Goal: Task Accomplishment & Management: Use online tool/utility

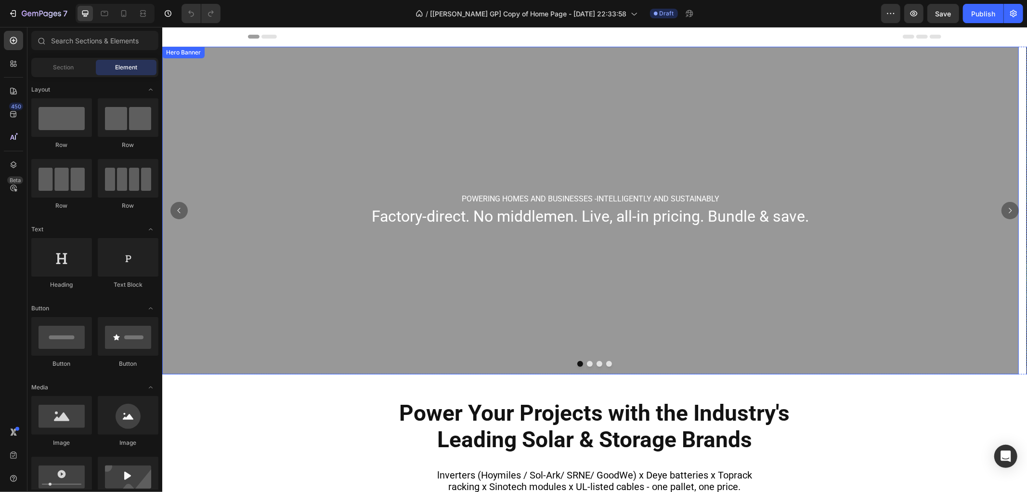
click at [548, 99] on div "Overlay" at bounding box center [590, 209] width 857 height 327
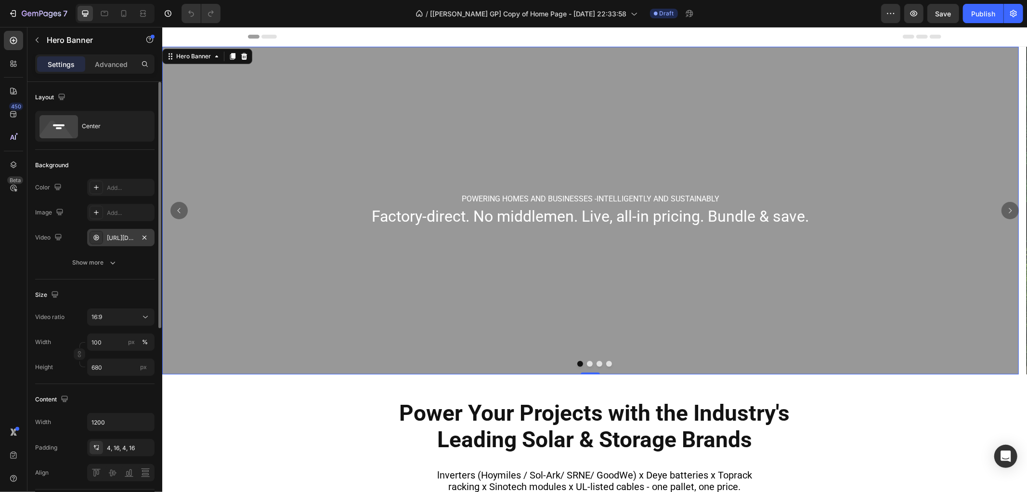
click at [117, 234] on div "[URL][DOMAIN_NAME]" at bounding box center [121, 238] width 28 height 9
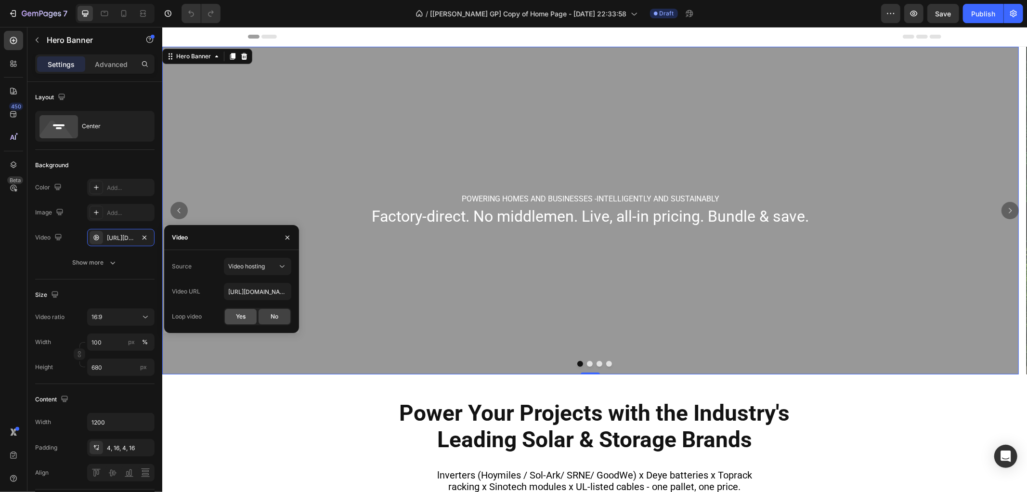
click at [239, 319] on span "Yes" at bounding box center [241, 316] width 10 height 9
click at [1006, 210] on icon "Carousel Next Arrow" at bounding box center [1010, 210] width 8 height 8
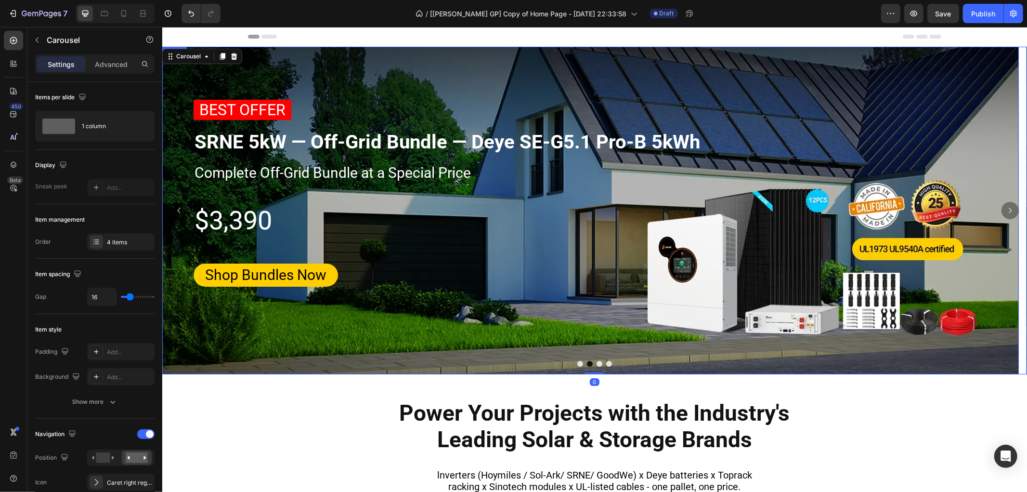
click at [532, 78] on img at bounding box center [590, 209] width 857 height 327
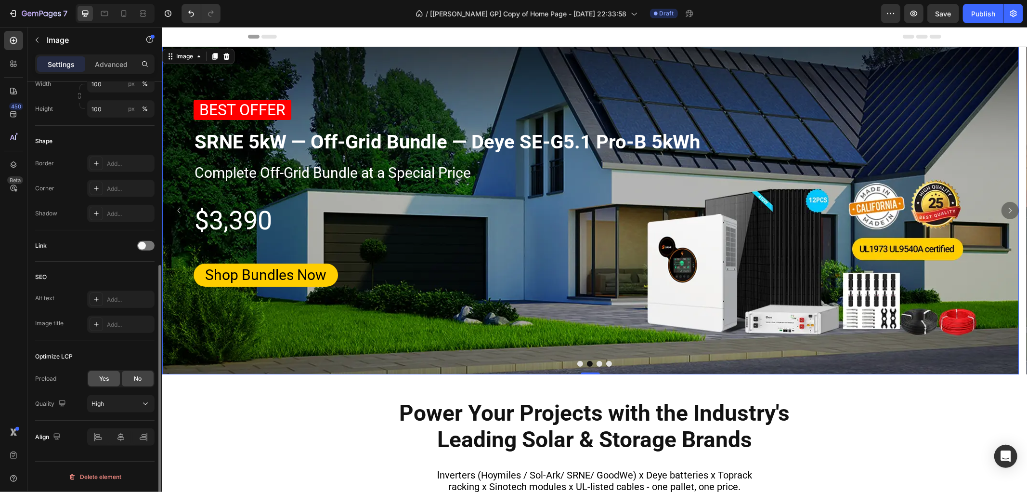
click at [109, 378] on div "Yes" at bounding box center [104, 378] width 32 height 15
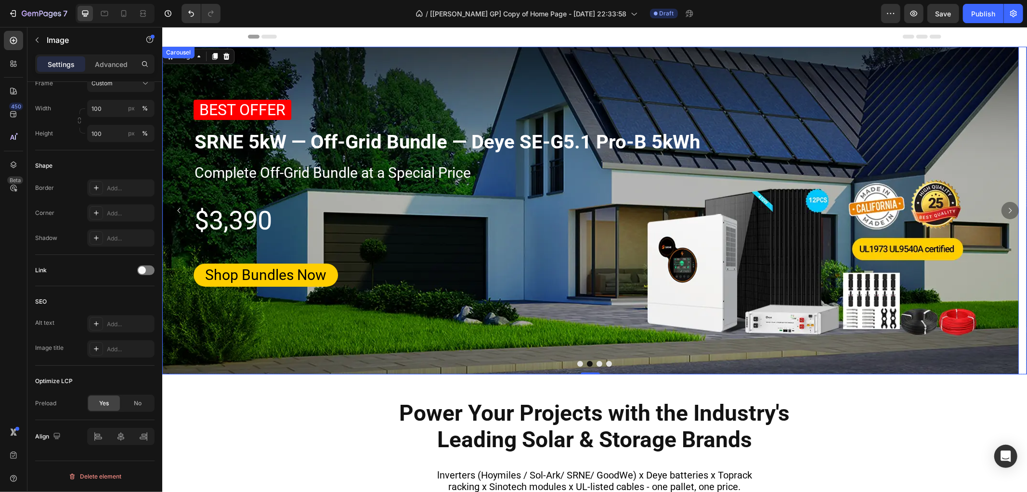
click at [596, 363] on button "Dot" at bounding box center [599, 363] width 6 height 6
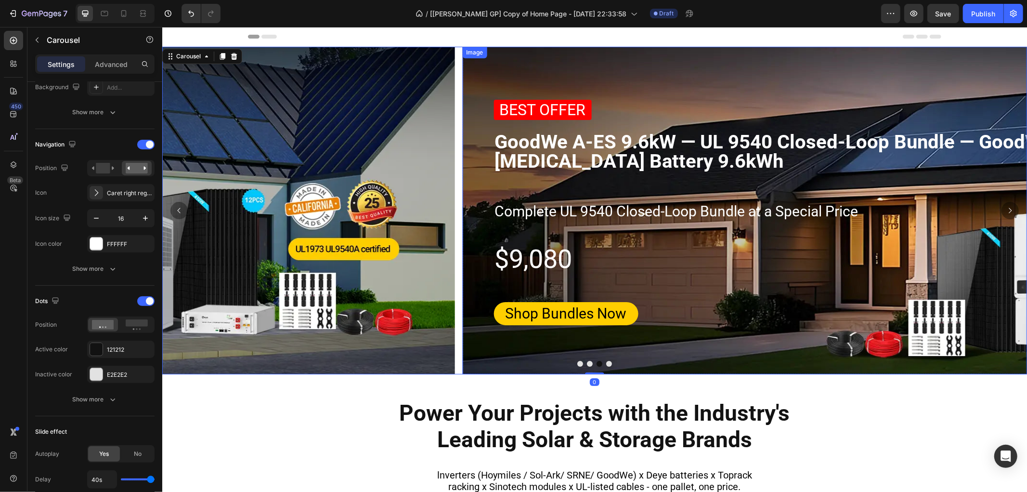
scroll to position [0, 0]
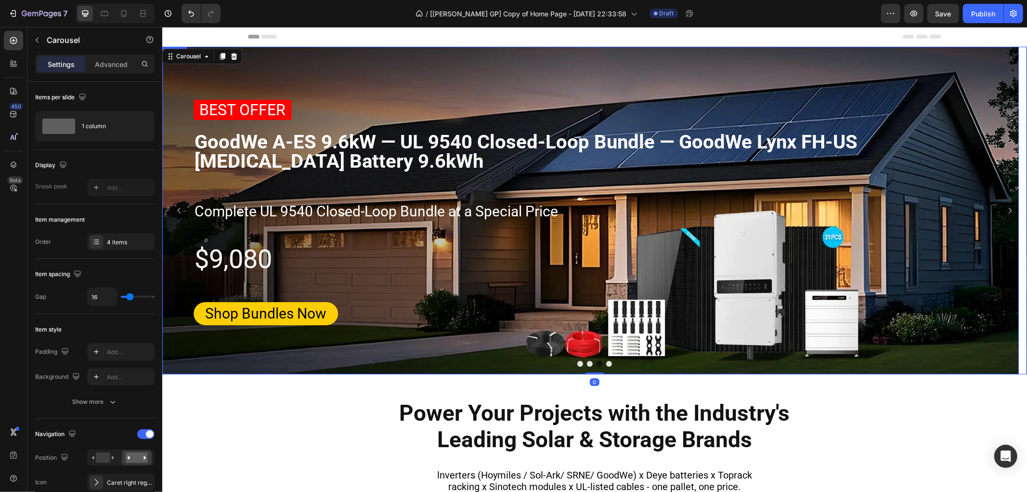
click at [419, 61] on img at bounding box center [590, 209] width 857 height 327
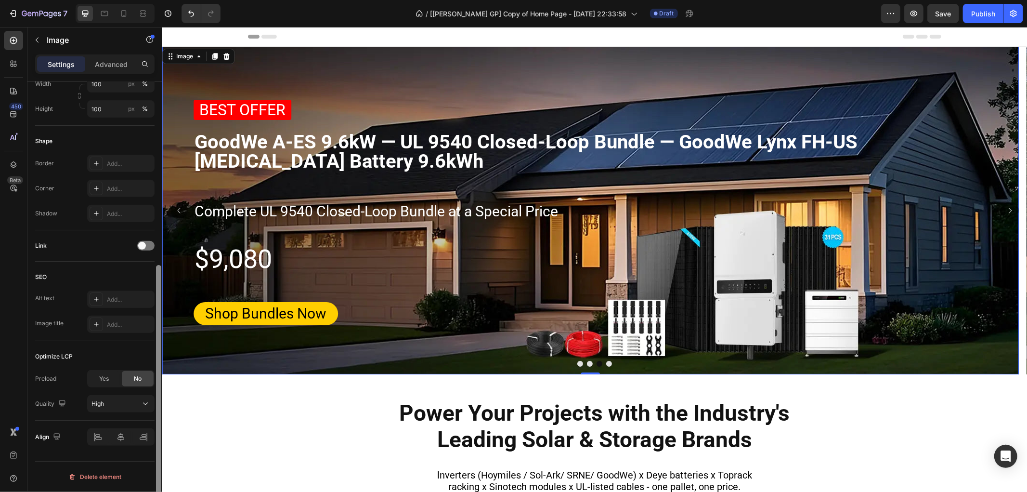
drag, startPoint x: 109, startPoint y: 381, endPoint x: 159, endPoint y: 391, distance: 50.9
click at [109, 381] on div "Yes" at bounding box center [104, 378] width 32 height 15
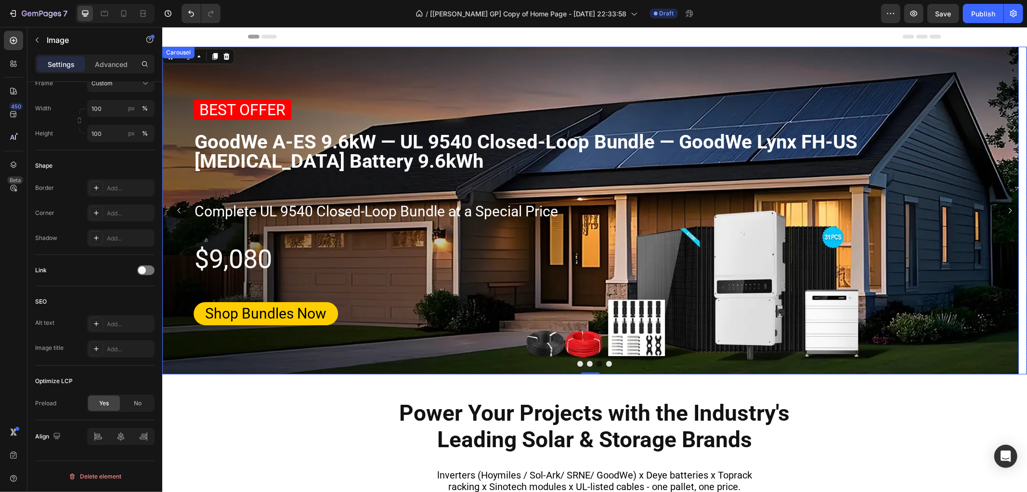
drag, startPoint x: 604, startPoint y: 364, endPoint x: 480, endPoint y: 395, distance: 128.6
click at [606, 365] on button "Dot" at bounding box center [609, 363] width 6 height 6
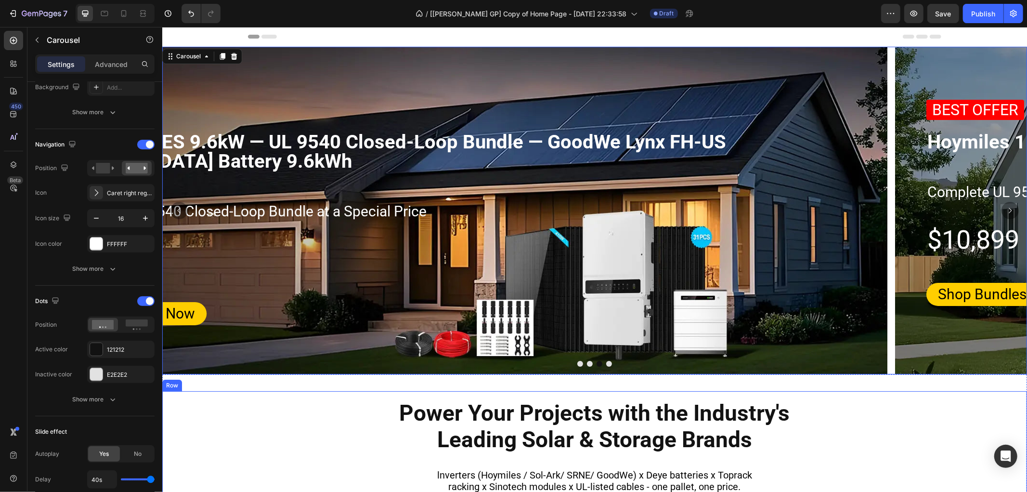
scroll to position [0, 0]
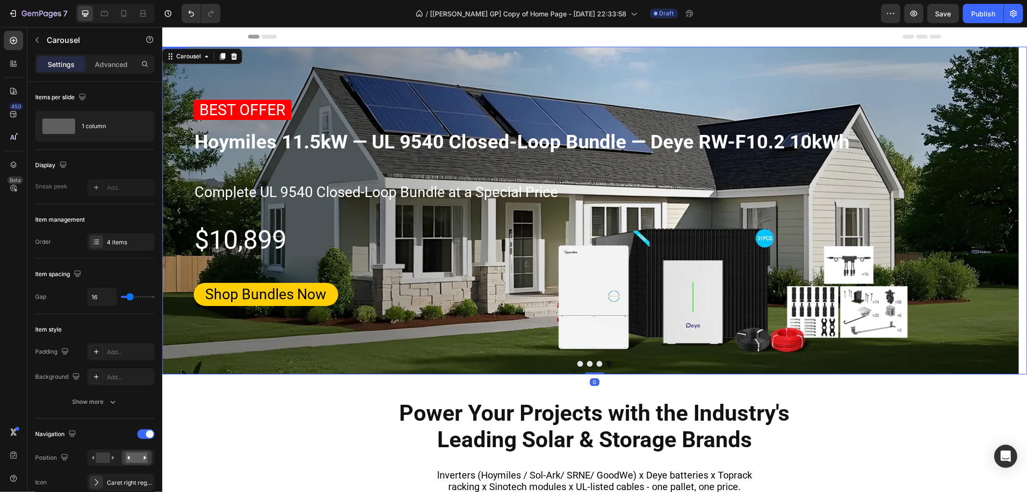
click at [410, 66] on img at bounding box center [590, 209] width 857 height 327
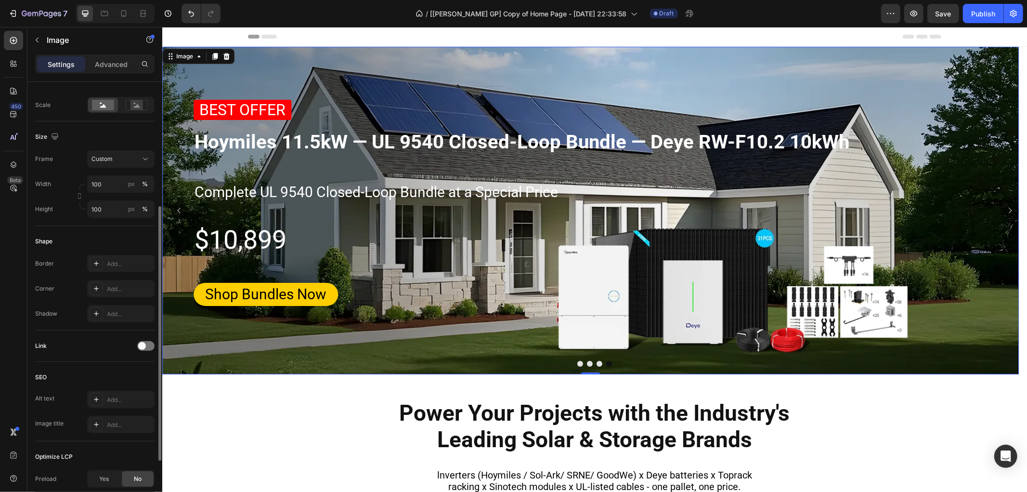
scroll to position [314, 0]
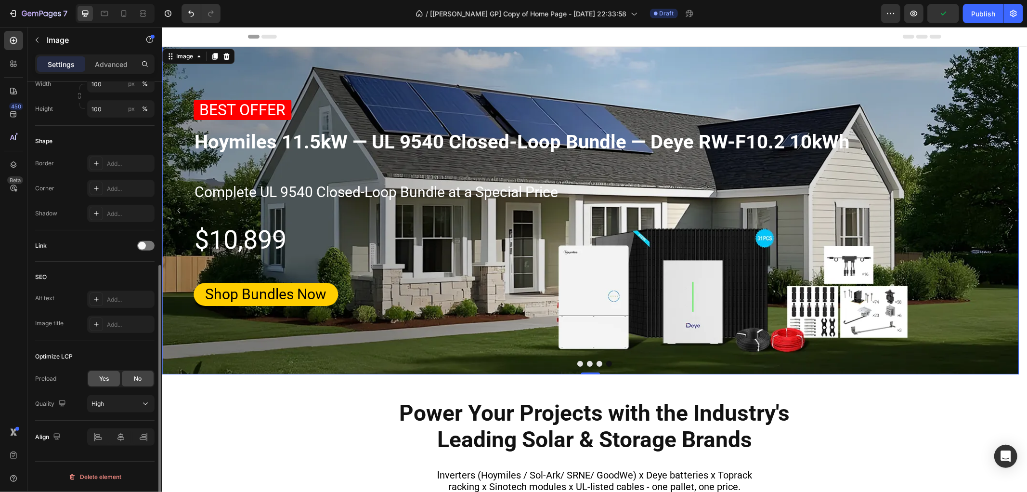
click at [110, 380] on div "Yes" at bounding box center [104, 378] width 32 height 15
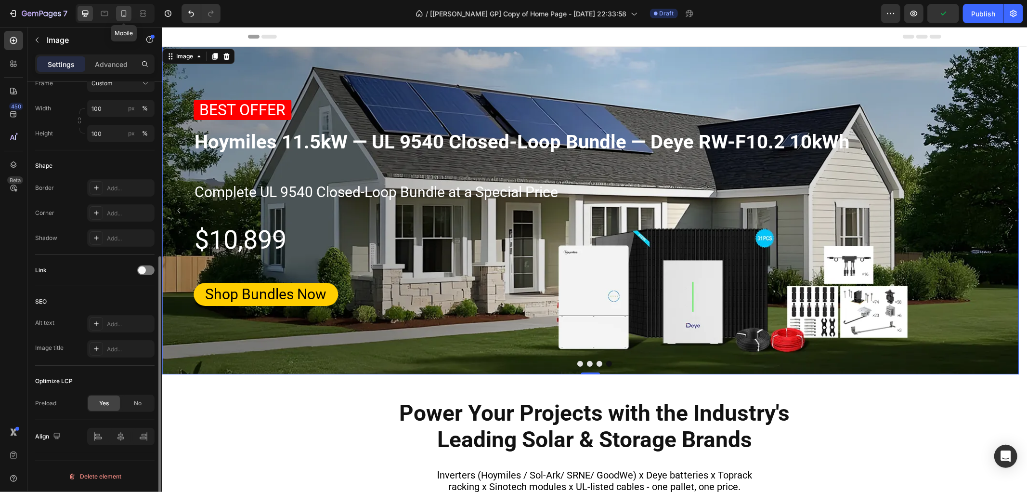
click at [130, 13] on div at bounding box center [123, 13] width 15 height 15
type input "[URL][DOMAIN_NAME]"
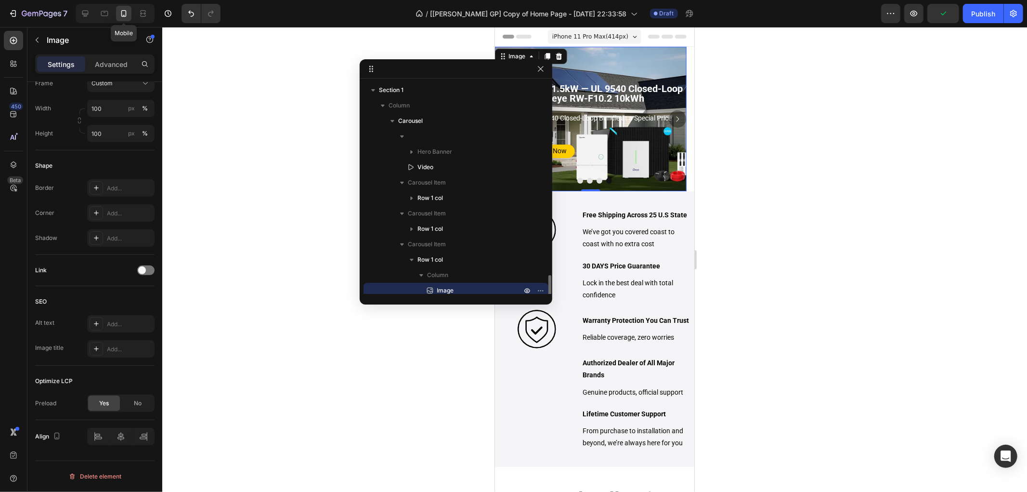
scroll to position [118, 0]
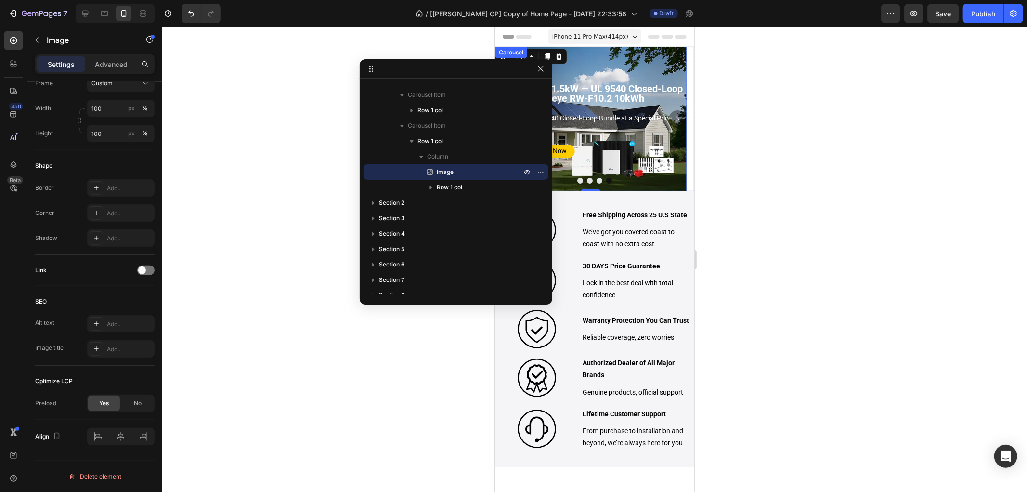
click at [577, 183] on button "Dot" at bounding box center [580, 180] width 6 height 6
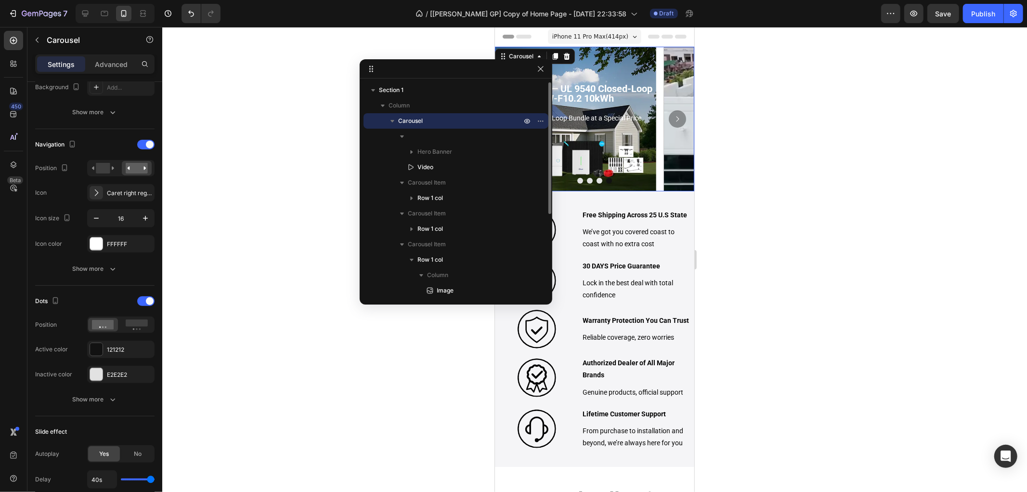
scroll to position [0, 0]
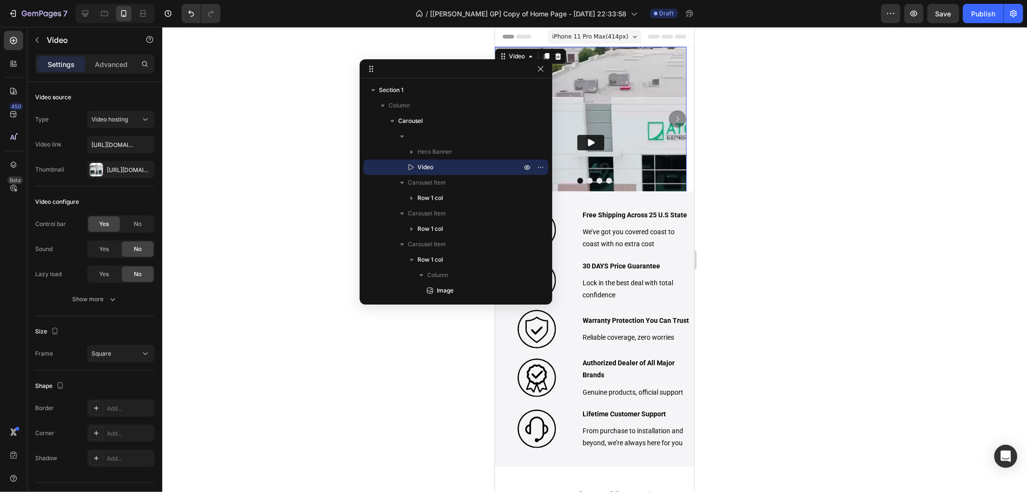
click at [616, 68] on img at bounding box center [591, 142] width 192 height 192
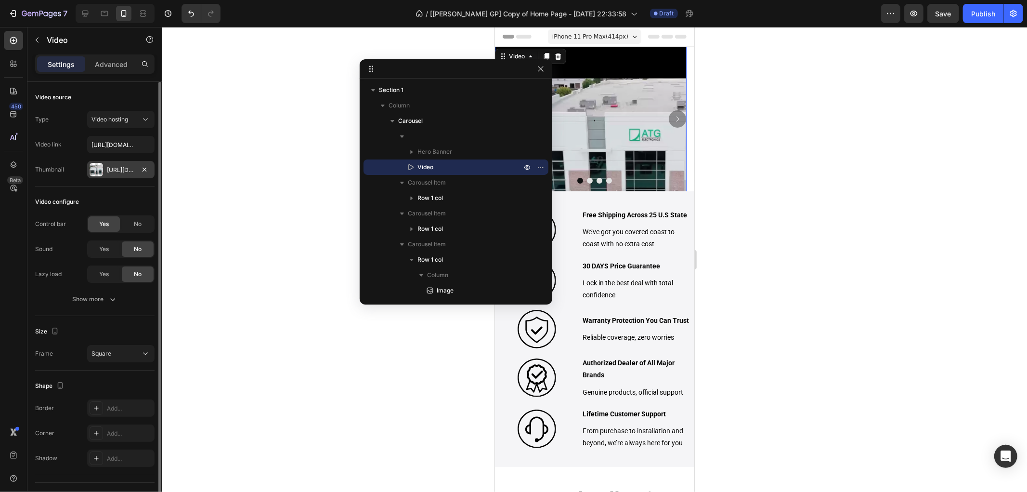
click at [119, 173] on div "[URL][DOMAIN_NAME]" at bounding box center [121, 170] width 28 height 9
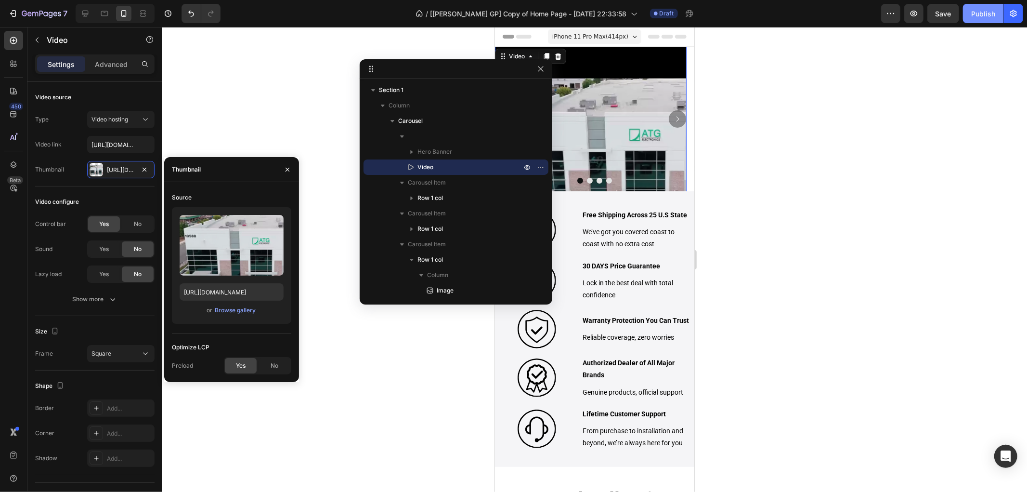
click at [970, 9] on button "Publish" at bounding box center [983, 13] width 40 height 19
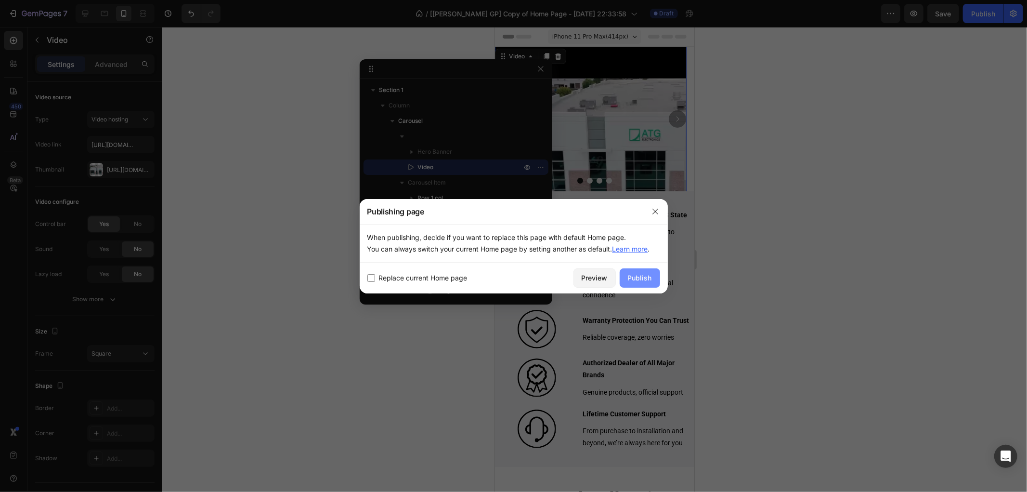
click at [640, 271] on button "Publish" at bounding box center [640, 277] width 40 height 19
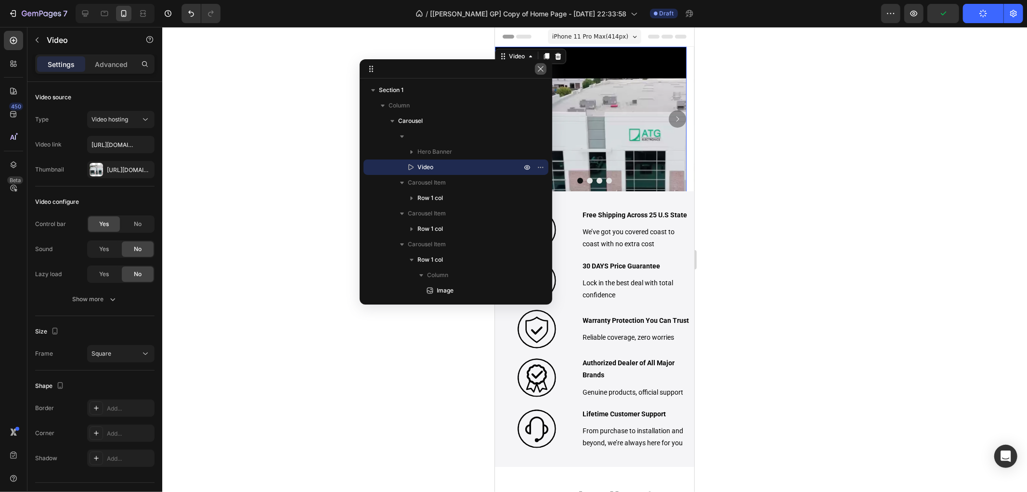
click at [542, 73] on button "button" at bounding box center [541, 69] width 12 height 12
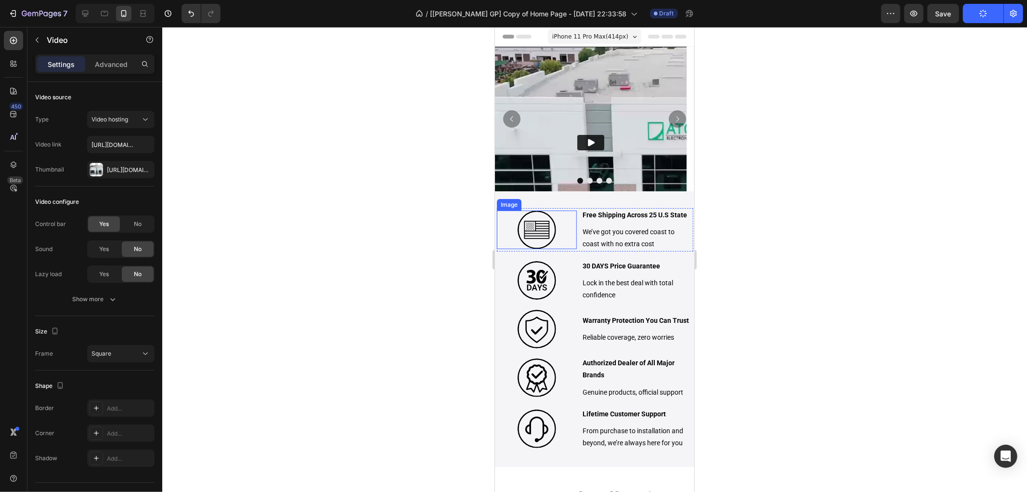
click at [536, 231] on img at bounding box center [536, 229] width 39 height 39
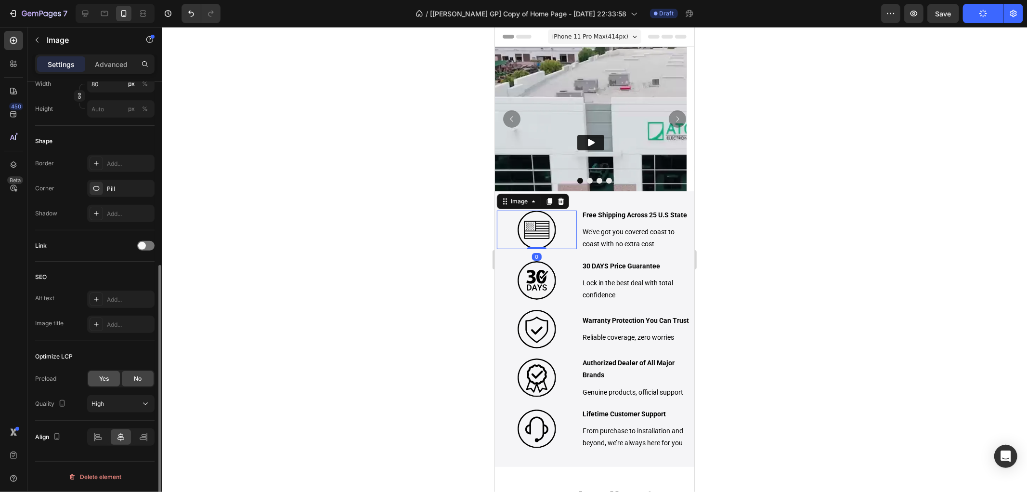
click at [115, 378] on div "Yes" at bounding box center [104, 378] width 32 height 15
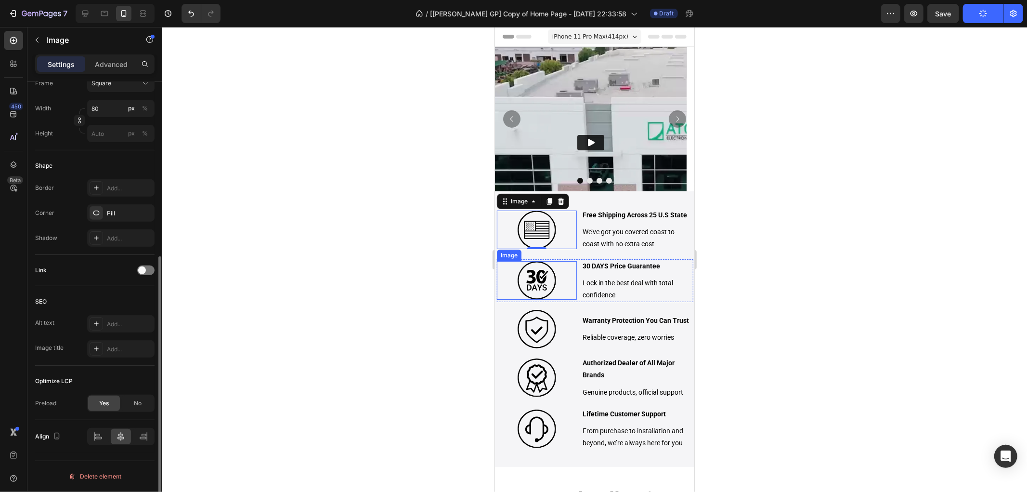
click at [542, 268] on img at bounding box center [536, 280] width 39 height 39
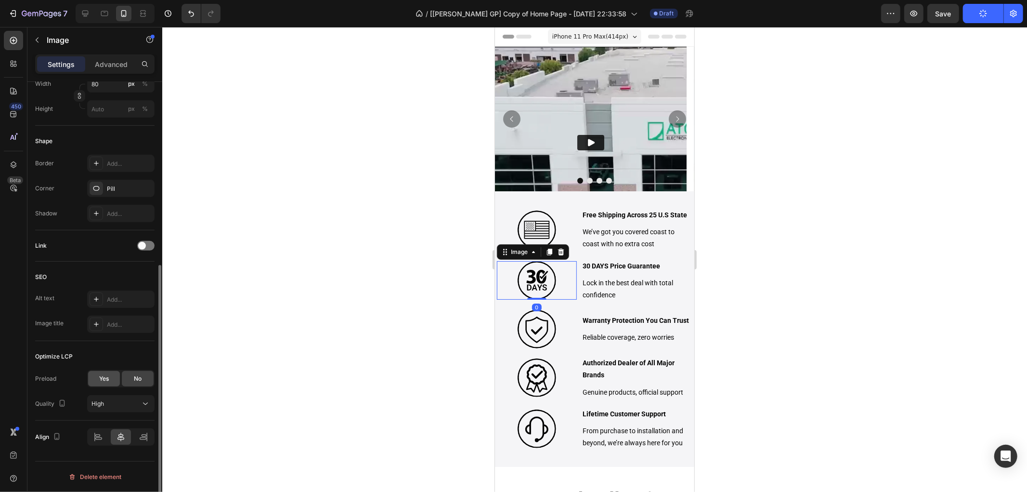
click at [102, 377] on span "Yes" at bounding box center [104, 378] width 10 height 9
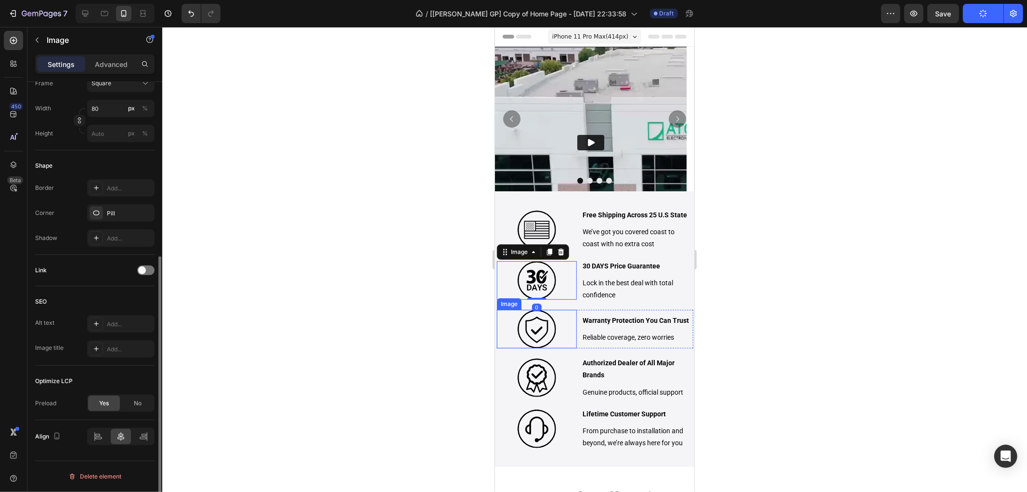
drag, startPoint x: 525, startPoint y: 335, endPoint x: 523, endPoint y: 341, distance: 7.2
click at [526, 335] on img at bounding box center [536, 328] width 39 height 39
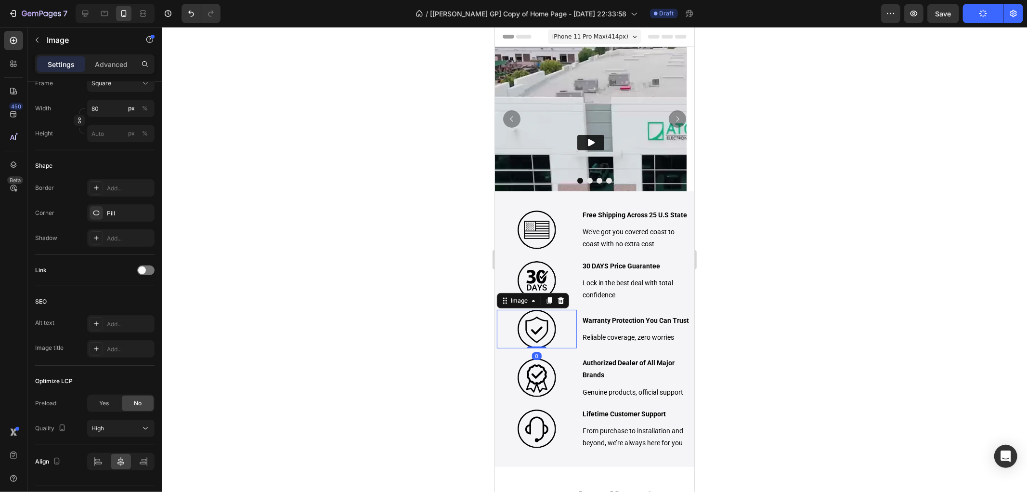
drag, startPoint x: 103, startPoint y: 405, endPoint x: 214, endPoint y: 405, distance: 111.2
click at [105, 405] on span "Yes" at bounding box center [104, 403] width 10 height 9
drag, startPoint x: 546, startPoint y: 372, endPoint x: 508, endPoint y: 381, distance: 39.2
click at [543, 373] on img at bounding box center [536, 377] width 39 height 39
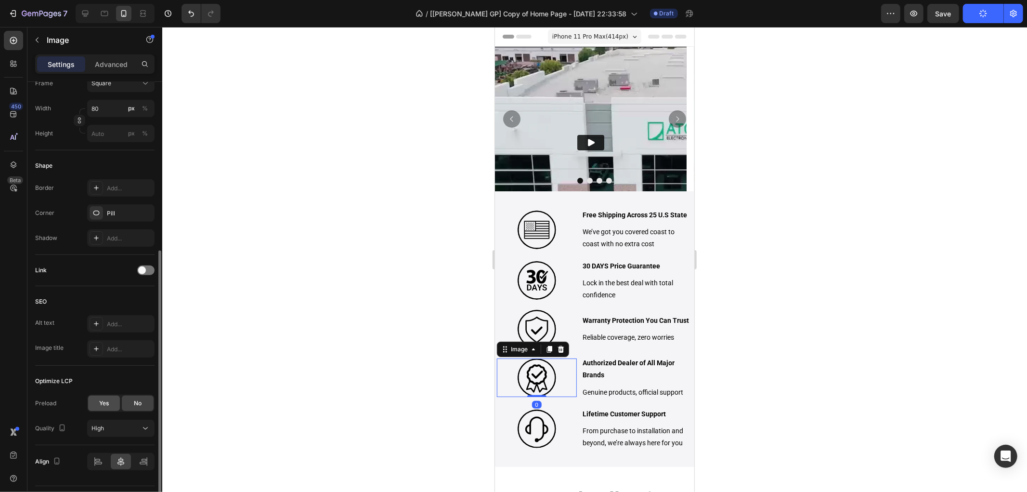
click at [111, 404] on div "Yes" at bounding box center [104, 402] width 32 height 15
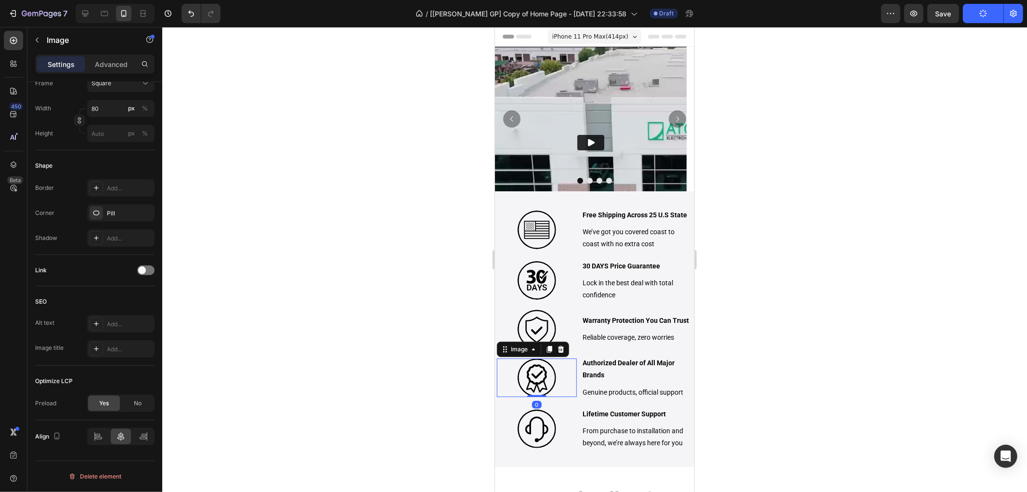
click at [527, 428] on img at bounding box center [536, 428] width 39 height 39
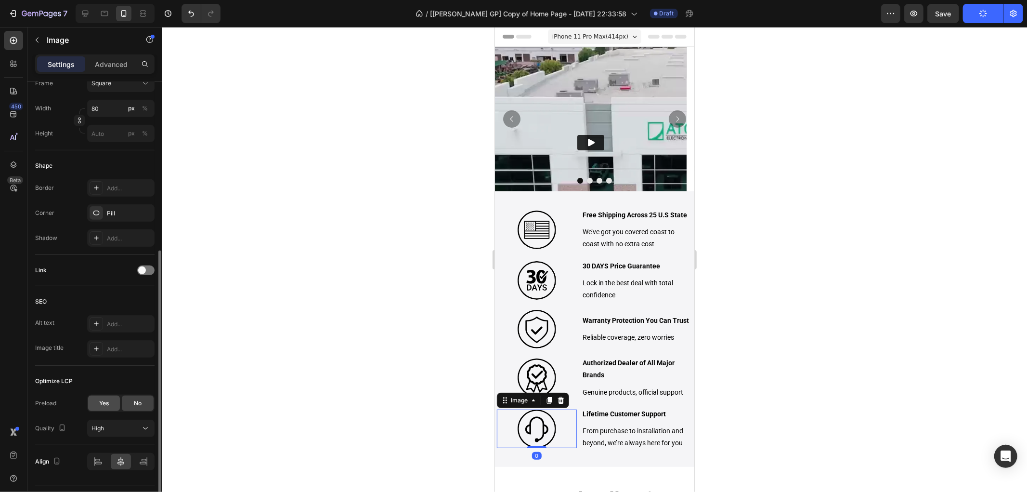
click at [111, 405] on div "Yes" at bounding box center [104, 402] width 32 height 15
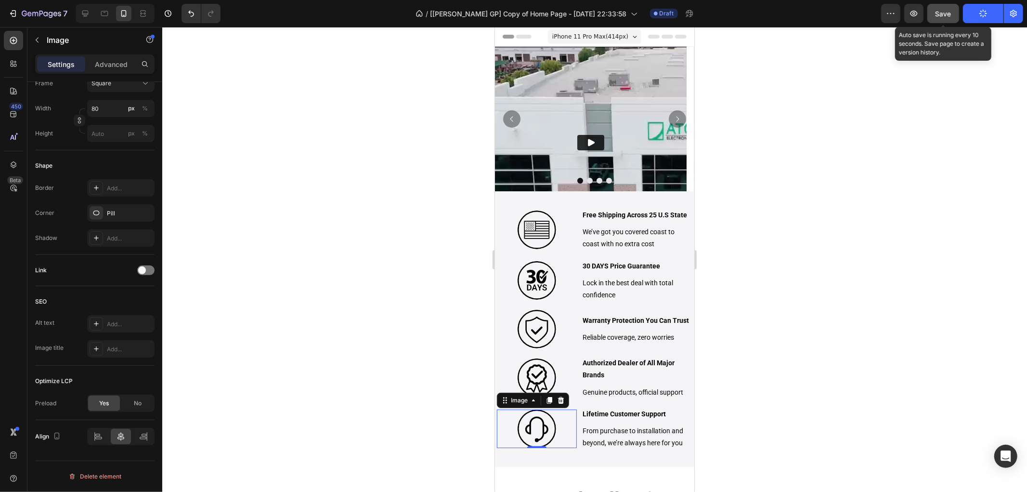
drag, startPoint x: 943, startPoint y: 12, endPoint x: 958, endPoint y: 17, distance: 16.1
click at [943, 14] on span "Save" at bounding box center [944, 14] width 16 height 8
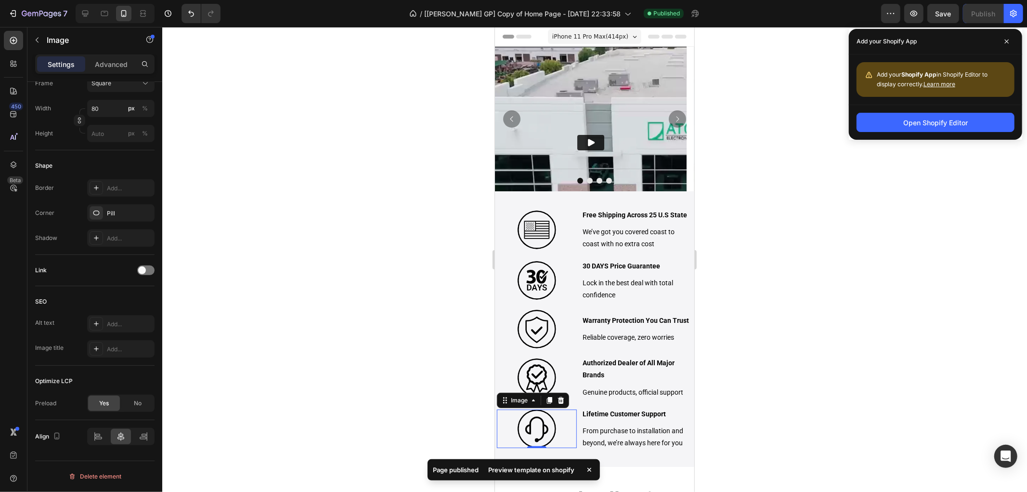
drag, startPoint x: 967, startPoint y: 179, endPoint x: 980, endPoint y: 84, distance: 95.7
click at [967, 178] on div at bounding box center [594, 259] width 865 height 465
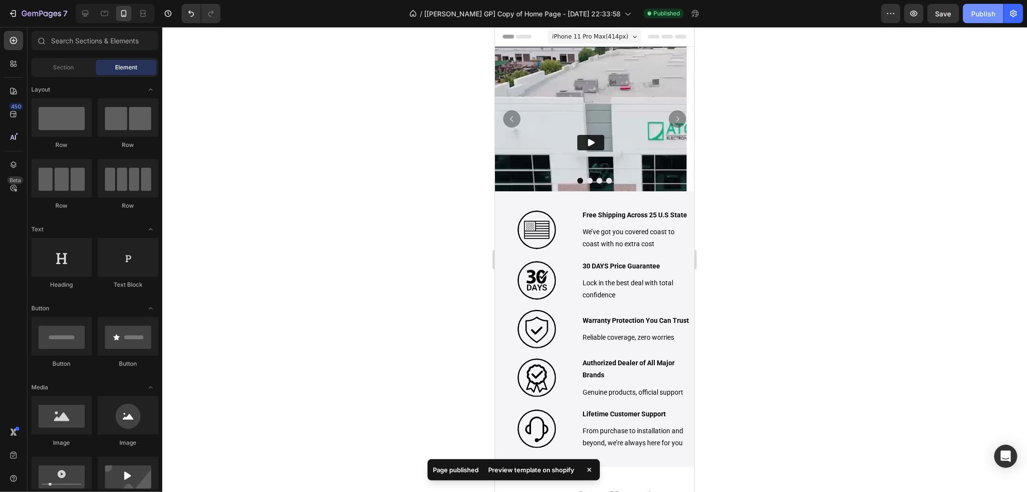
click at [989, 17] on div "Publish" at bounding box center [983, 14] width 24 height 10
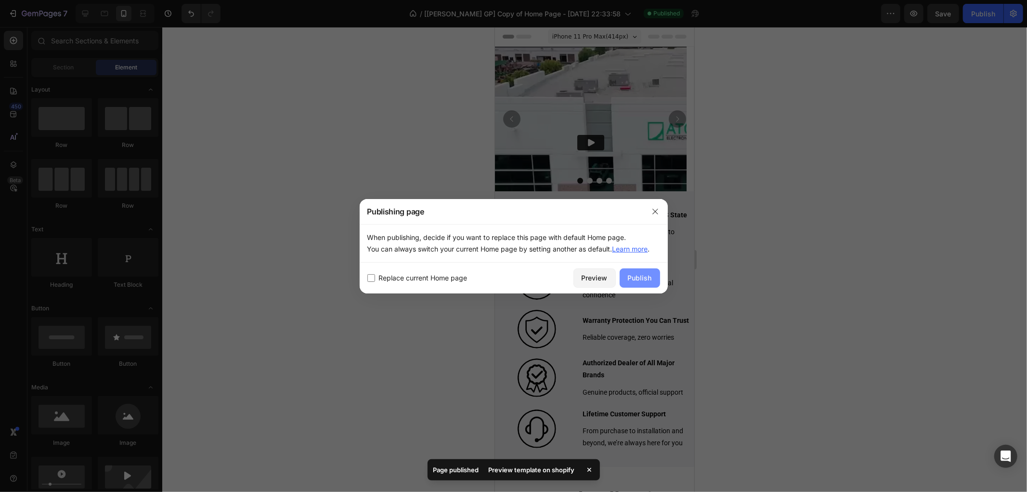
click at [646, 277] on div "Publish" at bounding box center [640, 278] width 24 height 10
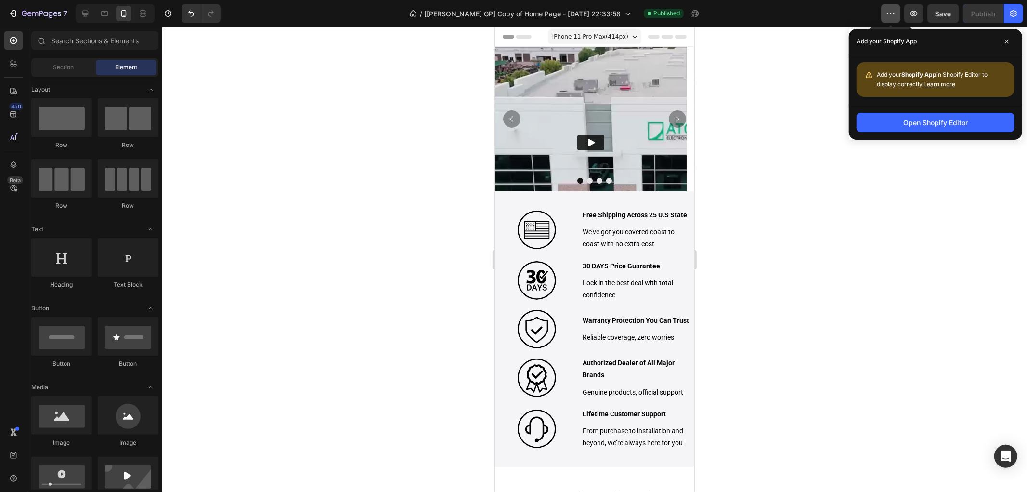
click at [897, 13] on button "button" at bounding box center [890, 13] width 19 height 19
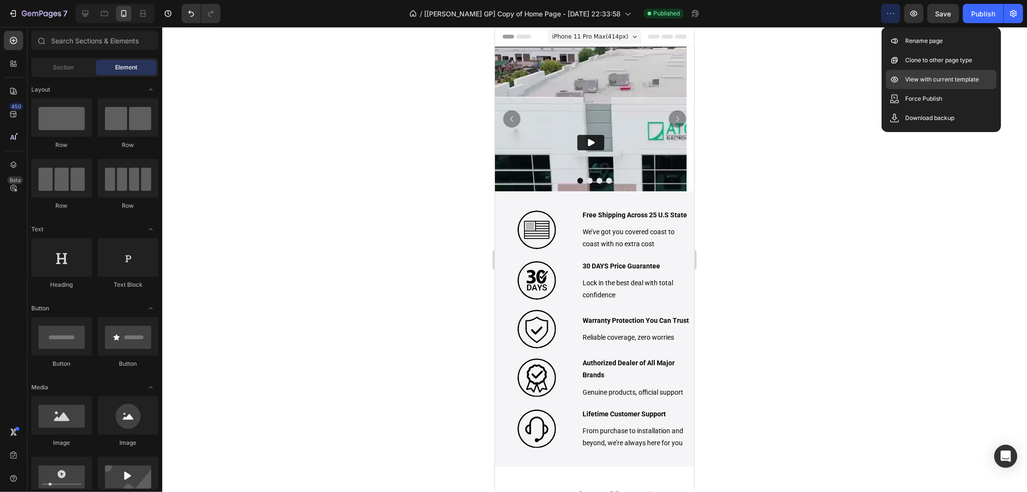
click at [899, 78] on icon at bounding box center [895, 80] width 10 height 10
click at [579, 69] on img at bounding box center [591, 142] width 192 height 192
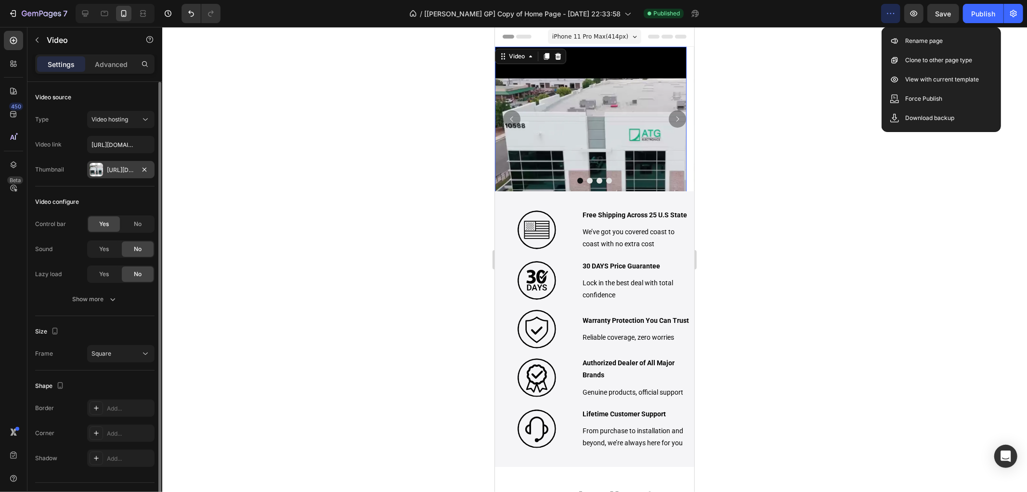
click at [130, 170] on div "[URL][DOMAIN_NAME]" at bounding box center [121, 170] width 28 height 9
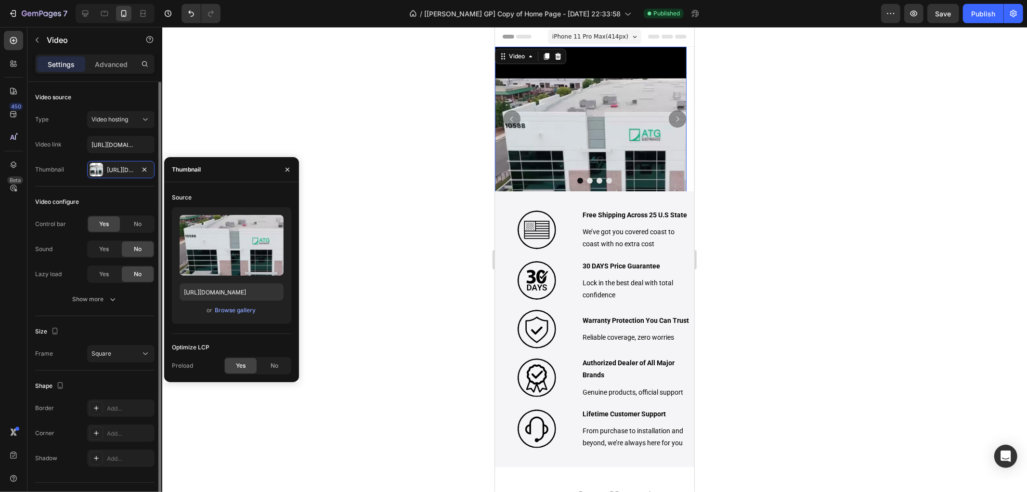
click at [105, 318] on div "Size [GEOGRAPHIC_DATA]" at bounding box center [94, 343] width 119 height 54
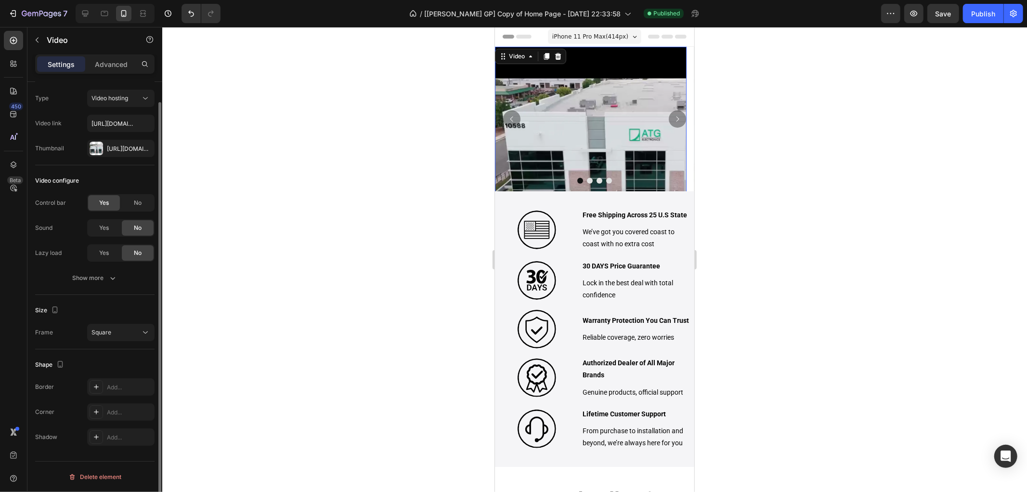
scroll to position [0, 0]
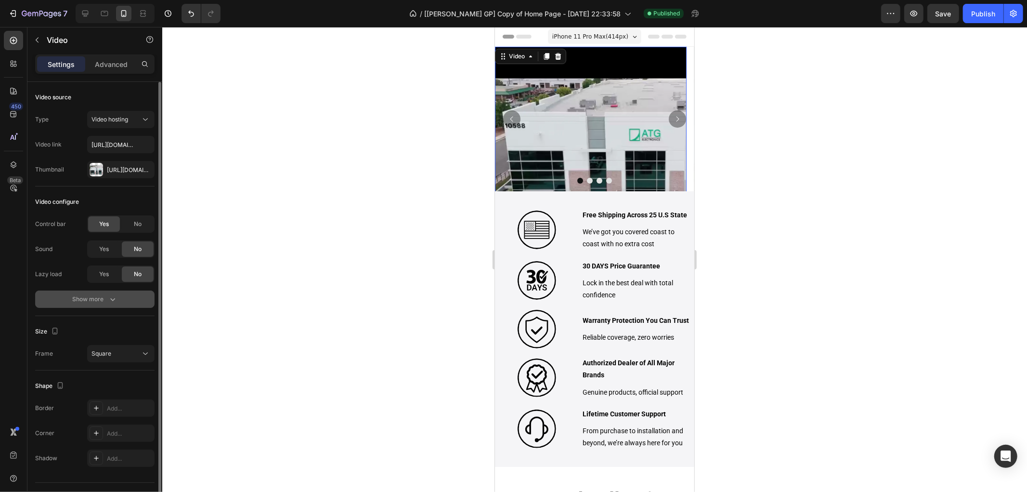
click at [108, 307] on button "Show more" at bounding box center [94, 298] width 119 height 17
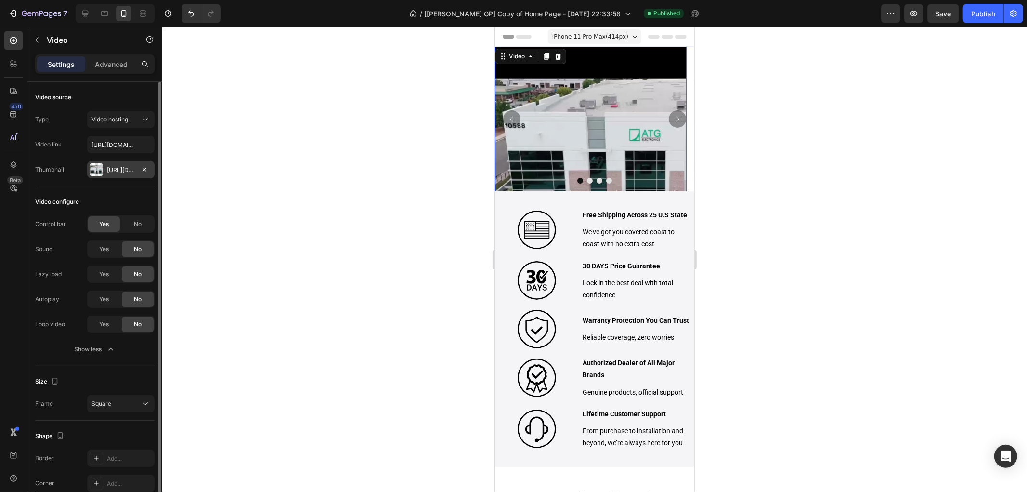
click at [104, 172] on div "[URL][DOMAIN_NAME]" at bounding box center [120, 169] width 67 height 17
click at [111, 374] on div "Size" at bounding box center [94, 381] width 119 height 15
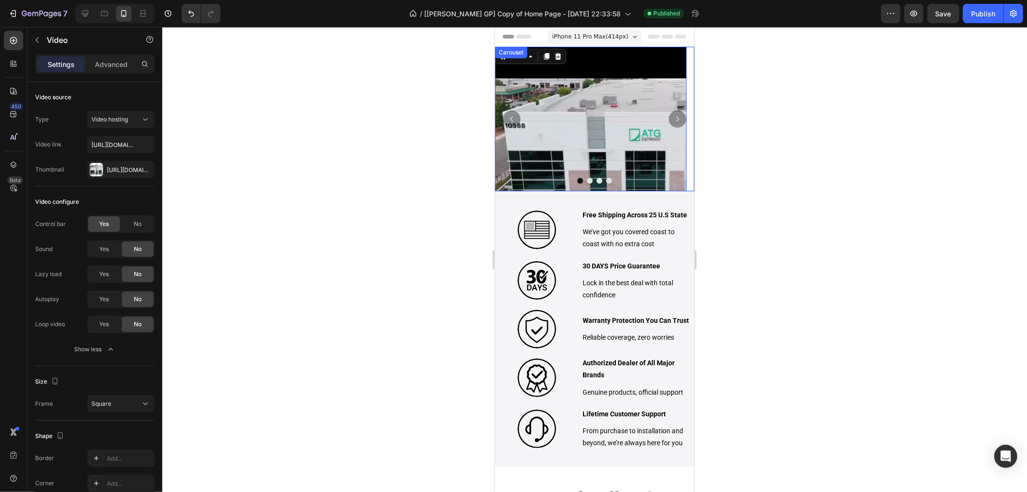
click at [587, 181] on button "Dot" at bounding box center [590, 180] width 6 height 6
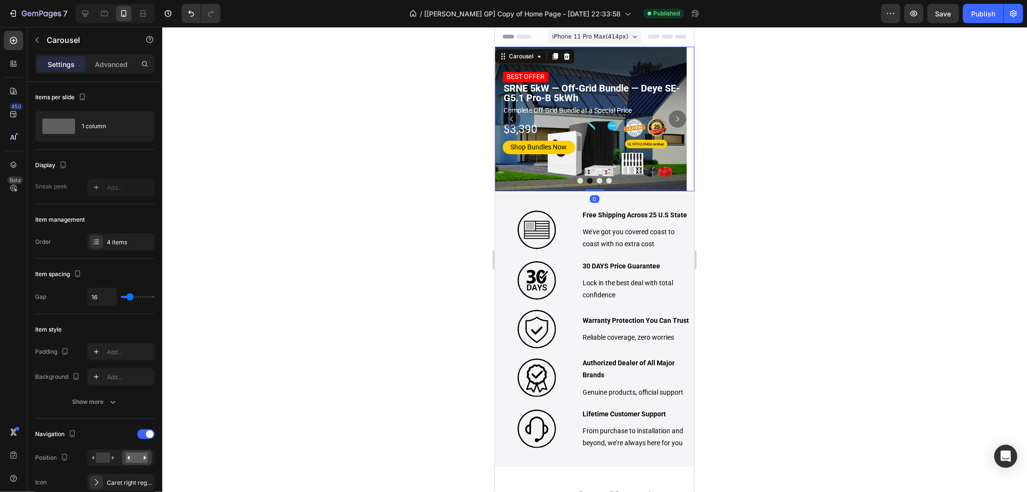
click at [577, 180] on button "Dot" at bounding box center [580, 180] width 6 height 6
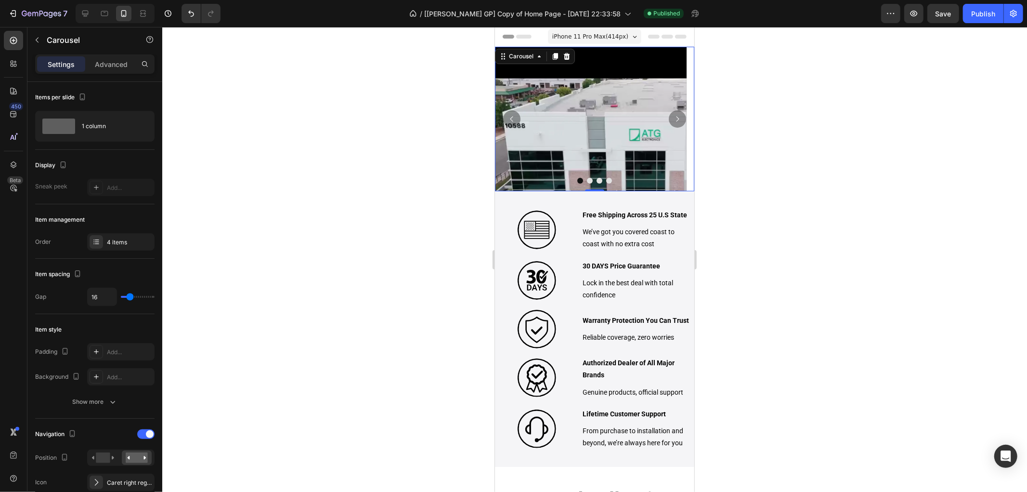
click at [668, 120] on button "Carousel Next Arrow" at bounding box center [676, 118] width 17 height 17
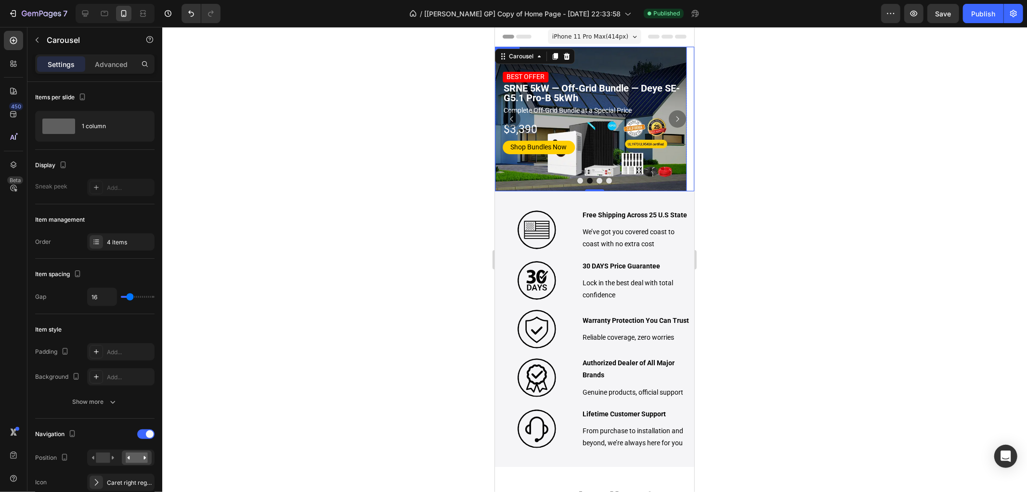
click at [620, 60] on img at bounding box center [591, 118] width 192 height 144
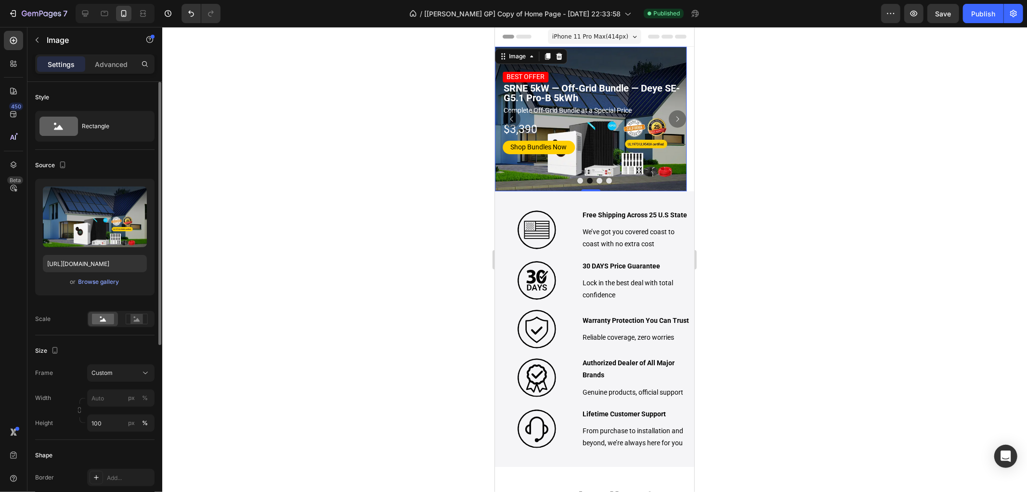
scroll to position [267, 0]
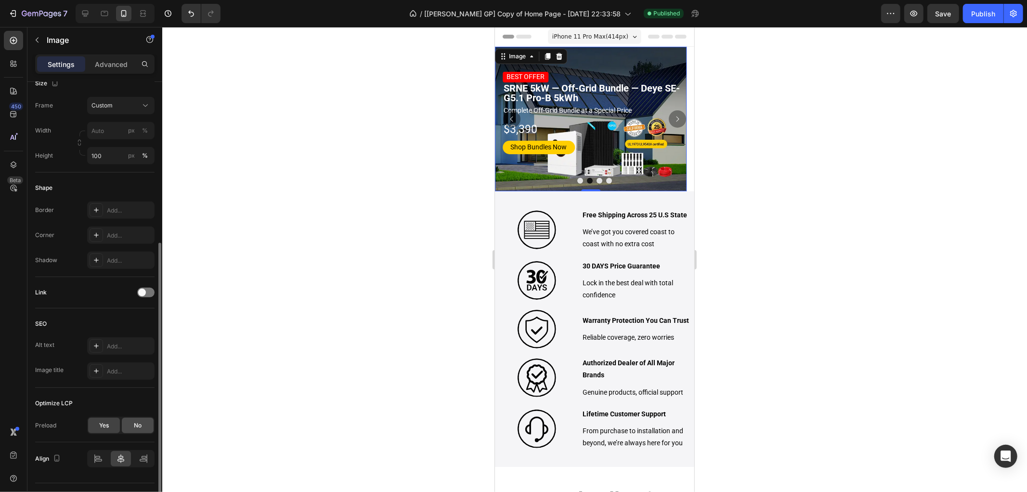
click at [127, 428] on div "No" at bounding box center [138, 425] width 32 height 15
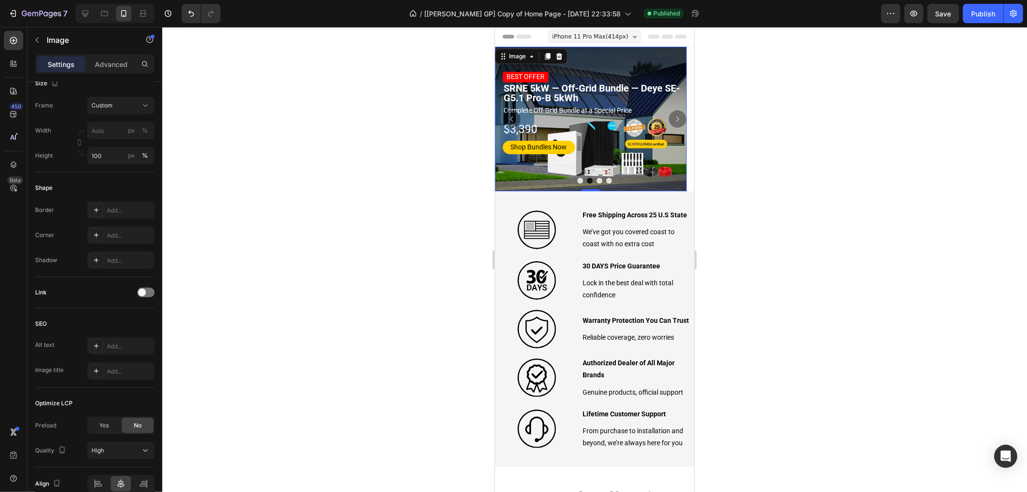
click at [591, 178] on div at bounding box center [594, 180] width 199 height 6
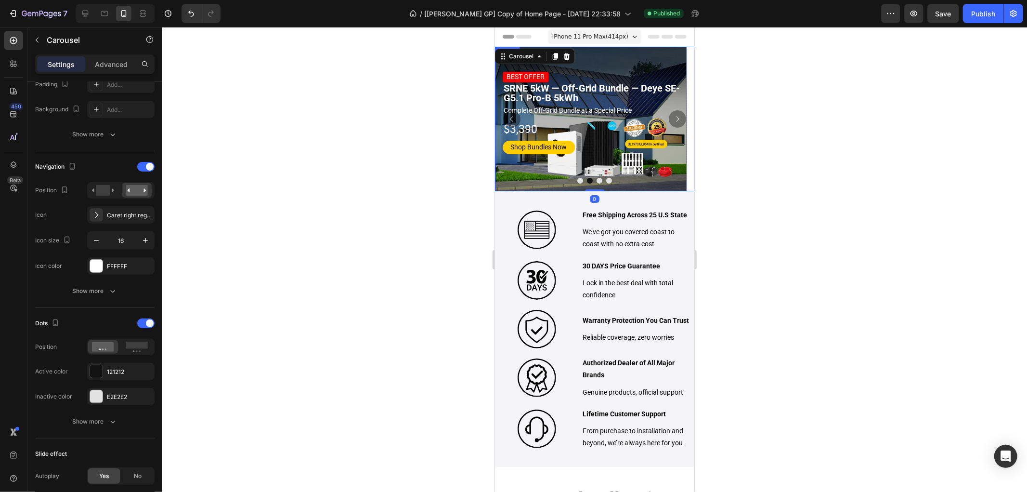
scroll to position [0, 0]
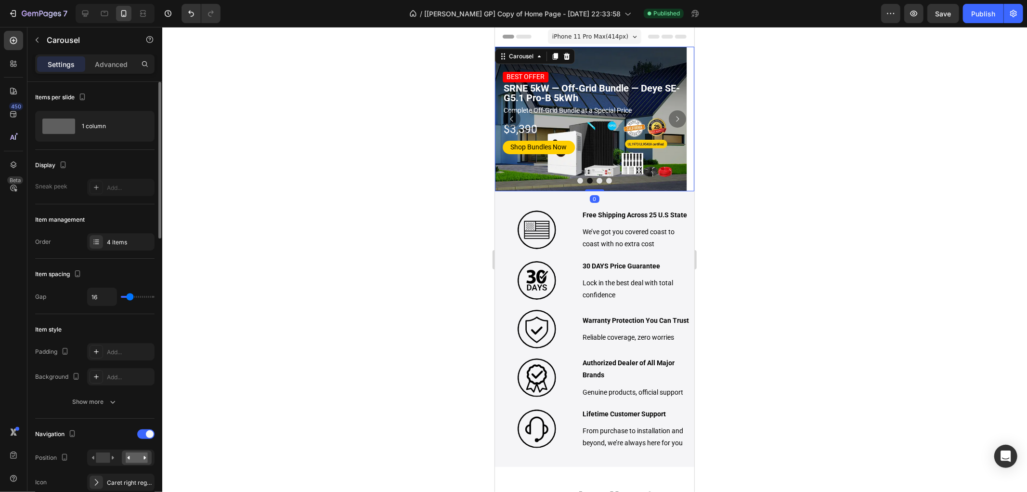
drag, startPoint x: 595, startPoint y: 179, endPoint x: 624, endPoint y: 171, distance: 30.3
click at [596, 178] on button "Dot" at bounding box center [599, 180] width 6 height 6
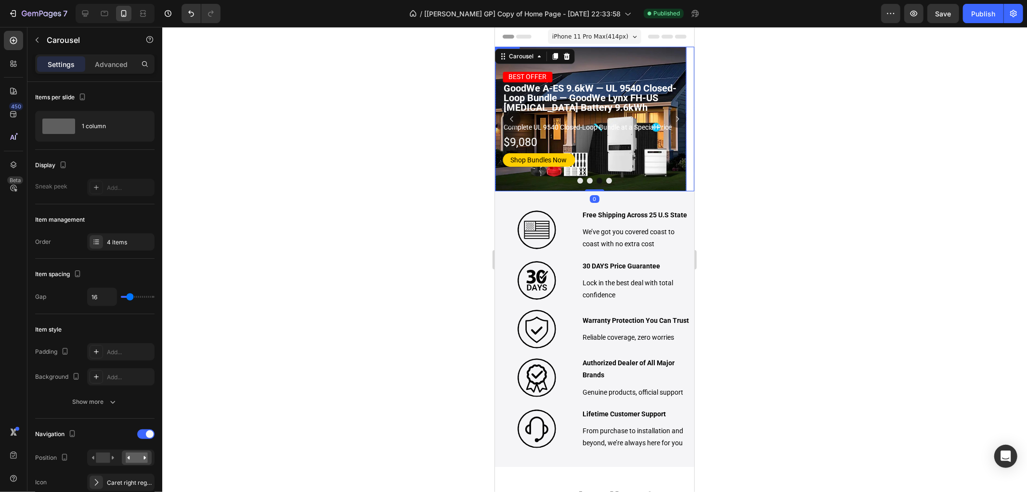
click at [652, 52] on img at bounding box center [591, 118] width 192 height 144
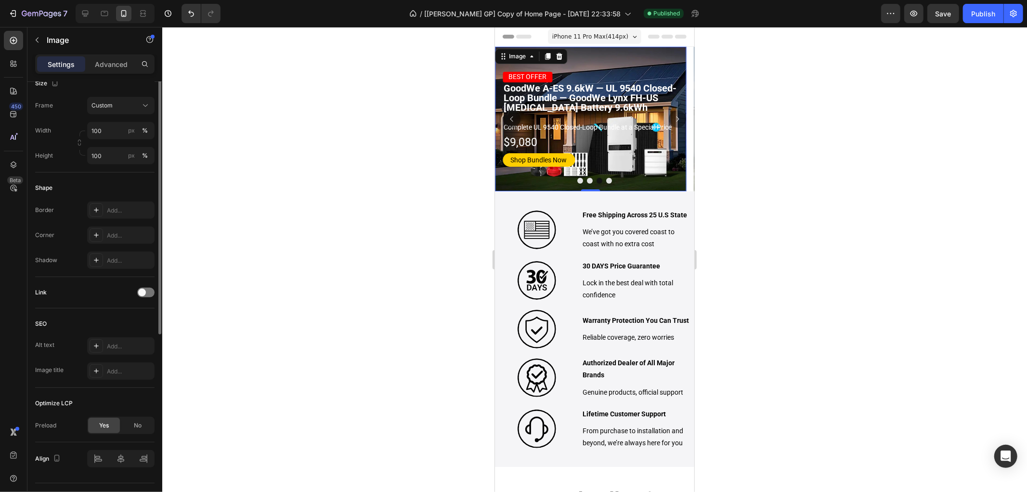
scroll to position [289, 0]
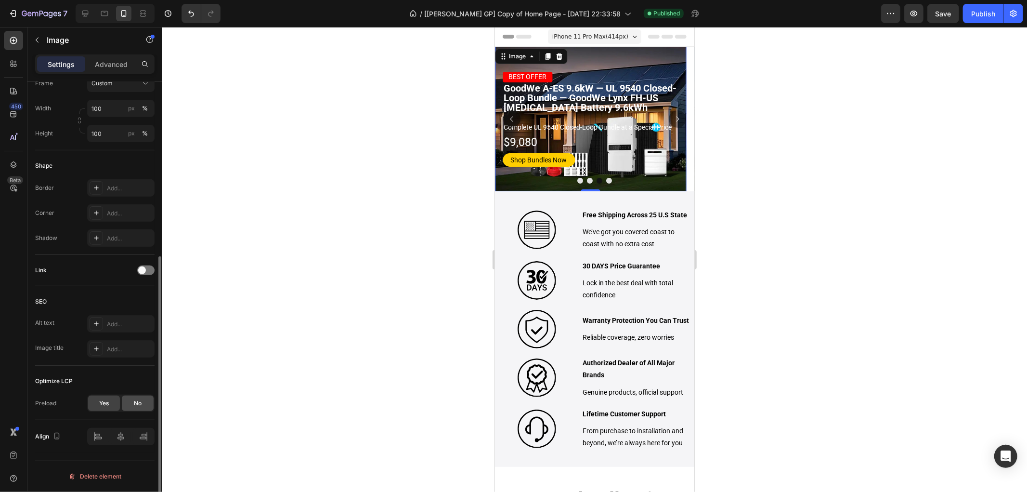
click at [148, 406] on div "No" at bounding box center [138, 402] width 32 height 15
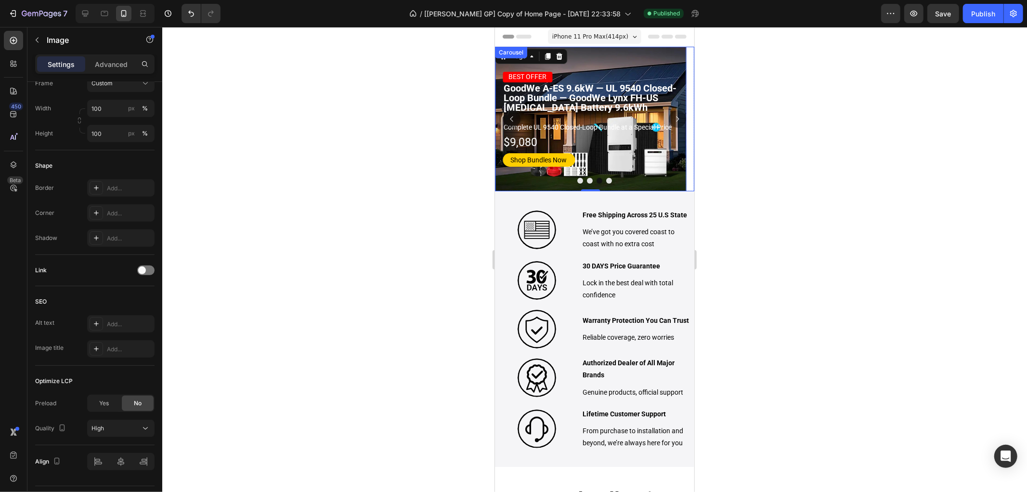
click at [606, 180] on button "Dot" at bounding box center [609, 180] width 6 height 6
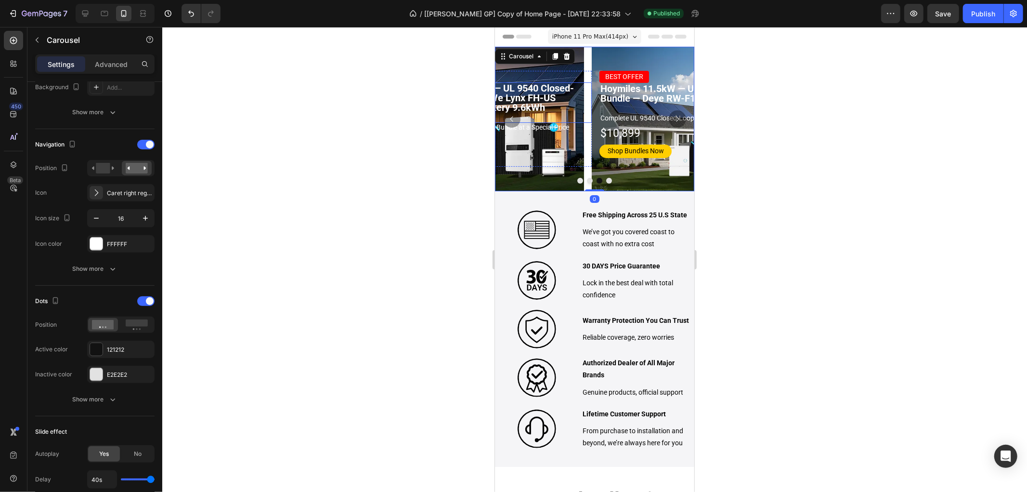
scroll to position [0, 0]
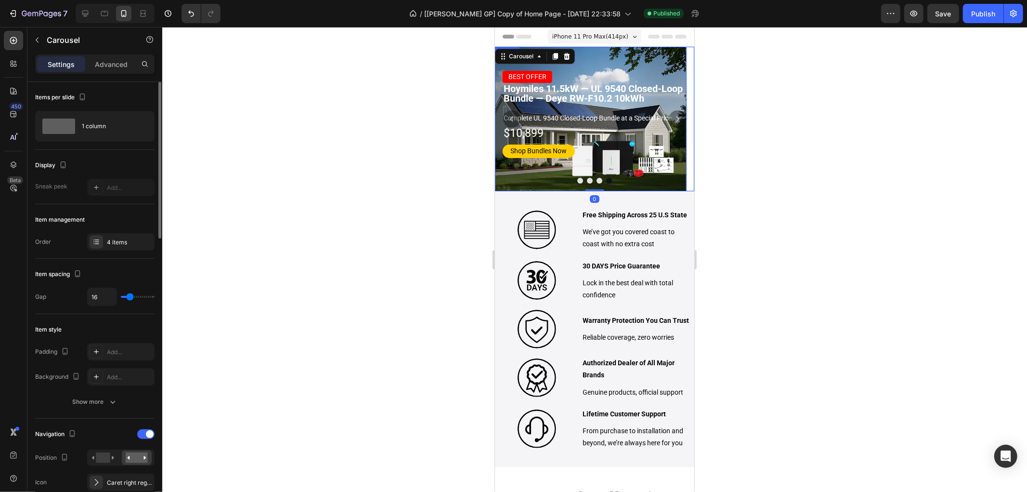
click at [647, 58] on img at bounding box center [591, 118] width 192 height 144
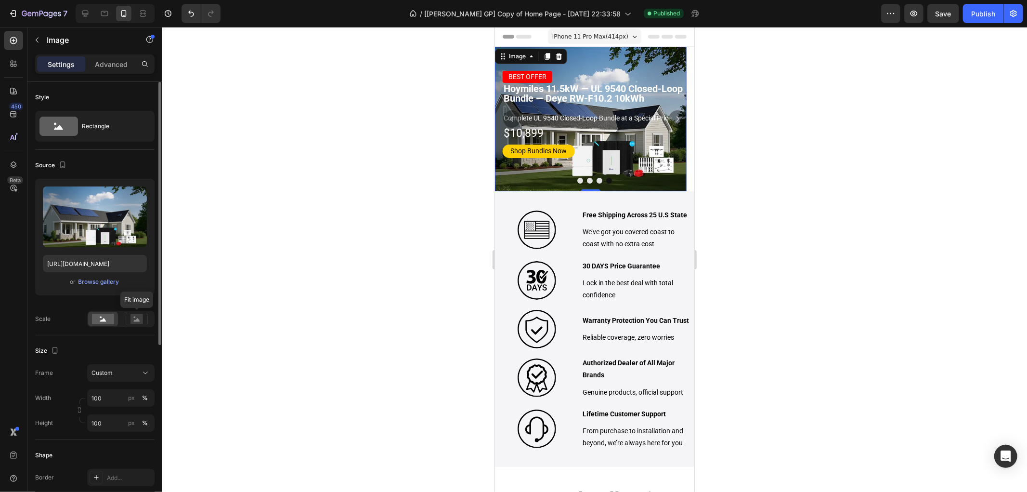
scroll to position [267, 0]
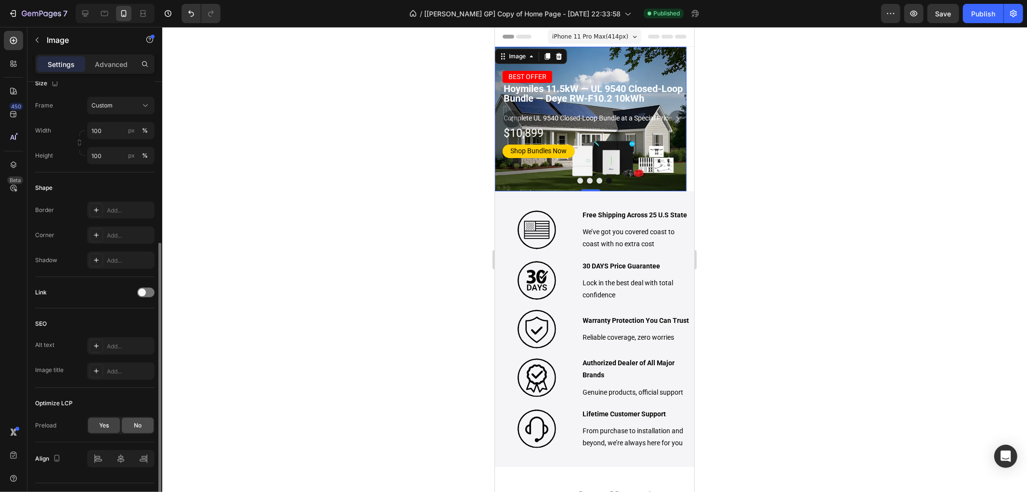
click at [142, 432] on div "No" at bounding box center [138, 425] width 32 height 15
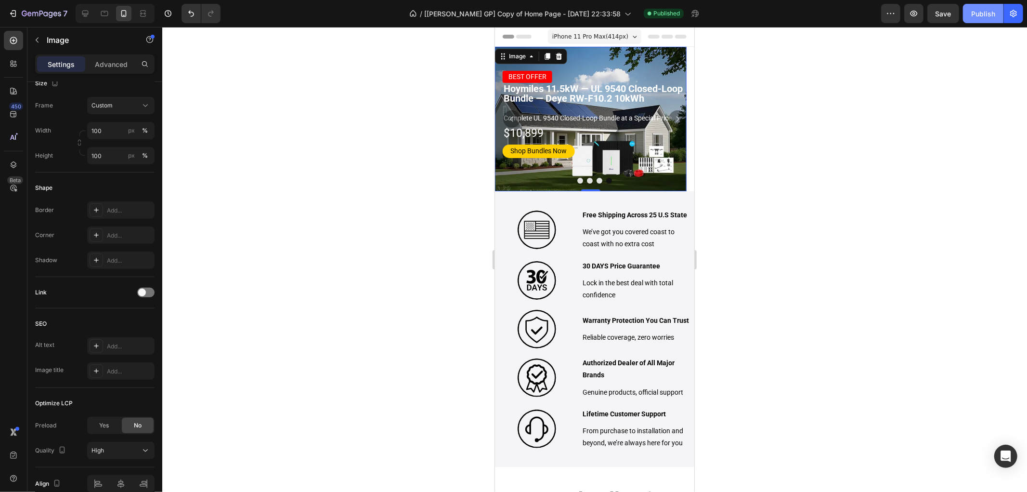
click at [973, 11] on div "Publish" at bounding box center [983, 14] width 24 height 10
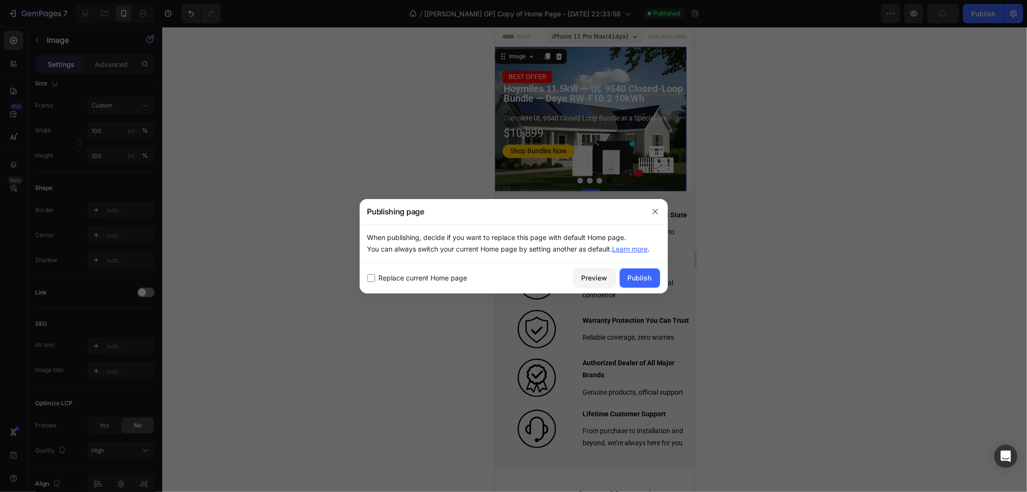
drag, startPoint x: 891, startPoint y: 157, endPoint x: 951, endPoint y: 54, distance: 119.1
click at [897, 151] on div at bounding box center [513, 246] width 1027 height 492
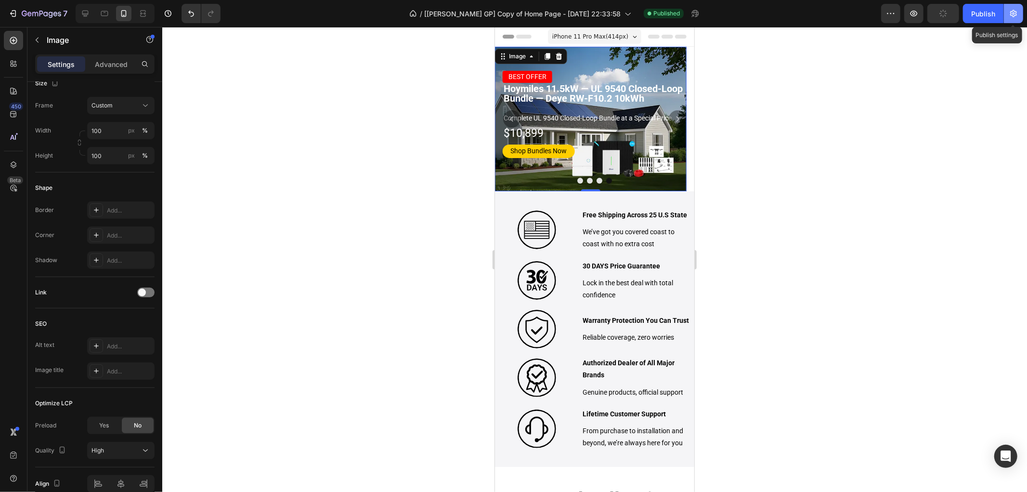
click at [1014, 13] on icon "button" at bounding box center [1014, 14] width 2 height 2
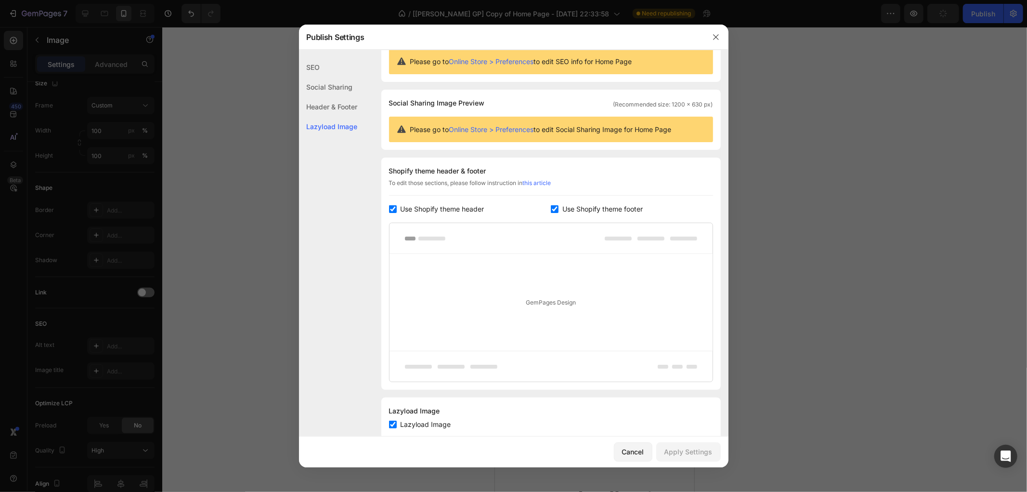
scroll to position [56, 0]
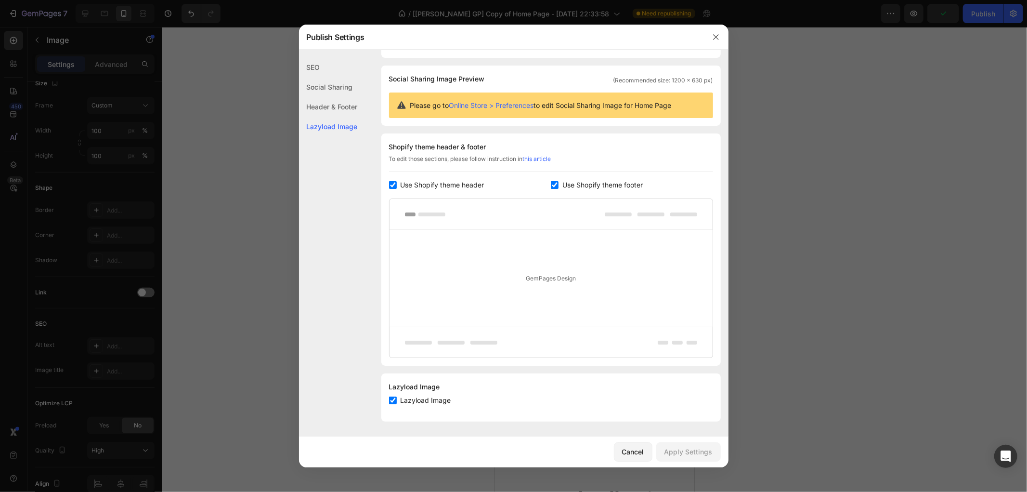
drag, startPoint x: 956, startPoint y: 118, endPoint x: 956, endPoint y: 72, distance: 45.8
click at [956, 112] on div at bounding box center [513, 246] width 1027 height 492
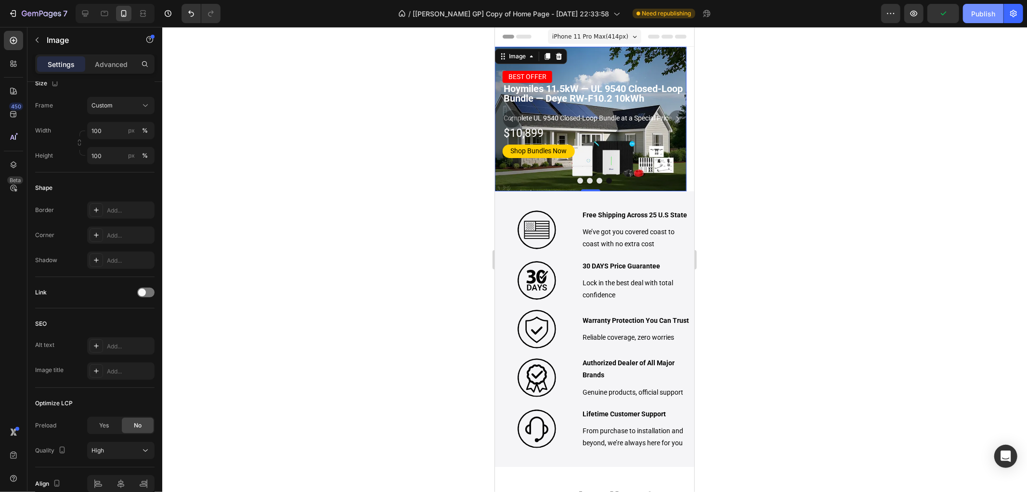
click at [968, 8] on button "Publish" at bounding box center [983, 13] width 40 height 19
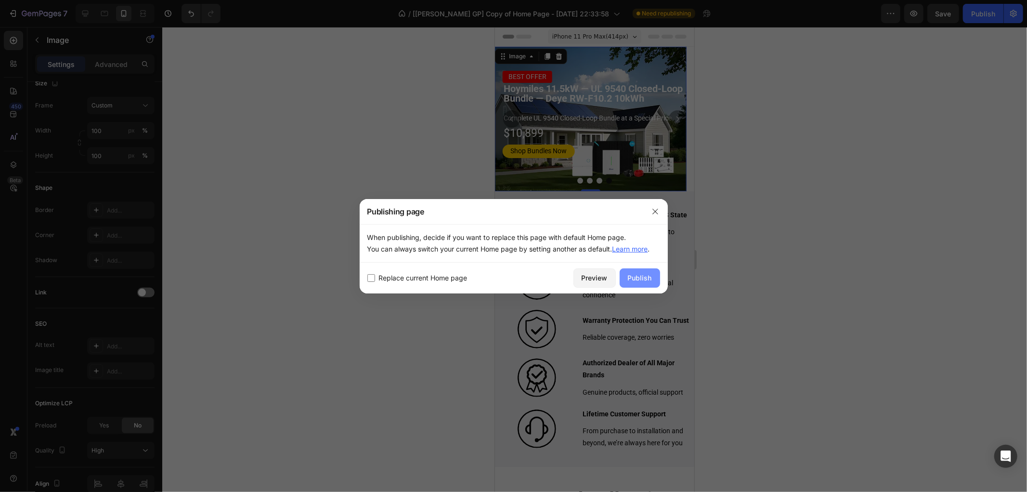
drag, startPoint x: 642, startPoint y: 271, endPoint x: 657, endPoint y: 269, distance: 15.6
click at [642, 272] on button "Publish" at bounding box center [640, 277] width 40 height 19
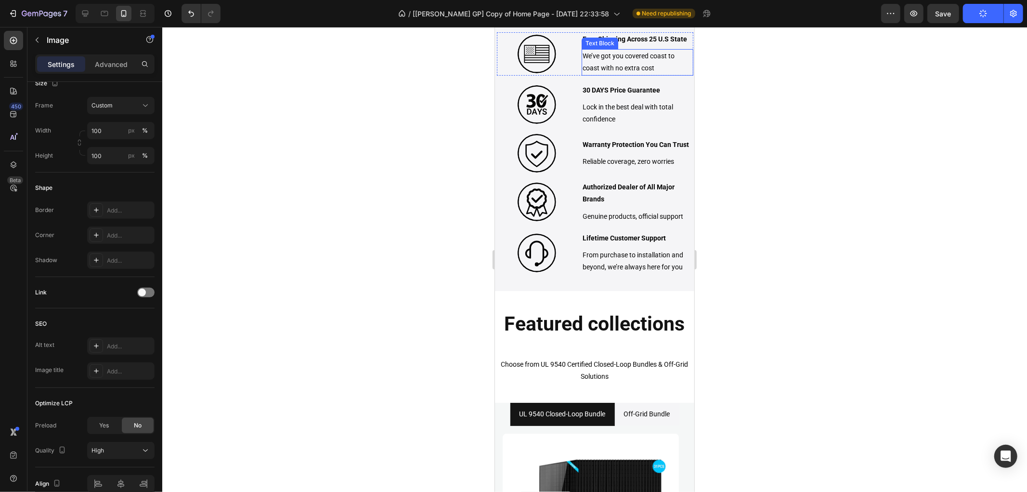
scroll to position [0, 0]
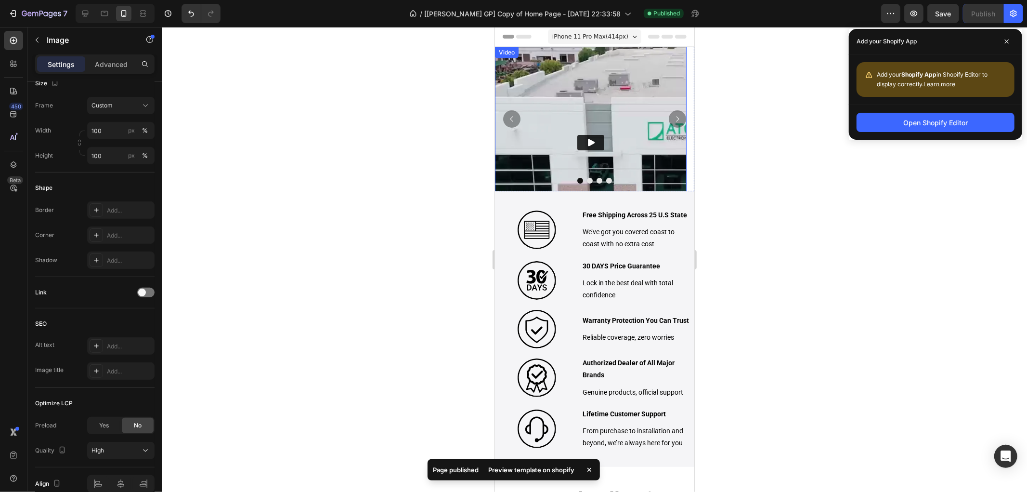
click at [549, 77] on img at bounding box center [591, 142] width 192 height 192
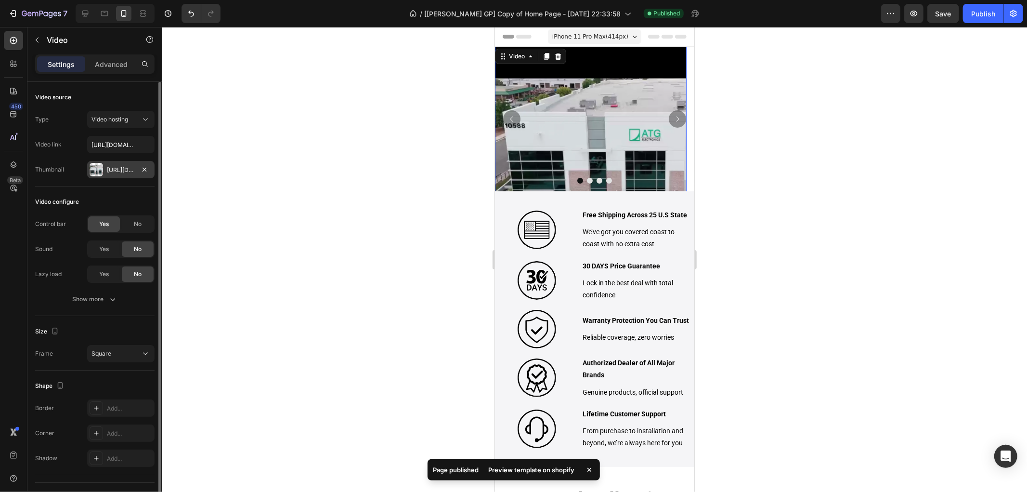
click at [105, 171] on div "[URL][DOMAIN_NAME]" at bounding box center [120, 169] width 67 height 17
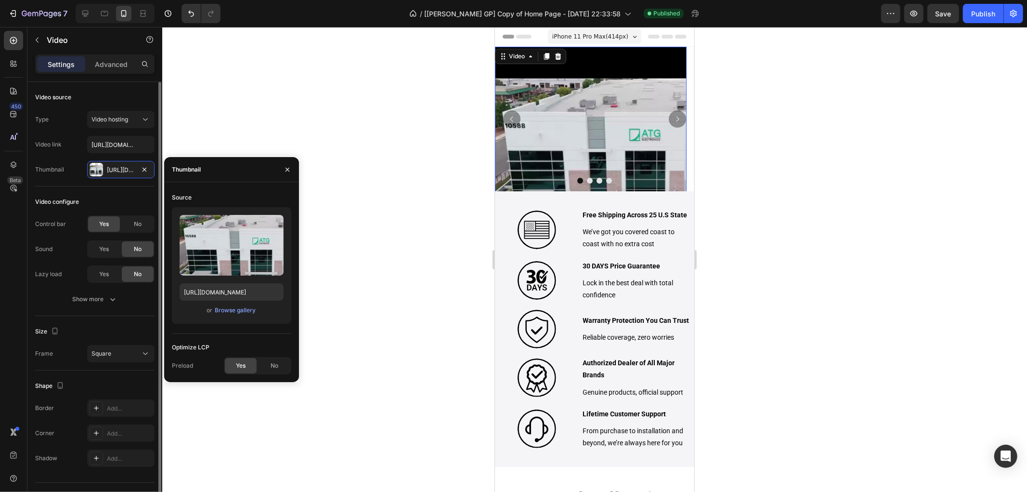
click at [124, 324] on div "Size" at bounding box center [94, 331] width 119 height 15
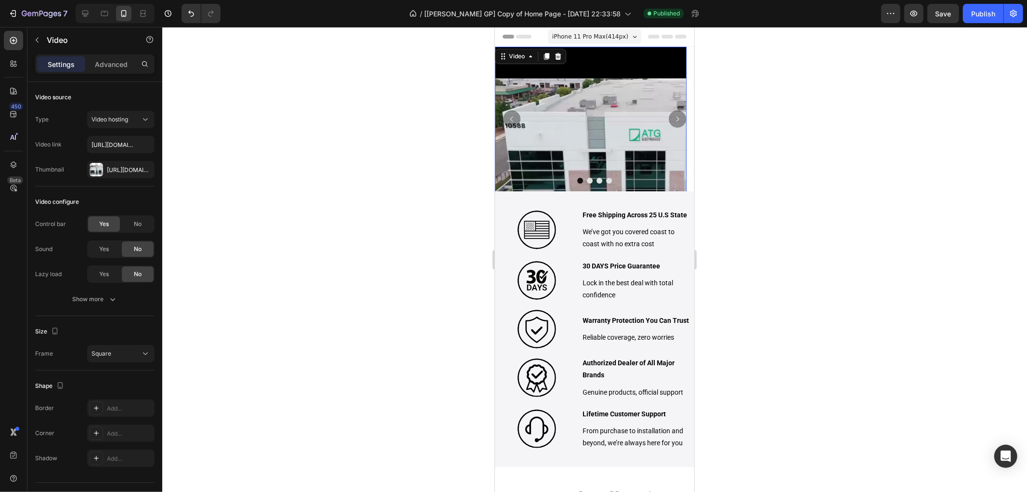
click at [568, 106] on video at bounding box center [591, 142] width 192 height 192
click at [84, 15] on icon at bounding box center [85, 14] width 6 height 6
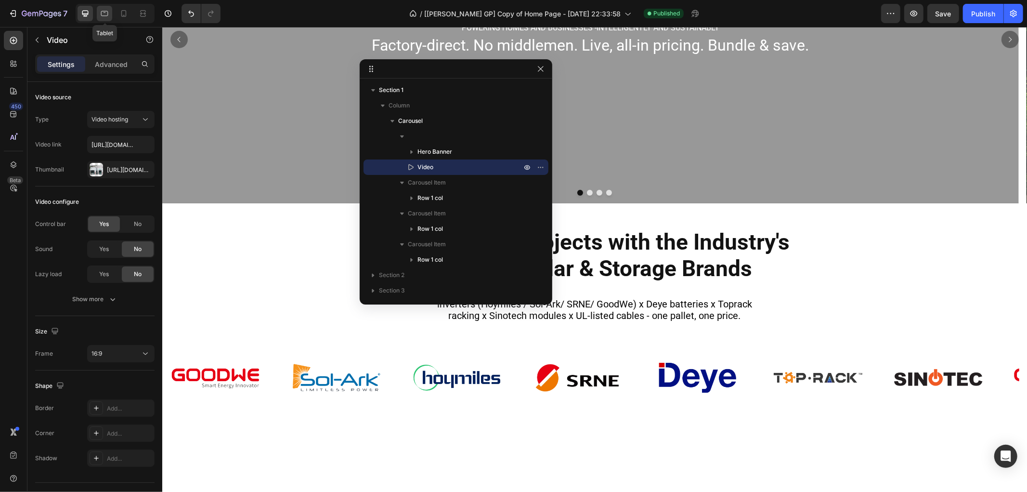
scroll to position [314, 0]
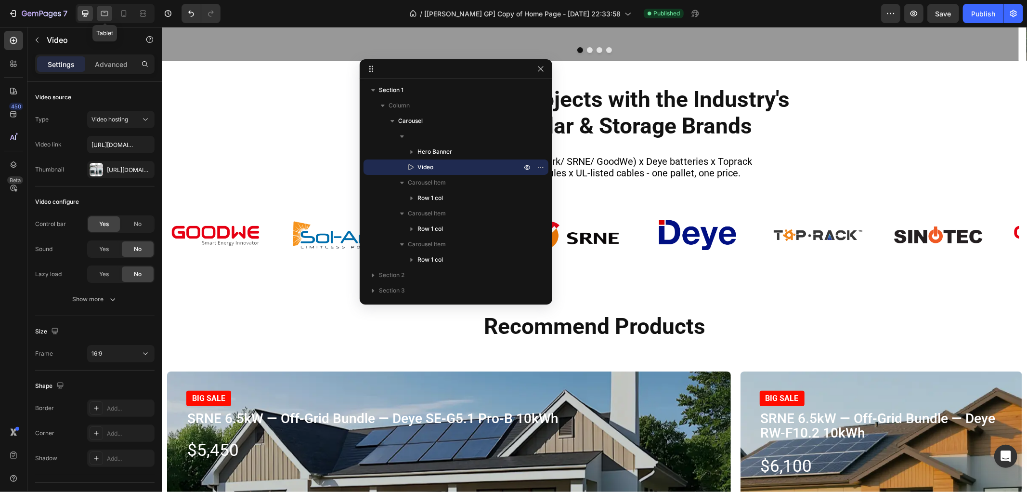
click at [109, 16] on div at bounding box center [104, 13] width 15 height 15
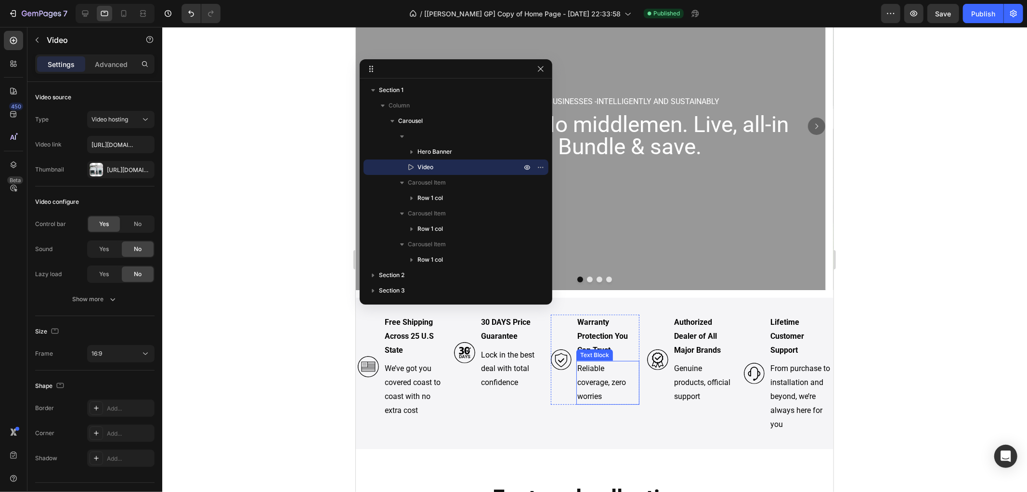
scroll to position [46, 0]
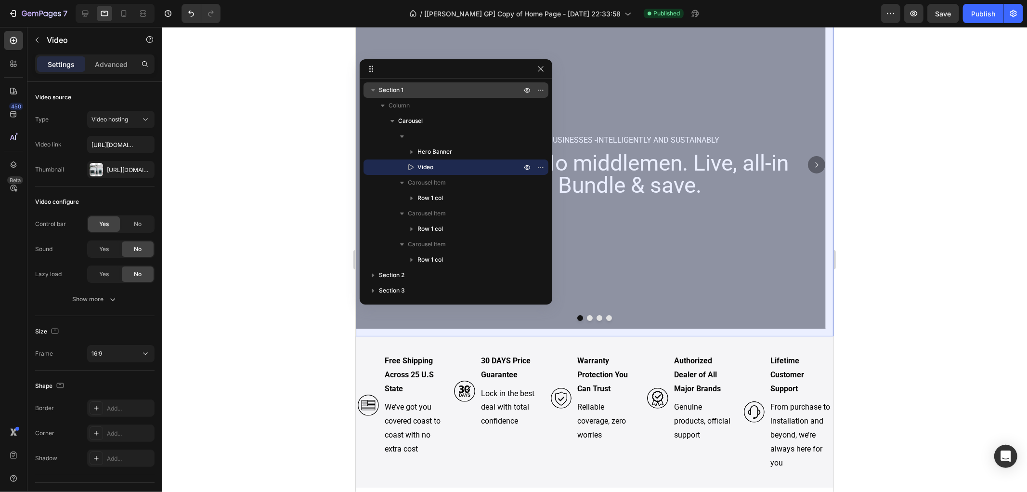
click at [393, 88] on span "Section 1" at bounding box center [391, 90] width 25 height 10
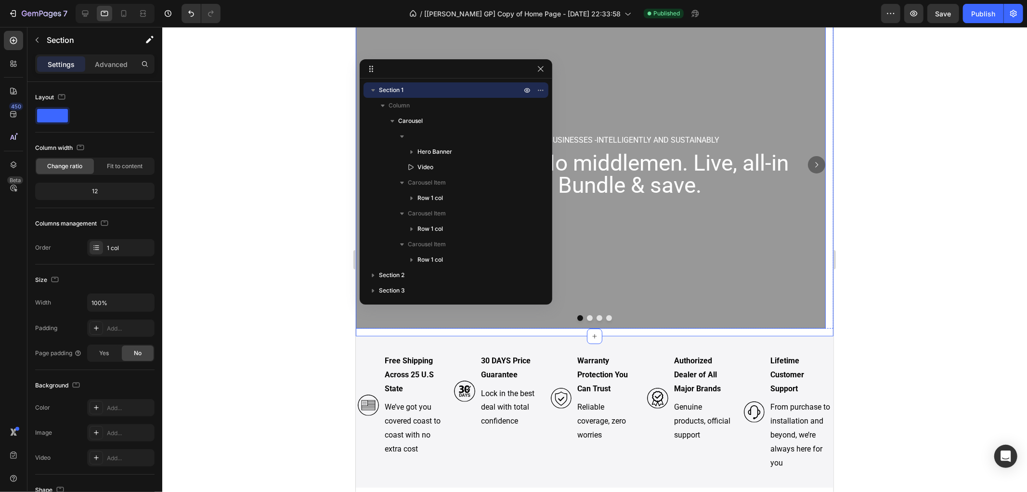
click at [585, 291] on div "Overlay" at bounding box center [590, 163] width 470 height 327
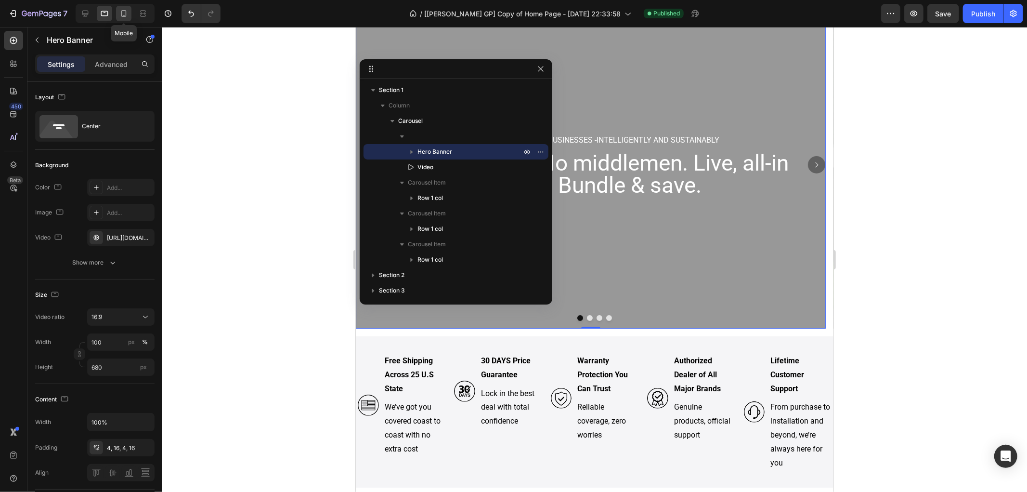
click at [119, 7] on div at bounding box center [123, 13] width 15 height 15
type input "300"
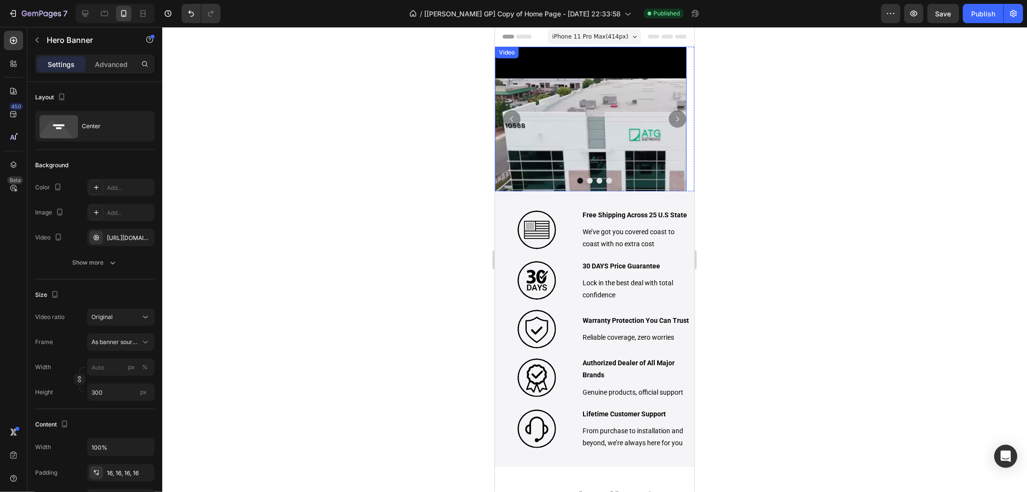
click at [577, 78] on video at bounding box center [591, 142] width 192 height 192
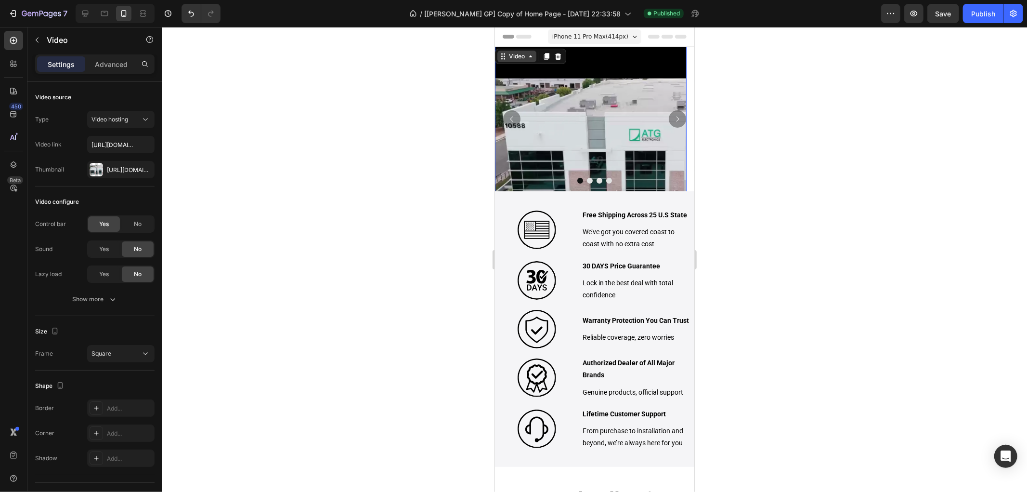
click at [511, 56] on div "Video" at bounding box center [517, 56] width 20 height 9
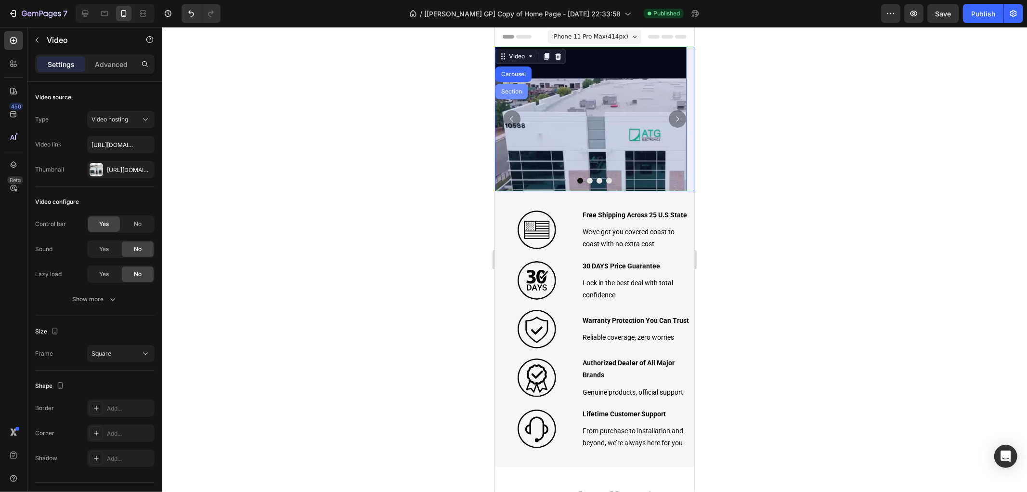
click at [514, 92] on div "Section" at bounding box center [511, 91] width 25 height 6
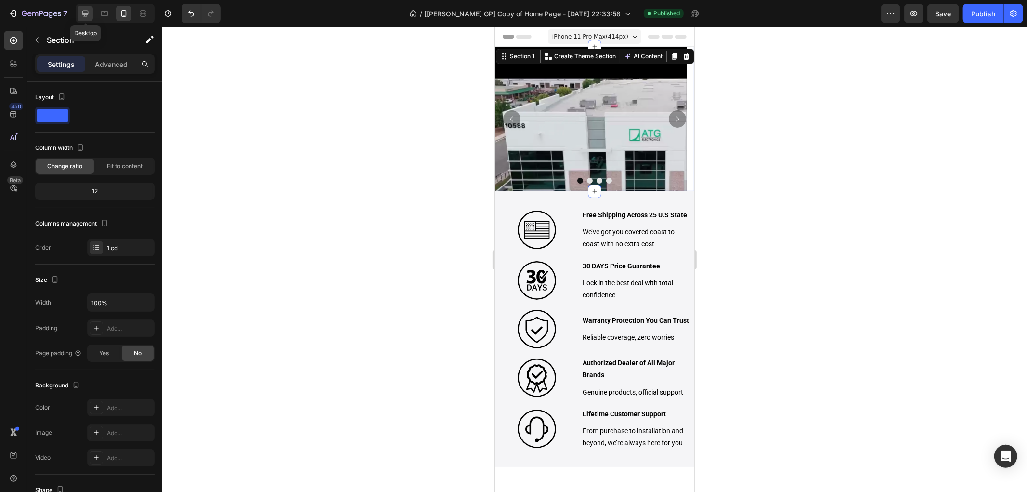
click at [82, 13] on icon at bounding box center [85, 14] width 6 height 6
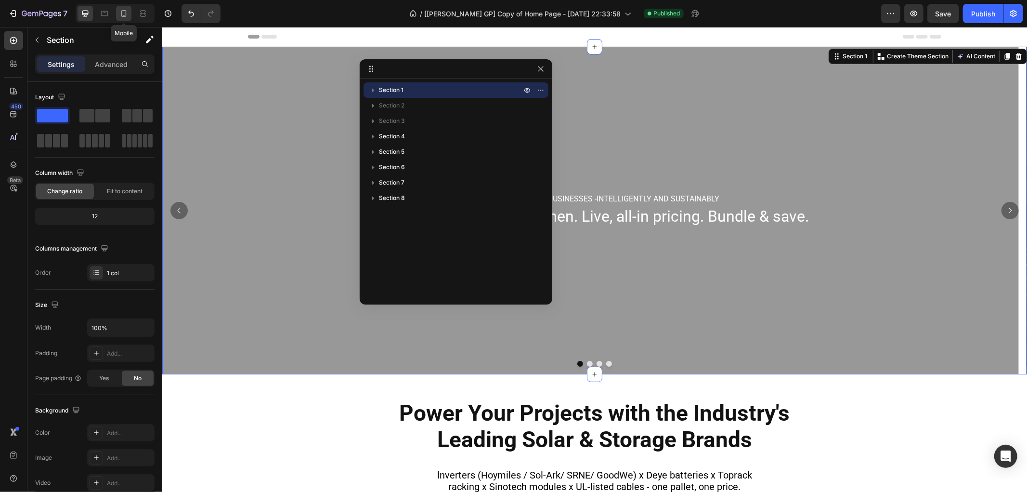
click at [127, 16] on icon at bounding box center [124, 14] width 10 height 10
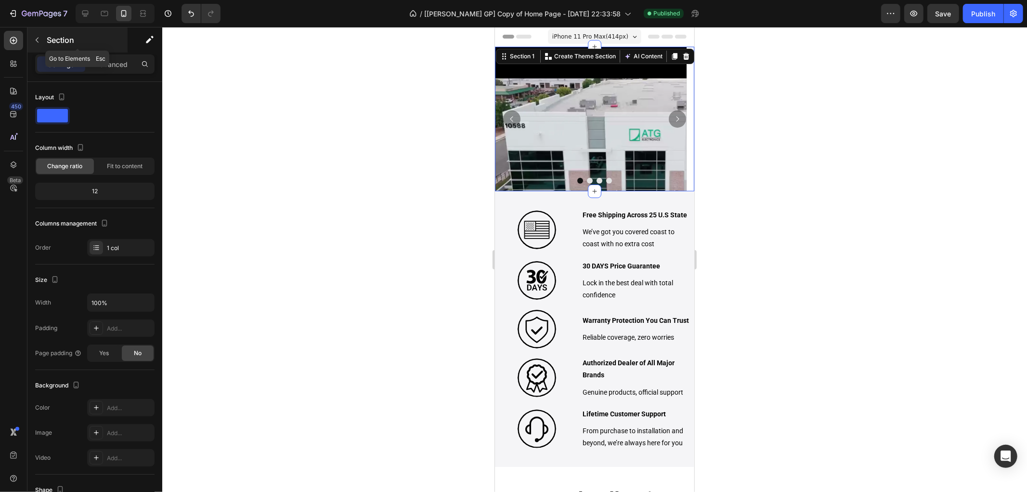
click at [36, 39] on icon "button" at bounding box center [37, 40] width 8 height 8
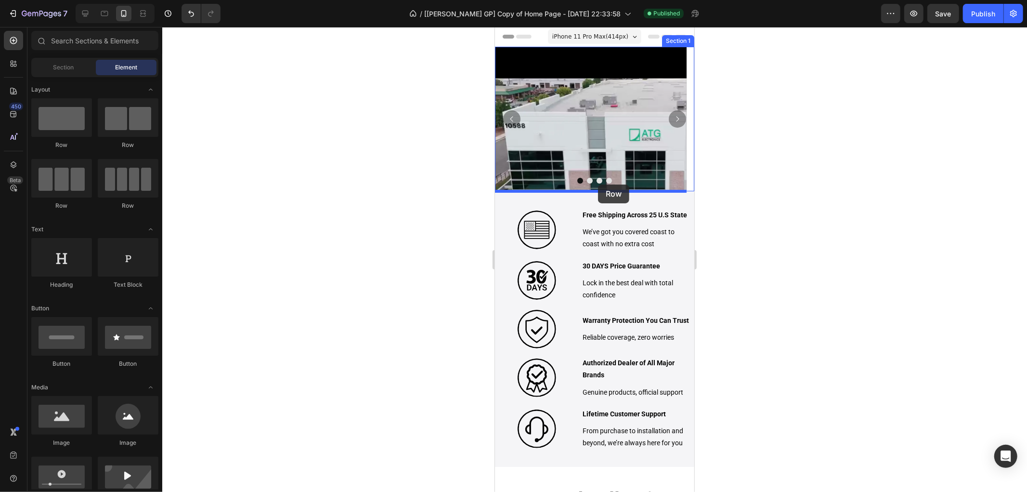
drag, startPoint x: 569, startPoint y: 145, endPoint x: 599, endPoint y: 184, distance: 48.7
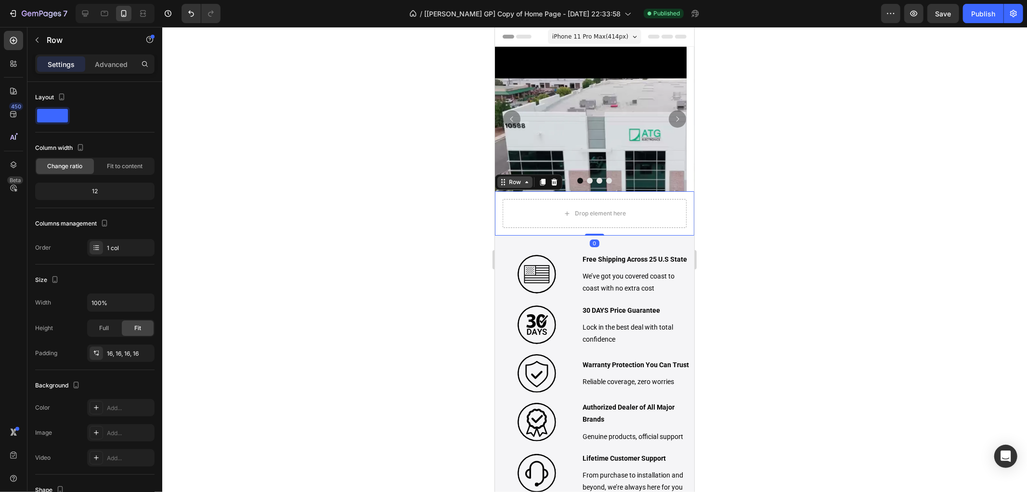
click at [522, 183] on div "Row" at bounding box center [515, 181] width 16 height 9
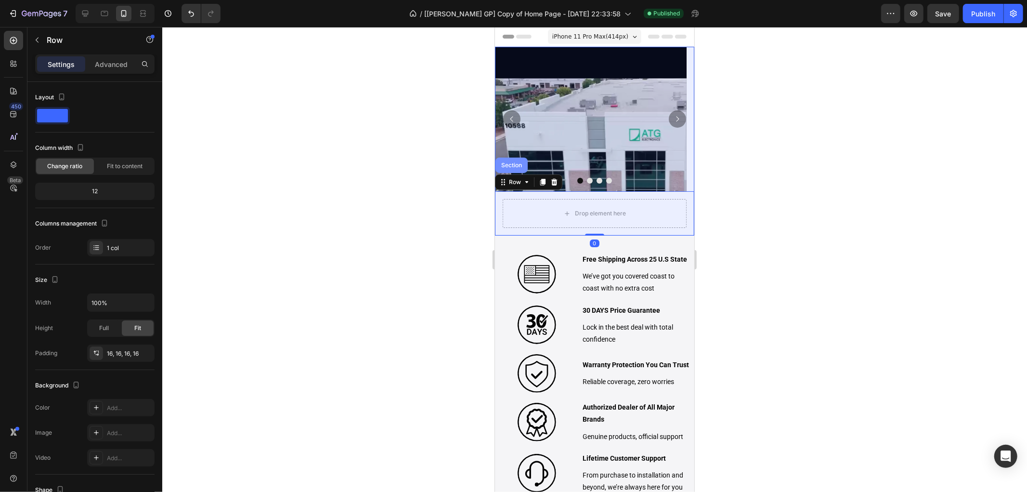
click at [512, 163] on div "Section" at bounding box center [511, 165] width 25 height 6
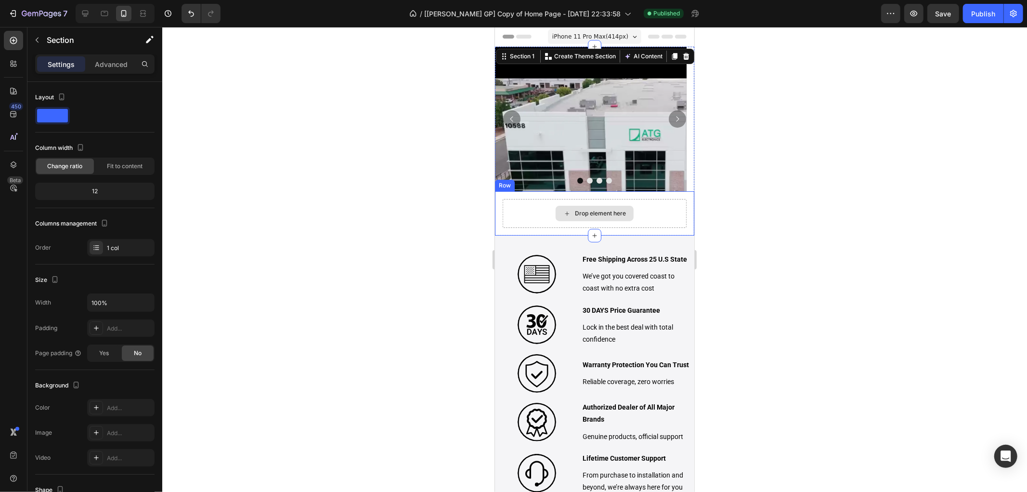
click at [529, 213] on div "Drop element here" at bounding box center [594, 212] width 184 height 29
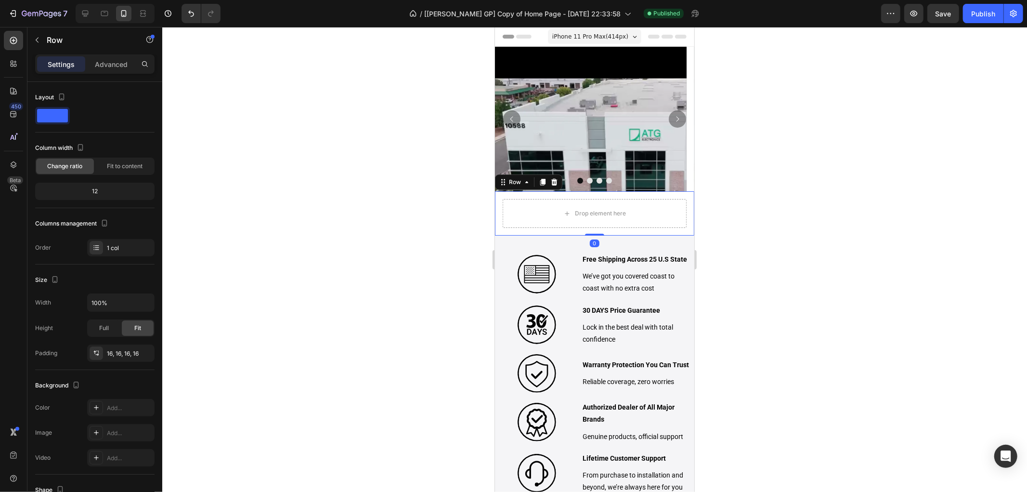
click at [0, 0] on icon "button" at bounding box center [0, 0] width 0 height 0
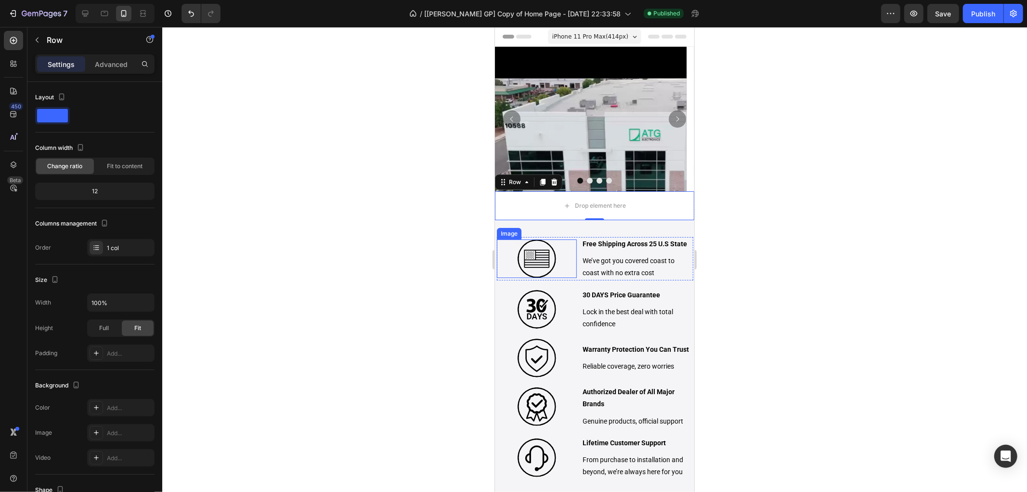
click at [574, 242] on div "Image Free Shipping Across 25 U.S State Text Block We’ve got you covered coast …" at bounding box center [595, 257] width 196 height 43
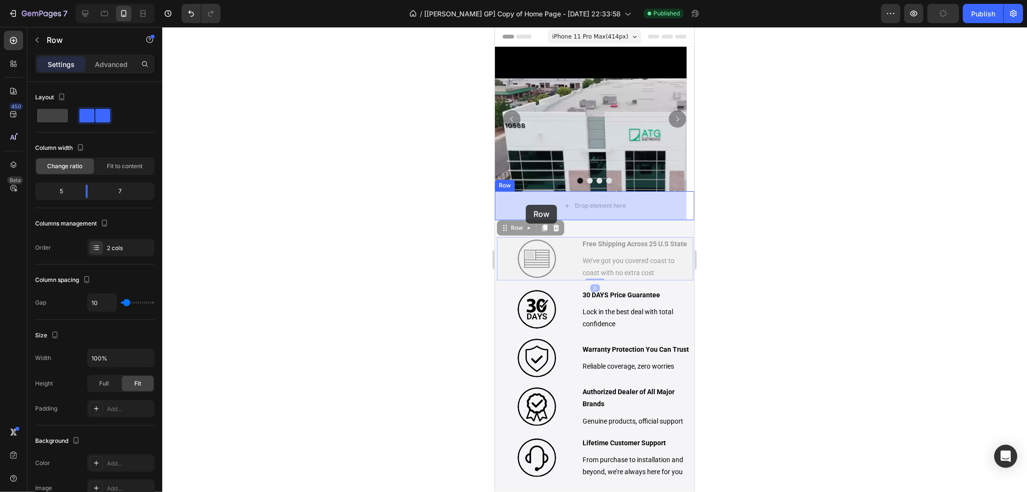
drag, startPoint x: 508, startPoint y: 230, endPoint x: 525, endPoint y: 204, distance: 31.1
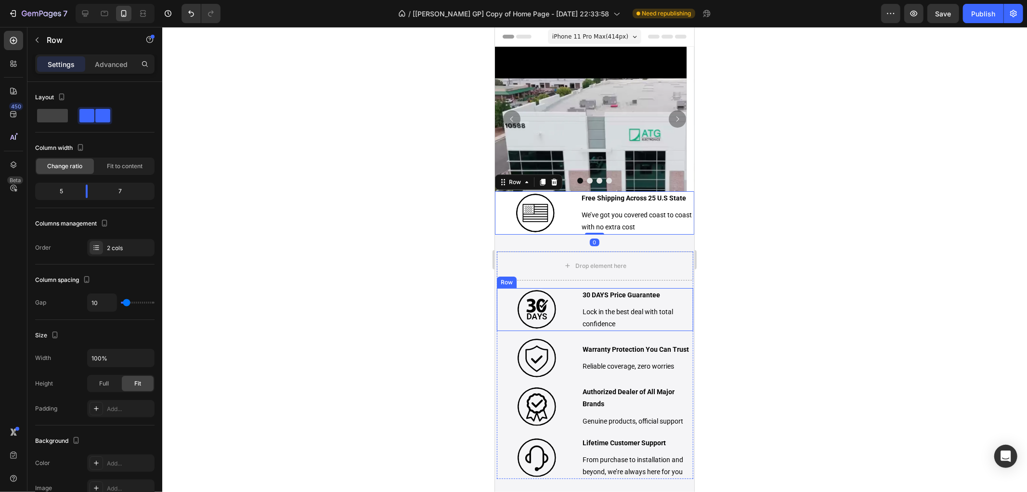
click at [574, 295] on div "Image 30 DAYS Price Guarantee Text Block Lock in the best deal with total confi…" at bounding box center [595, 309] width 196 height 43
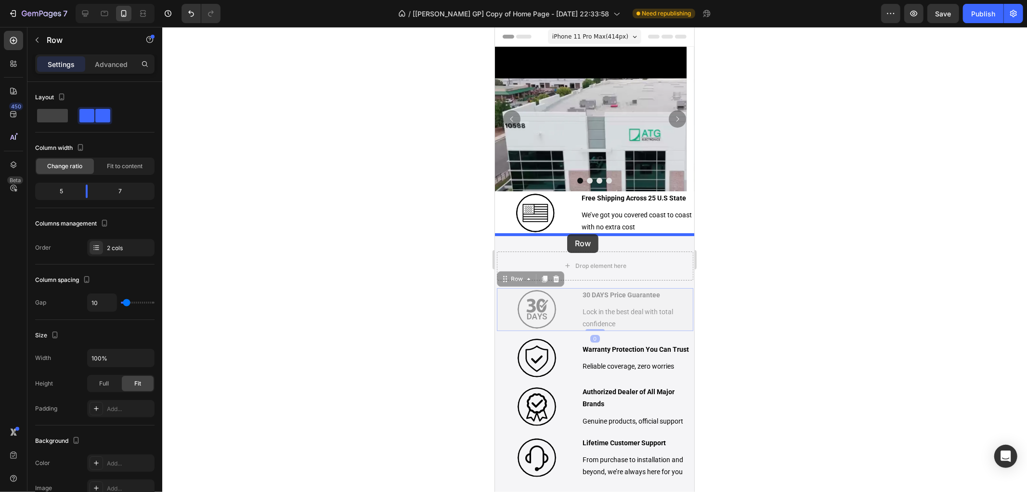
drag, startPoint x: 522, startPoint y: 277, endPoint x: 567, endPoint y: 234, distance: 63.0
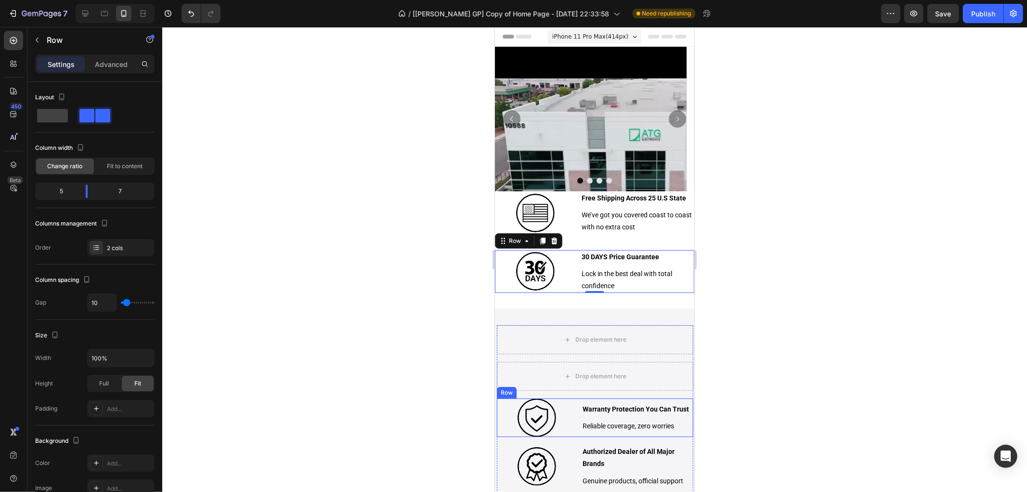
click at [574, 405] on div "Image Warranty Protection You Can Trust Text Block Reliable coverage, zero worr…" at bounding box center [595, 417] width 196 height 39
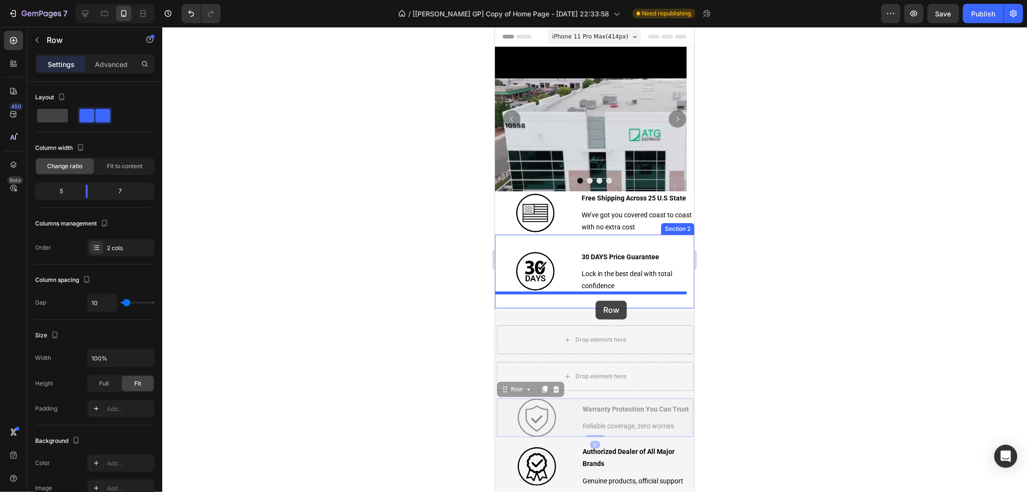
drag, startPoint x: 511, startPoint y: 392, endPoint x: 595, endPoint y: 300, distance: 124.1
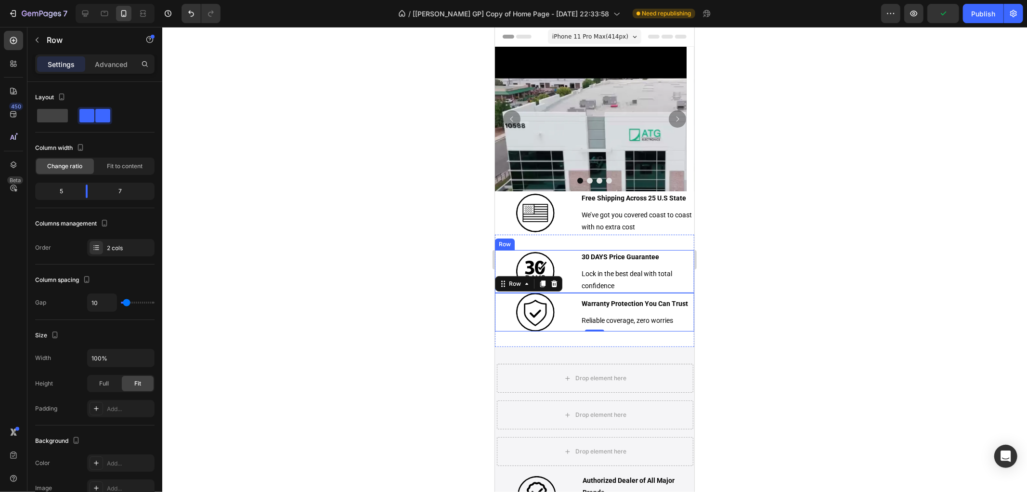
click at [575, 256] on div "Image 30 DAYS Price Guarantee Text Block Lock in the best deal with total confi…" at bounding box center [594, 270] width 199 height 43
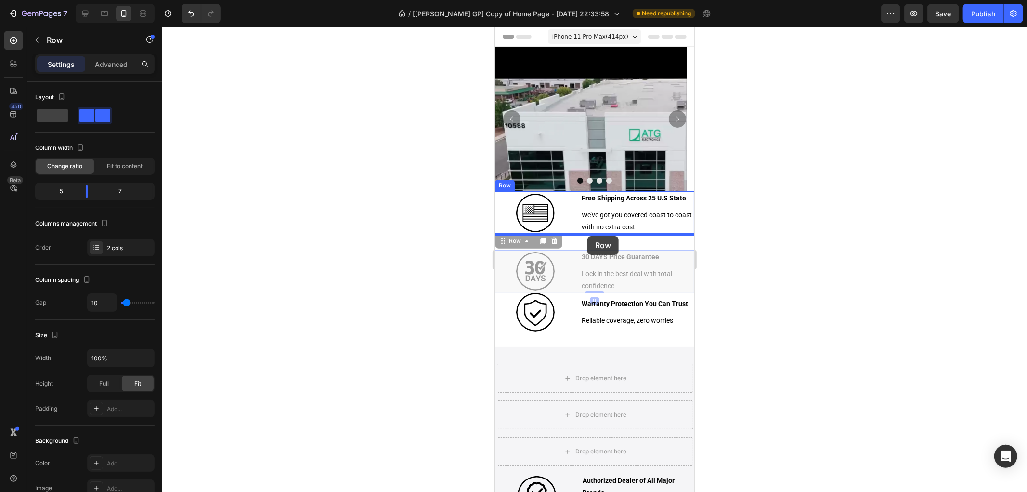
drag, startPoint x: 514, startPoint y: 244, endPoint x: 587, endPoint y: 235, distance: 73.2
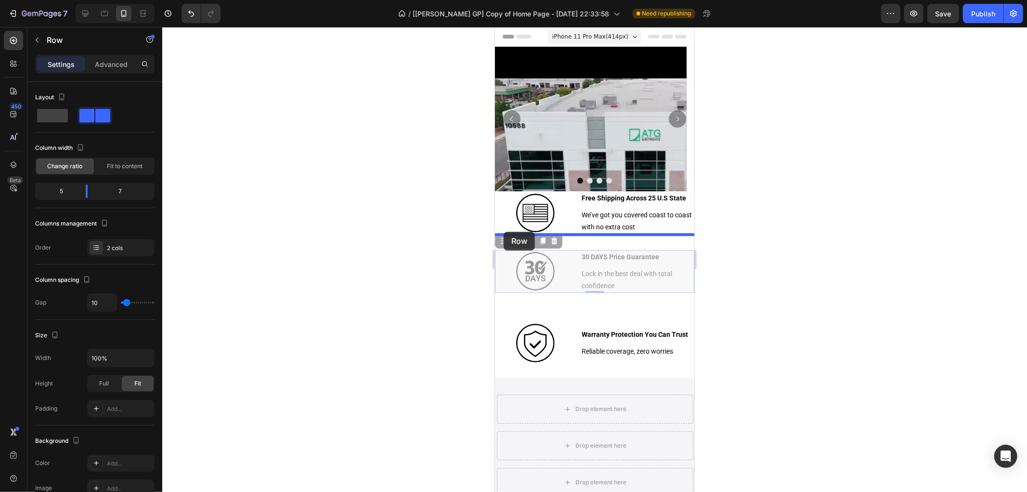
drag, startPoint x: 510, startPoint y: 242, endPoint x: 503, endPoint y: 231, distance: 12.3
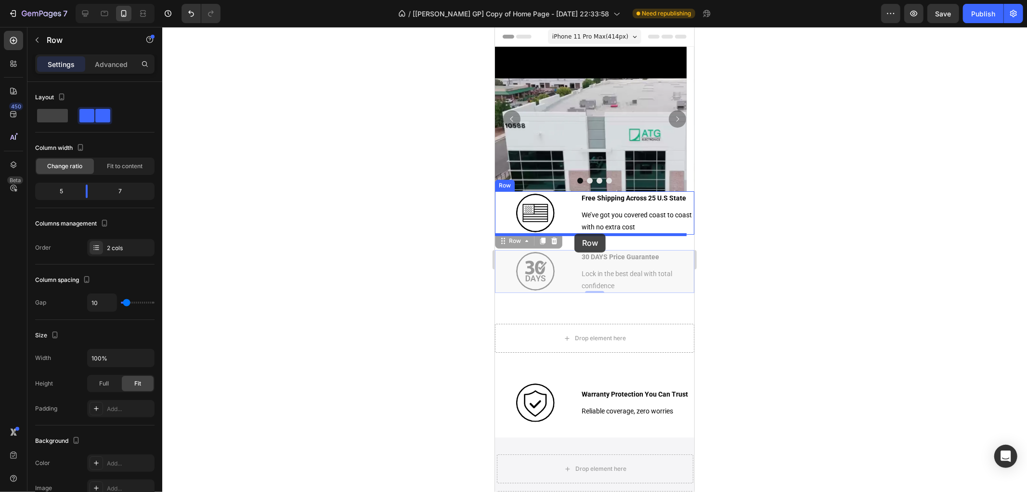
drag, startPoint x: 512, startPoint y: 239, endPoint x: 574, endPoint y: 233, distance: 61.9
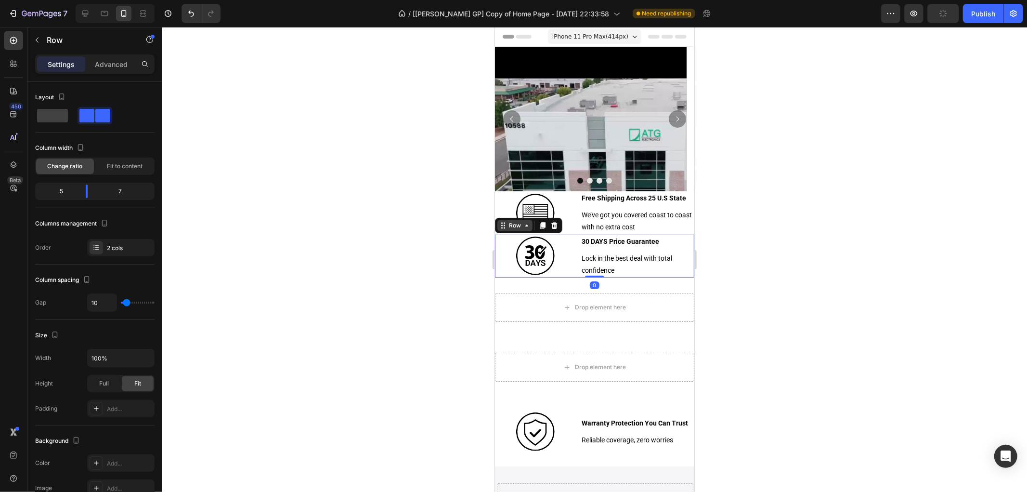
click at [510, 227] on div "Row" at bounding box center [515, 225] width 16 height 9
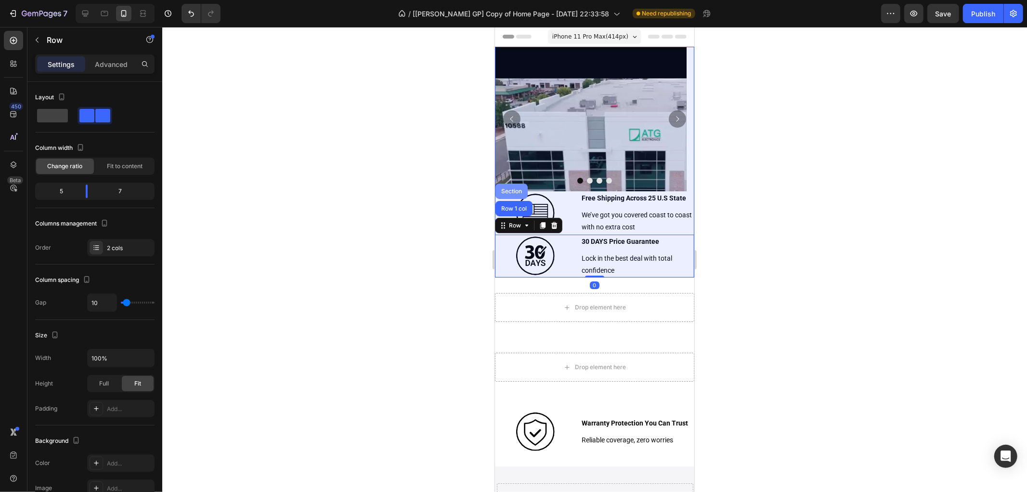
click at [514, 188] on div "Section" at bounding box center [511, 191] width 25 height 6
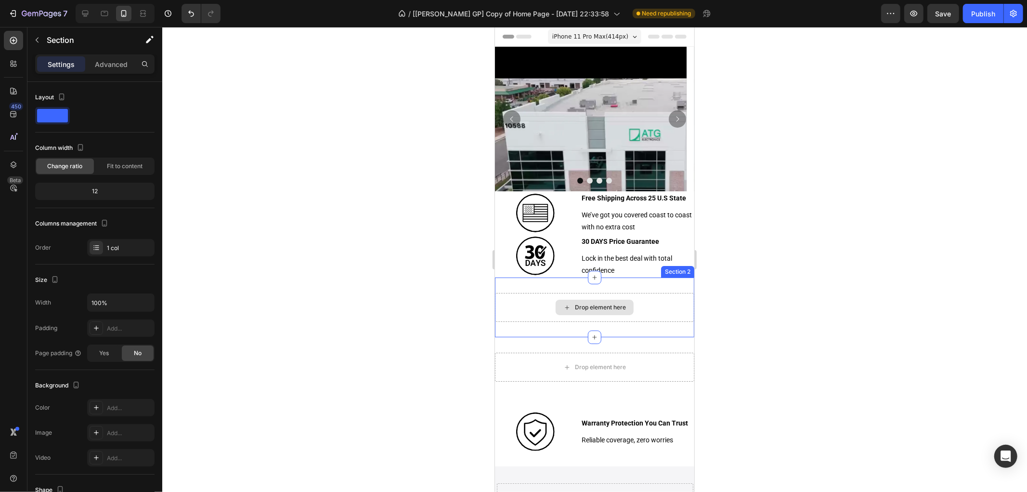
click at [595, 305] on div "Drop element here" at bounding box center [600, 307] width 51 height 8
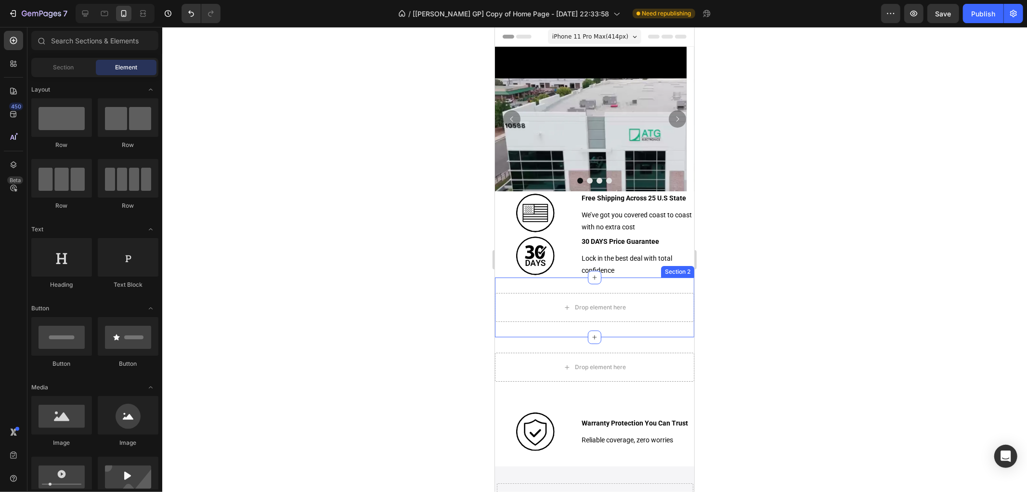
click at [665, 292] on div "Drop element here" at bounding box center [594, 306] width 199 height 29
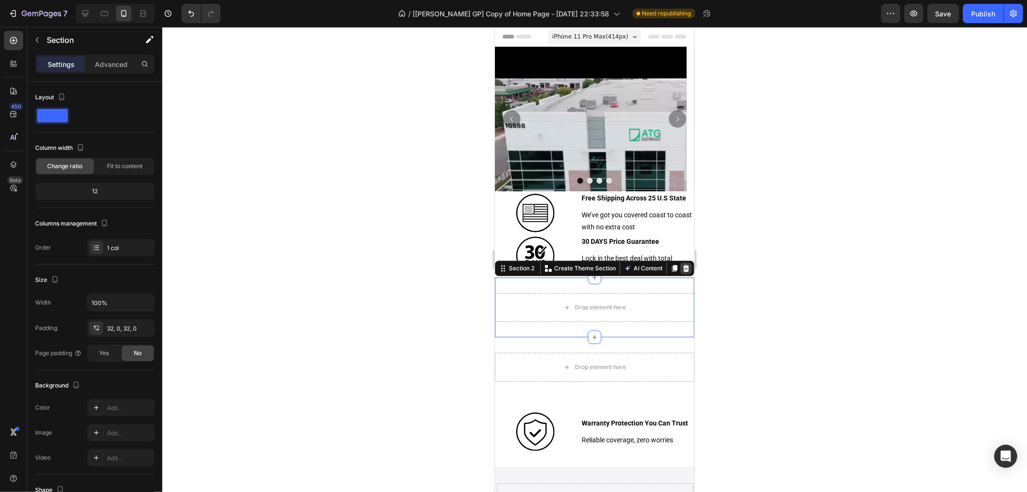
click at [682, 268] on icon at bounding box center [686, 268] width 8 height 8
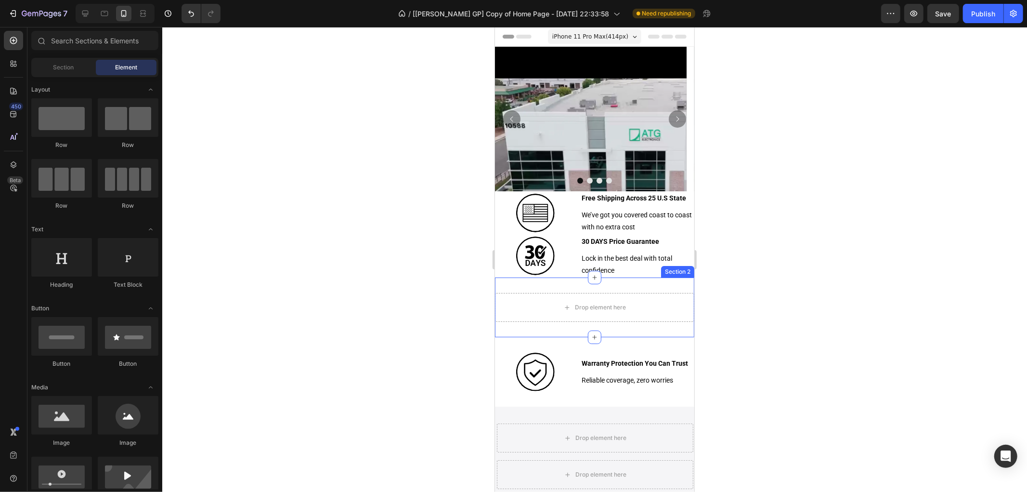
click at [662, 287] on div "Drop element here Section 2" at bounding box center [594, 307] width 199 height 60
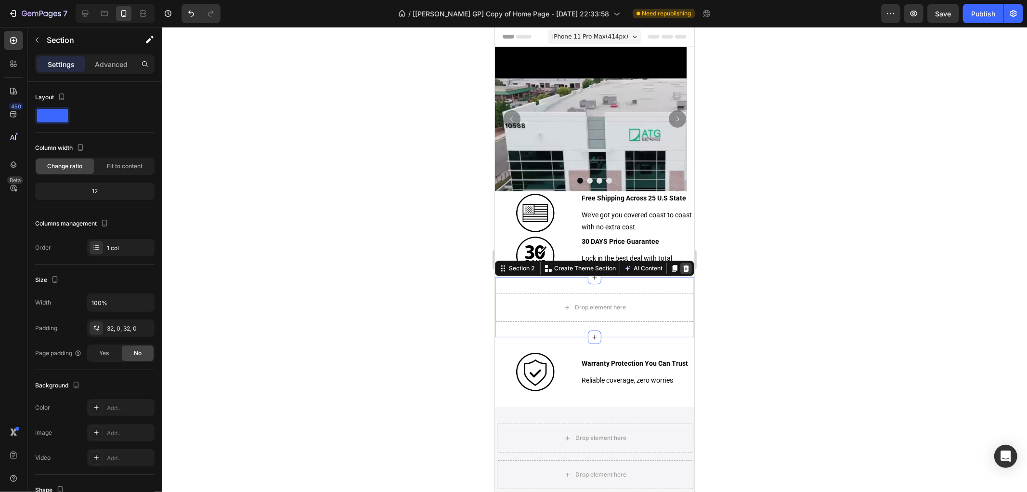
click at [680, 272] on div at bounding box center [686, 268] width 12 height 12
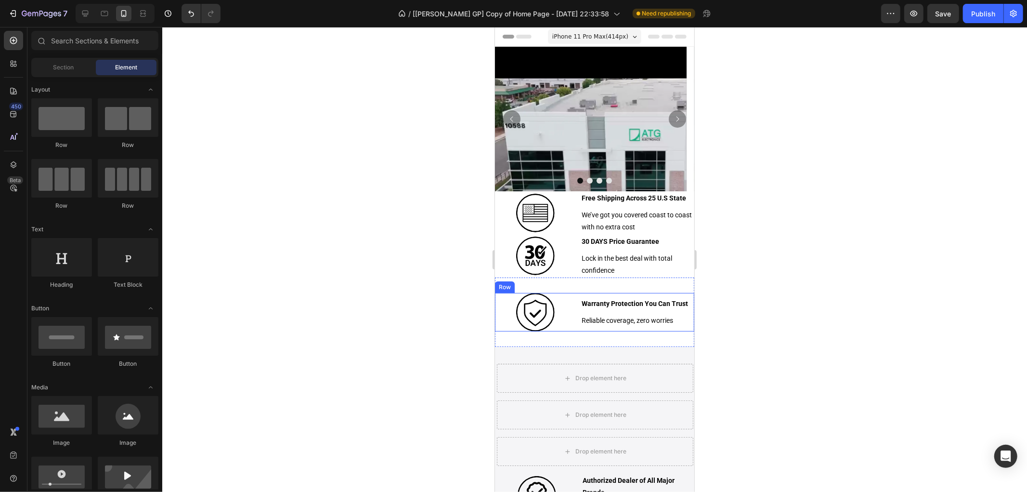
click at [573, 295] on div "Image Warranty Protection You Can Trust Text Block Reliable coverage, zero worr…" at bounding box center [594, 311] width 199 height 39
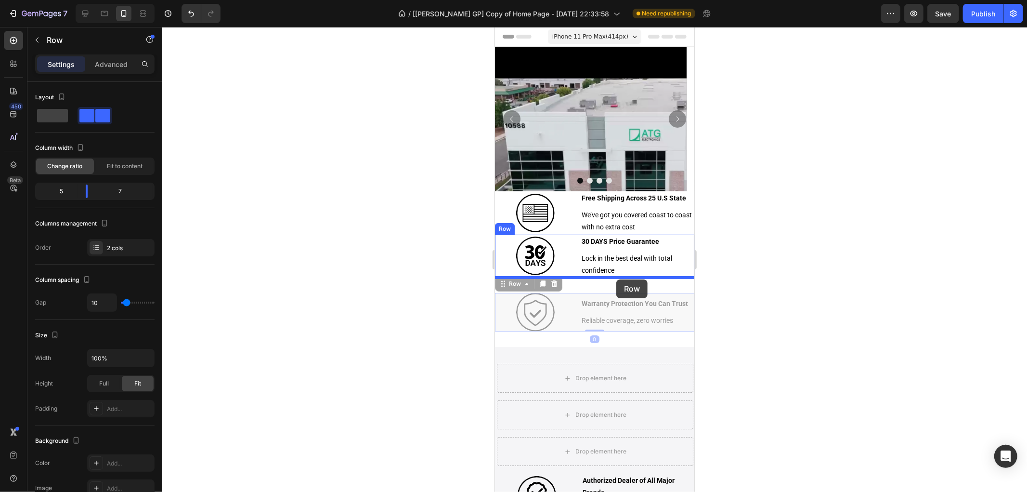
drag, startPoint x: 513, startPoint y: 286, endPoint x: 616, endPoint y: 279, distance: 102.8
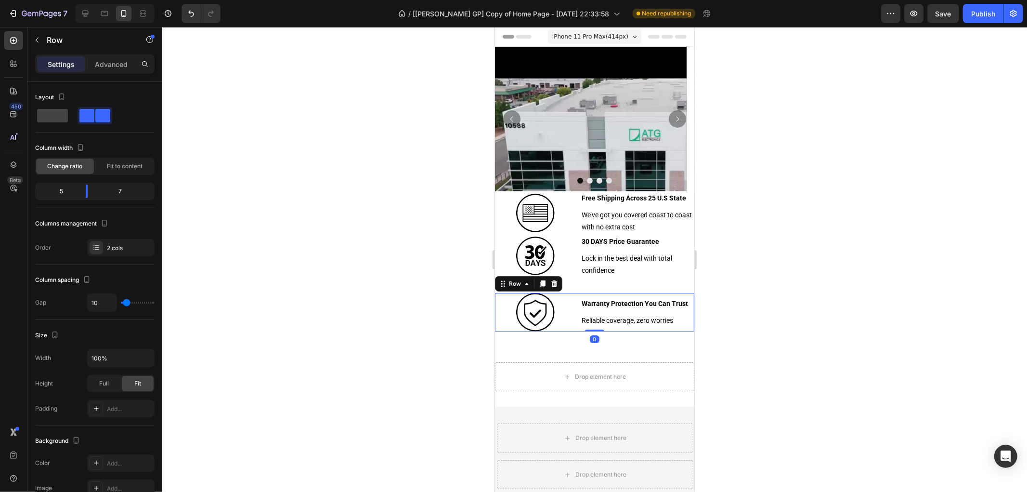
click at [574, 295] on div "Image Warranty Protection You Can Trust Text Block Reliable coverage, zero worr…" at bounding box center [594, 311] width 199 height 39
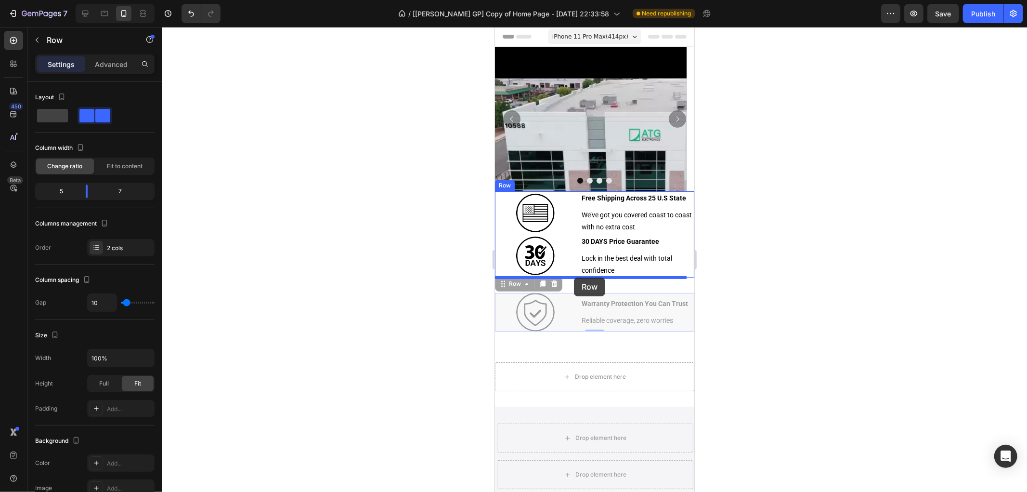
drag, startPoint x: 510, startPoint y: 284, endPoint x: 574, endPoint y: 277, distance: 64.0
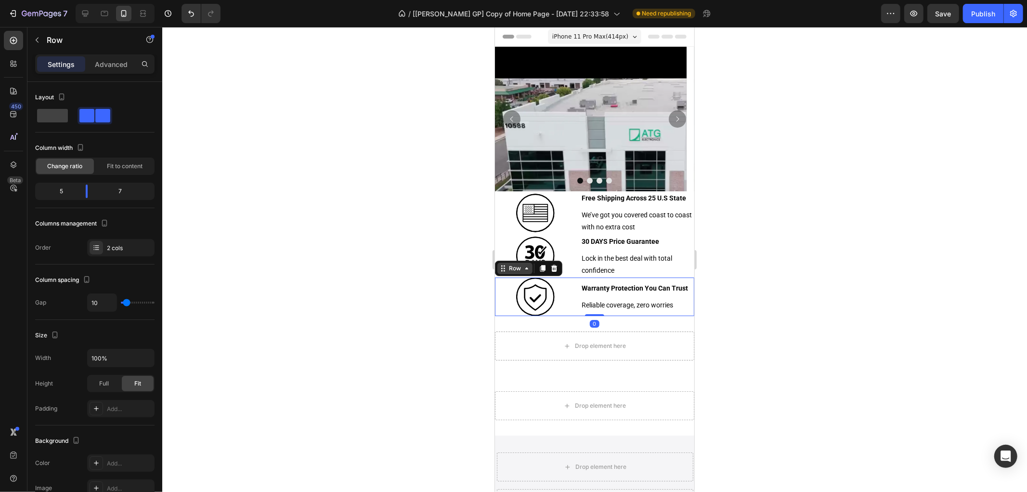
click at [515, 267] on div "Row" at bounding box center [515, 267] width 16 height 9
click at [548, 328] on div "Drop element here Section 2" at bounding box center [594, 345] width 199 height 60
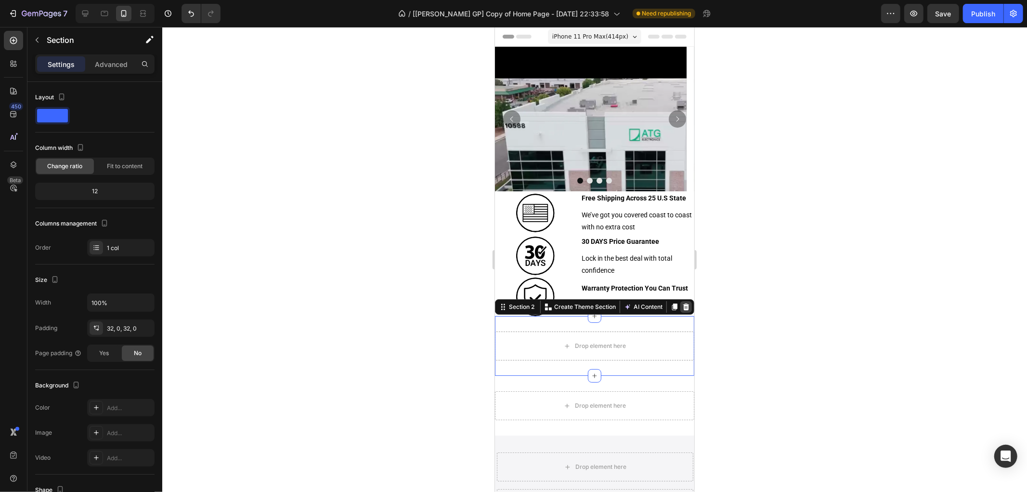
drag, startPoint x: 676, startPoint y: 304, endPoint x: 663, endPoint y: 338, distance: 36.4
click at [683, 304] on icon at bounding box center [686, 306] width 6 height 7
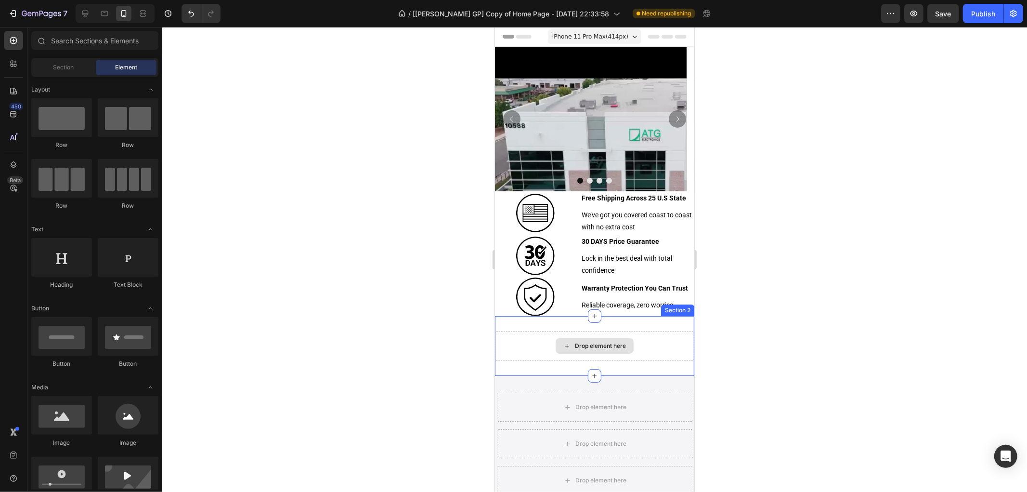
click at [654, 347] on div "Drop element here" at bounding box center [594, 345] width 199 height 29
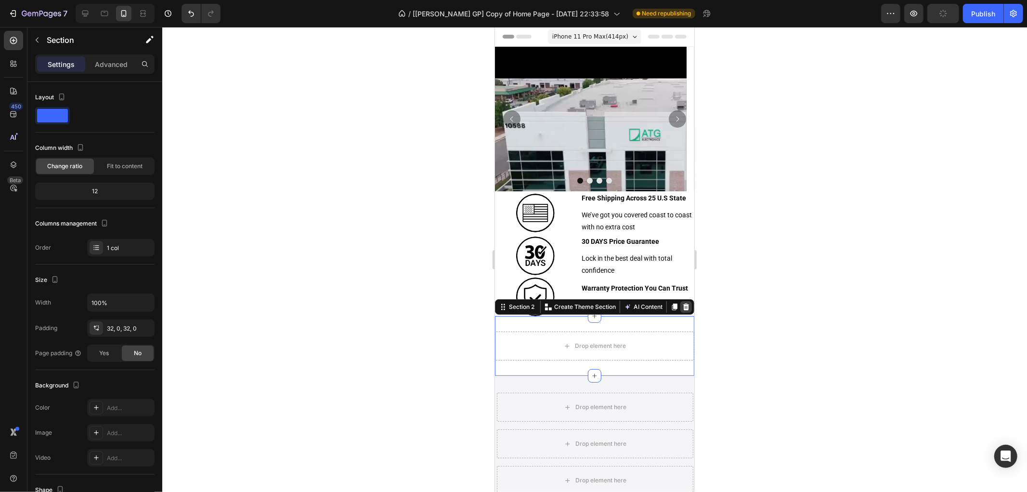
click at [682, 309] on icon at bounding box center [686, 306] width 8 height 8
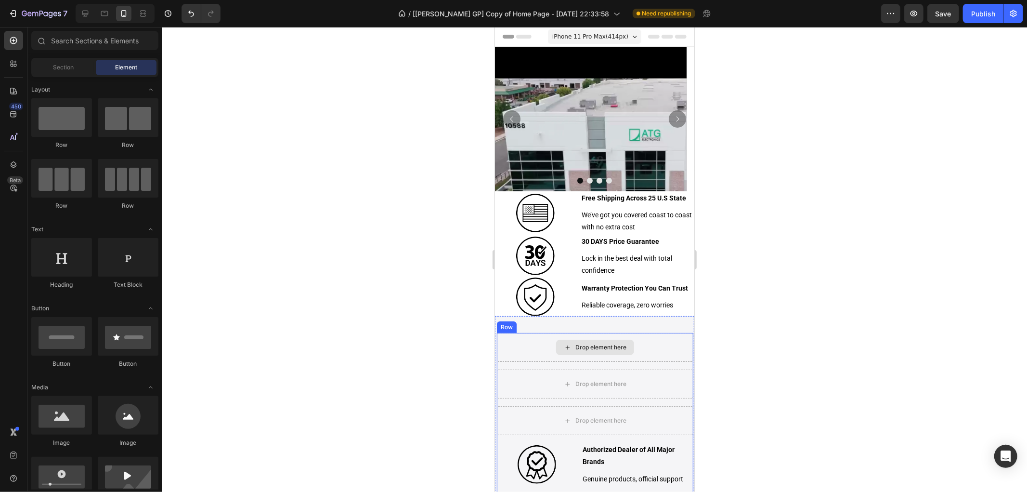
scroll to position [53, 0]
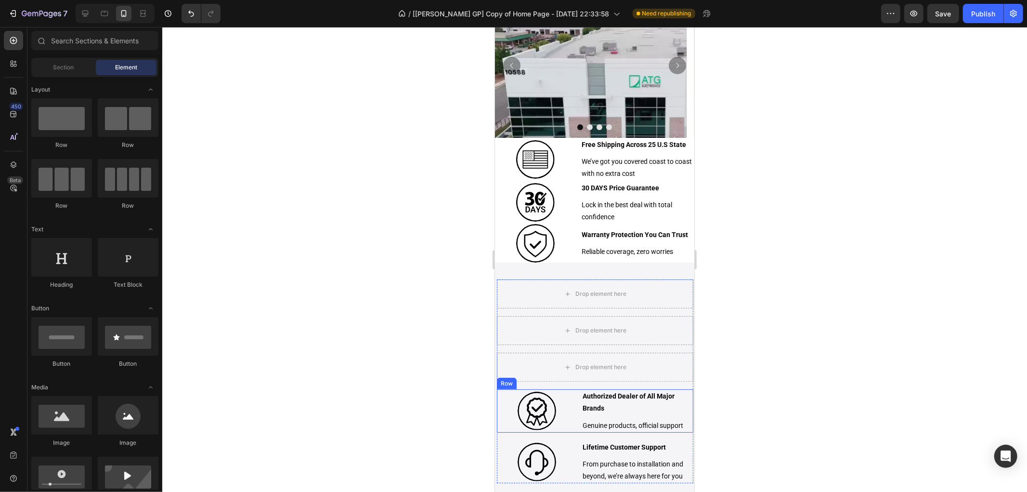
click at [574, 393] on div "Image Authorized Dealer of All Major Brands Text Block Genuine products, offici…" at bounding box center [595, 410] width 196 height 43
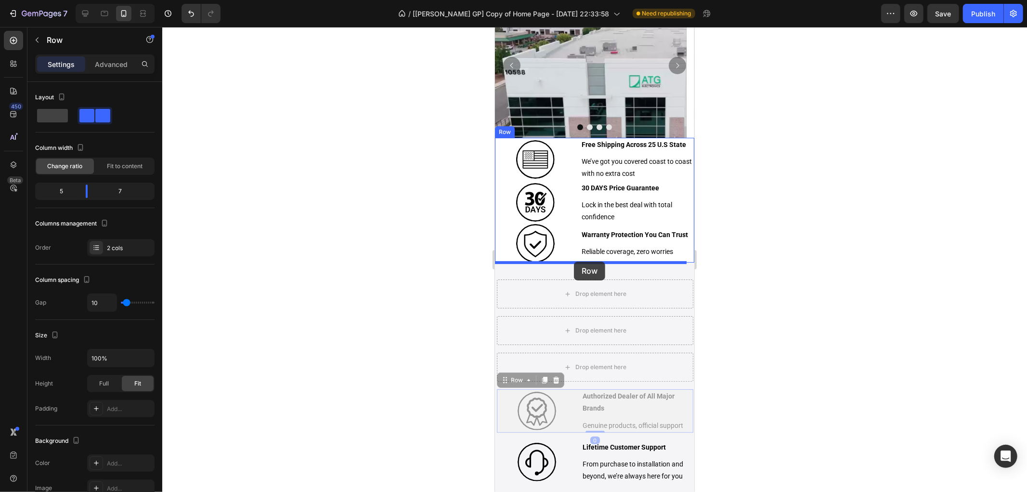
drag, startPoint x: 516, startPoint y: 381, endPoint x: 574, endPoint y: 261, distance: 133.5
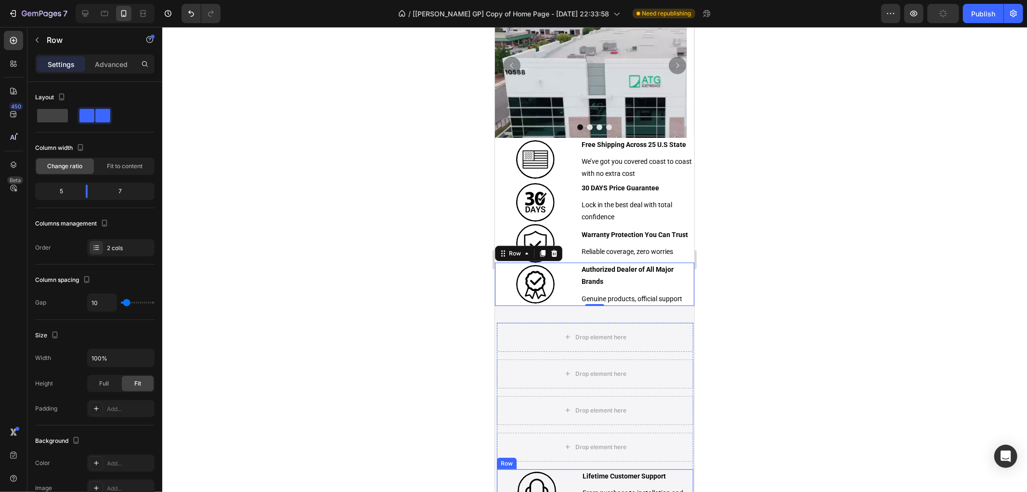
click at [575, 470] on div "Image Lifetime Customer Support Text Block From purchase to installation and be…" at bounding box center [595, 490] width 196 height 43
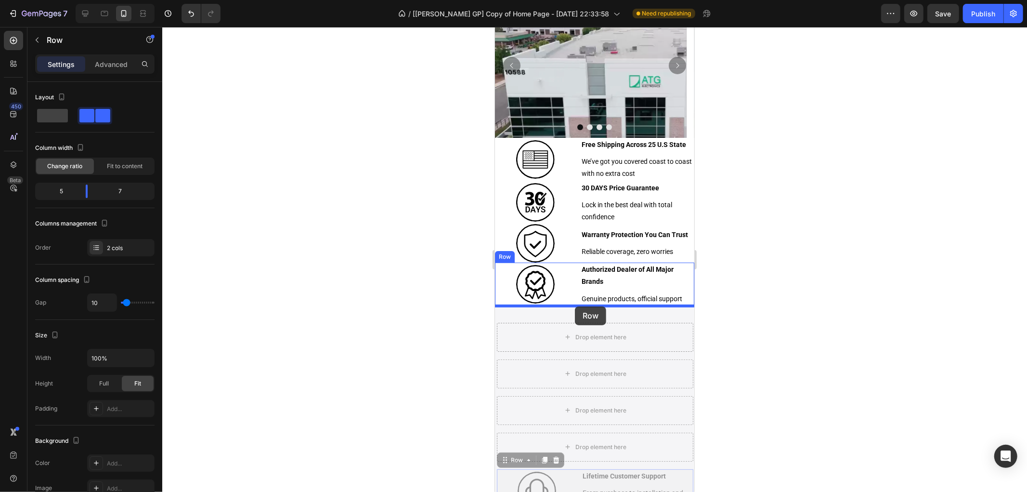
drag, startPoint x: 513, startPoint y: 458, endPoint x: 575, endPoint y: 306, distance: 164.0
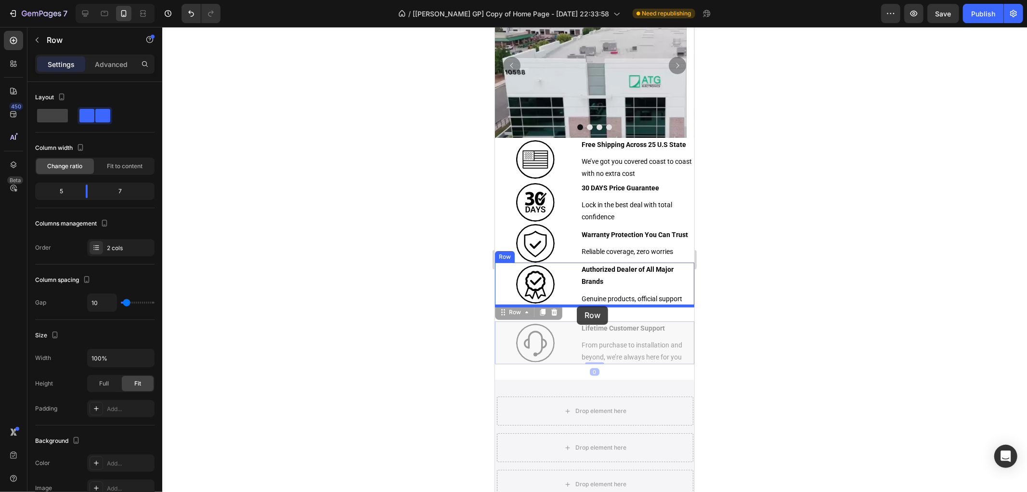
drag, startPoint x: 521, startPoint y: 313, endPoint x: 576, endPoint y: 305, distance: 56.3
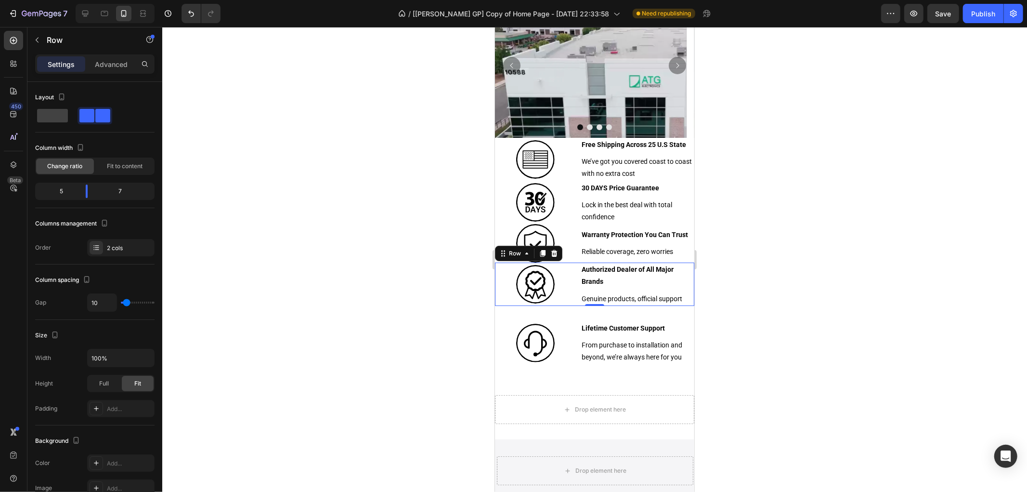
click at [574, 301] on div "Image Authorized Dealer of All Major Brands Text Block Genuine products, offici…" at bounding box center [594, 283] width 199 height 43
click at [513, 253] on div "Row" at bounding box center [515, 252] width 16 height 9
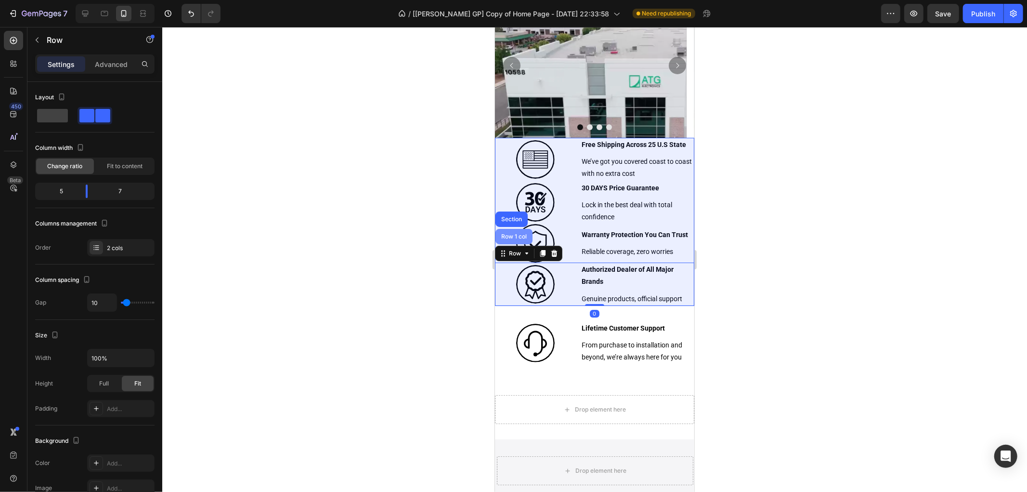
click at [510, 235] on div "Row 1 col" at bounding box center [513, 236] width 29 height 6
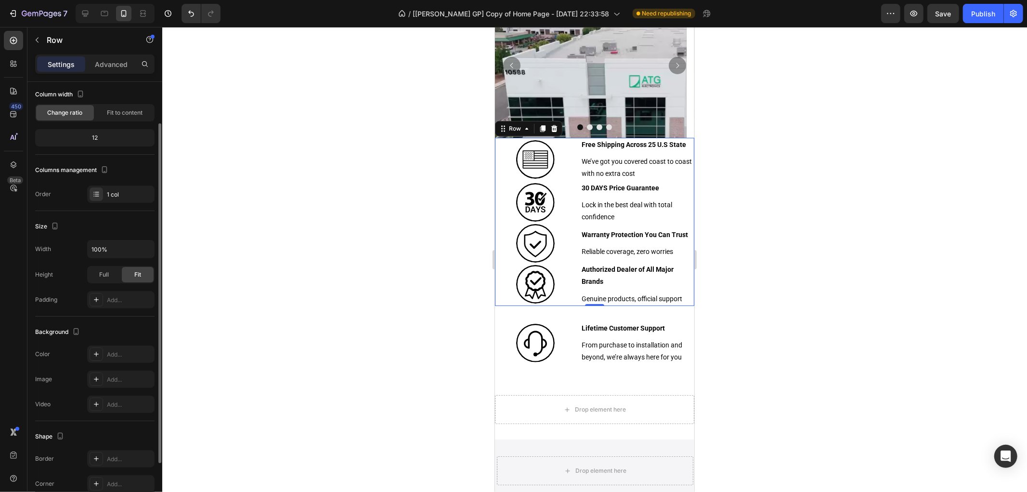
click at [111, 62] on p "Advanced" at bounding box center [111, 64] width 33 height 10
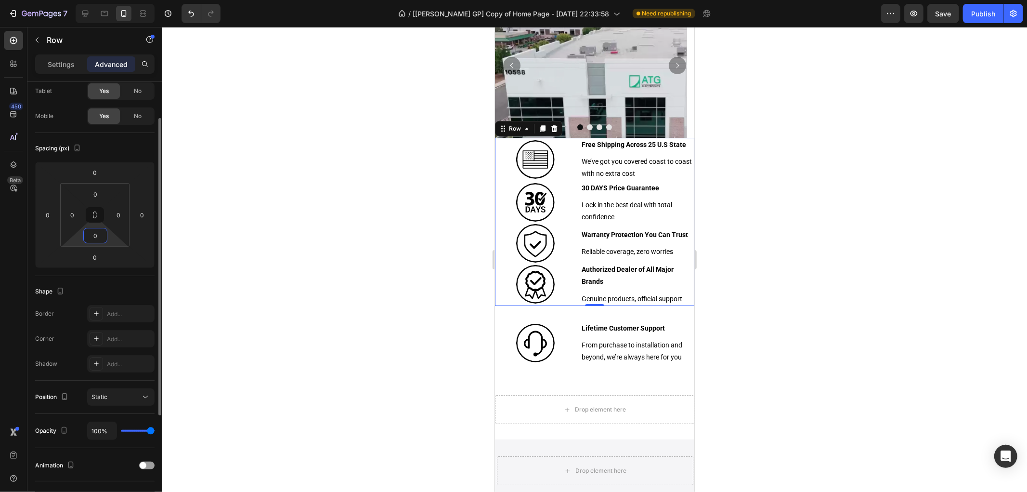
click at [96, 237] on input "0" at bounding box center [95, 235] width 19 height 14
type input "100"
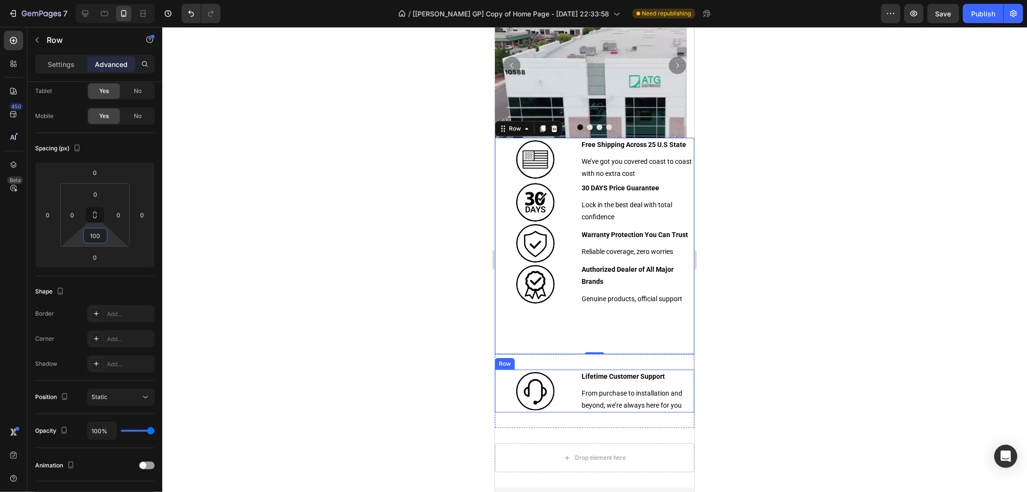
drag, startPoint x: 574, startPoint y: 378, endPoint x: 526, endPoint y: 366, distance: 49.1
click at [572, 377] on div "Image Lifetime Customer Support Text Block From purchase to installation and be…" at bounding box center [594, 390] width 199 height 43
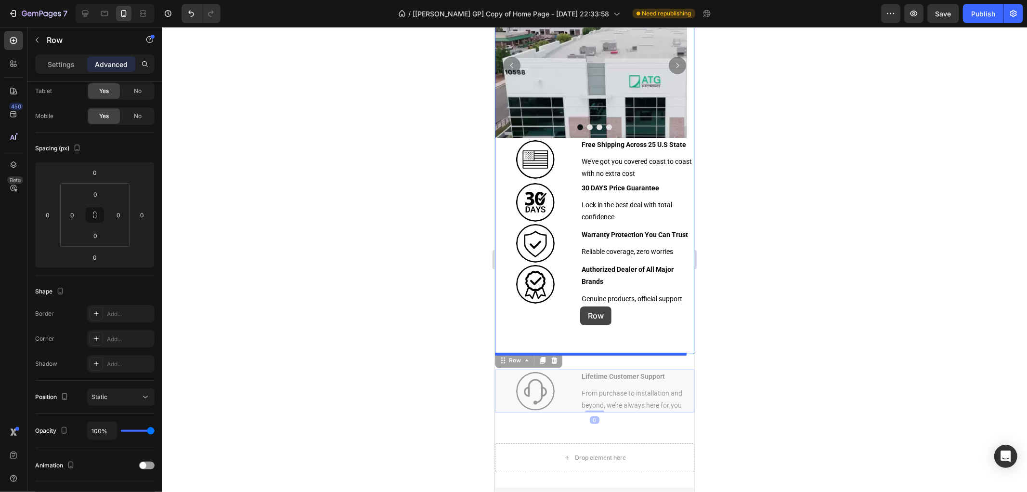
drag, startPoint x: 504, startPoint y: 362, endPoint x: 580, endPoint y: 306, distance: 94.3
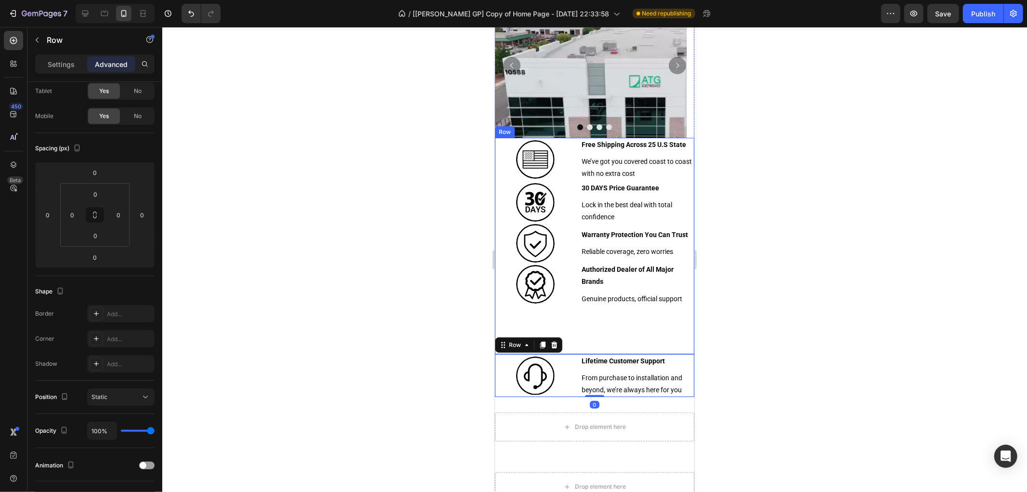
click at [581, 320] on div "Image Free Shipping Across 25 U.S State Text Block We’ve got you covered coast …" at bounding box center [594, 245] width 199 height 216
click at [573, 362] on div "Image Lifetime Customer Support Text Block From purchase to installation and be…" at bounding box center [594, 374] width 199 height 43
click at [512, 343] on div "Row" at bounding box center [515, 344] width 16 height 9
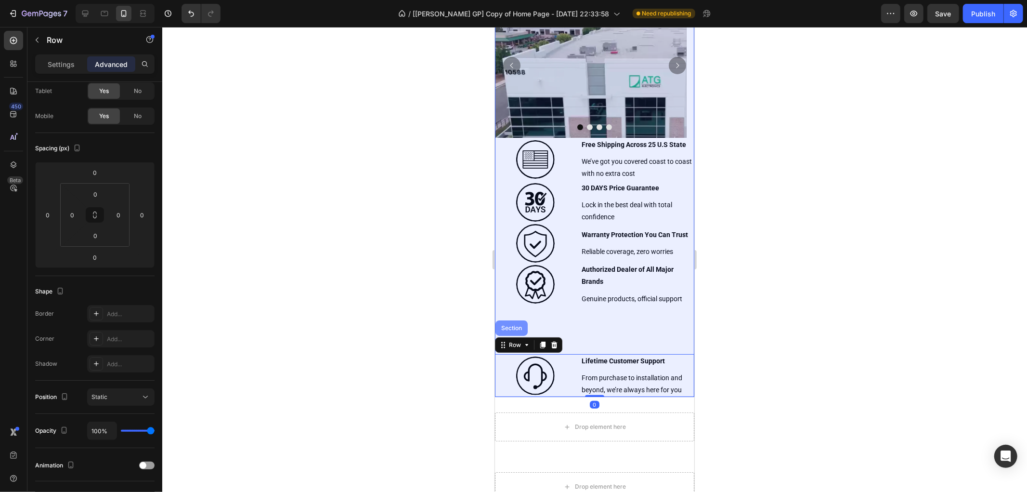
click at [514, 330] on div "Section" at bounding box center [511, 327] width 32 height 15
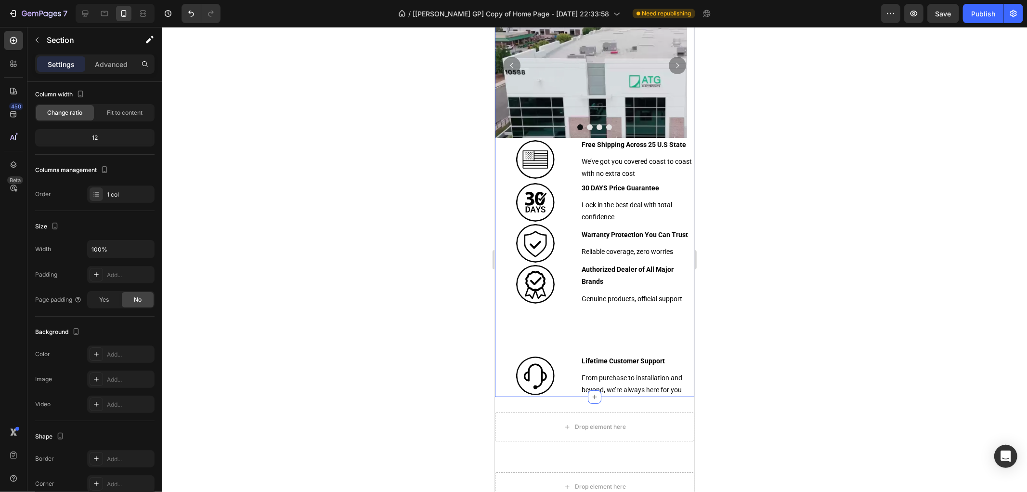
scroll to position [0, 0]
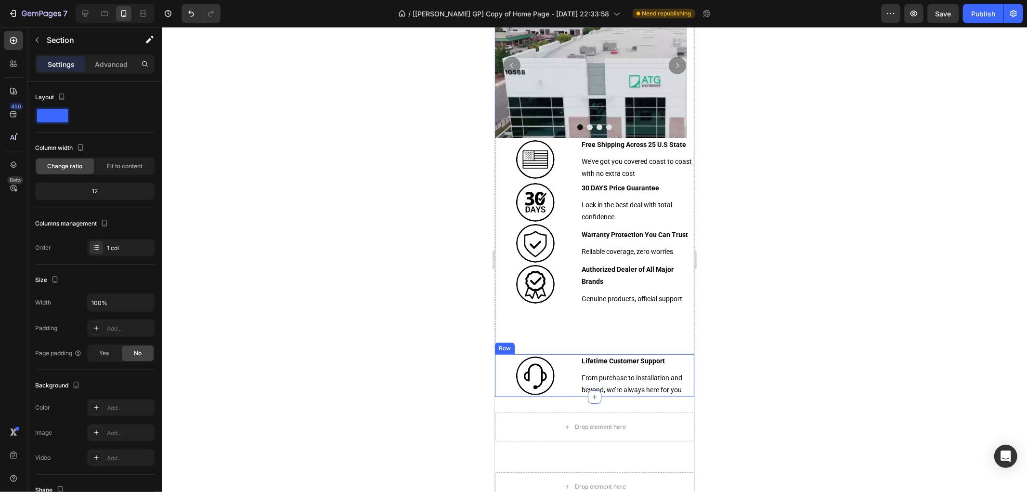
click at [570, 357] on div at bounding box center [535, 375] width 81 height 39
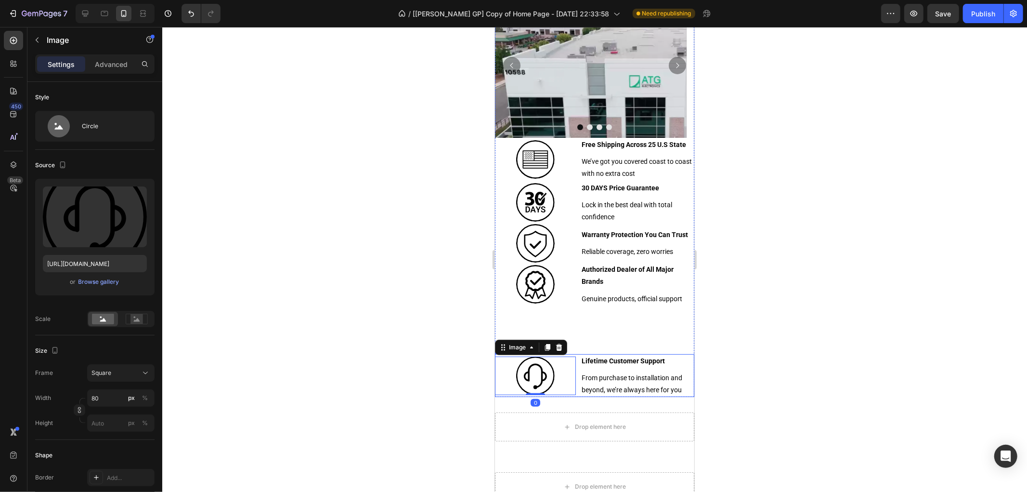
click at [572, 354] on div "Image 0 Lifetime Customer Support Text Block From purchase to installation and …" at bounding box center [594, 374] width 199 height 43
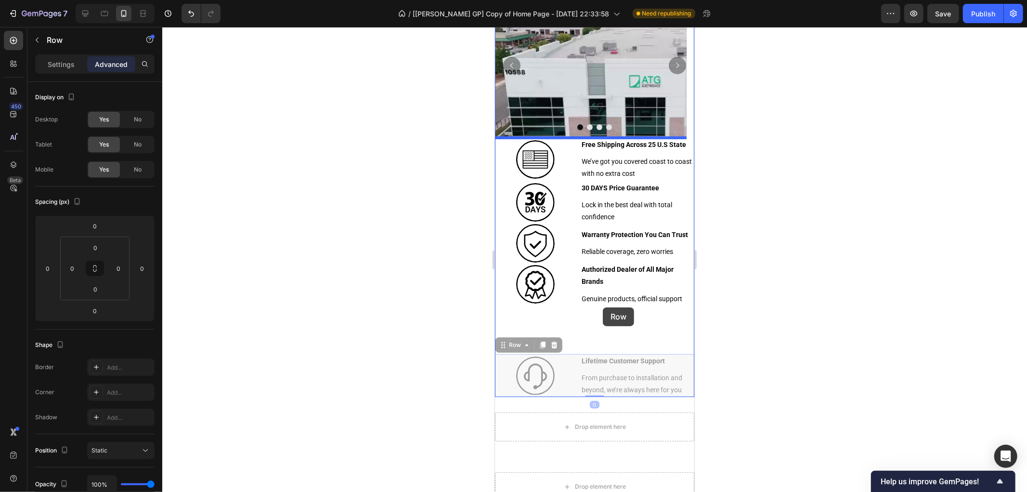
drag, startPoint x: 518, startPoint y: 343, endPoint x: 602, endPoint y: 307, distance: 92.1
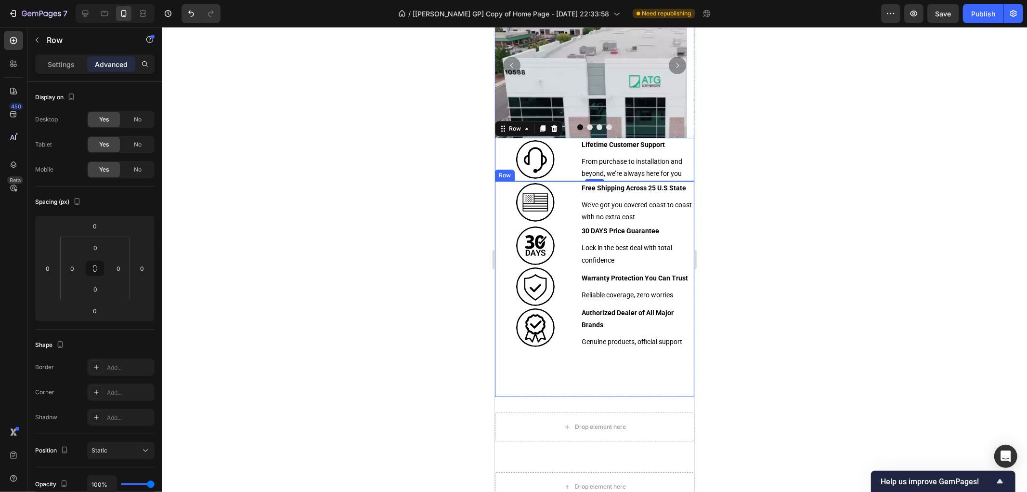
click at [578, 366] on div "Image Free Shipping Across 25 U.S State Text Block We’ve got you covered coast …" at bounding box center [594, 289] width 199 height 216
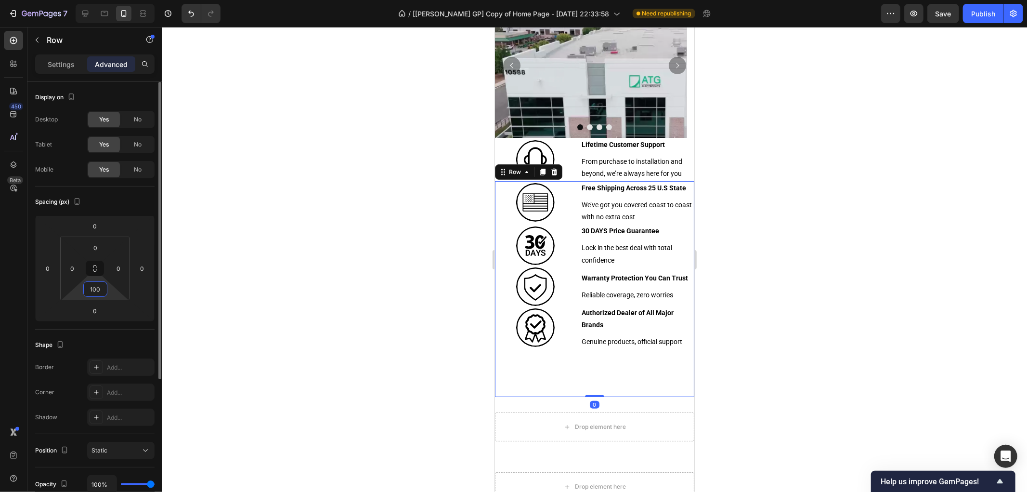
click at [96, 292] on input "100" at bounding box center [95, 289] width 19 height 14
type input "0"
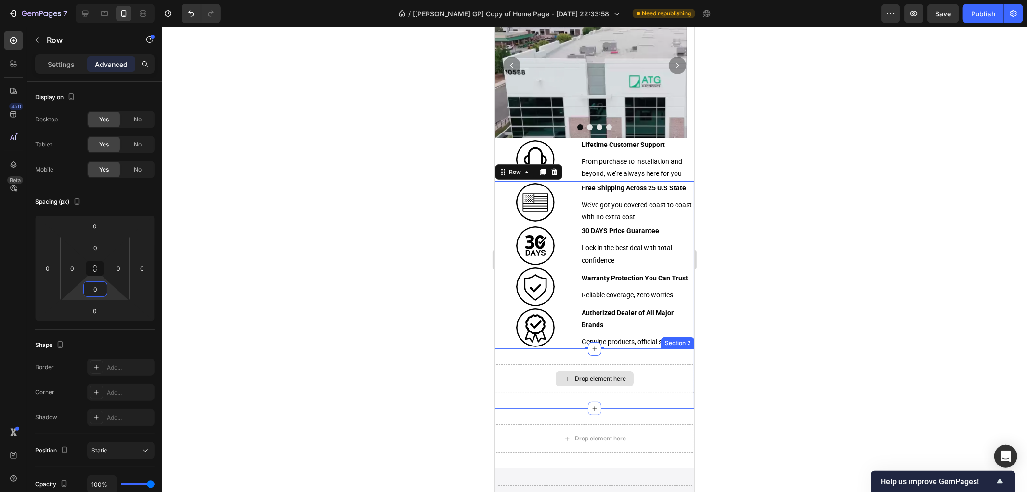
click at [657, 374] on div "Drop element here" at bounding box center [594, 378] width 199 height 29
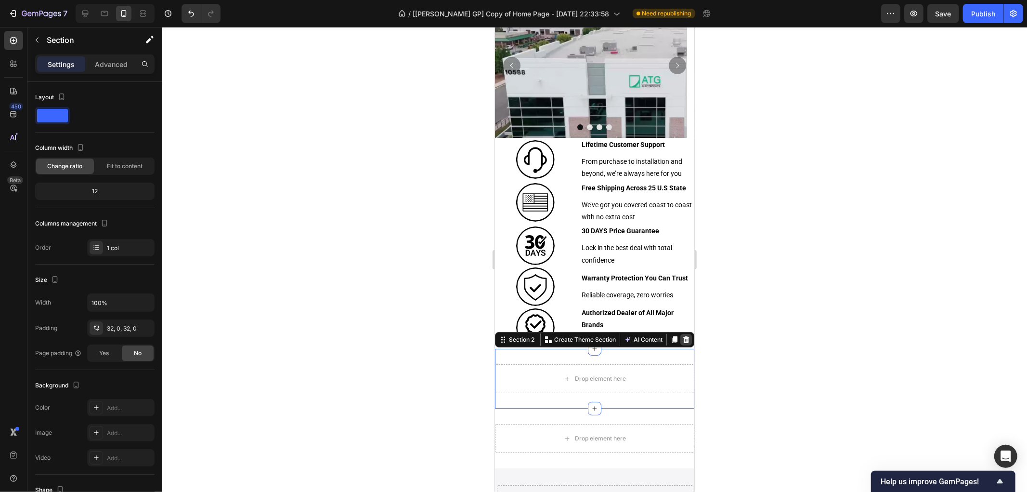
click at [682, 340] on icon at bounding box center [686, 339] width 8 height 8
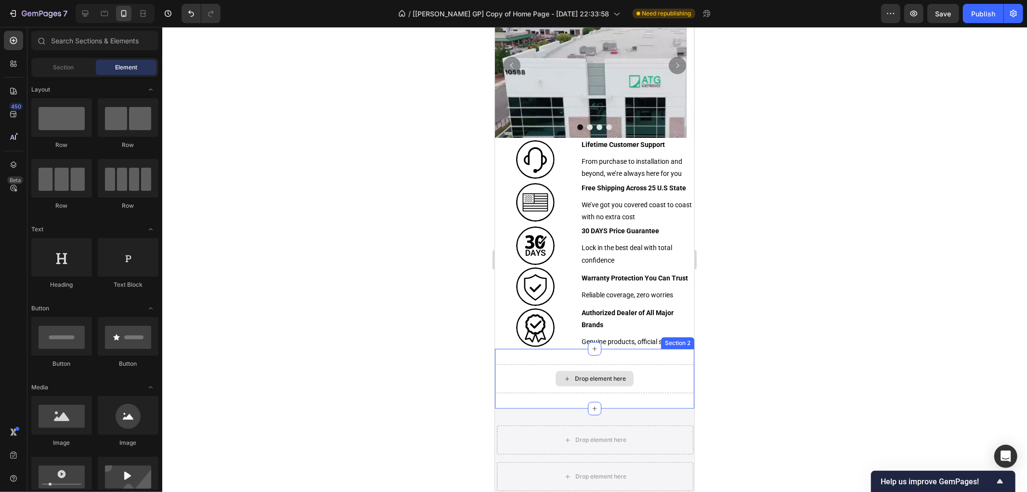
drag, startPoint x: 673, startPoint y: 367, endPoint x: 680, endPoint y: 358, distance: 11.4
click at [675, 366] on div "Drop element here" at bounding box center [594, 378] width 199 height 29
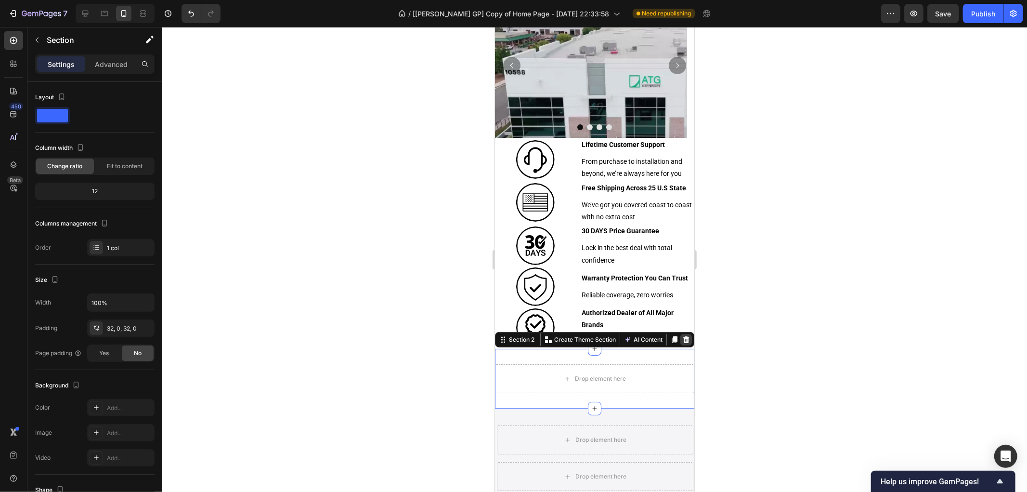
click at [682, 340] on icon at bounding box center [686, 339] width 8 height 8
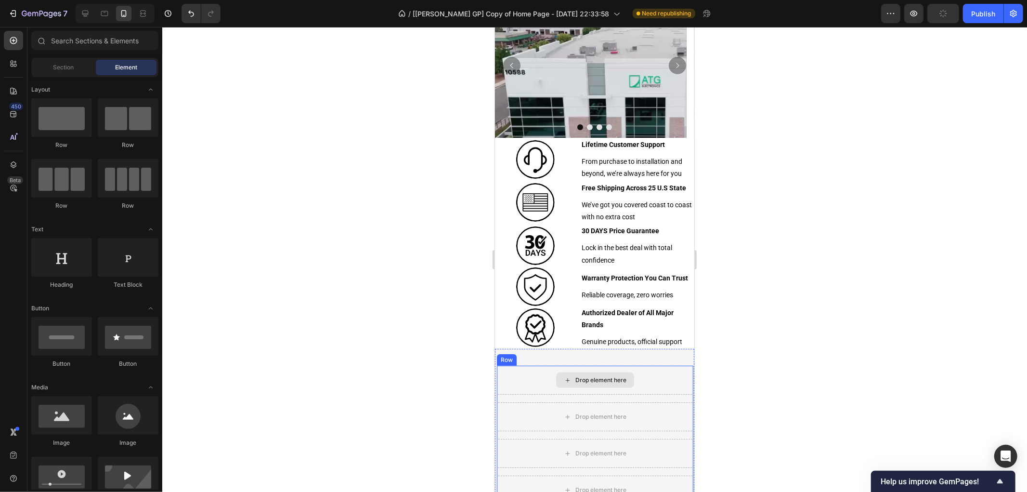
click at [654, 381] on div "Drop element here" at bounding box center [595, 379] width 196 height 29
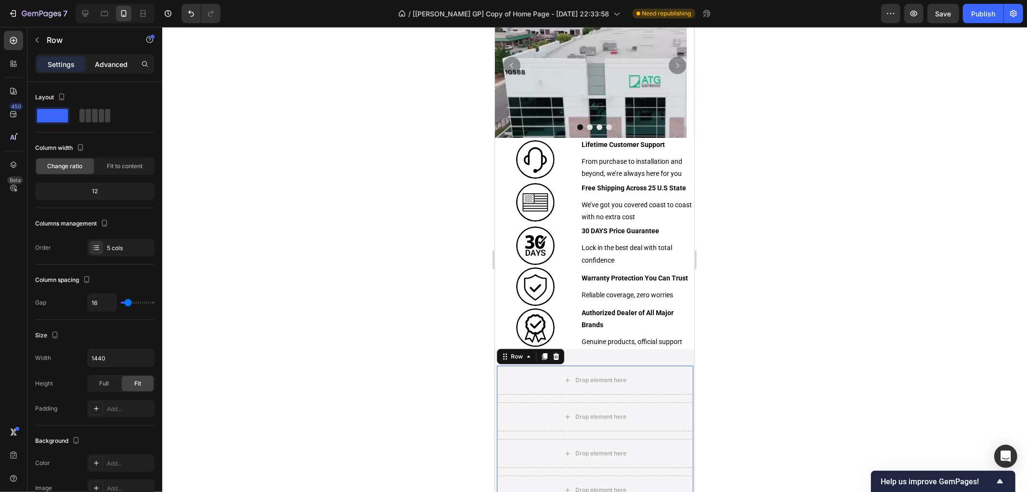
click at [129, 64] on div "Advanced" at bounding box center [111, 63] width 48 height 15
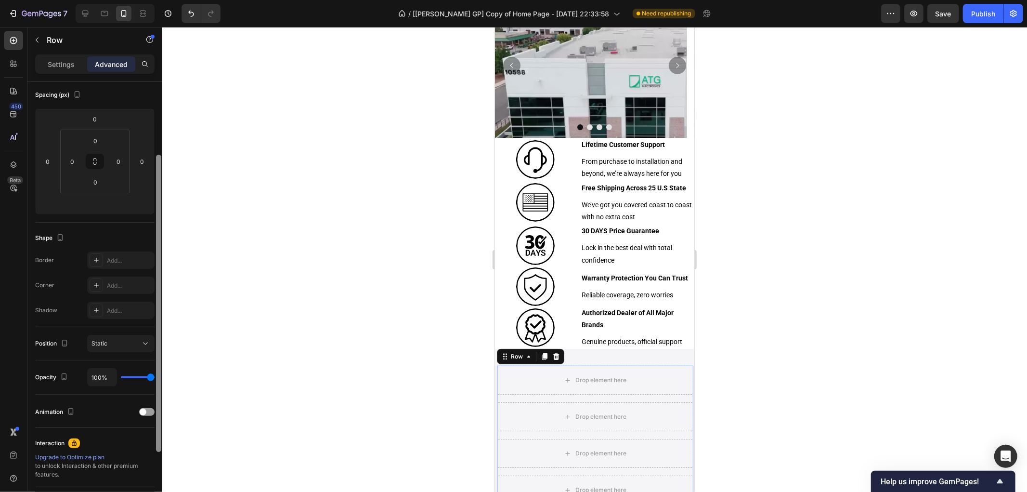
scroll to position [160, 0]
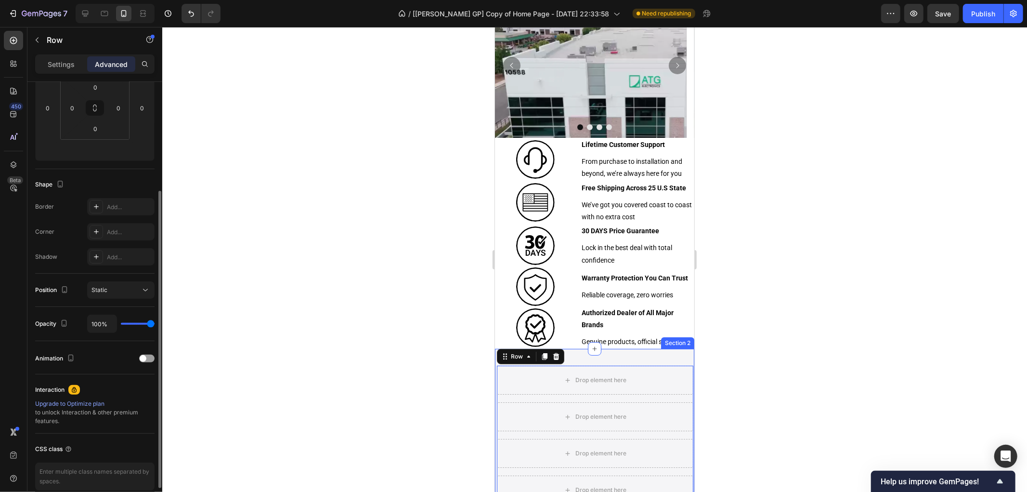
click at [580, 360] on div "Drop element here Drop element here Drop element here Drop element here Drop el…" at bounding box center [594, 452] width 199 height 209
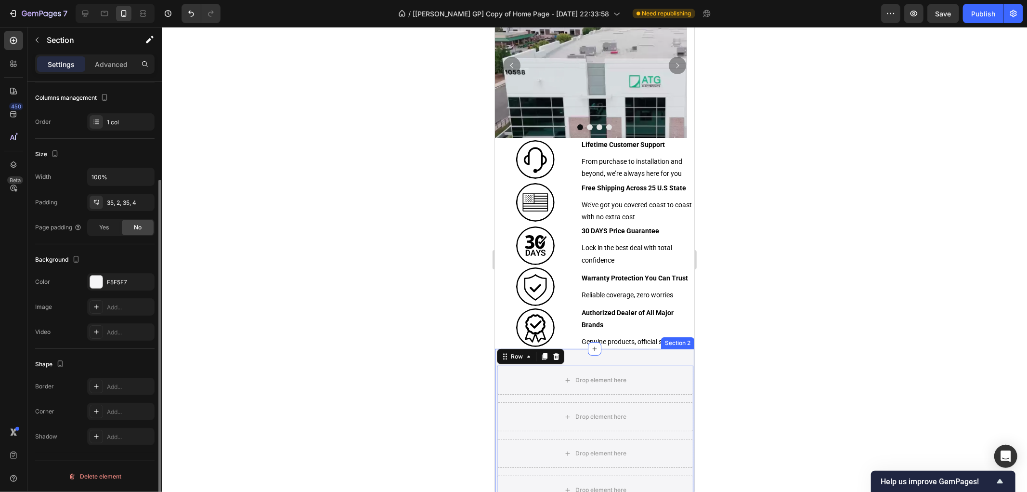
scroll to position [0, 0]
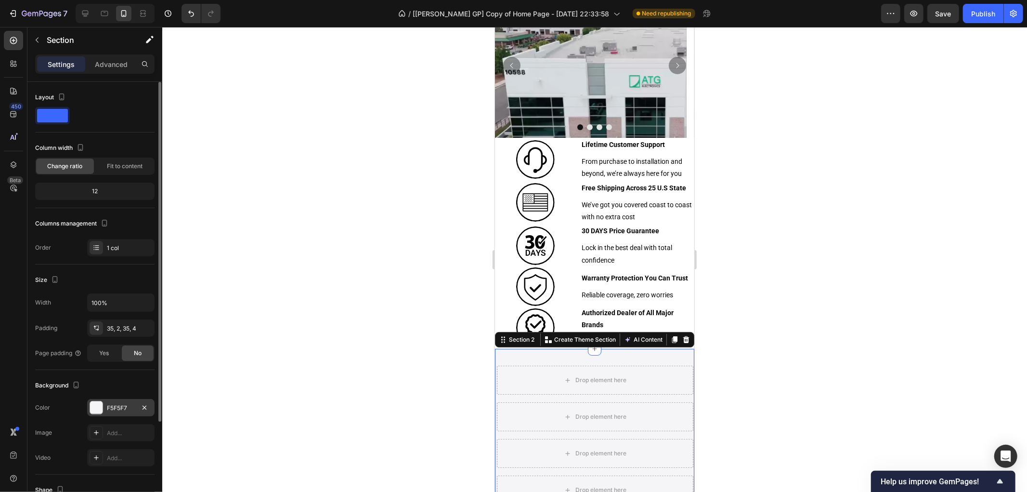
click at [126, 409] on div "F5F5F7" at bounding box center [121, 408] width 28 height 9
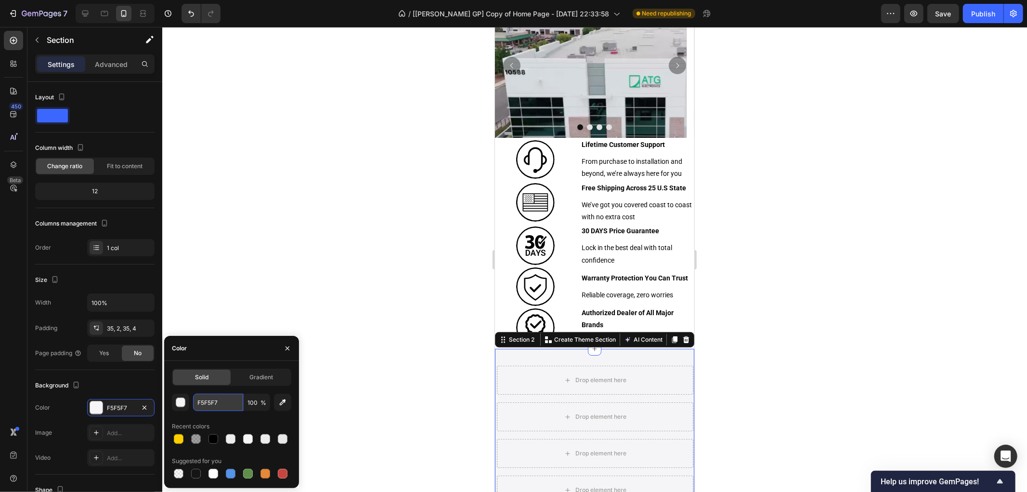
drag, startPoint x: 217, startPoint y: 405, endPoint x: 233, endPoint y: 401, distance: 16.6
click at [217, 405] on input "F5F5F7" at bounding box center [218, 401] width 50 height 17
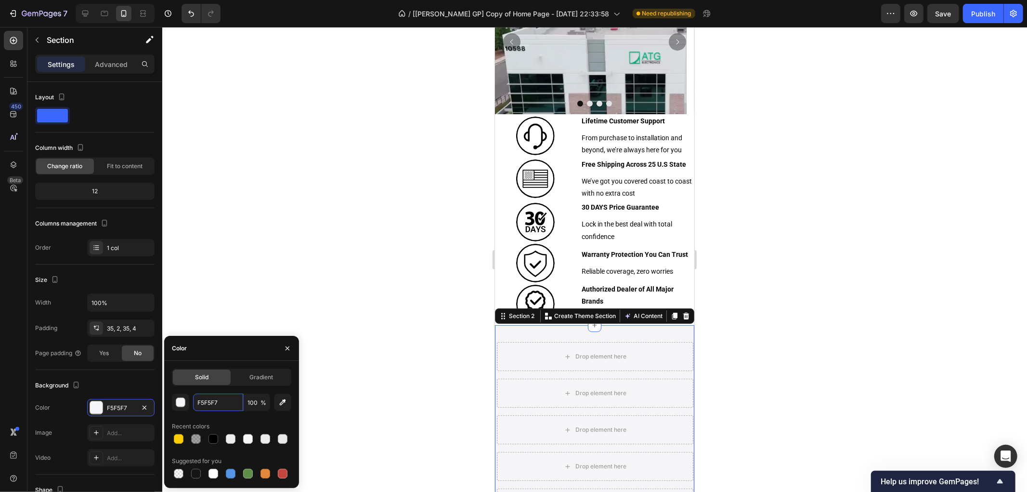
scroll to position [160, 0]
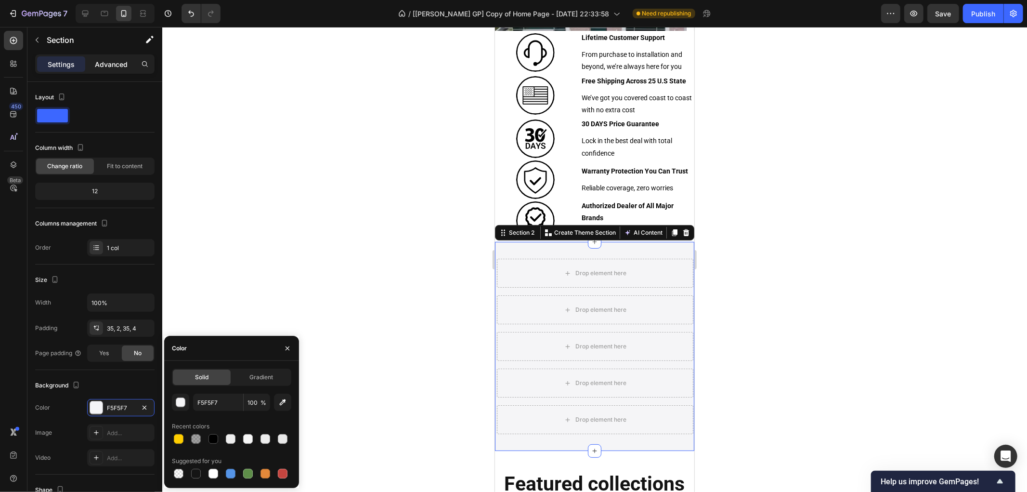
click at [107, 60] on p "Advanced" at bounding box center [111, 64] width 33 height 10
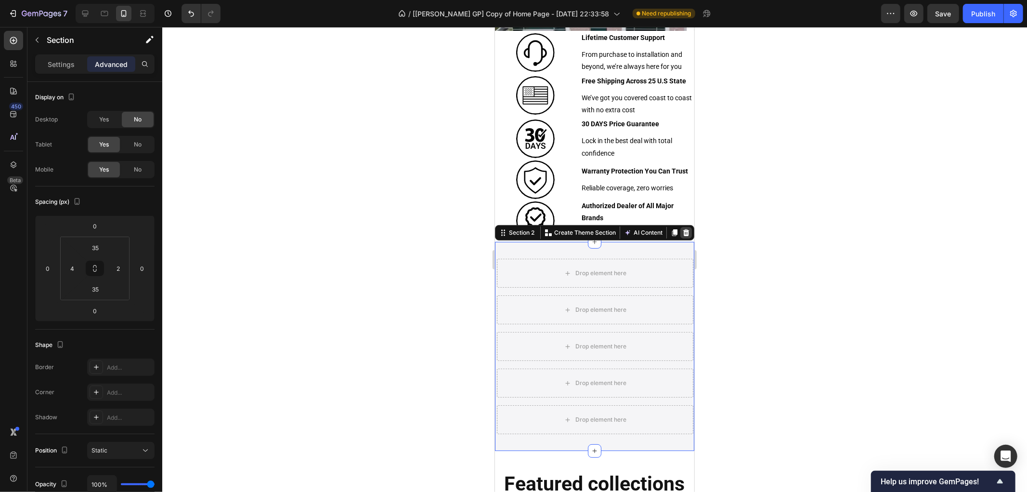
click at [682, 233] on icon at bounding box center [686, 232] width 8 height 8
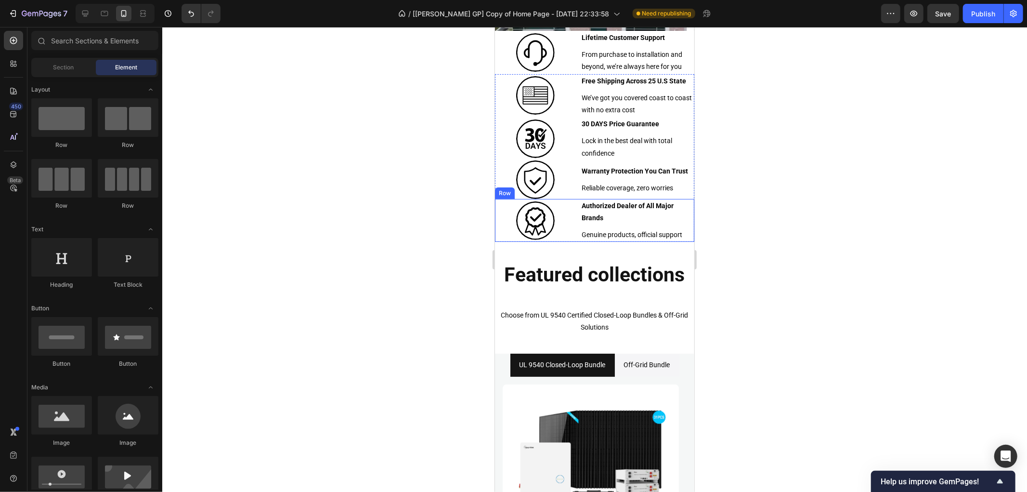
click at [573, 236] on div "Image Authorized Dealer of All Major Brands Text Block Genuine products, offici…" at bounding box center [594, 219] width 199 height 43
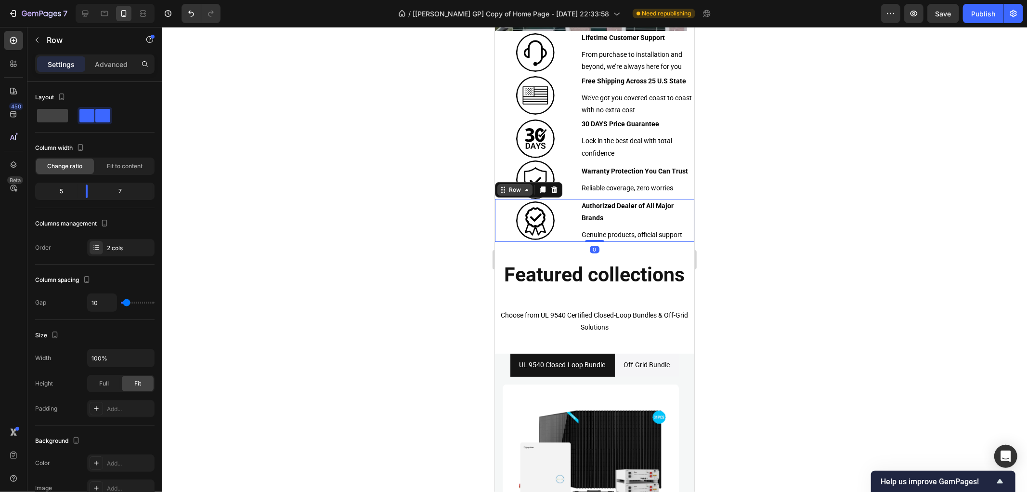
click at [516, 191] on div "Row" at bounding box center [515, 189] width 16 height 9
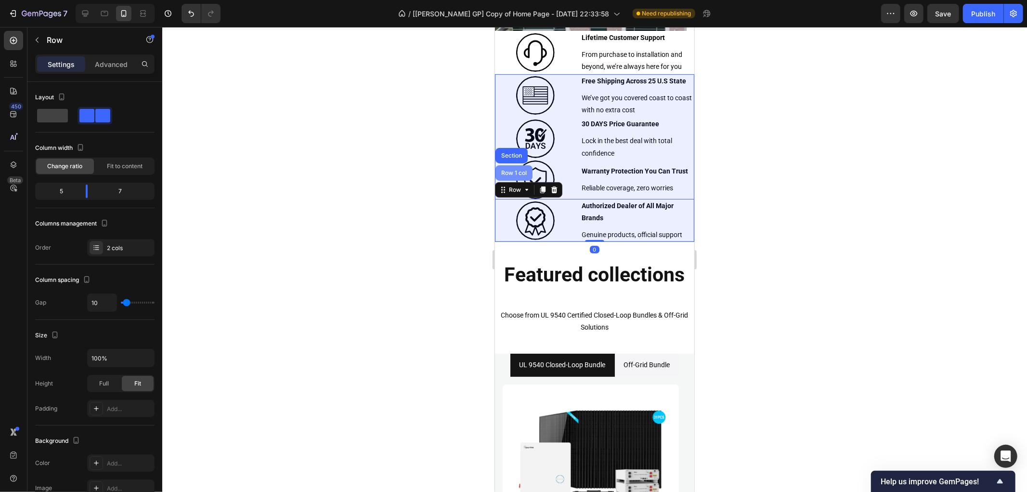
click at [512, 171] on div "Row 1 col" at bounding box center [513, 173] width 29 height 6
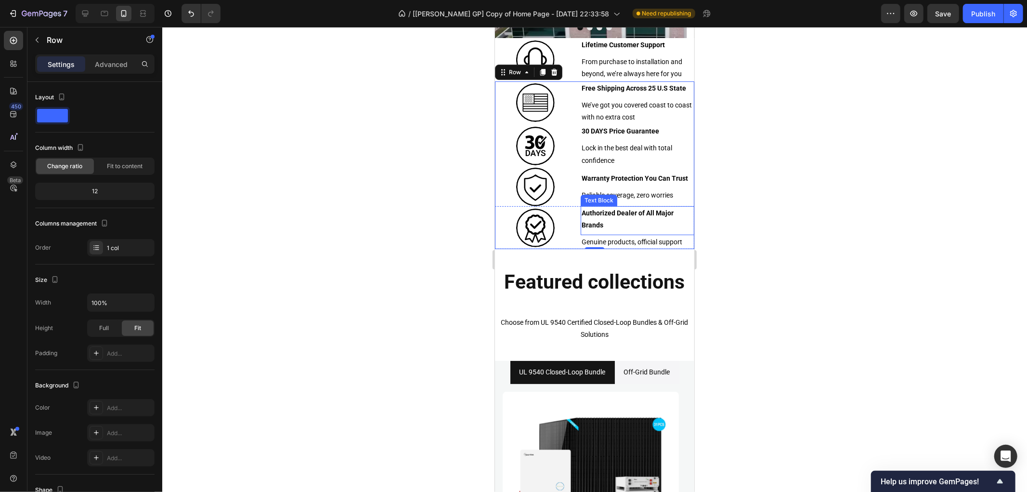
scroll to position [53, 0]
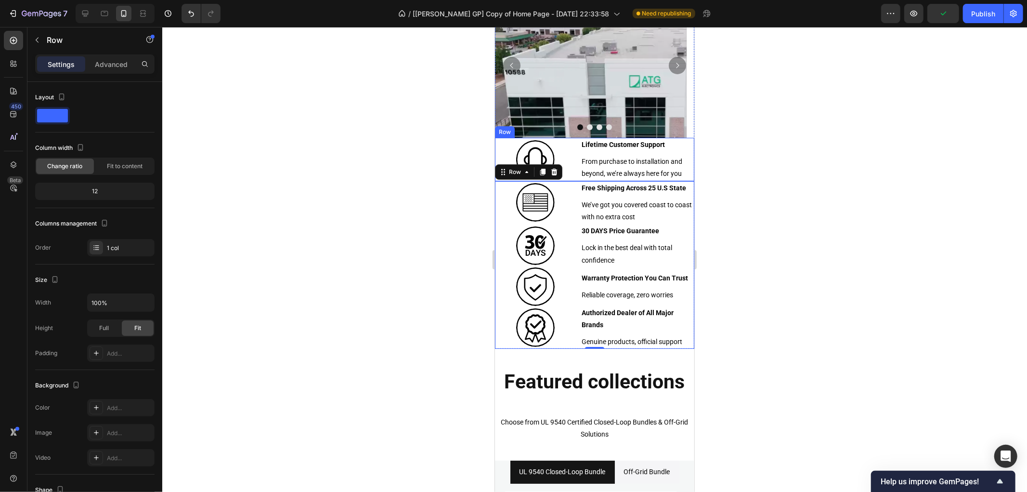
click at [573, 145] on div "Image Lifetime Customer Support Text Block From purchase to installation and be…" at bounding box center [594, 158] width 199 height 43
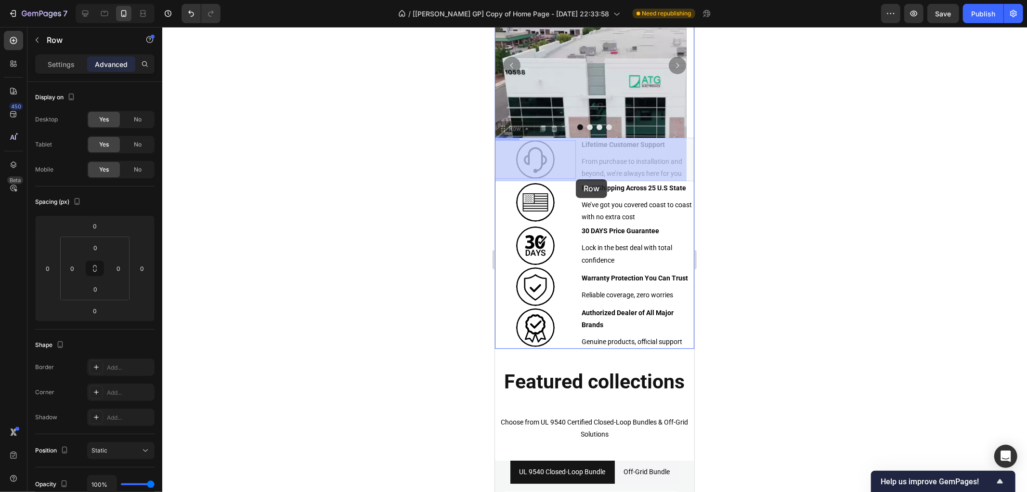
drag, startPoint x: 510, startPoint y: 132, endPoint x: 575, endPoint y: 179, distance: 80.6
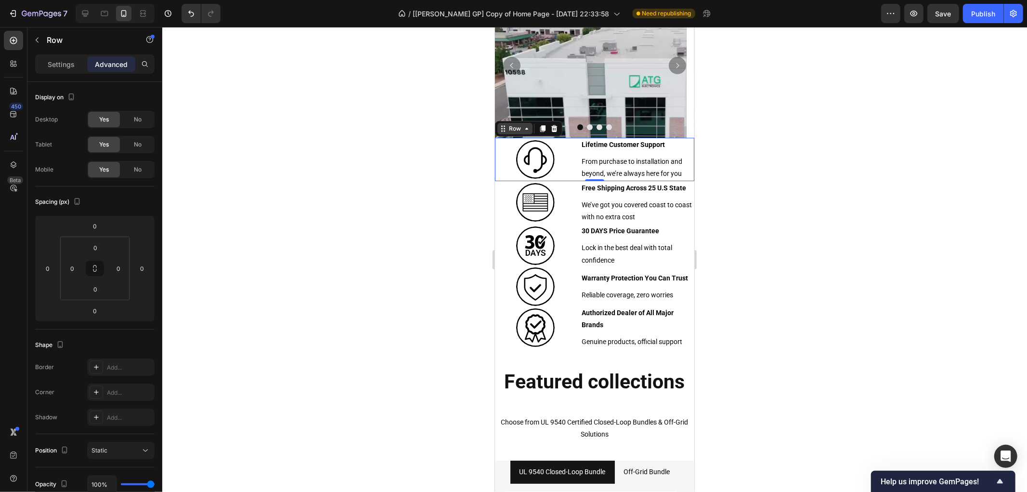
click at [511, 130] on div "Row" at bounding box center [515, 128] width 16 height 9
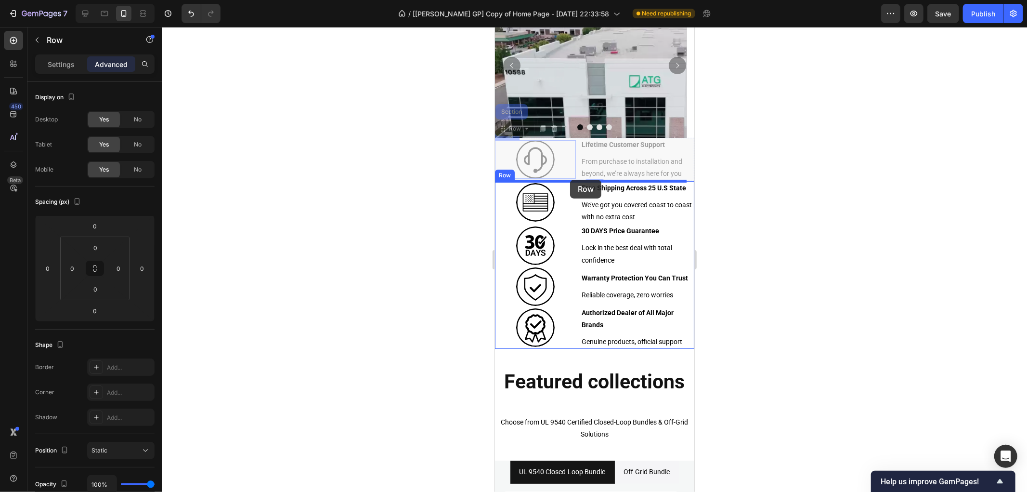
drag, startPoint x: 516, startPoint y: 132, endPoint x: 570, endPoint y: 179, distance: 71.3
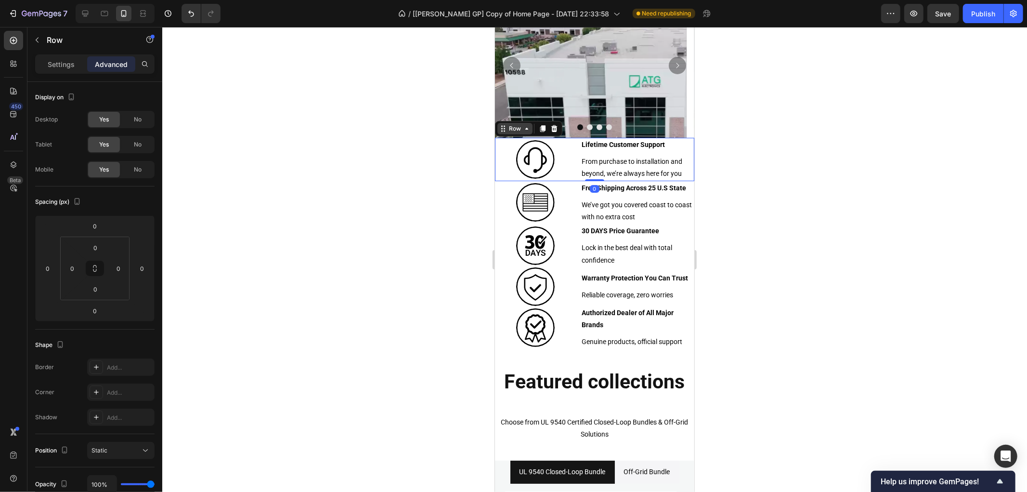
click at [523, 127] on icon at bounding box center [527, 128] width 8 height 8
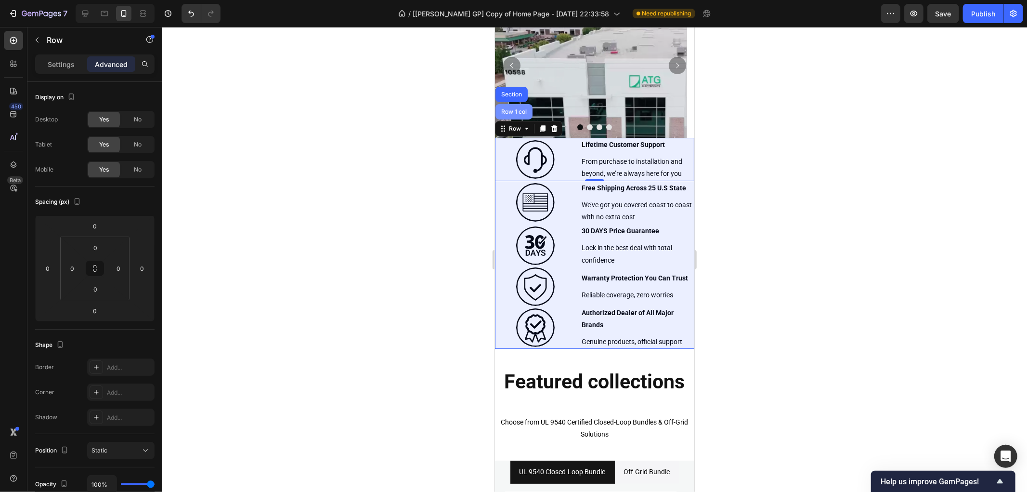
click at [517, 114] on div "Row 1 col" at bounding box center [513, 111] width 37 height 15
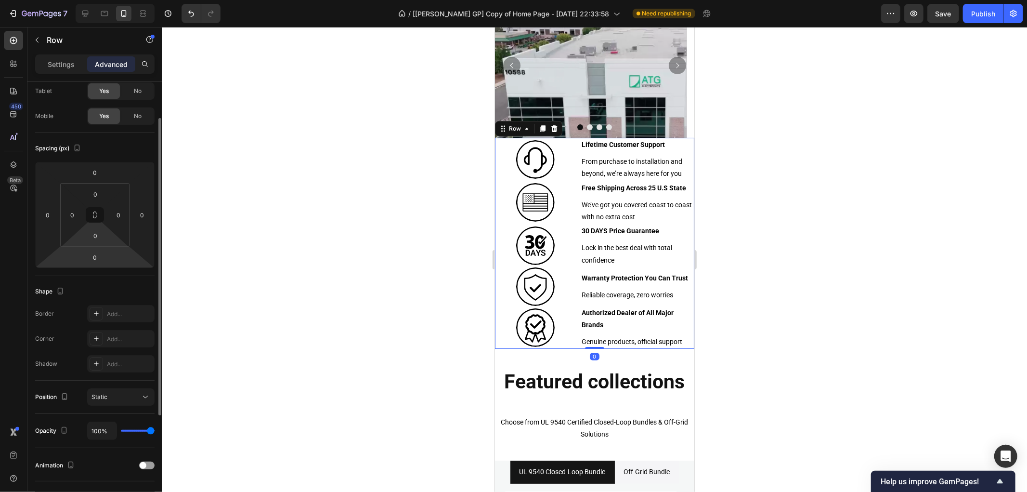
scroll to position [0, 0]
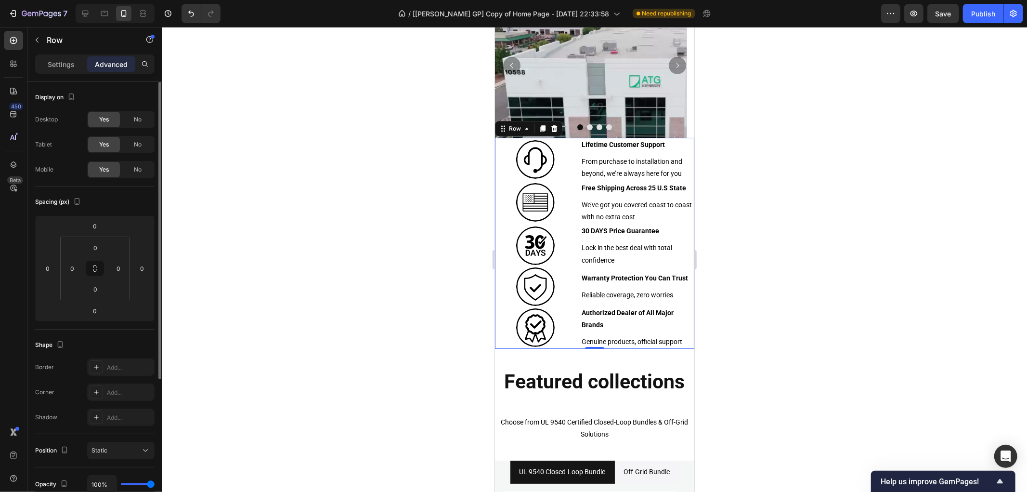
click at [71, 71] on div "Settings" at bounding box center [61, 63] width 48 height 15
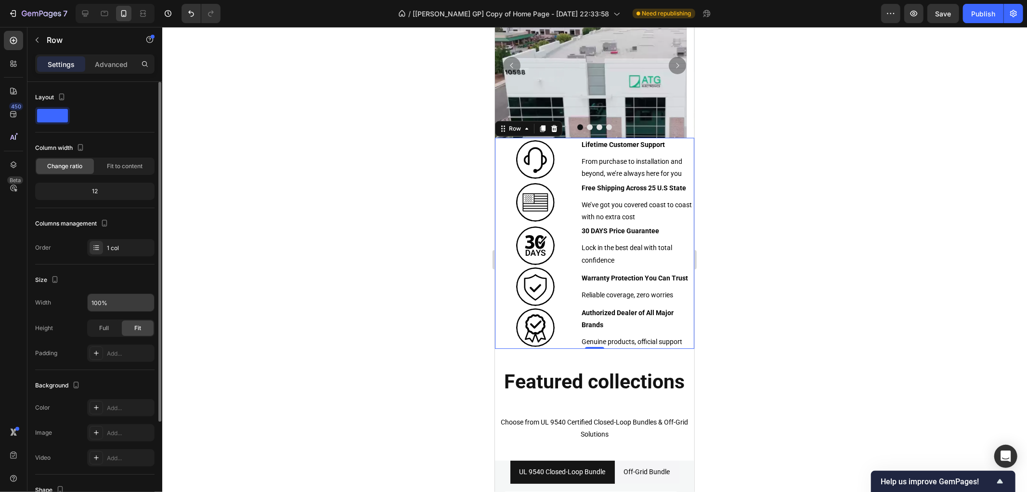
scroll to position [53, 0]
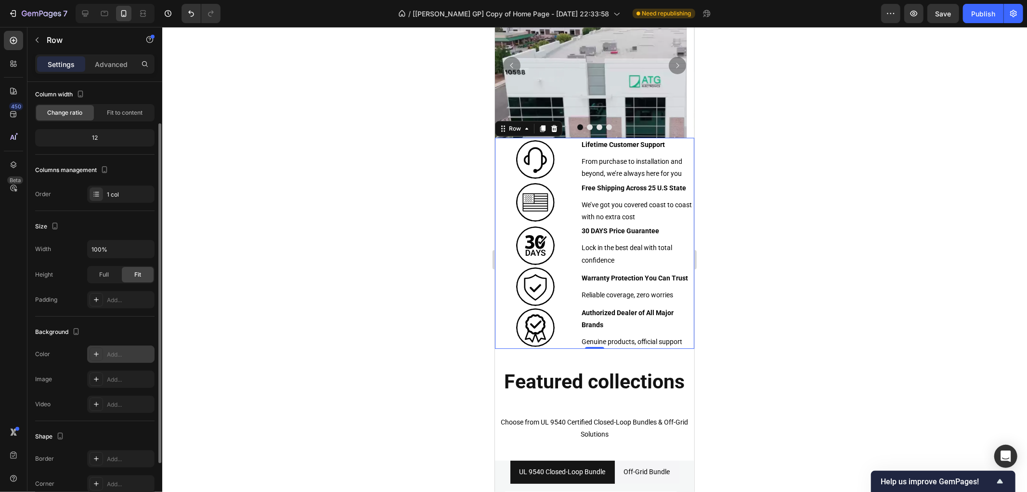
click at [123, 351] on div "Add..." at bounding box center [129, 354] width 45 height 9
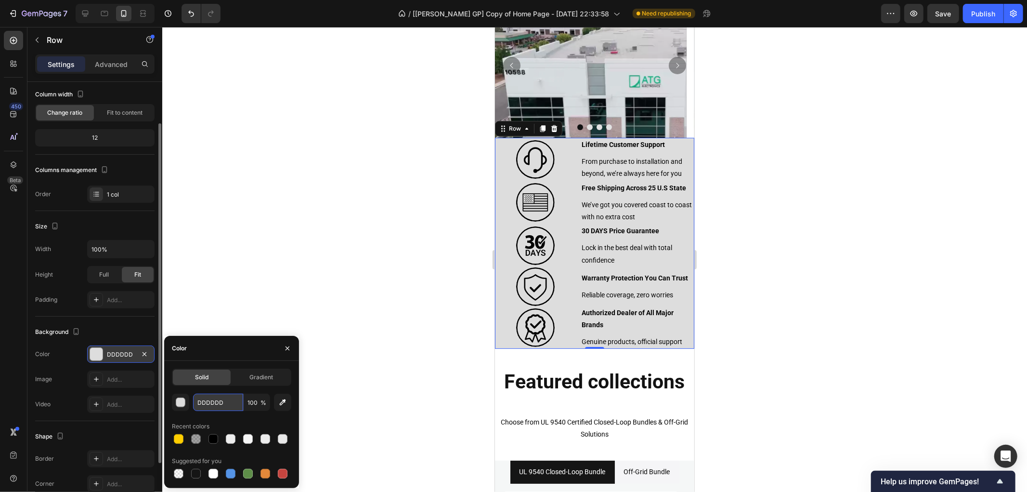
click at [227, 403] on input "DDDDDD" at bounding box center [218, 401] width 50 height 17
paste input "F5F5F7"
type input "F5F5F7"
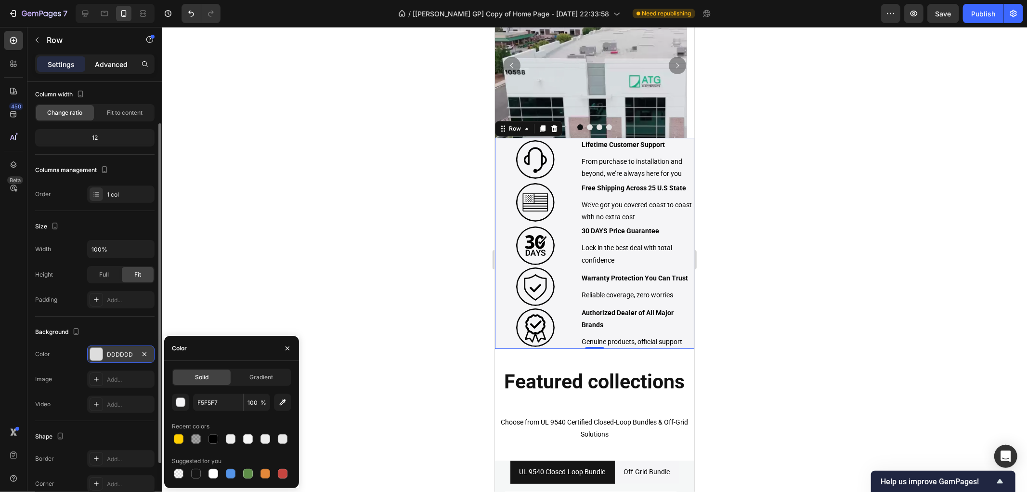
click at [120, 63] on p "Advanced" at bounding box center [111, 64] width 33 height 10
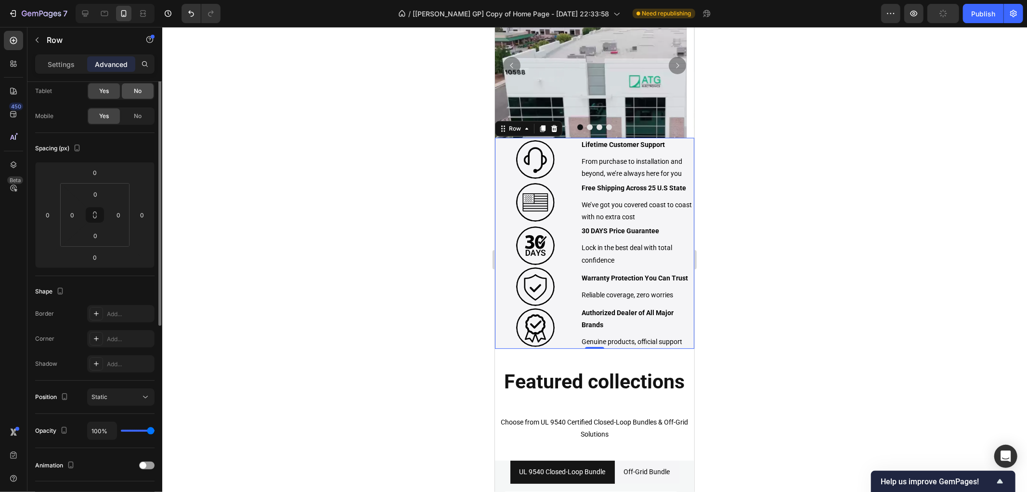
scroll to position [0, 0]
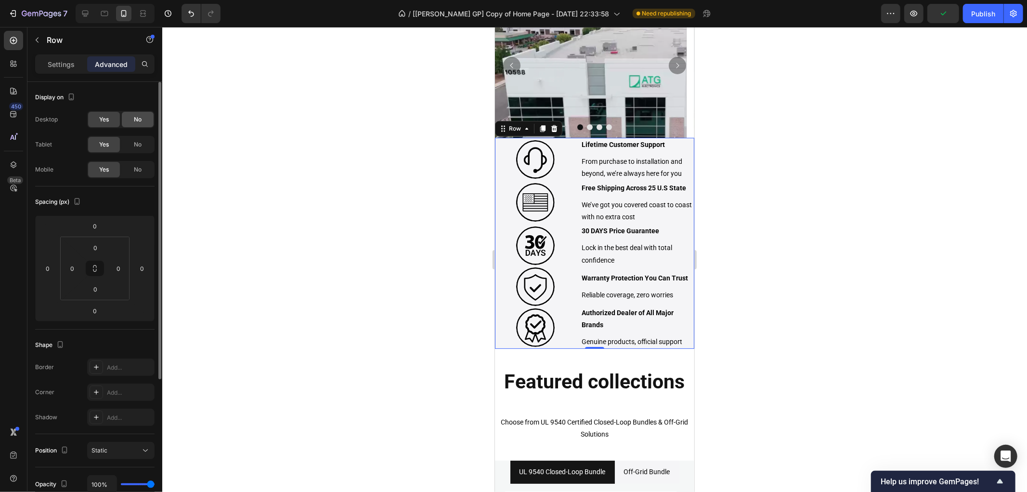
click at [134, 119] on span "No" at bounding box center [138, 119] width 8 height 9
click at [55, 55] on div "Settings Advanced" at bounding box center [94, 63] width 119 height 19
click at [55, 62] on p "Settings" at bounding box center [61, 64] width 27 height 10
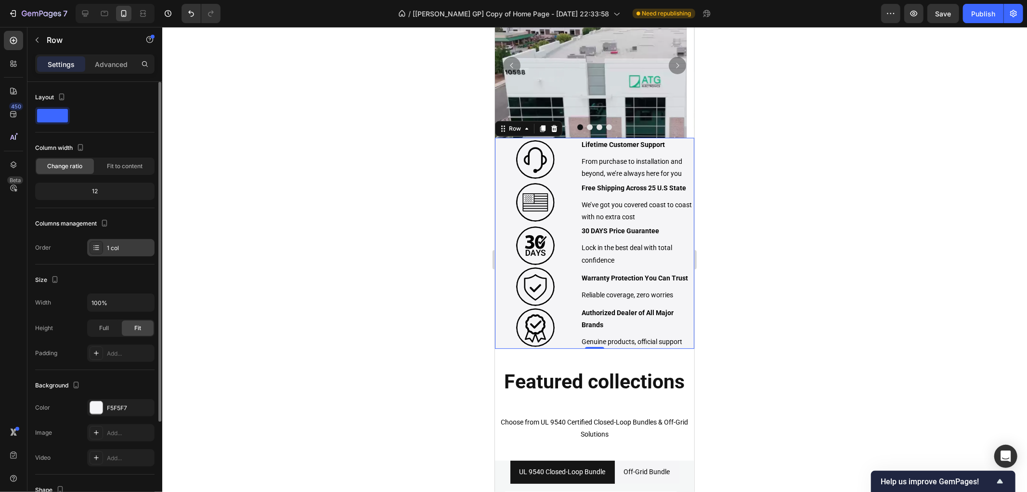
click at [104, 247] on div "1 col" at bounding box center [120, 247] width 67 height 17
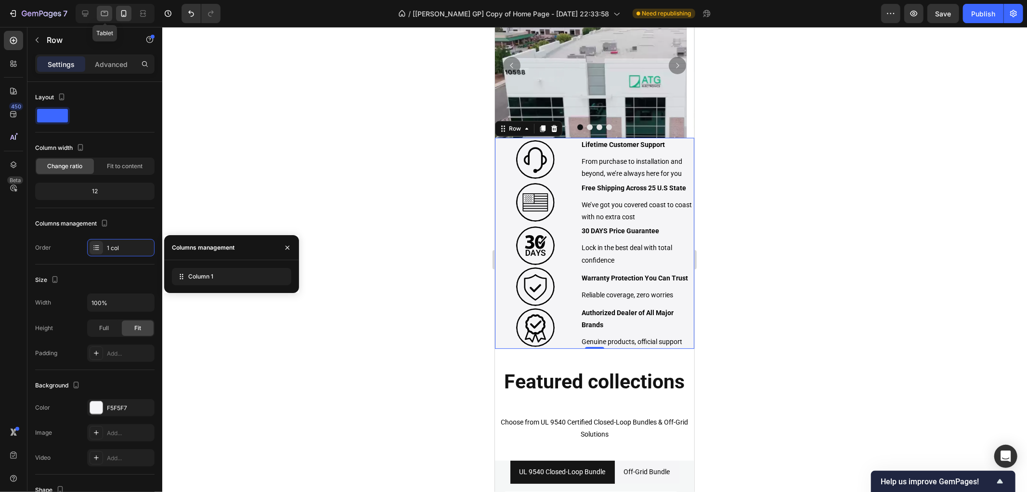
click at [102, 12] on icon at bounding box center [104, 13] width 7 height 5
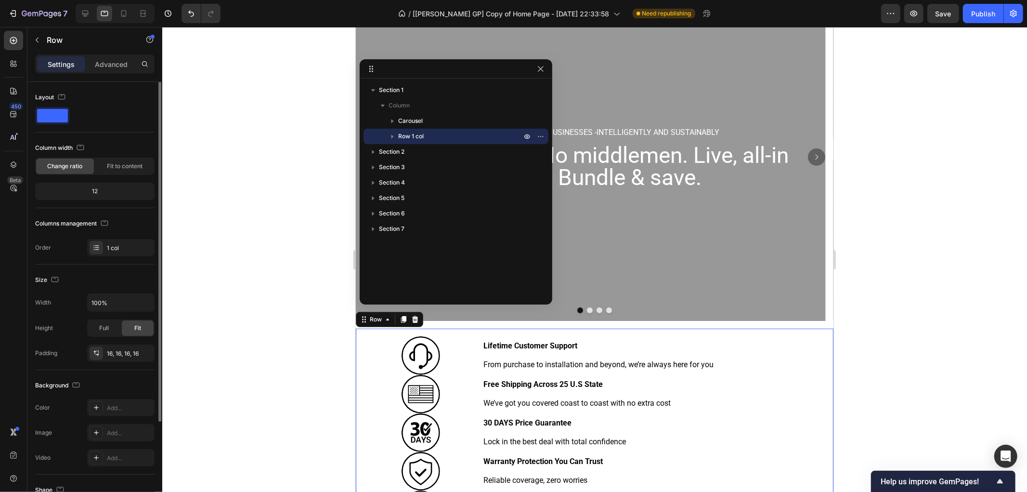
scroll to position [321, 0]
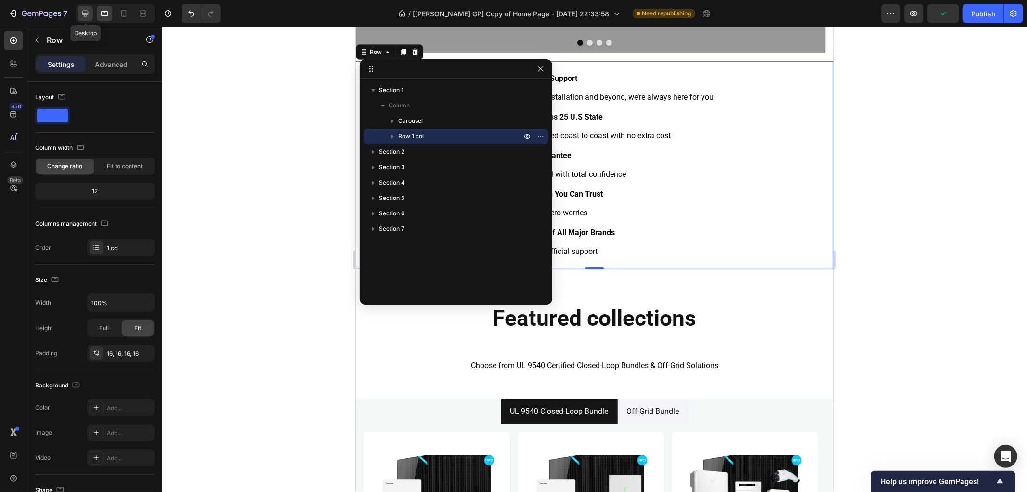
click at [80, 14] on icon at bounding box center [85, 14] width 10 height 10
type input "1440"
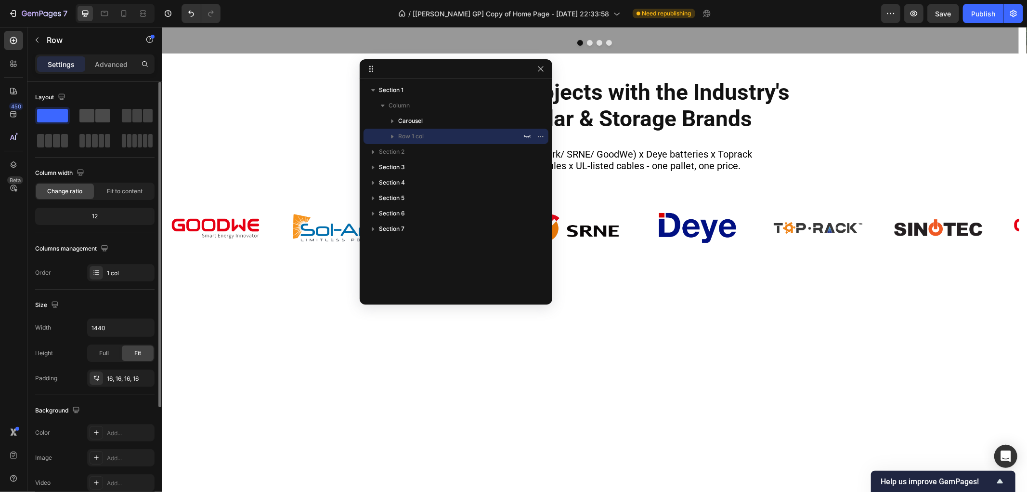
scroll to position [287, 0]
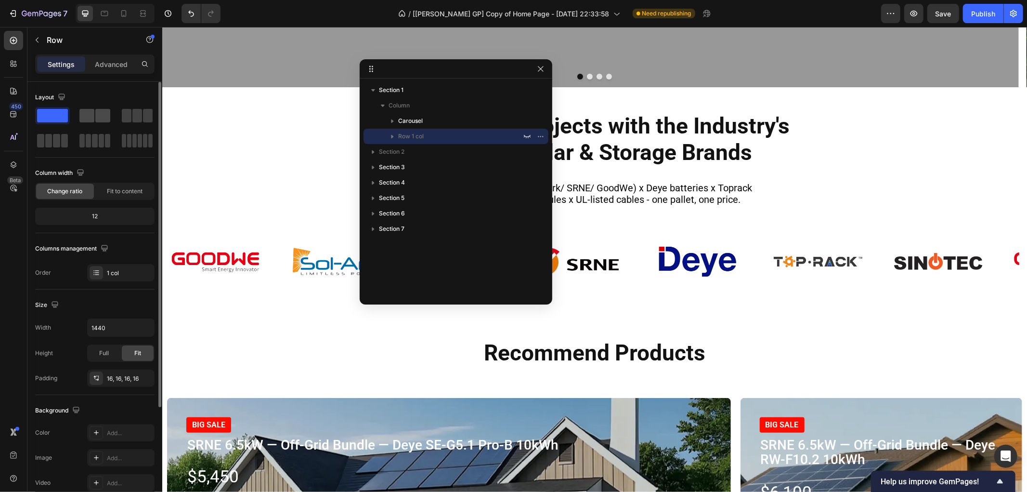
click at [104, 114] on span at bounding box center [102, 115] width 15 height 13
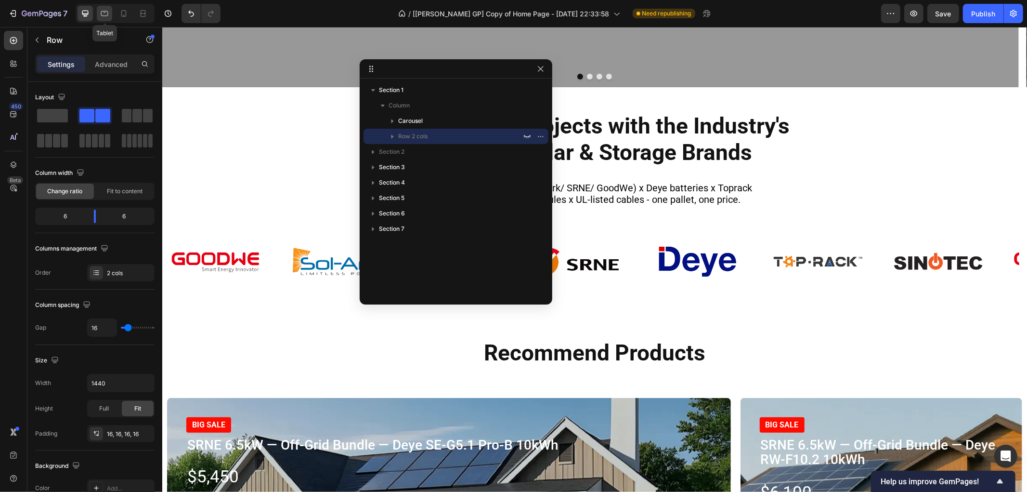
click at [106, 12] on icon at bounding box center [105, 14] width 10 height 10
type input "100%"
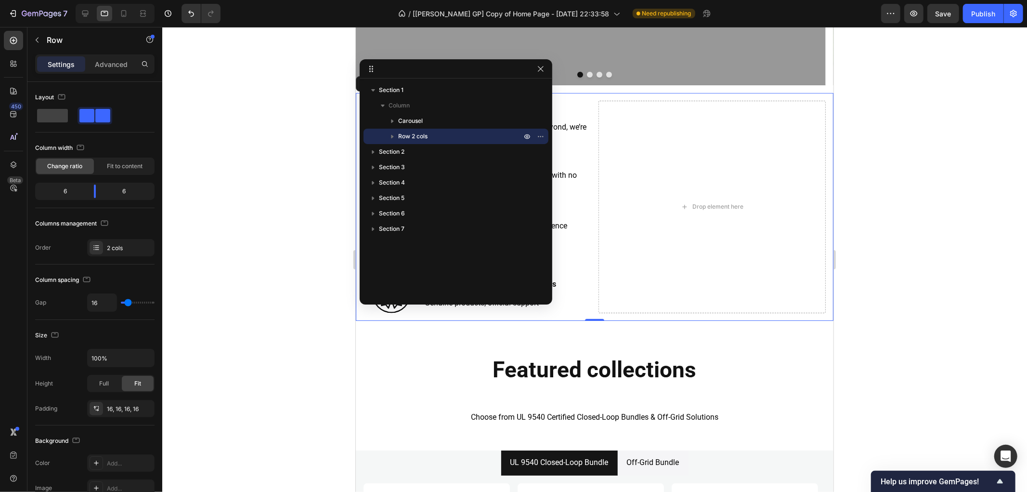
scroll to position [321, 0]
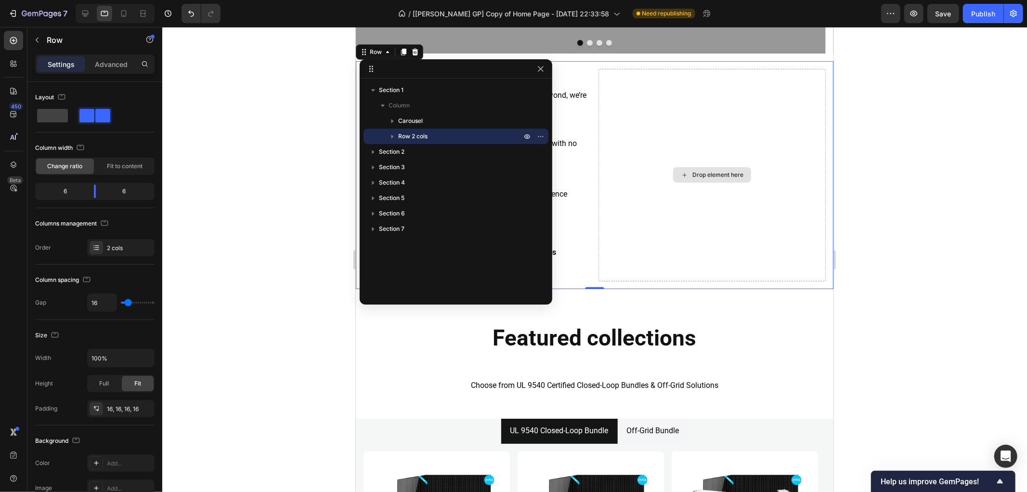
click at [644, 123] on div "Drop element here" at bounding box center [711, 174] width 227 height 212
drag, startPoint x: 538, startPoint y: 70, endPoint x: 181, endPoint y: 59, distance: 358.0
click at [538, 70] on icon "button" at bounding box center [540, 68] width 5 height 5
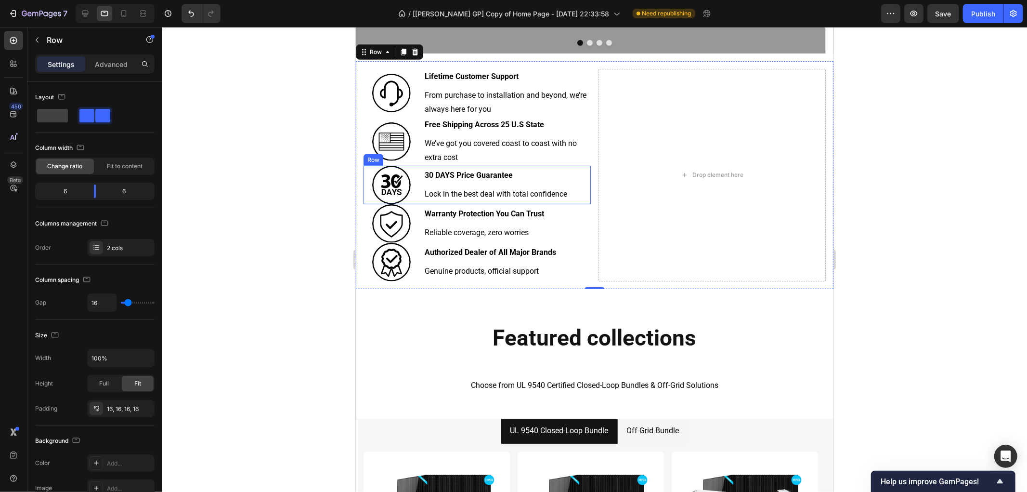
click at [420, 170] on div "Image 30 DAYS Price Guarantee Text Block Lock in the best deal with total confi…" at bounding box center [476, 184] width 227 height 39
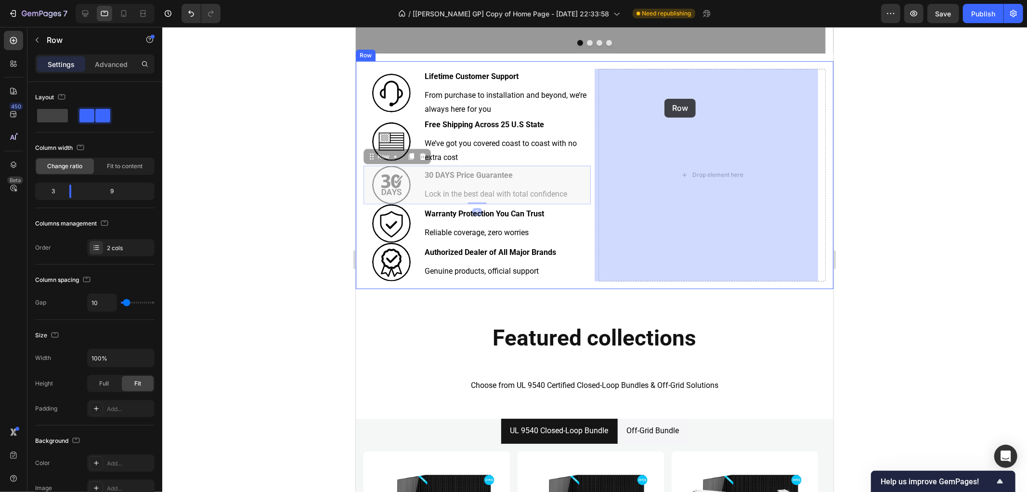
drag, startPoint x: 379, startPoint y: 160, endPoint x: 664, endPoint y: 98, distance: 291.7
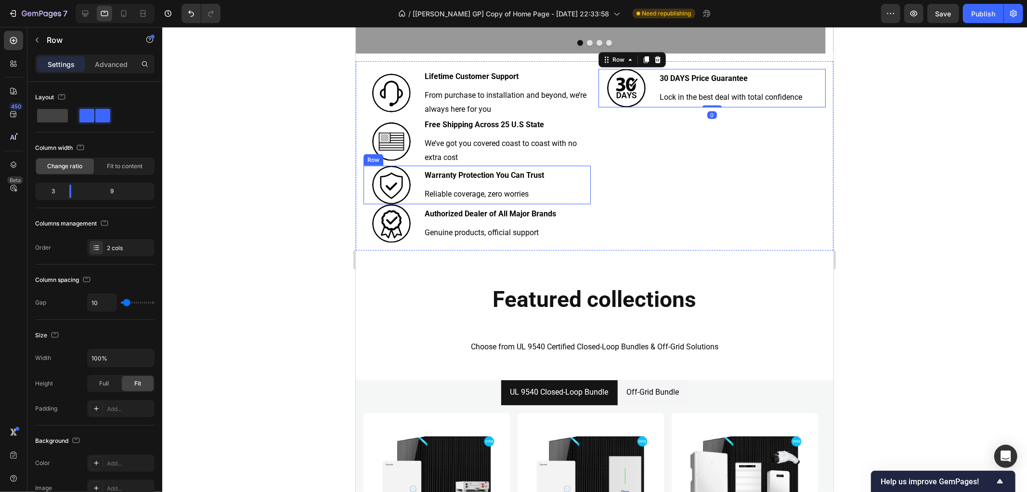
click at [418, 175] on div "Image Warranty Protection You Can Trust Text Block Reliable coverage, zero worr…" at bounding box center [476, 184] width 227 height 39
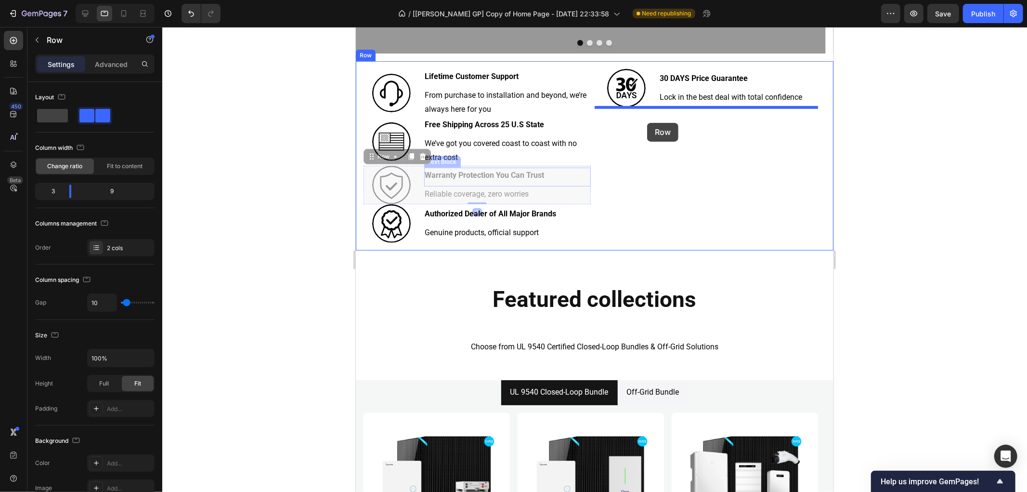
drag, startPoint x: 382, startPoint y: 154, endPoint x: 647, endPoint y: 122, distance: 266.8
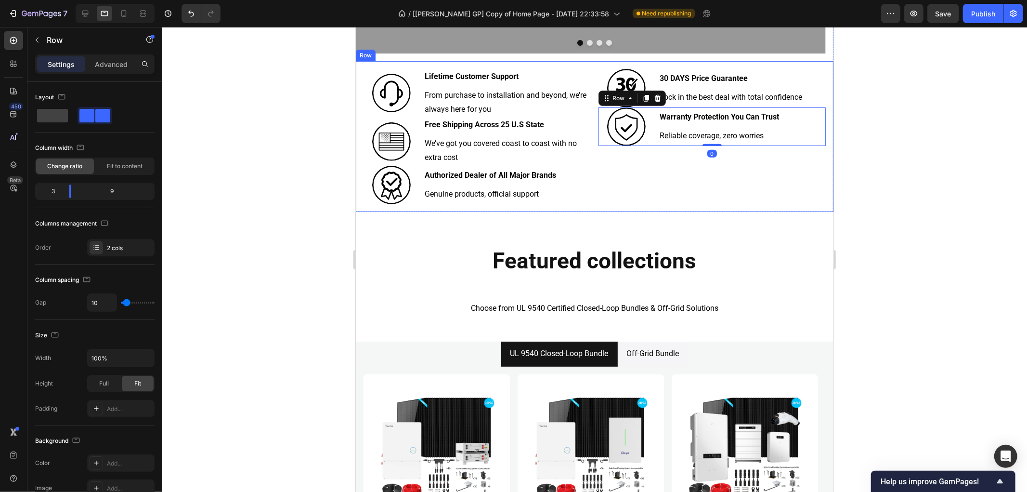
click at [598, 174] on div "Image 30 DAYS Price Guarantee Text Block Lock in the best deal with total confi…" at bounding box center [711, 135] width 227 height 135
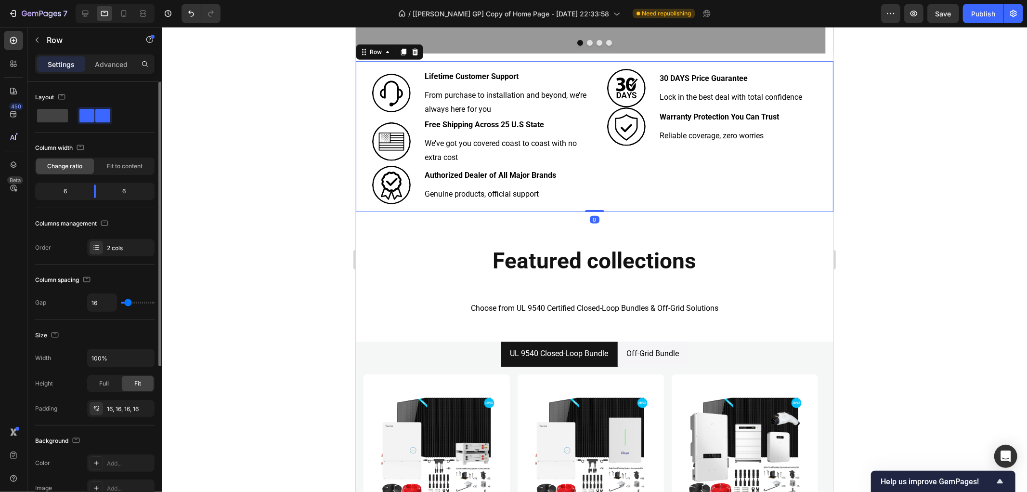
type input "10"
type input "15"
type input "10"
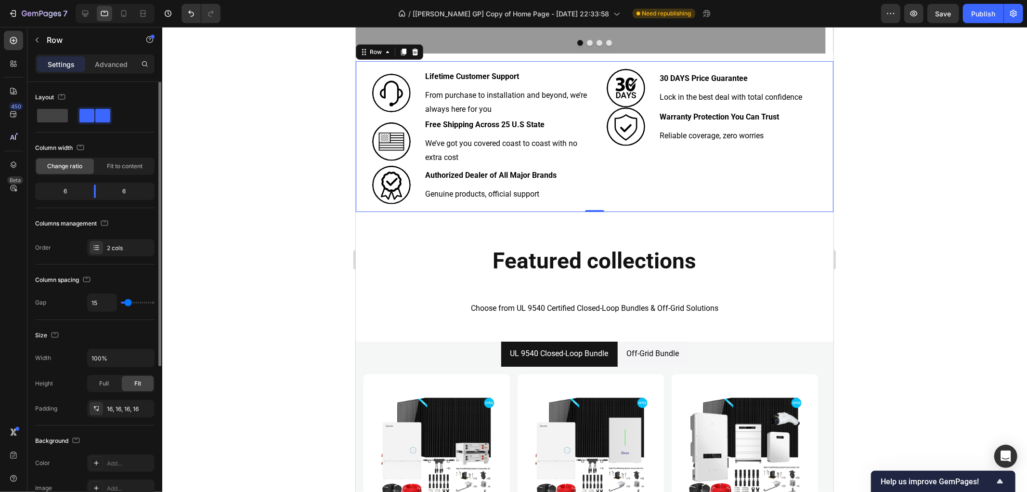
type input "10"
type input "12"
type input "15"
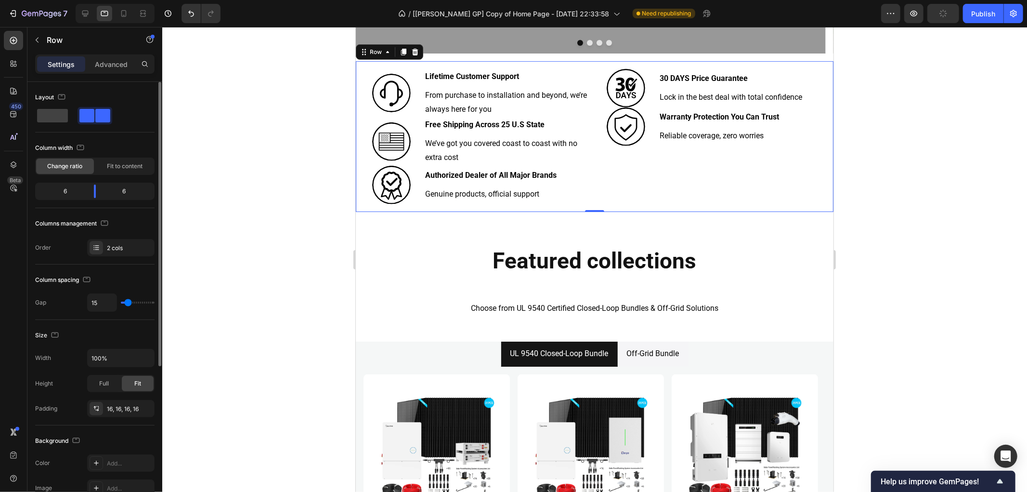
type input "17"
type input "15"
click at [128, 301] on input "range" at bounding box center [138, 302] width 34 height 2
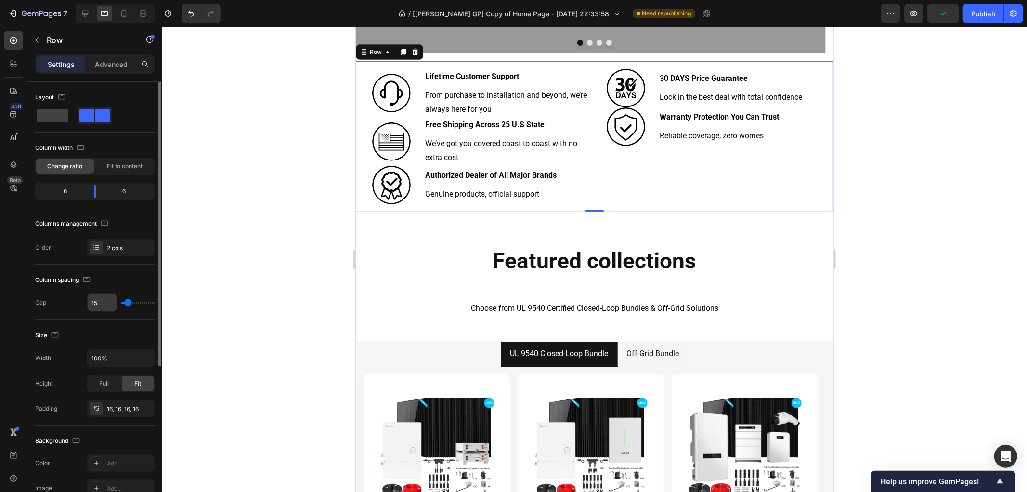
click at [111, 301] on input "15" at bounding box center [102, 302] width 29 height 17
type input "16"
click at [117, 431] on div "Background The changes might be hidden by the video. Color Add... Image Add... …" at bounding box center [94, 477] width 119 height 105
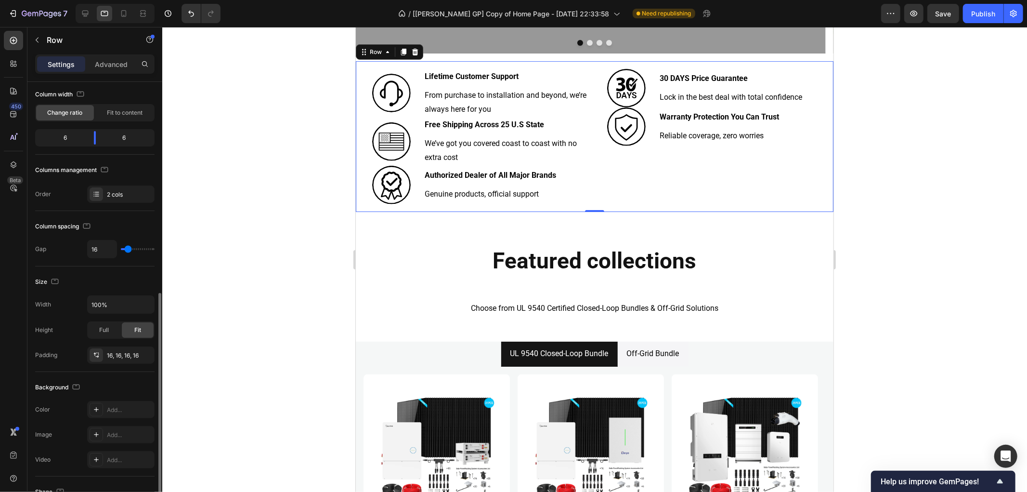
scroll to position [214, 0]
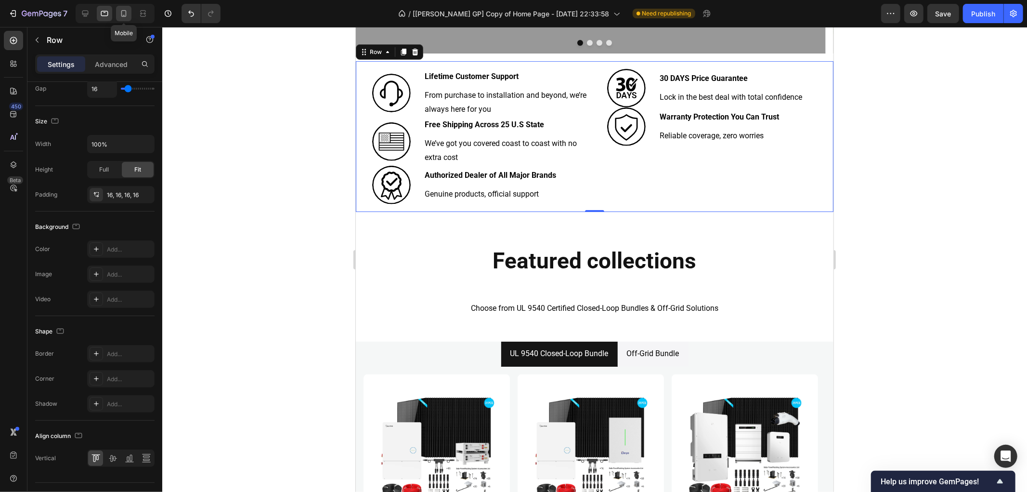
click at [127, 16] on icon at bounding box center [124, 14] width 10 height 10
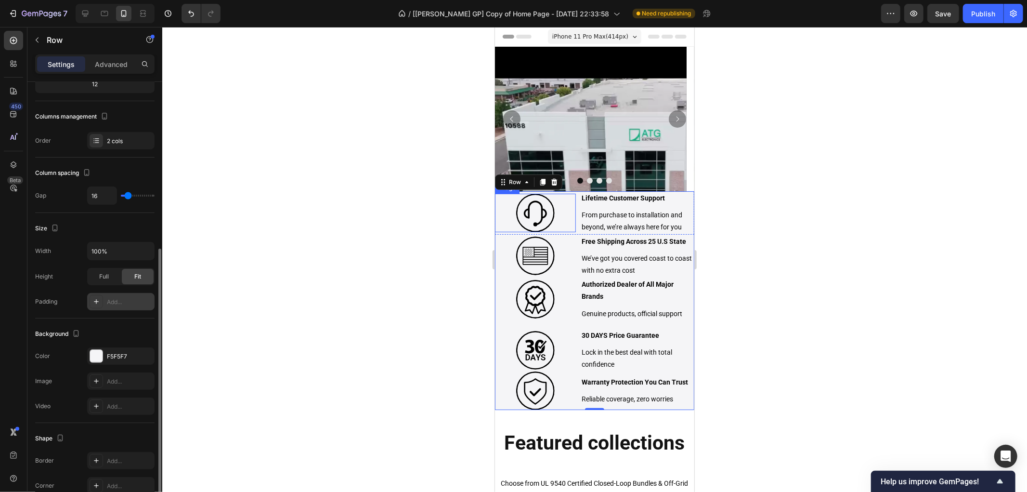
scroll to position [181, 0]
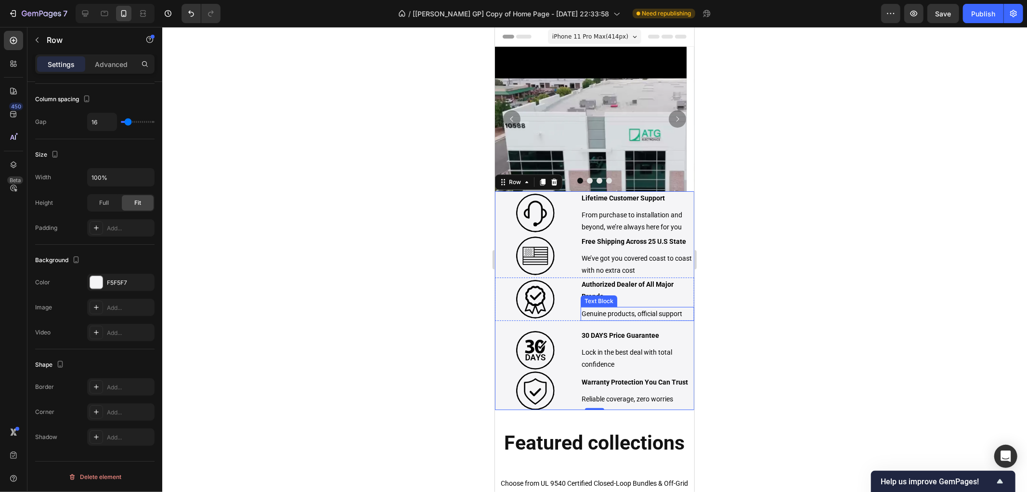
click at [580, 319] on div "Genuine products, official support" at bounding box center [637, 313] width 114 height 14
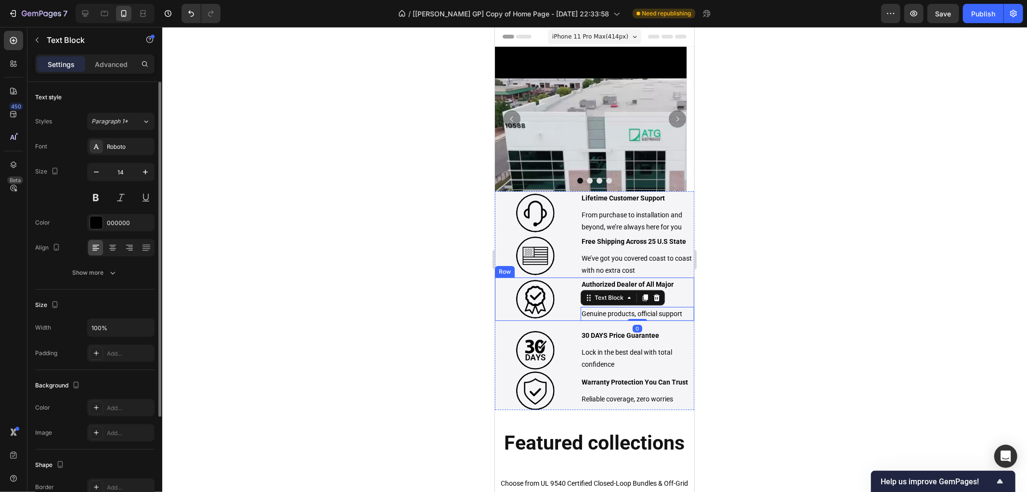
click at [575, 318] on div "Image Authorized Dealer of All Major Brands Text Block Genuine products, offici…" at bounding box center [594, 298] width 199 height 43
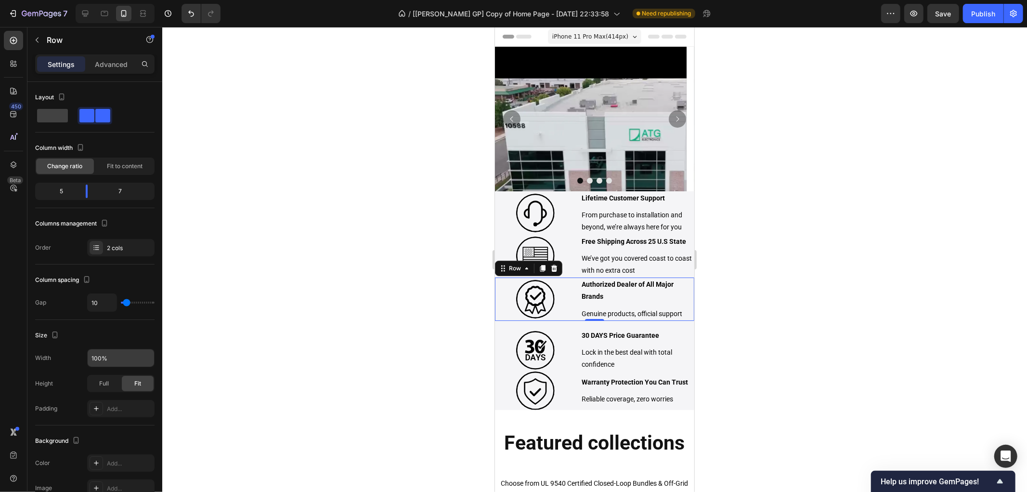
scroll to position [235, 0]
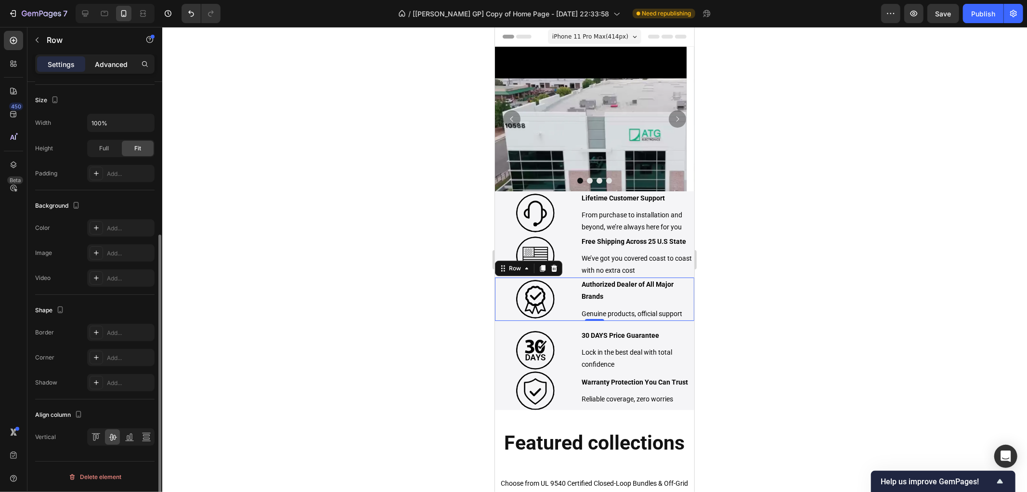
click at [108, 68] on p "Advanced" at bounding box center [111, 64] width 33 height 10
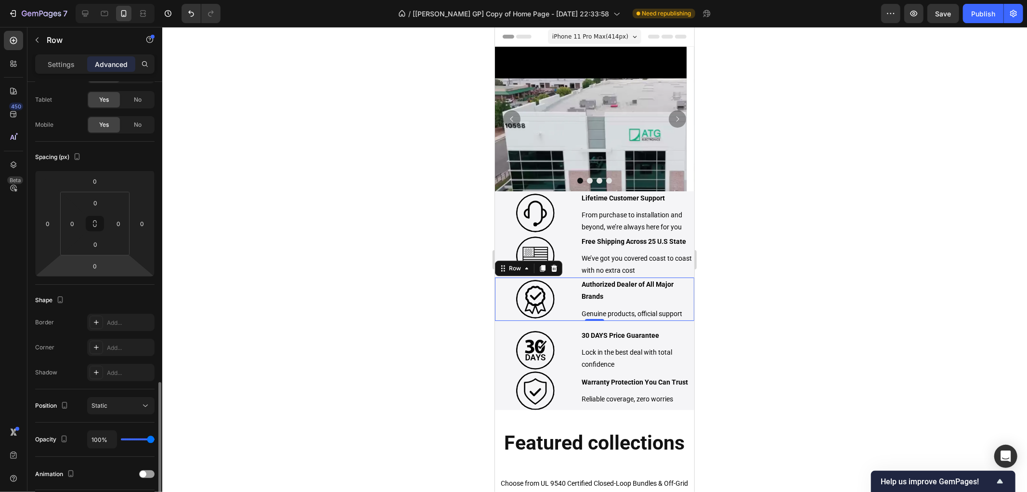
scroll to position [0, 0]
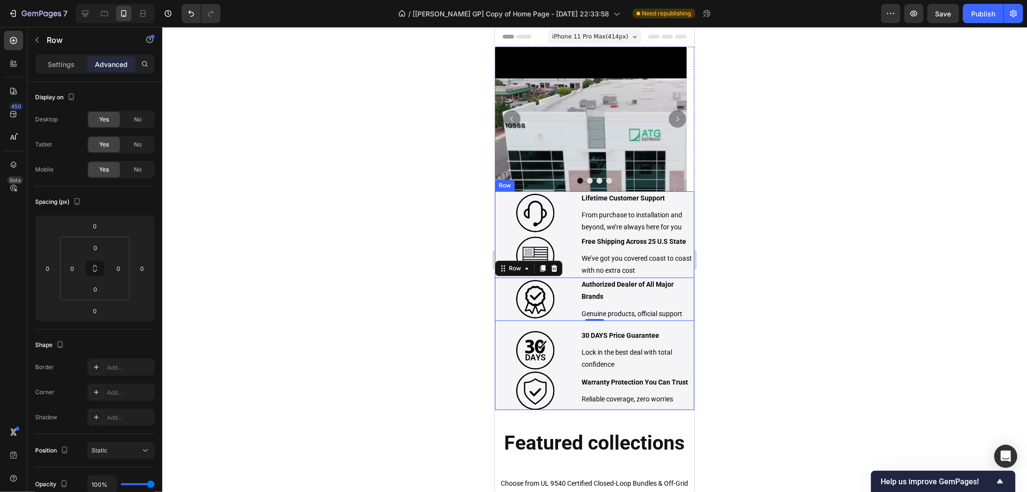
click at [567, 325] on div "Image Lifetime Customer Support Text Block From purchase to installation and be…" at bounding box center [594, 300] width 199 height 219
click at [575, 228] on div "Image Lifetime Customer Support Text Block From purchase to installation and be…" at bounding box center [594, 212] width 199 height 43
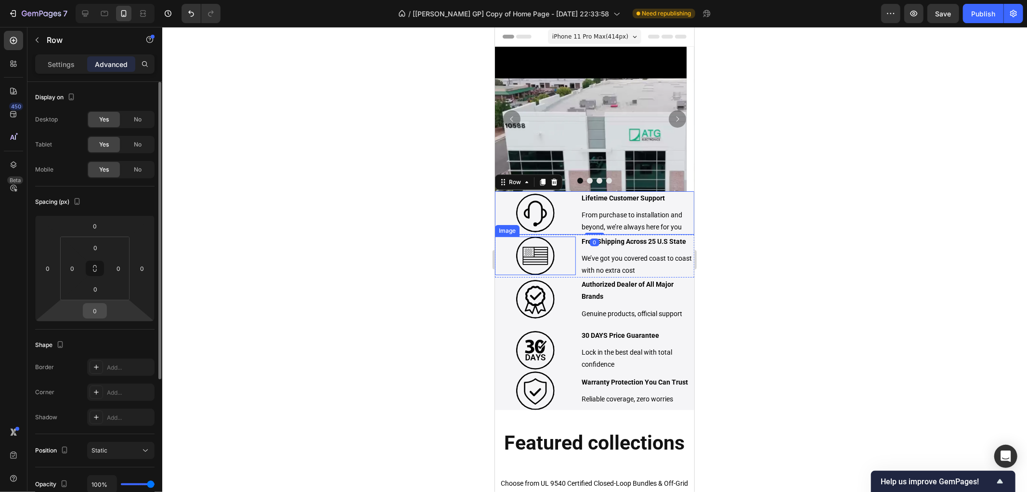
click at [98, 309] on input "0" at bounding box center [94, 310] width 19 height 14
type input "10"
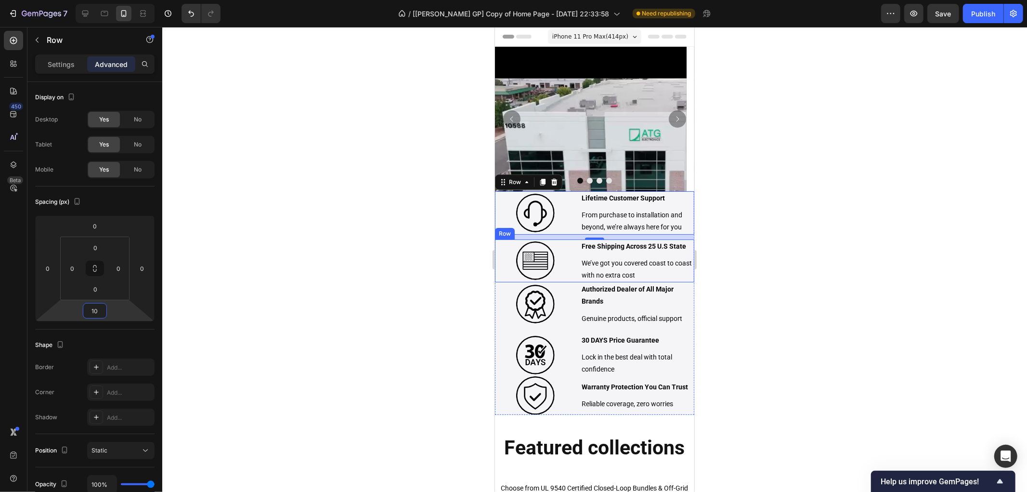
click at [574, 278] on div "Image Free Shipping Across 25 U.S State Text Block We’ve got you covered coast …" at bounding box center [594, 260] width 199 height 43
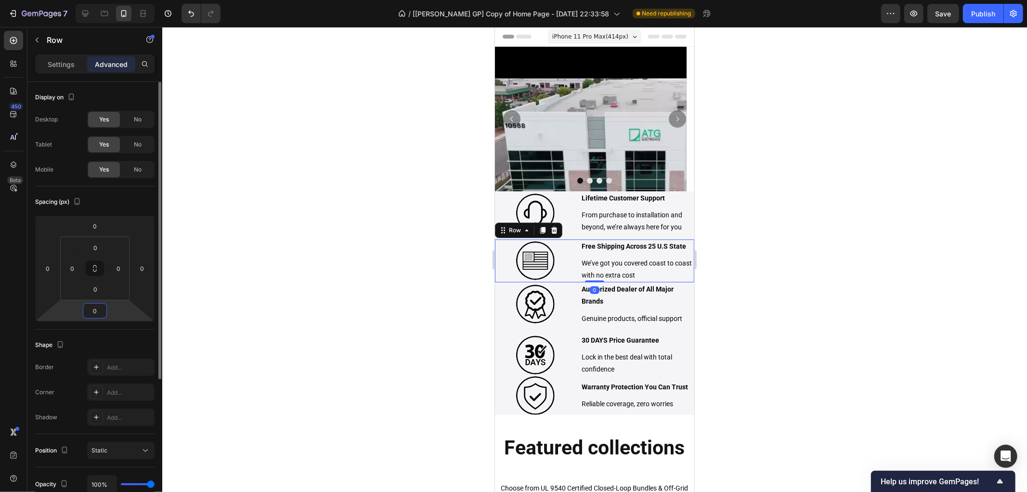
click at [100, 314] on input "0" at bounding box center [94, 310] width 19 height 14
type input "10"
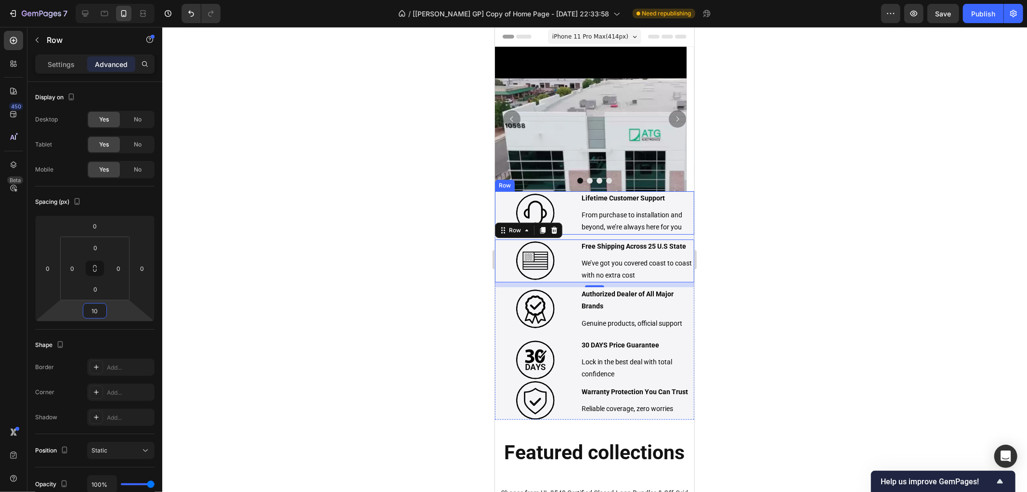
click at [571, 234] on div "Image" at bounding box center [535, 212] width 81 height 43
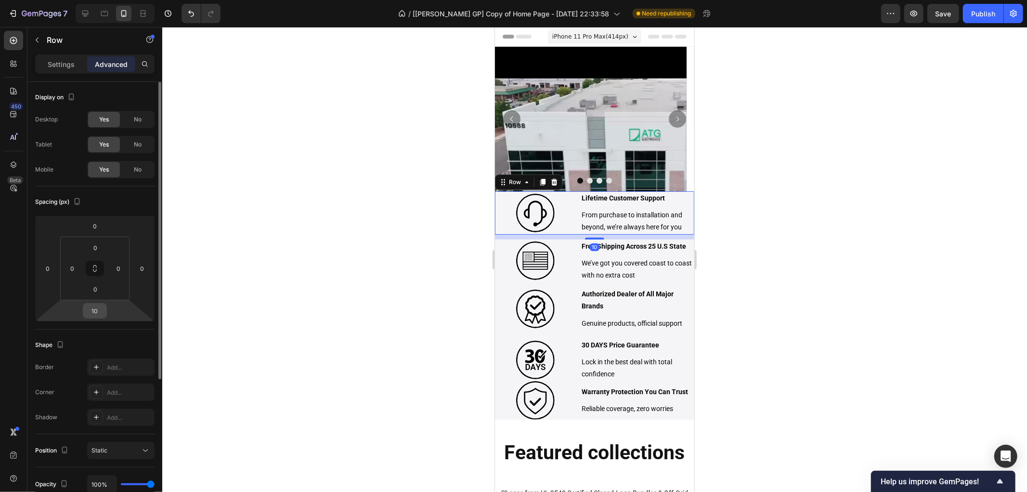
click at [97, 309] on input "10" at bounding box center [94, 310] width 19 height 14
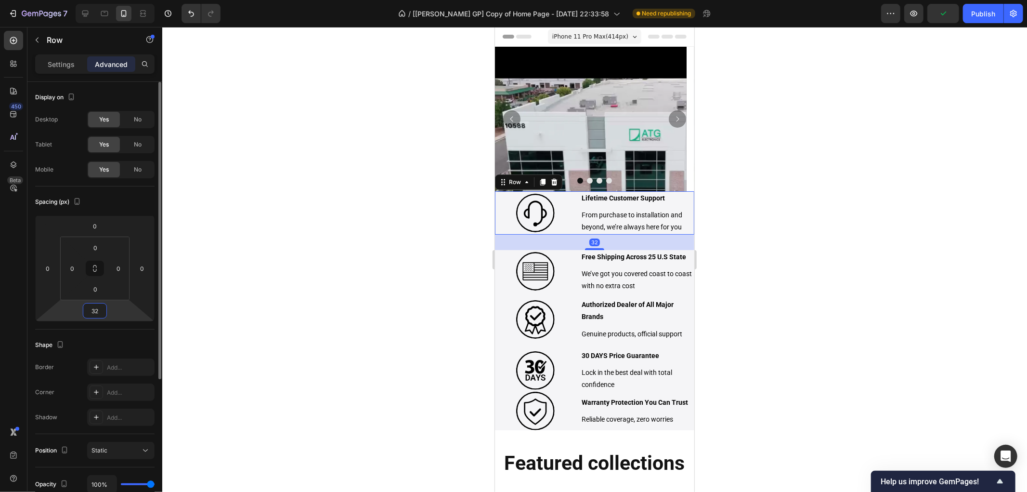
type input "3"
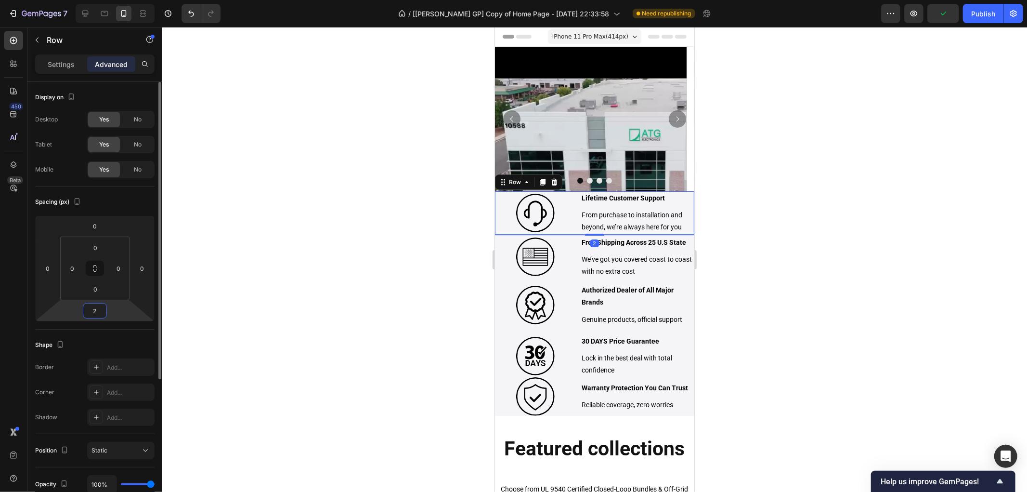
type input "20"
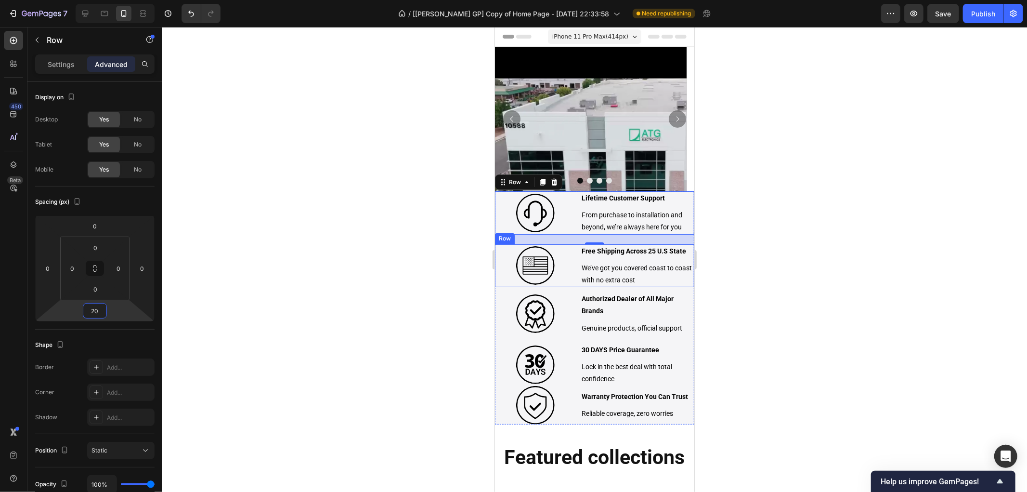
drag, startPoint x: 842, startPoint y: 342, endPoint x: 512, endPoint y: 298, distance: 333.3
click at [575, 284] on div "Image Free Shipping Across 25 U.S State Text Block We’ve got you covered coast …" at bounding box center [594, 265] width 199 height 43
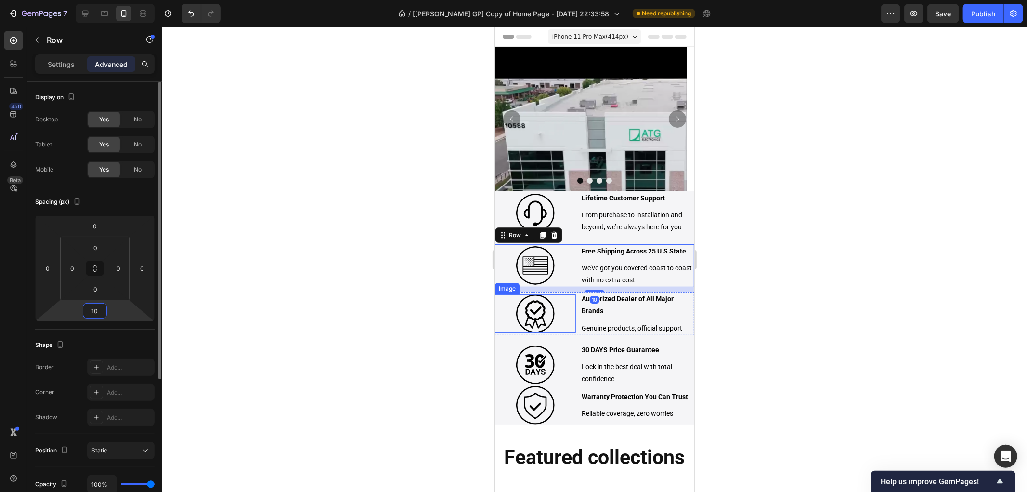
click at [99, 309] on input "10" at bounding box center [94, 310] width 19 height 14
type input "20"
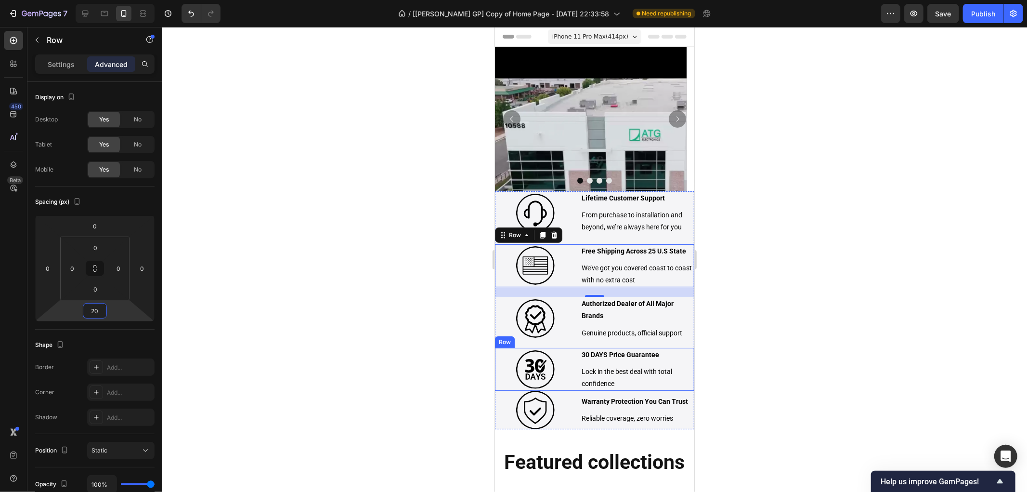
click at [572, 386] on div "Image 30 DAYS Price Guarantee Text Block Lock in the best deal with total confi…" at bounding box center [594, 368] width 199 height 43
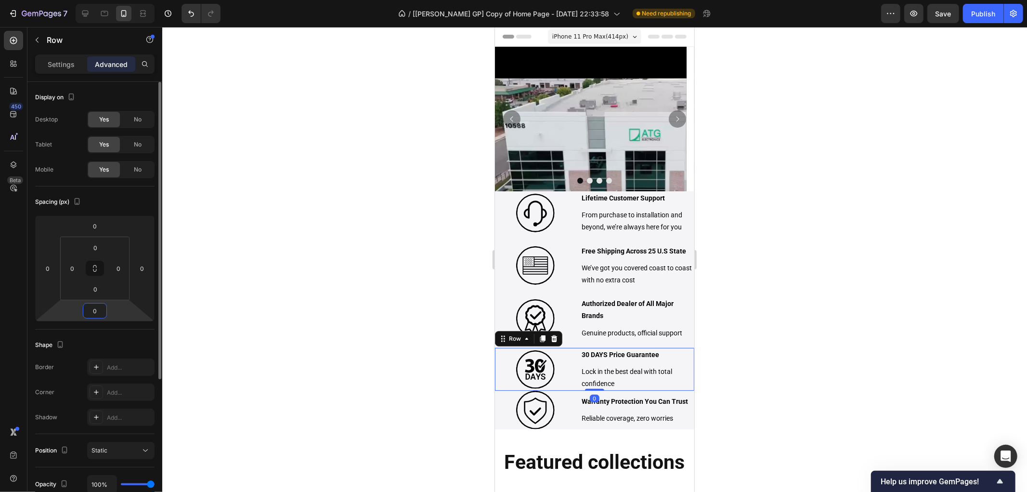
click at [102, 313] on input "0" at bounding box center [94, 310] width 19 height 14
type input "20"
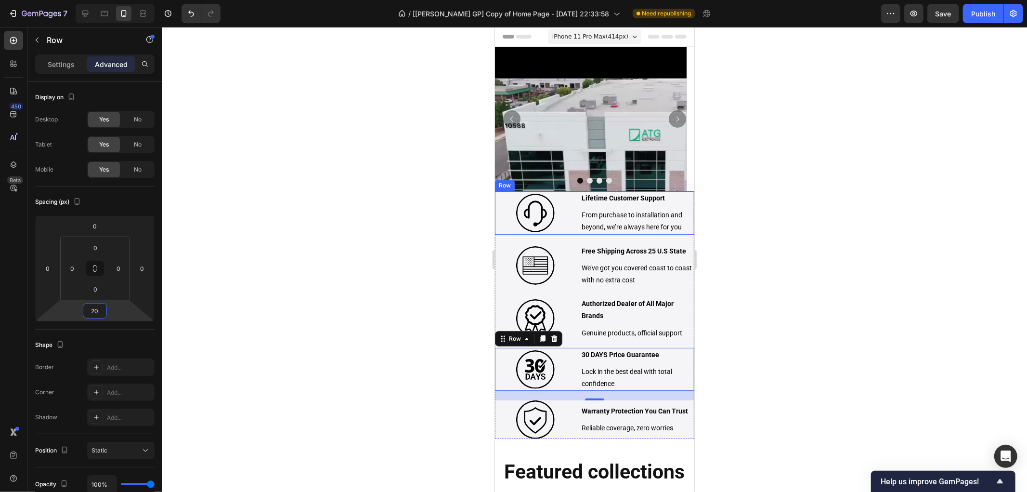
click at [574, 193] on div "Image Lifetime Customer Support Text Block From purchase to installation and be…" at bounding box center [594, 212] width 199 height 43
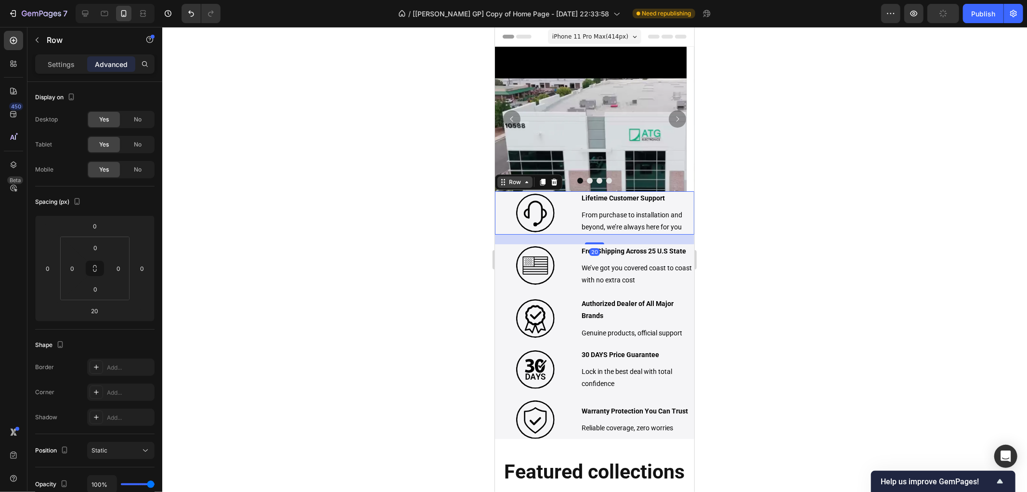
click at [504, 183] on icon at bounding box center [503, 182] width 8 height 8
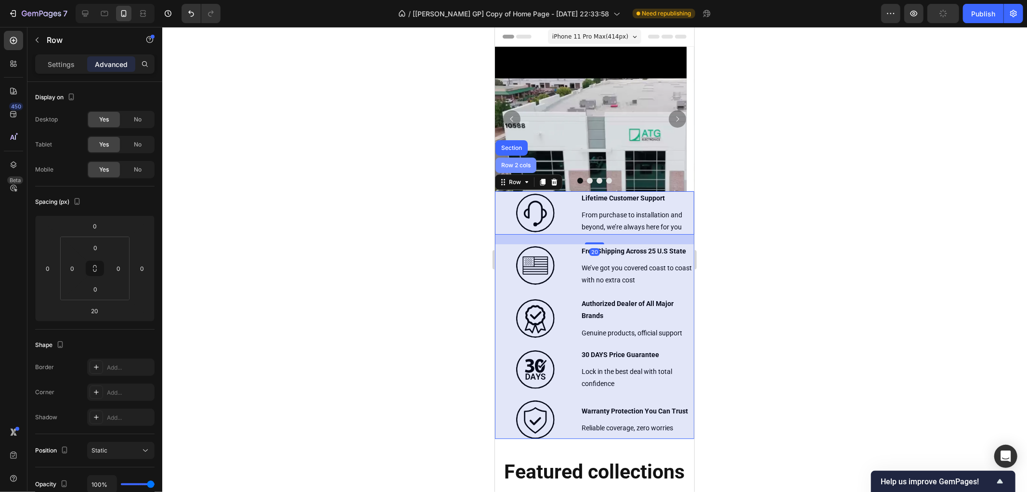
click at [508, 165] on div "Row 2 cols" at bounding box center [515, 165] width 33 height 6
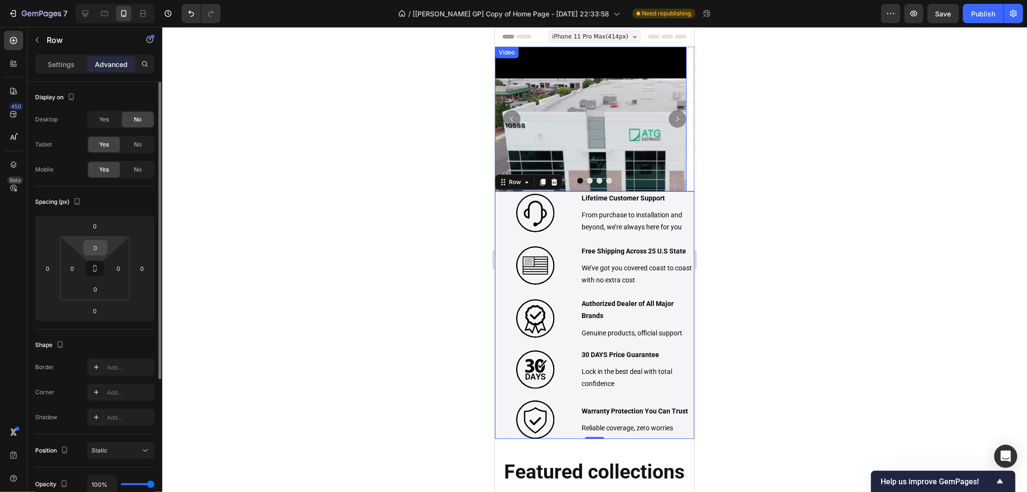
click at [94, 248] on input "0" at bounding box center [95, 247] width 19 height 14
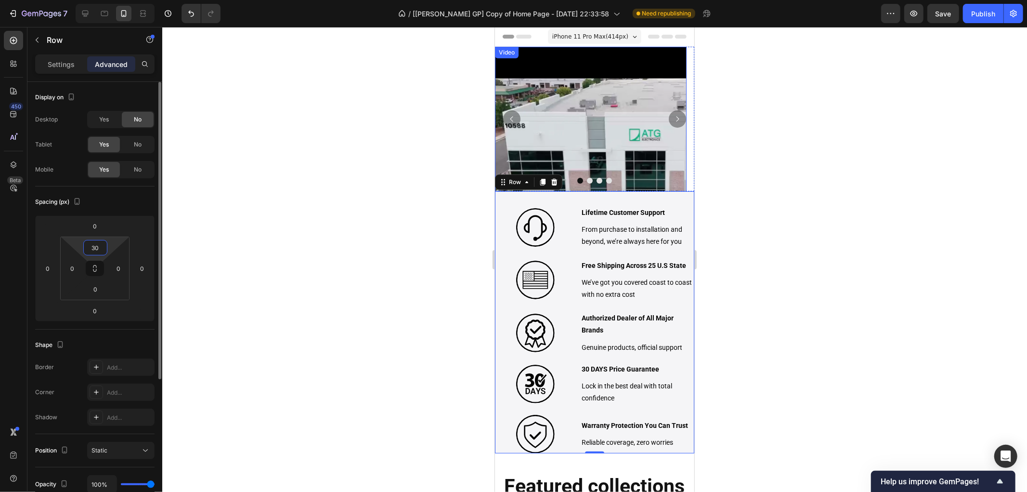
click at [93, 246] on input "30" at bounding box center [95, 247] width 19 height 14
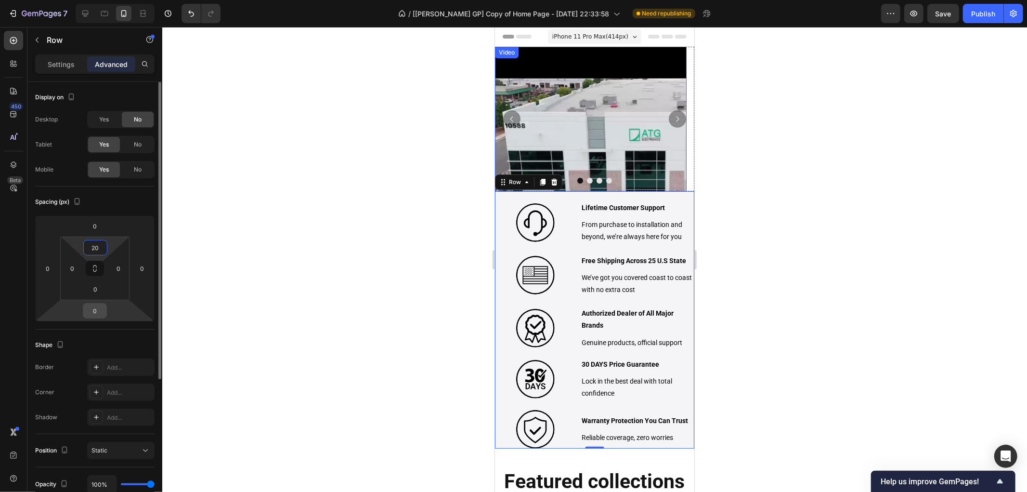
type input "20"
click at [99, 311] on input "0" at bounding box center [94, 310] width 19 height 14
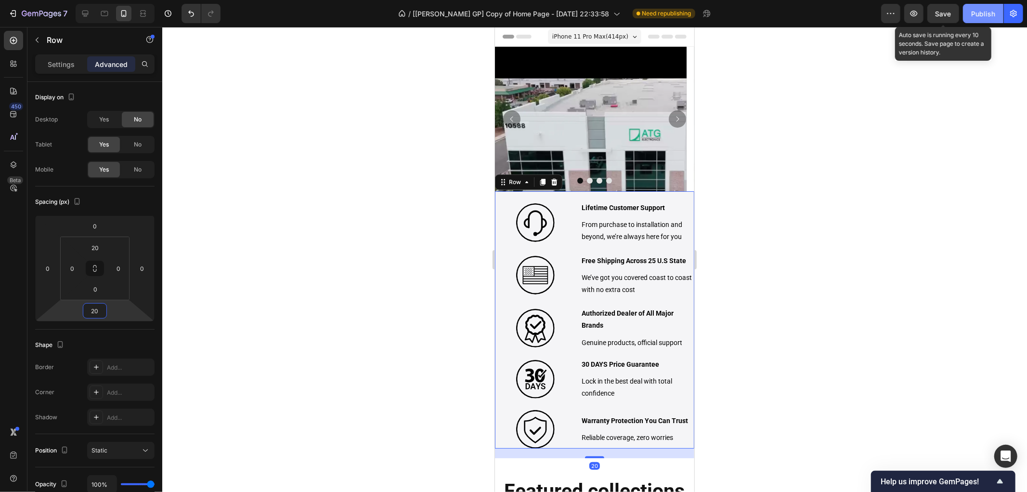
type input "20"
click at [988, 10] on div "Publish" at bounding box center [983, 14] width 24 height 10
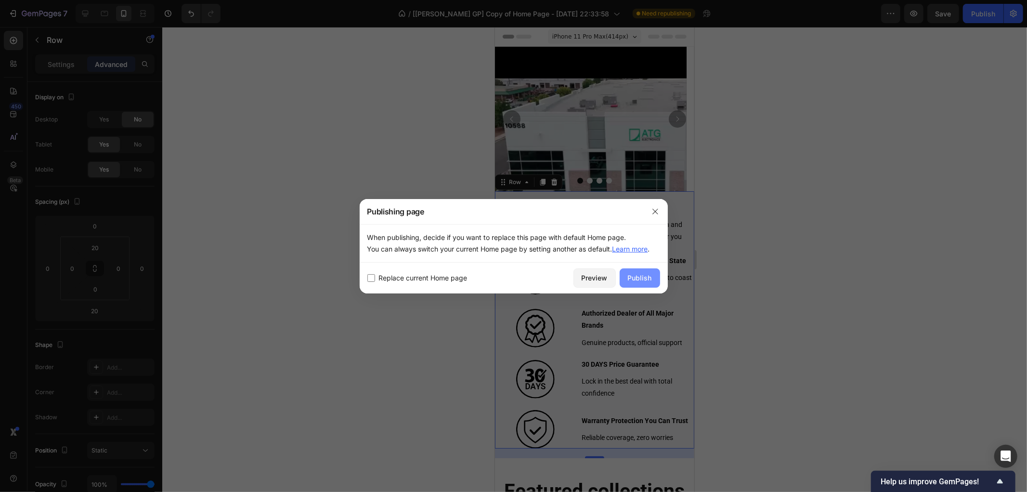
click at [632, 266] on div "Replace current Home page Preview Publish" at bounding box center [514, 277] width 308 height 31
click at [634, 270] on button "Publish" at bounding box center [640, 277] width 40 height 19
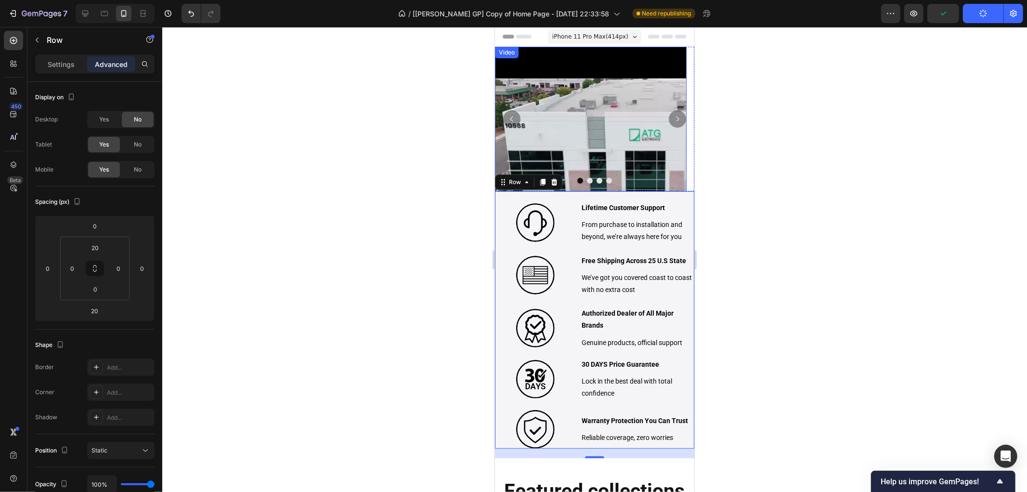
click at [628, 130] on video at bounding box center [591, 142] width 192 height 192
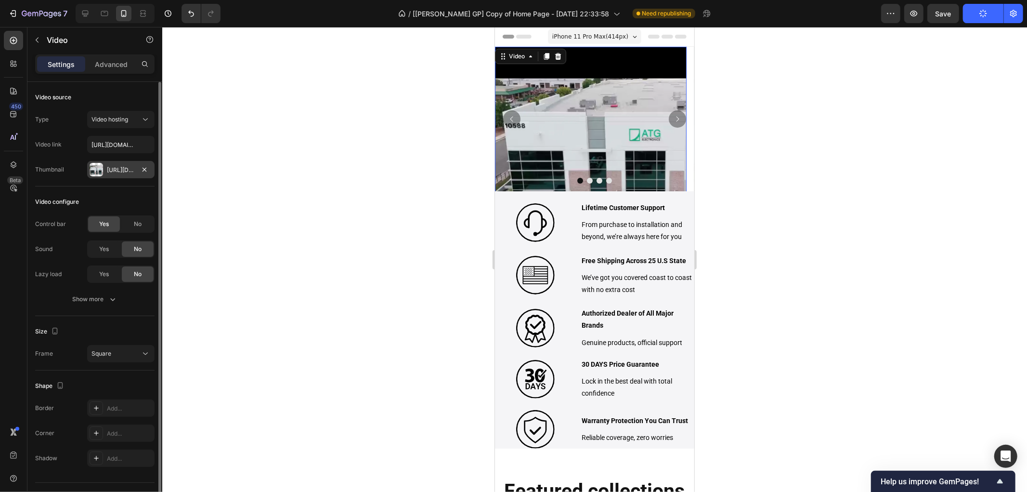
click at [115, 170] on div "[URL][DOMAIN_NAME]" at bounding box center [121, 170] width 28 height 9
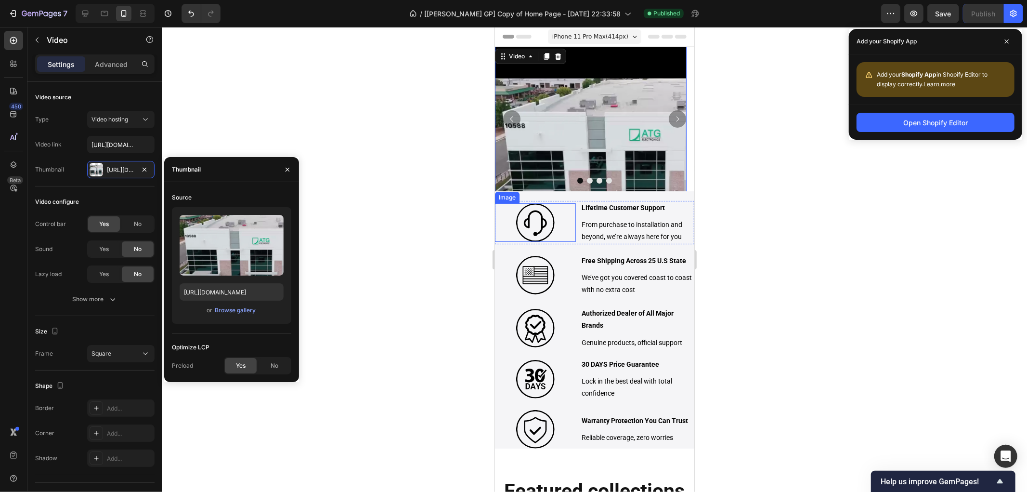
click at [547, 220] on img at bounding box center [535, 222] width 39 height 39
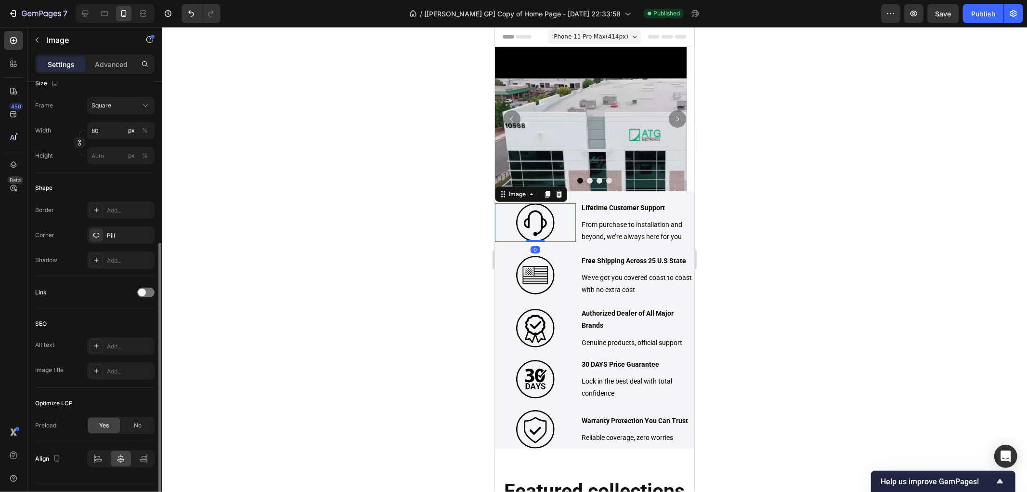
scroll to position [289, 0]
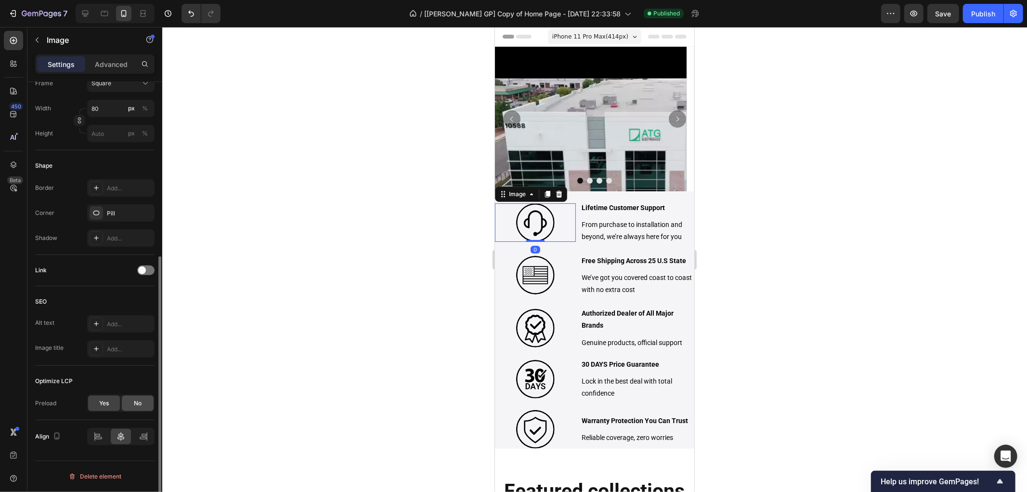
click at [145, 405] on div "No" at bounding box center [138, 402] width 32 height 15
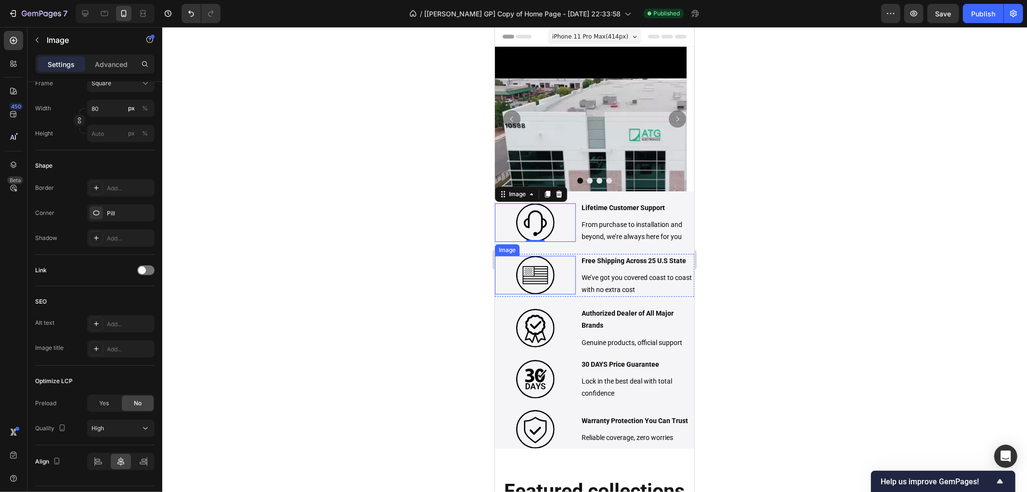
click at [548, 275] on img at bounding box center [535, 274] width 39 height 39
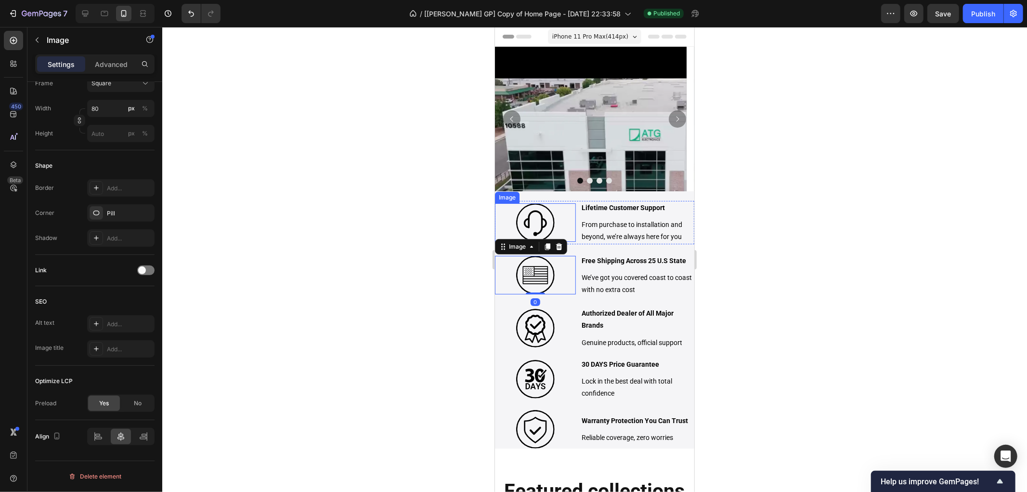
click at [553, 213] on div at bounding box center [535, 222] width 81 height 39
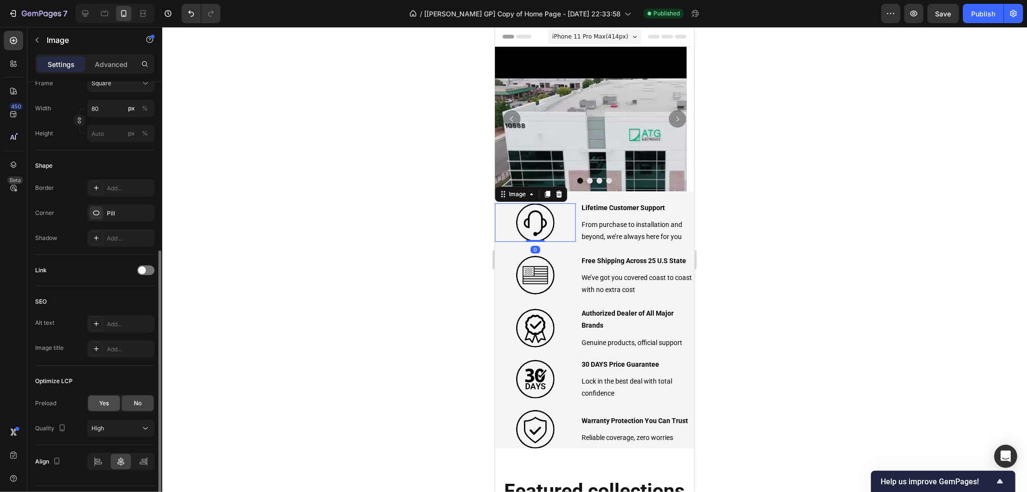
drag, startPoint x: 102, startPoint y: 406, endPoint x: 111, endPoint y: 403, distance: 9.1
click at [103, 406] on span "Yes" at bounding box center [104, 403] width 10 height 9
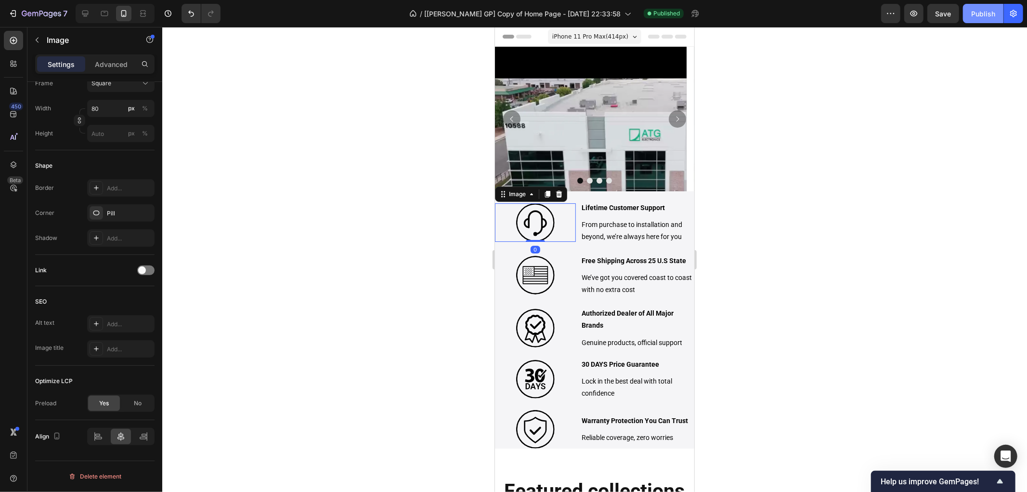
click at [980, 10] on div "Publish" at bounding box center [983, 14] width 24 height 10
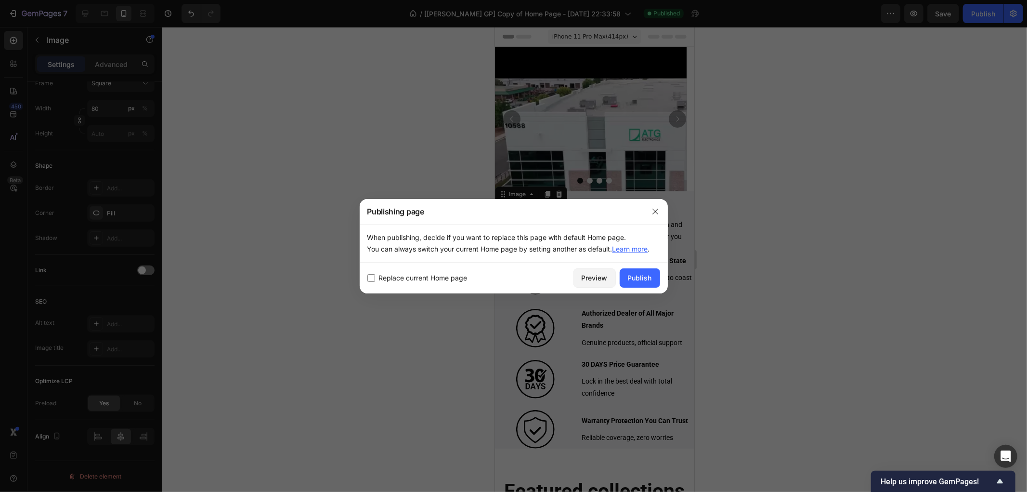
drag, startPoint x: 632, startPoint y: 273, endPoint x: 651, endPoint y: 263, distance: 20.9
click at [633, 273] on div "Publish" at bounding box center [640, 278] width 24 height 10
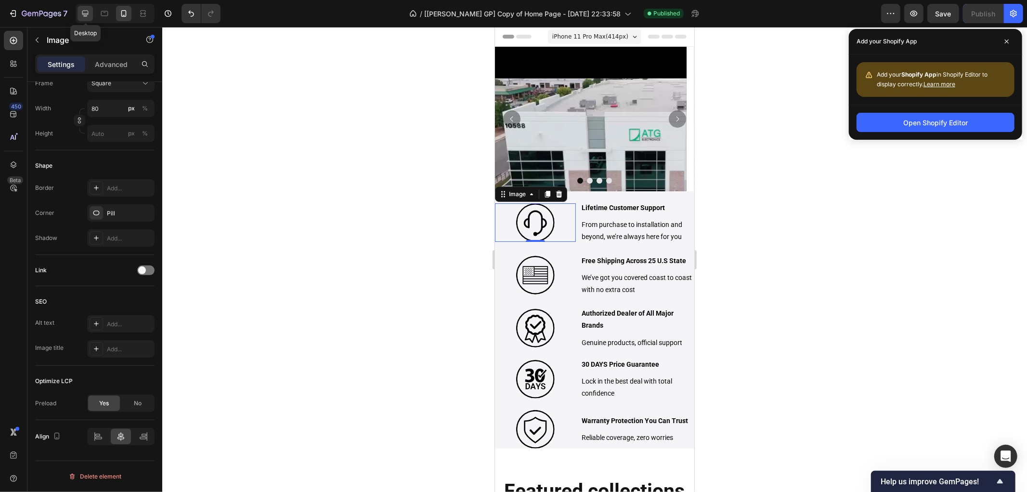
click at [85, 17] on icon at bounding box center [85, 14] width 10 height 10
type input "60"
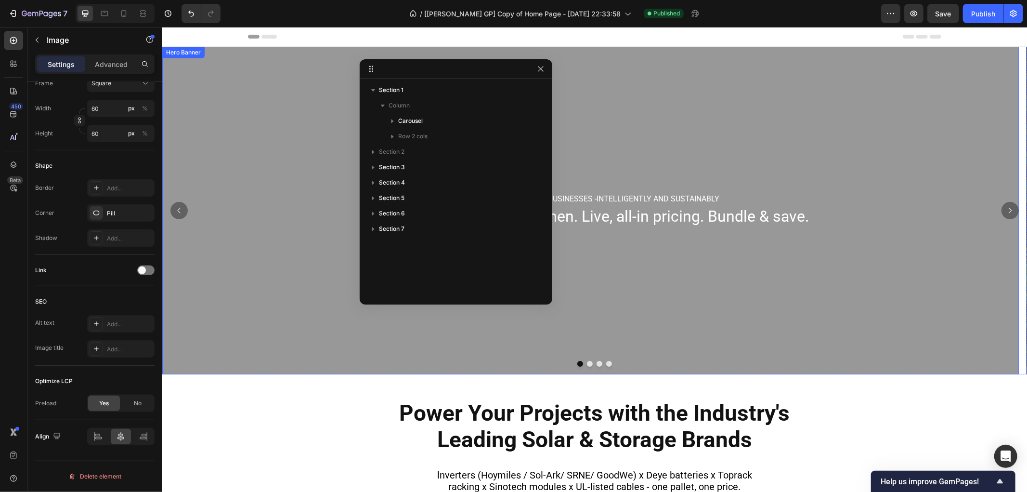
click at [660, 137] on div "Overlay" at bounding box center [590, 209] width 857 height 327
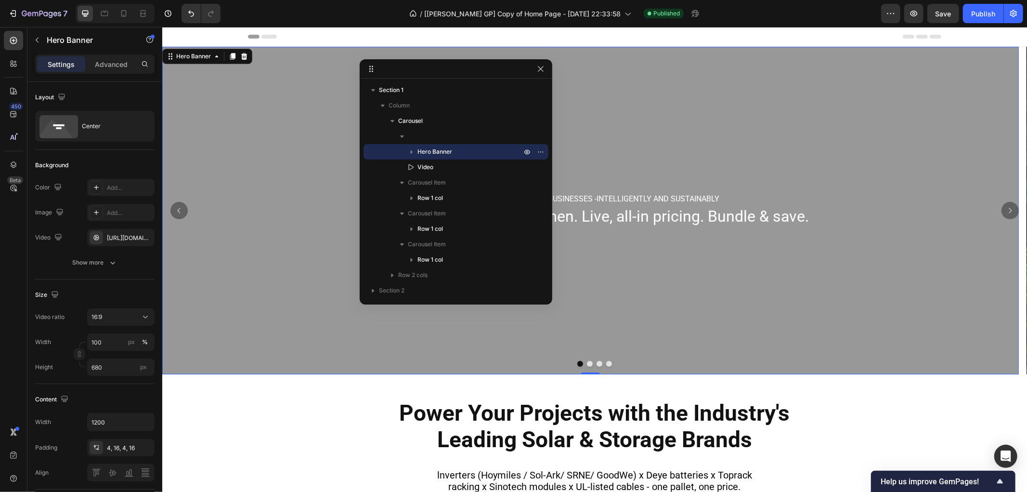
click at [623, 179] on div "Overlay" at bounding box center [590, 209] width 857 height 327
click at [126, 239] on div "[URL][DOMAIN_NAME]" at bounding box center [121, 238] width 28 height 9
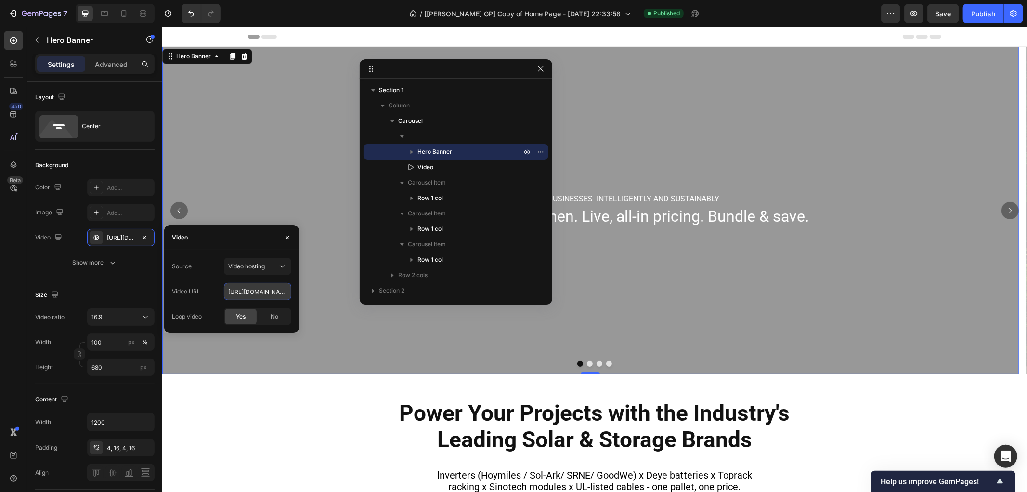
drag, startPoint x: 258, startPoint y: 289, endPoint x: 266, endPoint y: 286, distance: 8.7
click at [259, 288] on input "[URL][DOMAIN_NAME]" at bounding box center [257, 291] width 67 height 17
click at [305, 113] on div "Overlay" at bounding box center [590, 209] width 857 height 327
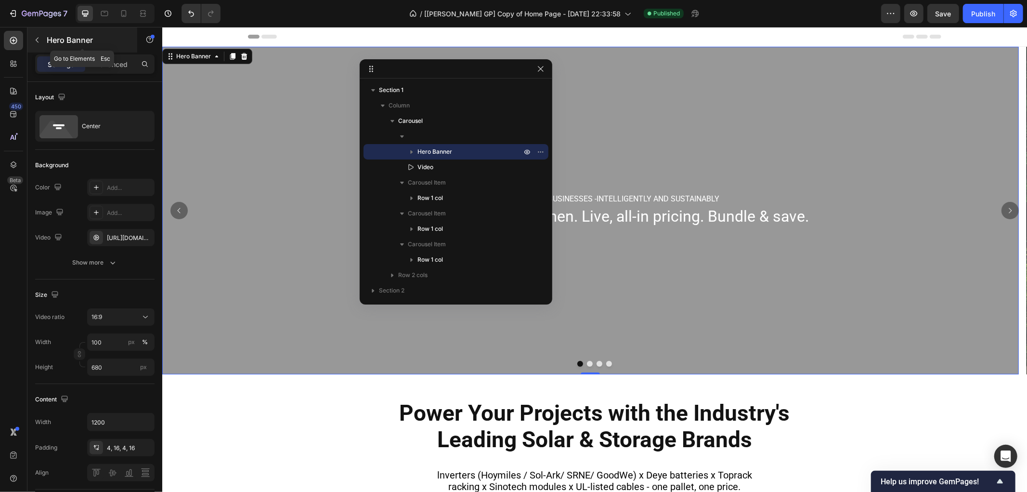
click at [32, 39] on button "button" at bounding box center [36, 39] width 15 height 15
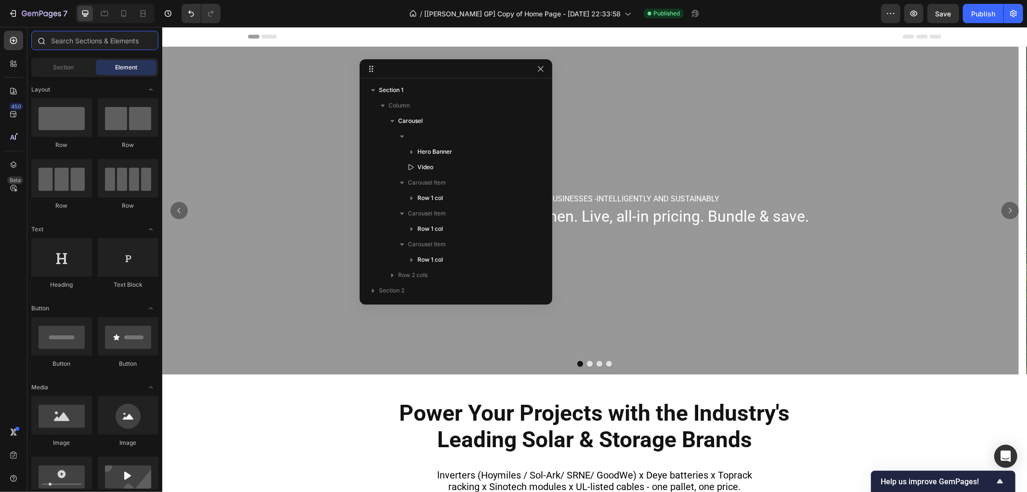
click at [66, 42] on input "text" at bounding box center [94, 40] width 127 height 19
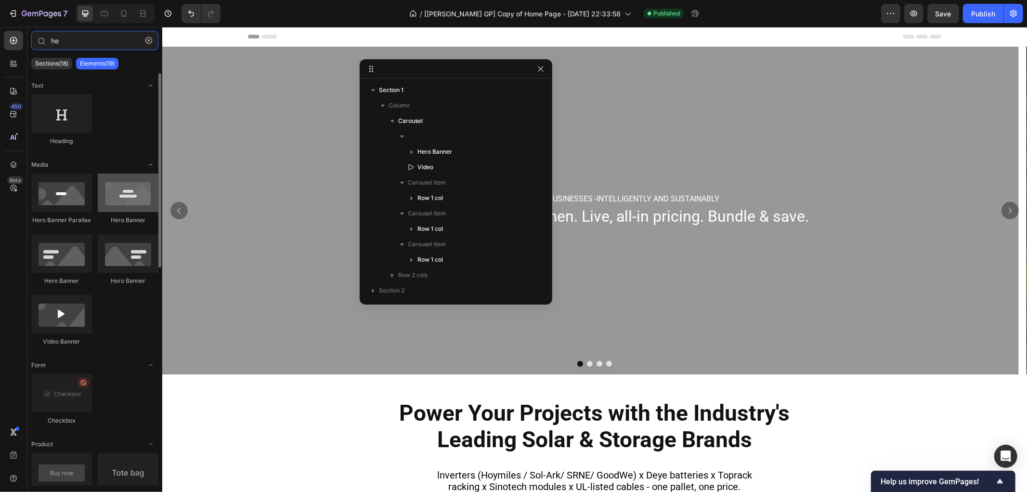
type input "he"
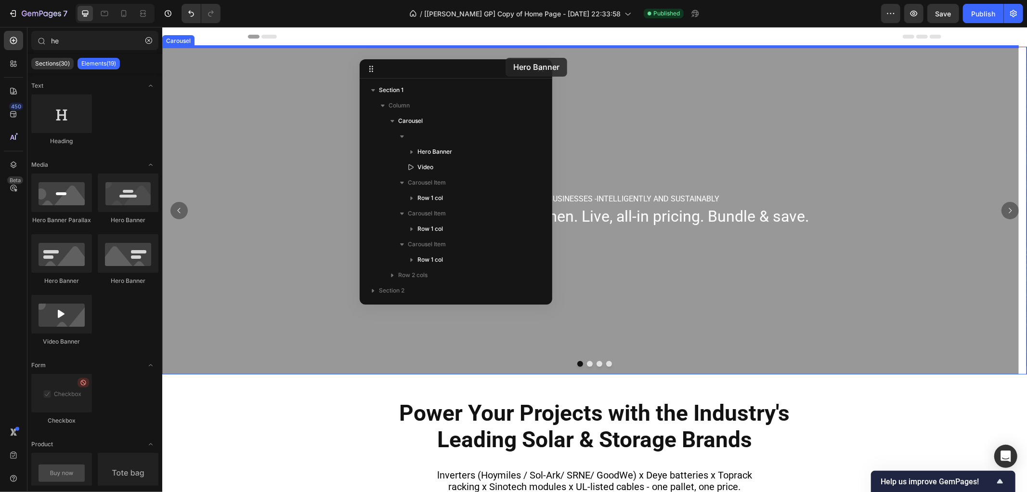
drag, startPoint x: 309, startPoint y: 218, endPoint x: 505, endPoint y: 57, distance: 253.3
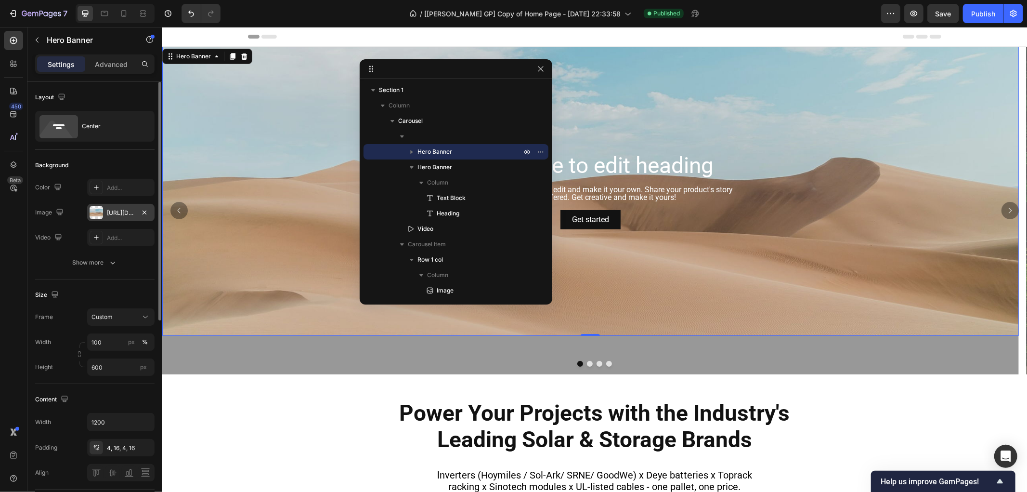
click at [121, 215] on div "[URL][DOMAIN_NAME]" at bounding box center [121, 213] width 28 height 9
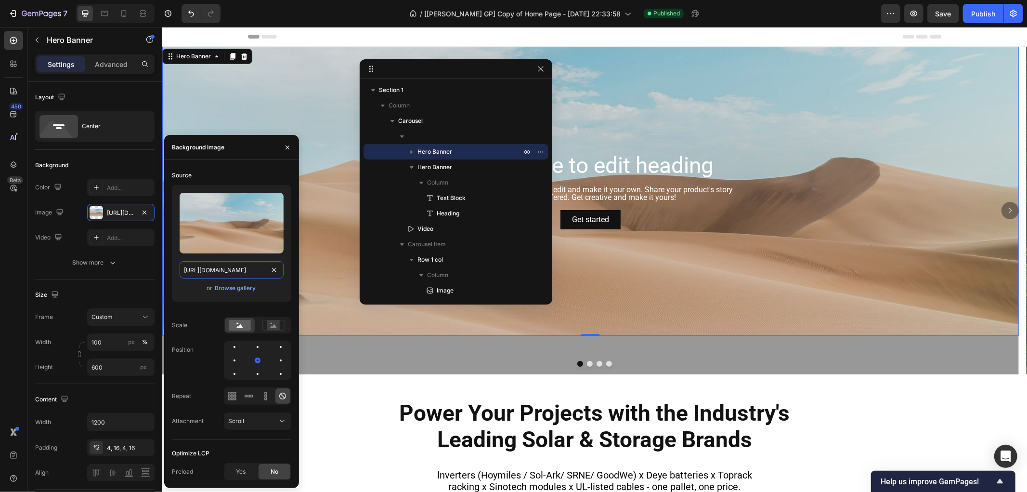
click at [236, 270] on input "[URL][DOMAIN_NAME]" at bounding box center [232, 269] width 104 height 17
paste input "videos/c/o/v/5776c56bb93a41d1b691a68f7fbc1802.mp4"
type input "[URL][DOMAIN_NAME]"
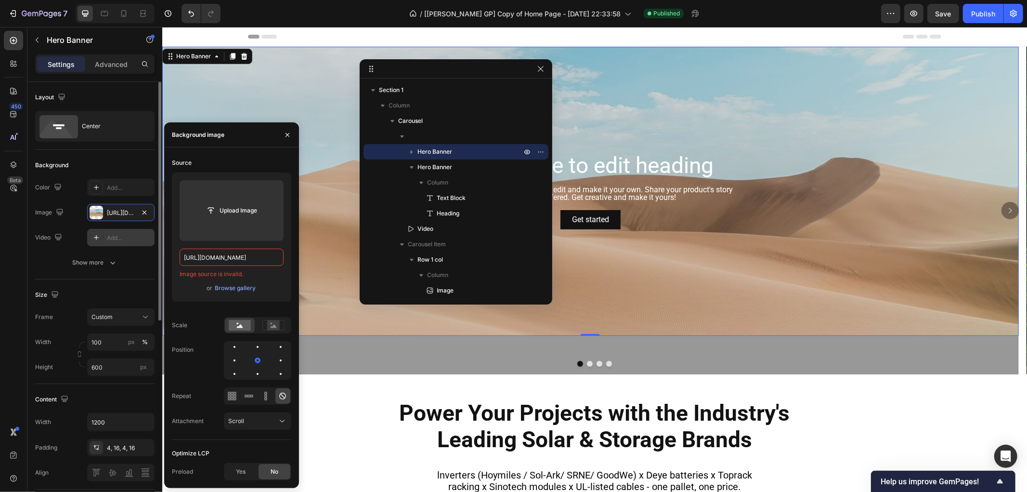
drag, startPoint x: 126, startPoint y: 243, endPoint x: 14, endPoint y: 225, distance: 113.1
click at [126, 243] on div "Add..." at bounding box center [120, 237] width 67 height 17
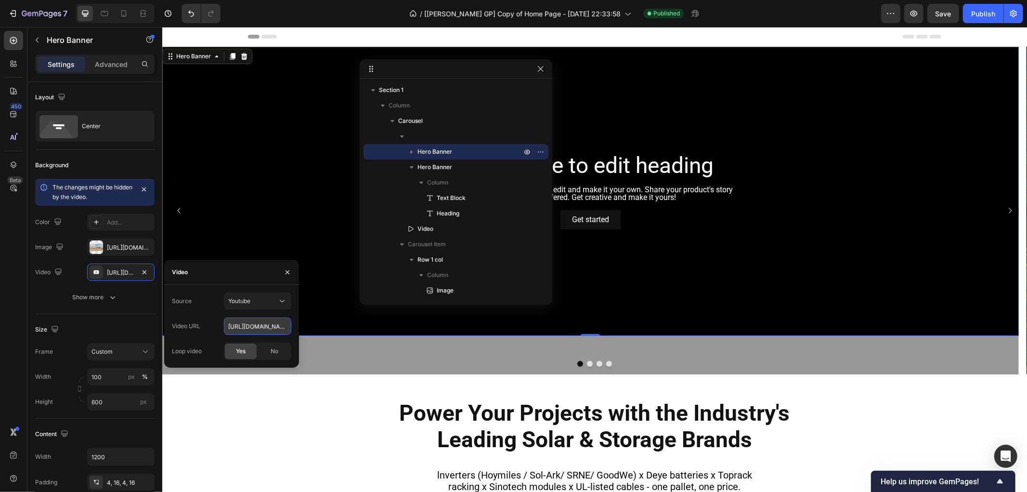
click at [255, 325] on input "[URL][DOMAIN_NAME]" at bounding box center [257, 325] width 67 height 17
paste input "[DOMAIN_NAME][URL]"
type input "[URL][DOMAIN_NAME]"
click at [335, 366] on div "Overlay" at bounding box center [590, 498] width 857 height 327
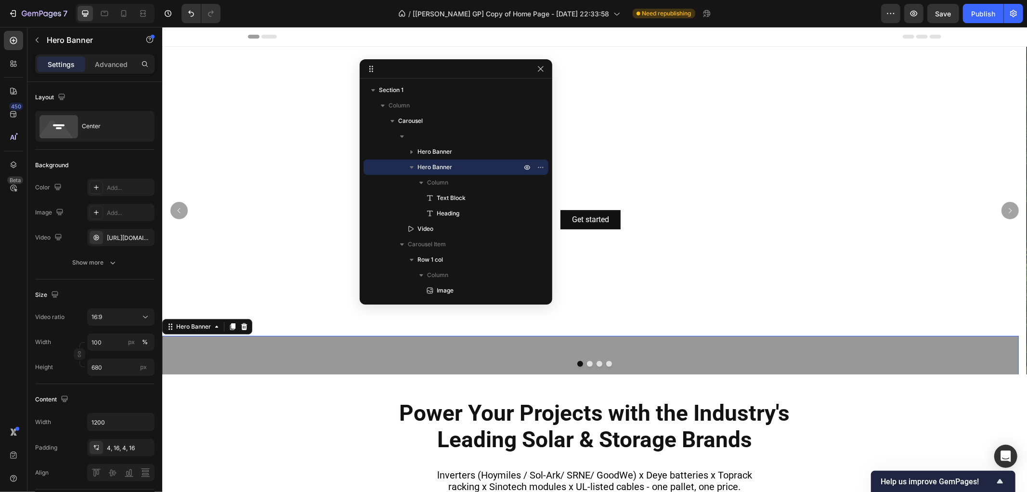
click at [331, 357] on div "Overlay" at bounding box center [590, 498] width 857 height 327
click at [128, 243] on div "[URL][DOMAIN_NAME]" at bounding box center [120, 237] width 67 height 17
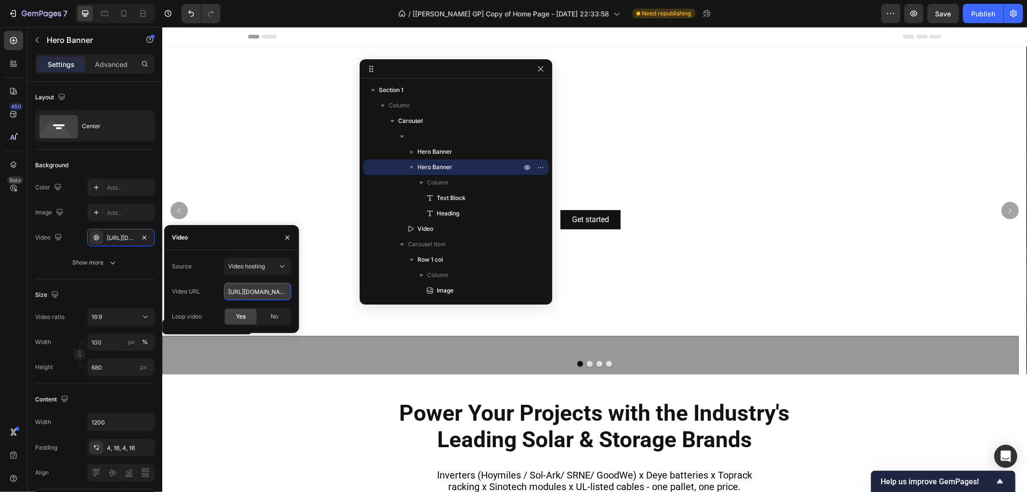
click at [248, 291] on input "[URL][DOMAIN_NAME]" at bounding box center [257, 291] width 67 height 17
click at [295, 172] on div "Background Image" at bounding box center [590, 190] width 857 height 289
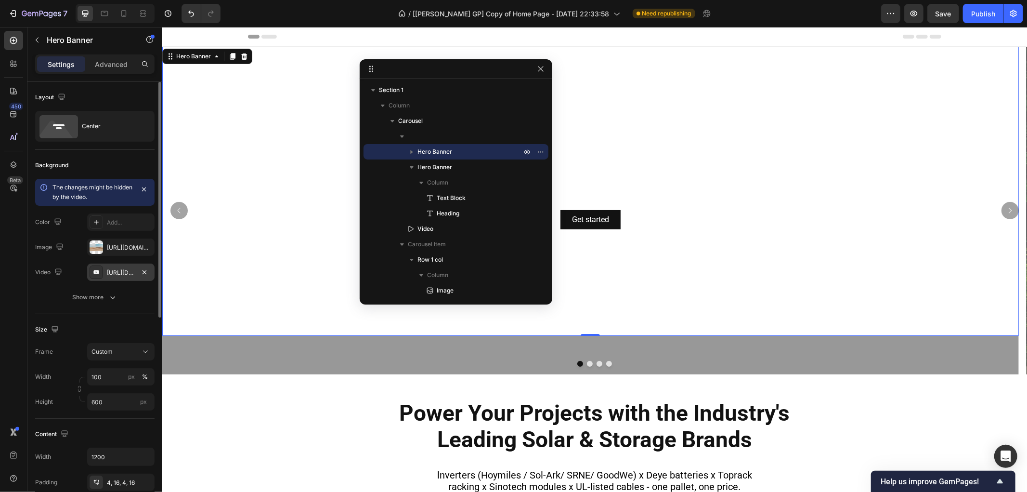
click at [104, 271] on div "[URL][DOMAIN_NAME]" at bounding box center [120, 271] width 67 height 17
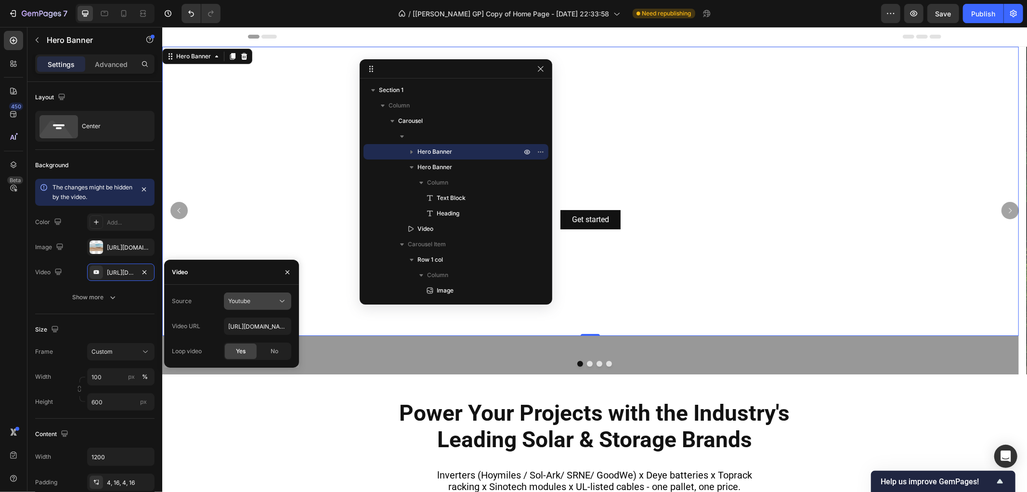
click at [241, 301] on span "Youtube" at bounding box center [239, 300] width 22 height 7
click at [249, 326] on span "Video hosting" at bounding box center [246, 324] width 37 height 9
click at [388, 344] on div "Overlay" at bounding box center [590, 498] width 857 height 327
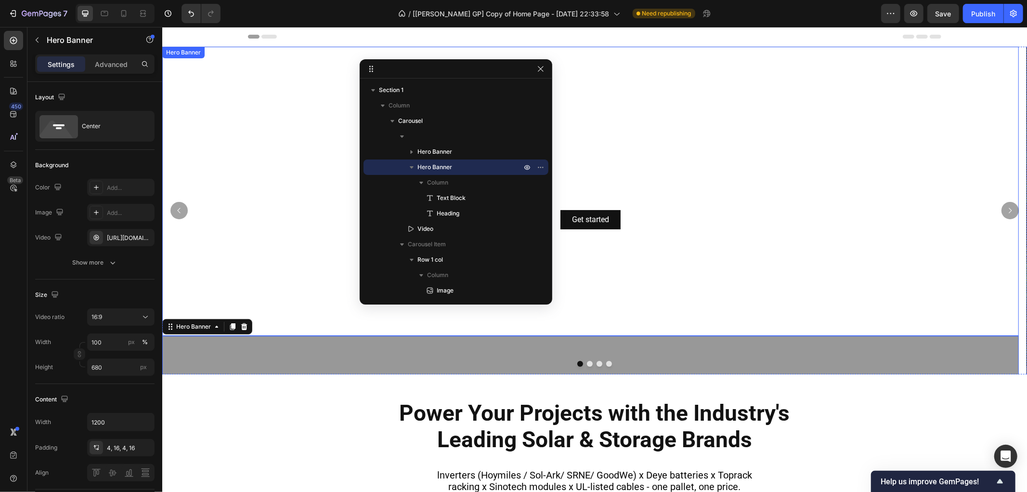
click at [223, 228] on video "Background Image" at bounding box center [590, 287] width 857 height 482
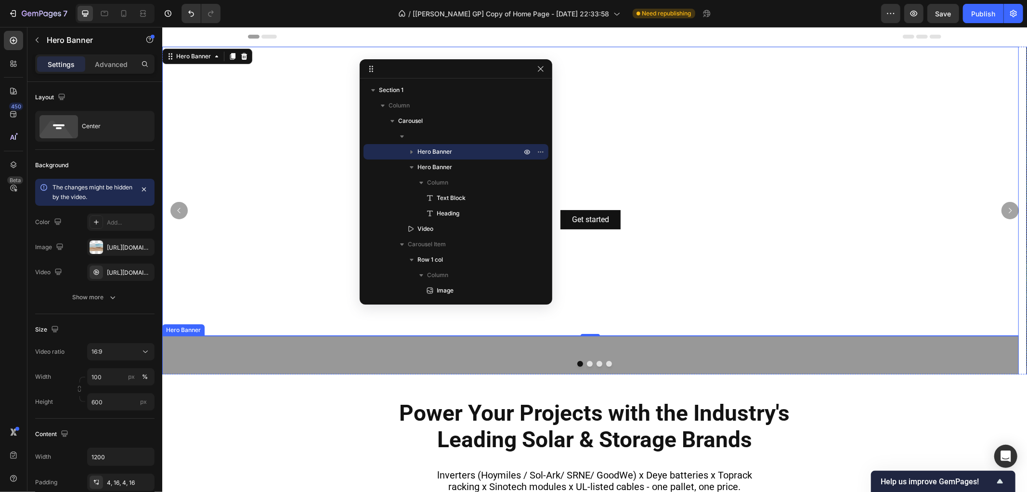
click at [257, 350] on div "Overlay" at bounding box center [590, 498] width 857 height 327
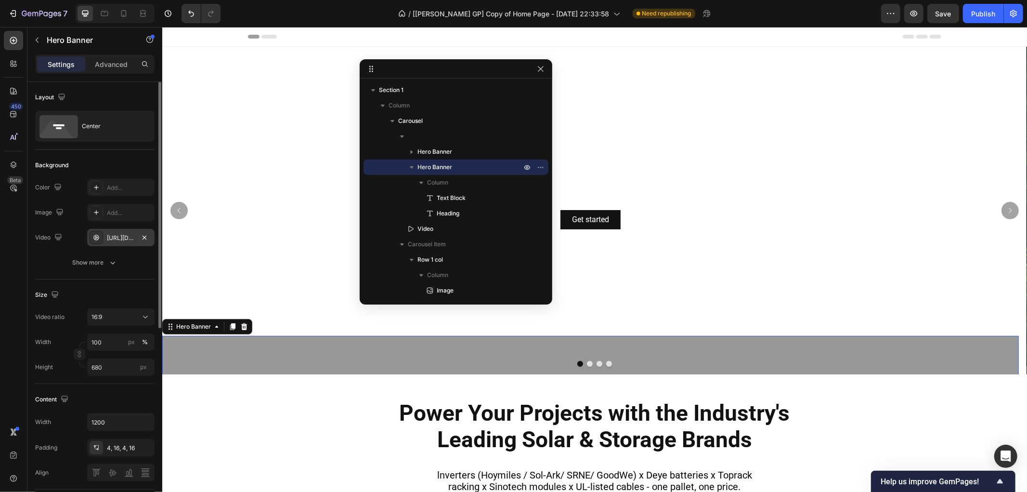
click at [120, 241] on div "[URL][DOMAIN_NAME]" at bounding box center [121, 238] width 28 height 9
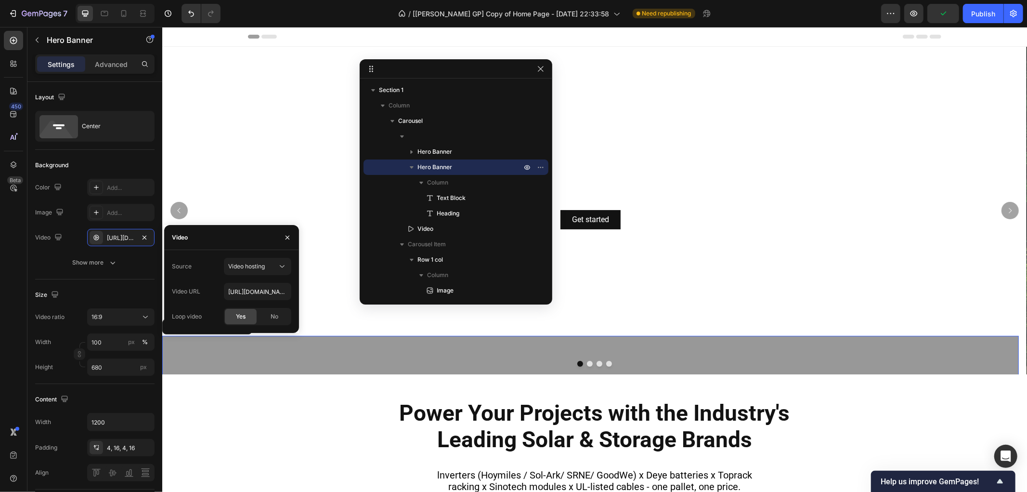
click at [321, 353] on div "Overlay" at bounding box center [590, 498] width 857 height 327
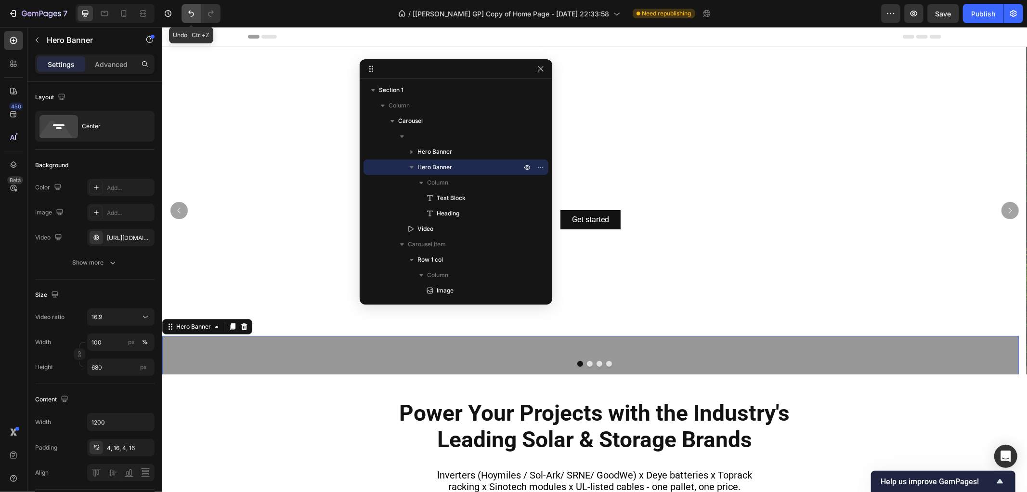
click at [190, 15] on icon "Undo/Redo" at bounding box center [191, 14] width 10 height 10
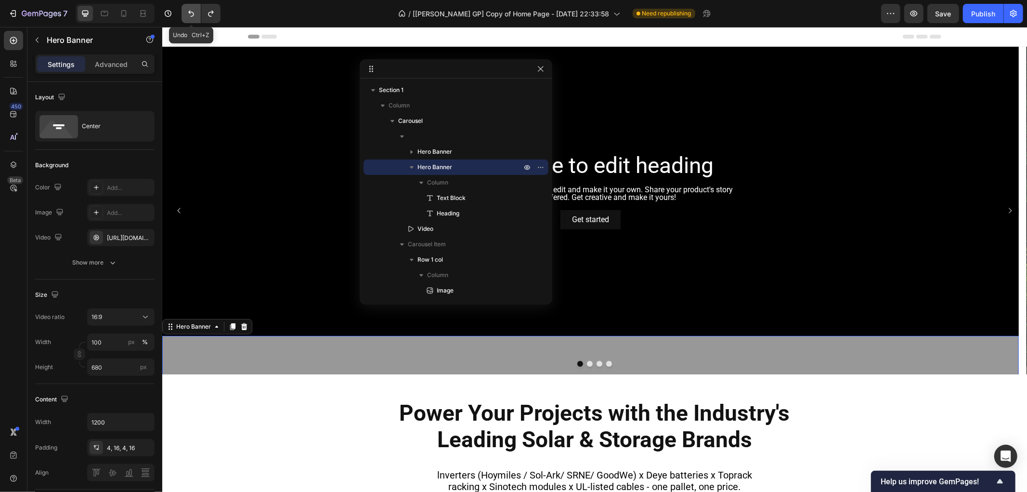
click at [190, 15] on icon "Undo/Redo" at bounding box center [191, 14] width 10 height 10
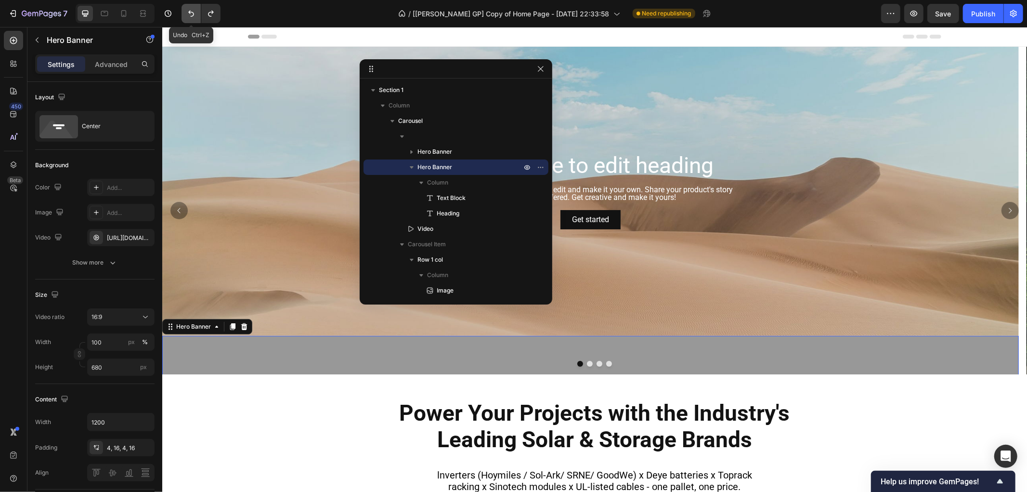
click at [190, 15] on icon "Undo/Redo" at bounding box center [191, 14] width 10 height 10
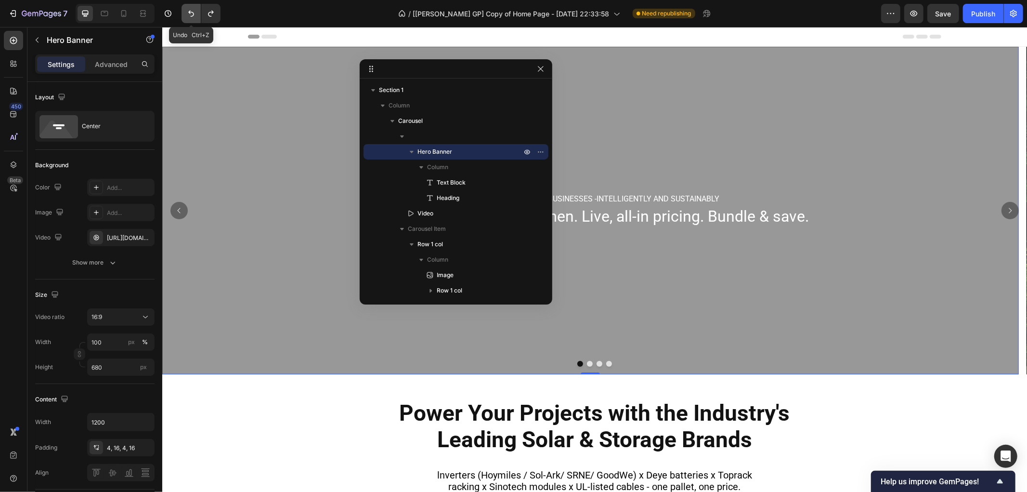
click at [189, 12] on icon "Undo/Redo" at bounding box center [191, 14] width 6 height 6
click at [287, 185] on div "Overlay" at bounding box center [590, 209] width 857 height 327
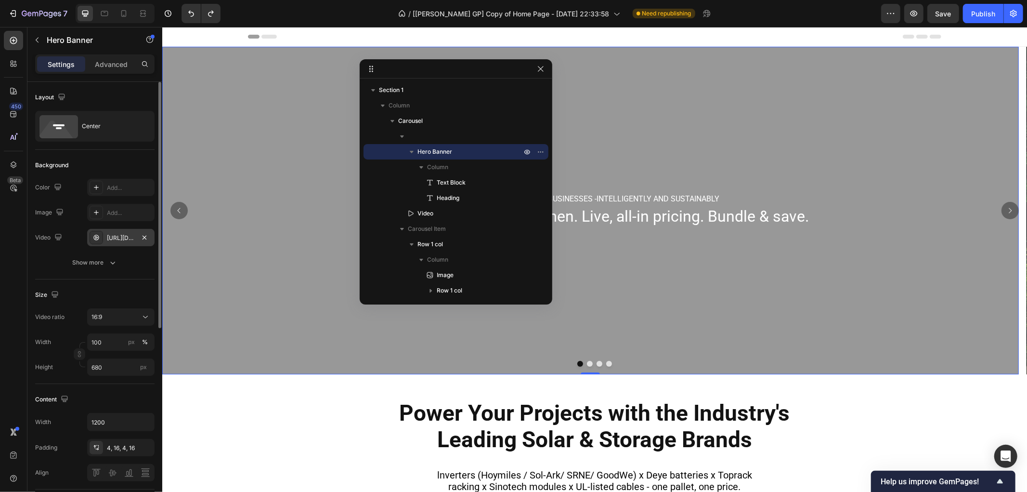
click at [122, 237] on div "[URL][DOMAIN_NAME]" at bounding box center [121, 238] width 28 height 9
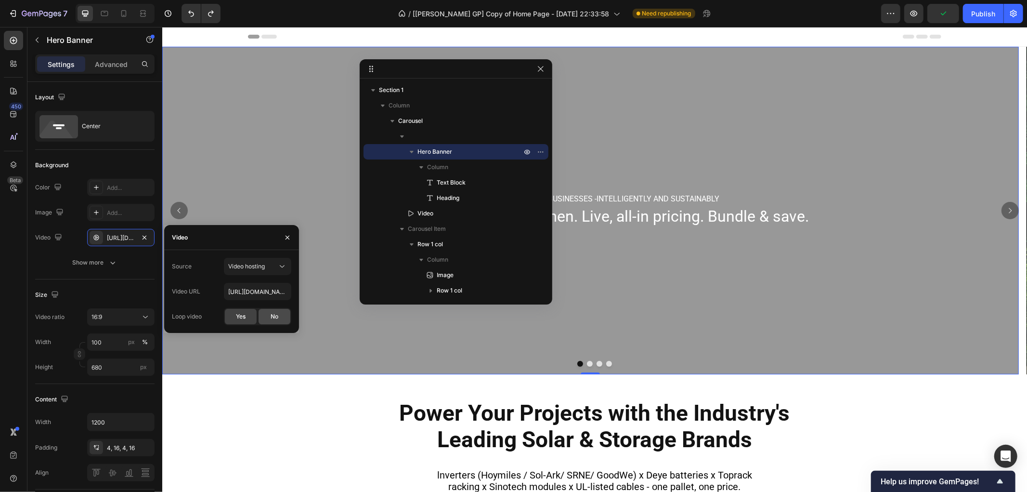
click at [286, 313] on div "No" at bounding box center [275, 316] width 32 height 15
click at [241, 316] on span "Yes" at bounding box center [241, 316] width 10 height 9
click at [261, 185] on div "Overlay" at bounding box center [590, 209] width 857 height 327
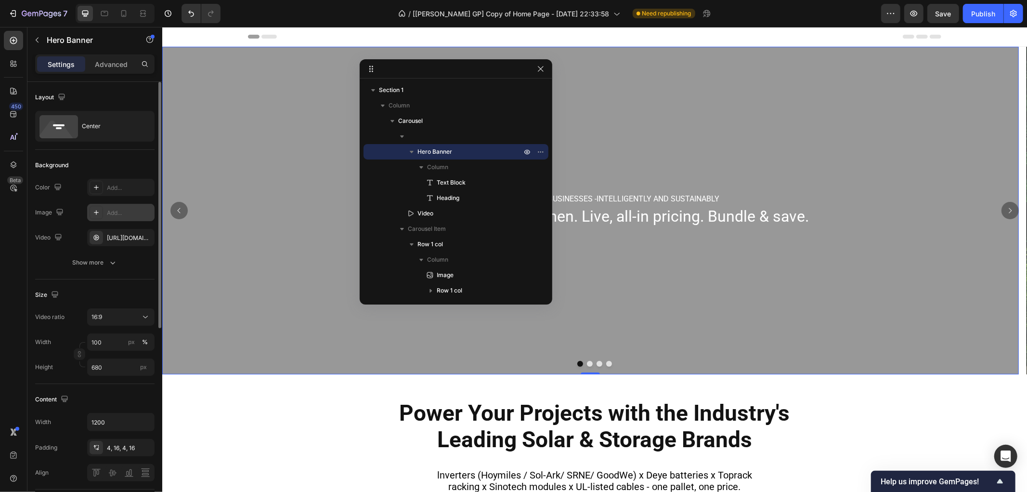
click at [116, 218] on div "Add..." at bounding box center [120, 212] width 67 height 17
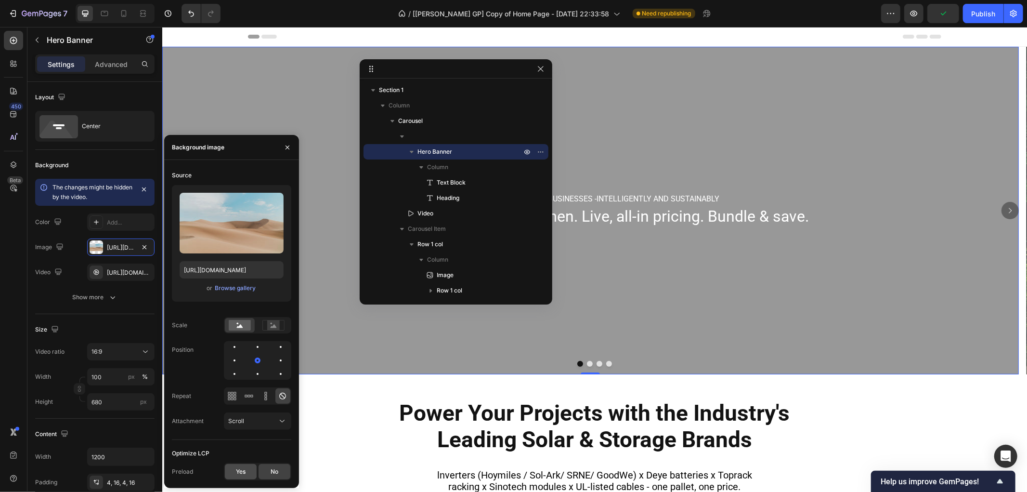
click at [237, 474] on span "Yes" at bounding box center [241, 471] width 10 height 9
click at [119, 13] on icon at bounding box center [124, 14] width 10 height 10
type input "100%"
type input "300"
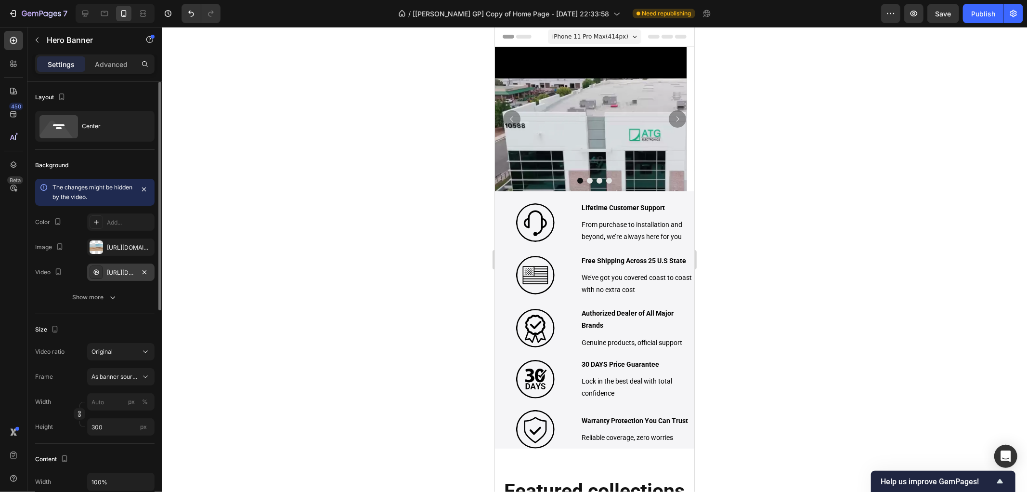
click at [125, 272] on div "[URL][DOMAIN_NAME]" at bounding box center [121, 272] width 28 height 9
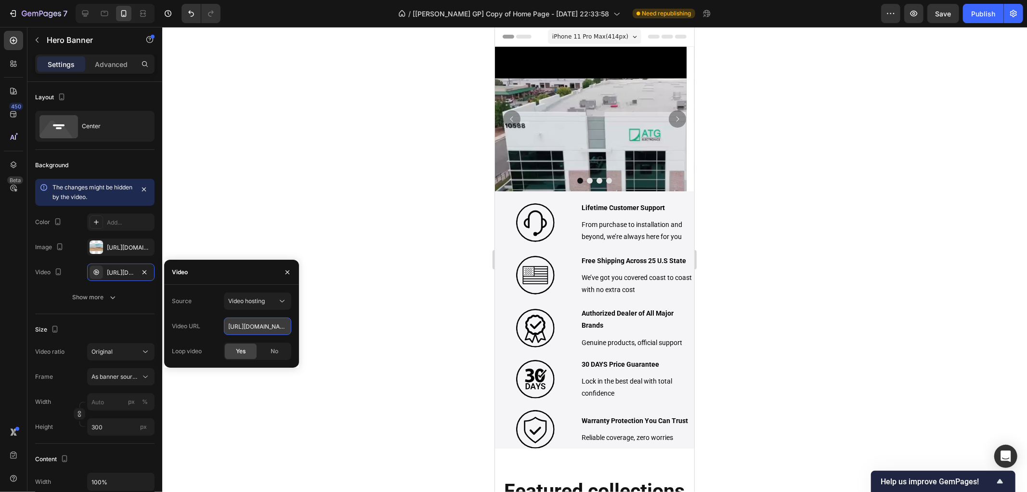
click at [267, 325] on input "[URL][DOMAIN_NAME]" at bounding box center [257, 325] width 67 height 17
click at [607, 130] on video at bounding box center [591, 142] width 192 height 192
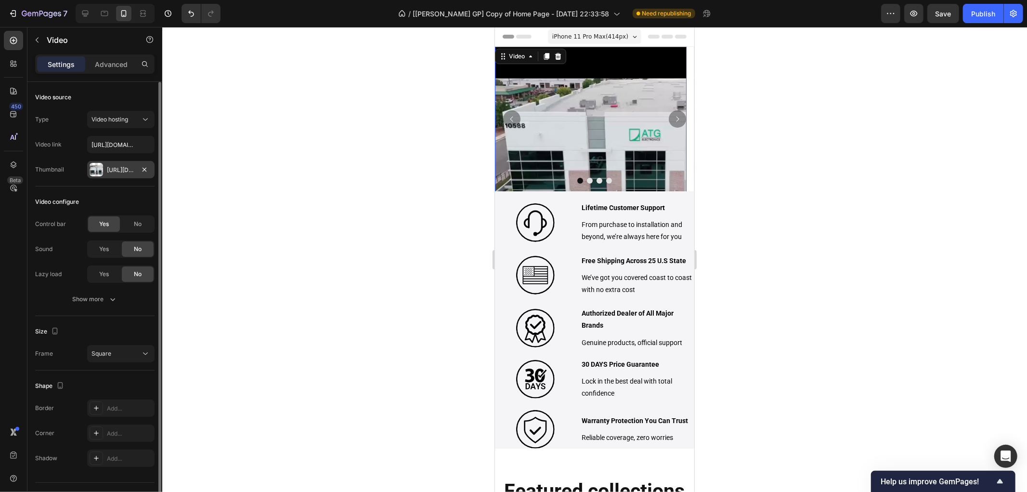
click at [99, 170] on div at bounding box center [96, 169] width 13 height 13
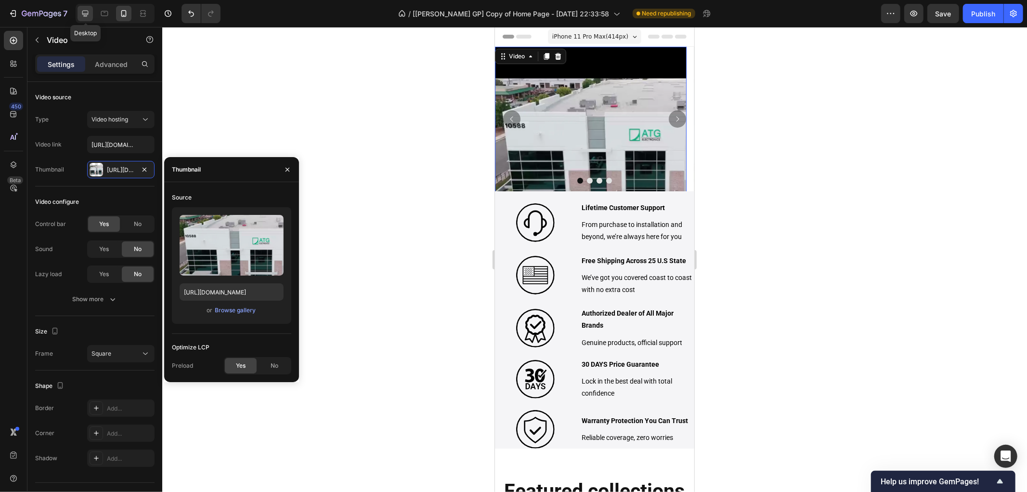
click at [83, 13] on icon at bounding box center [85, 14] width 6 height 6
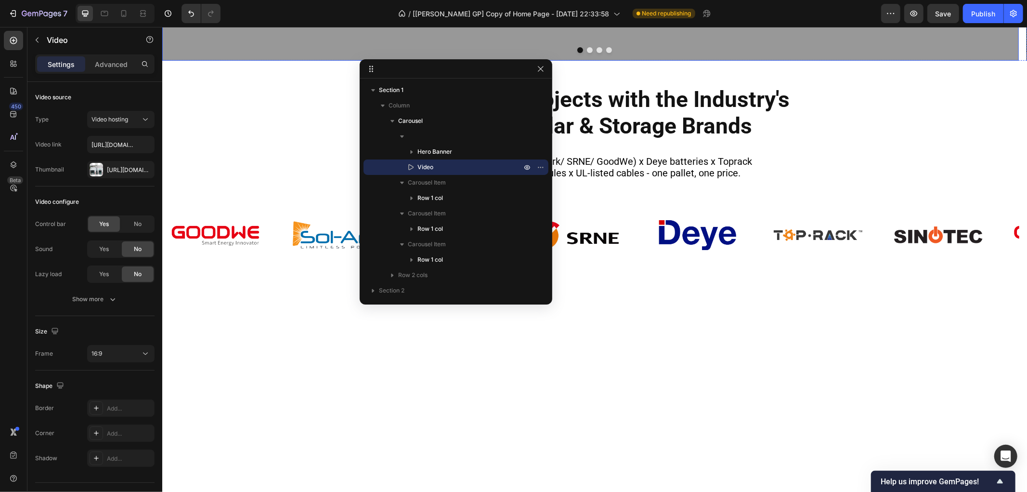
scroll to position [46, 0]
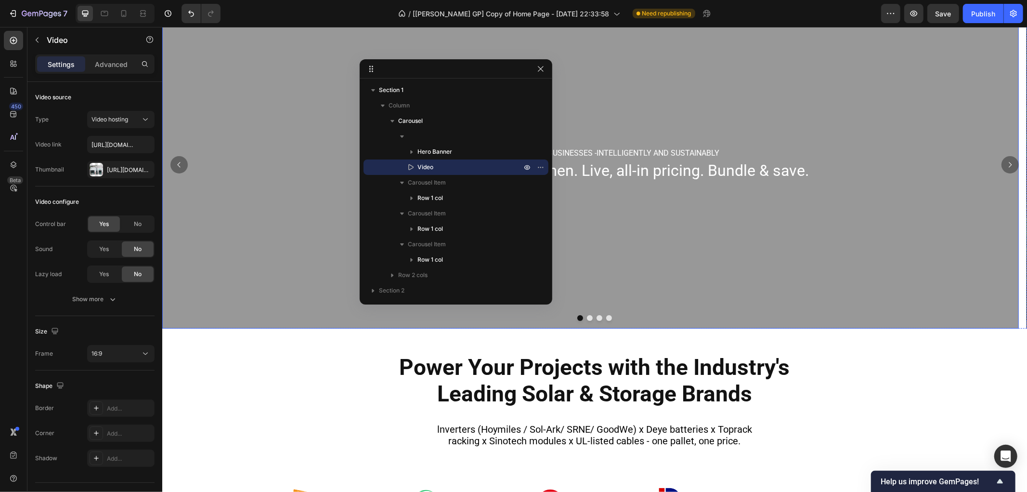
click at [242, 160] on div "Overlay" at bounding box center [590, 163] width 857 height 327
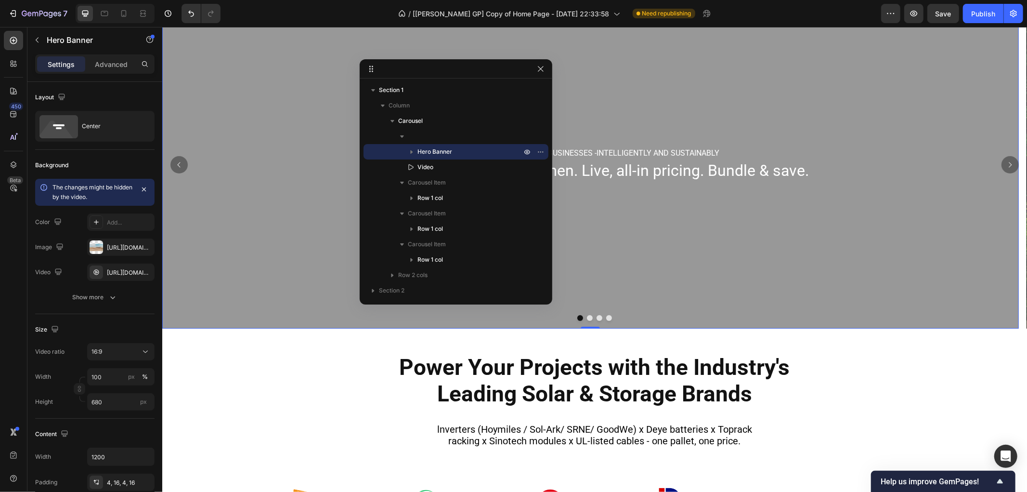
click at [298, 260] on div "Overlay" at bounding box center [590, 163] width 857 height 327
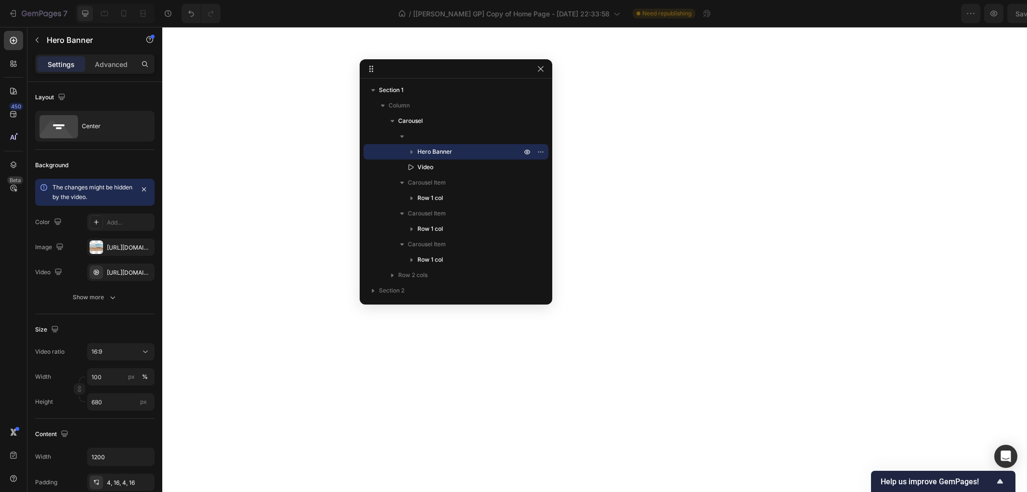
click at [107, 65] on p "Advanced" at bounding box center [111, 64] width 33 height 10
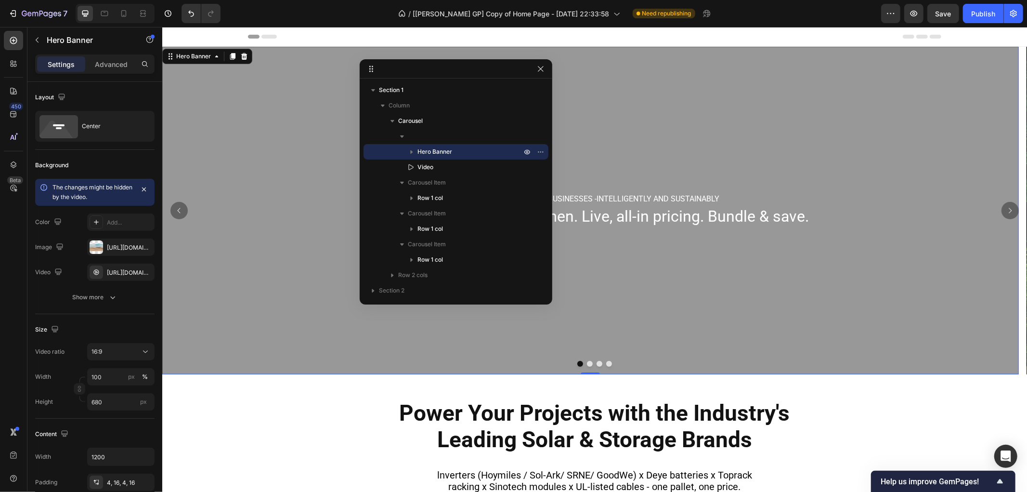
scroll to position [46, 0]
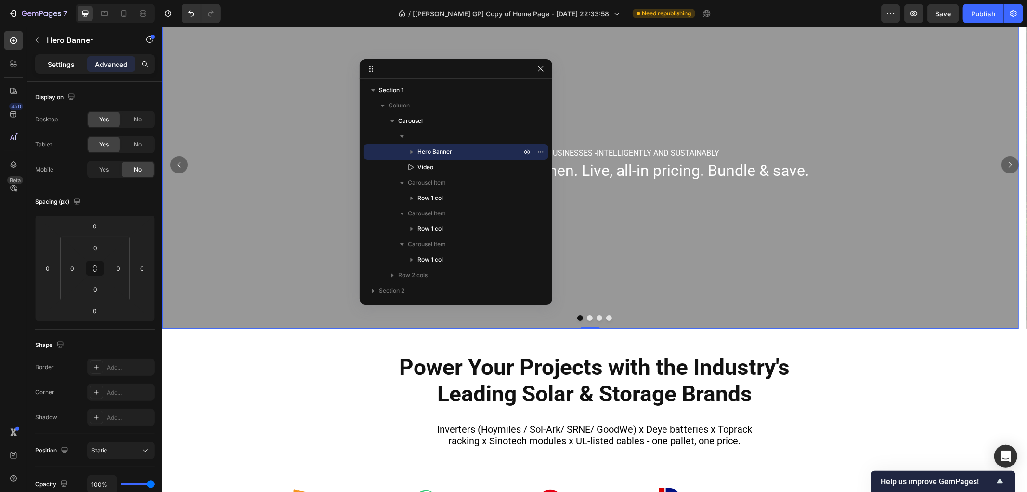
click at [63, 64] on p "Settings" at bounding box center [61, 64] width 27 height 10
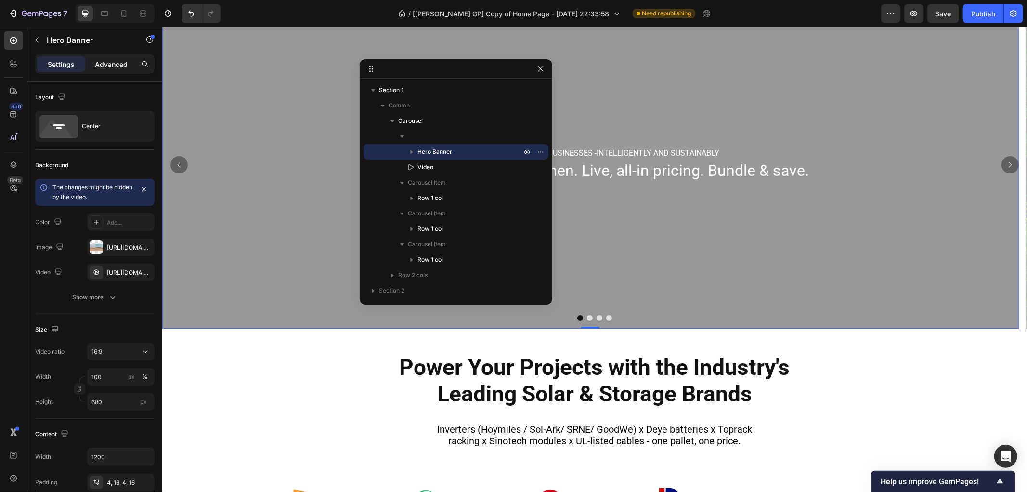
click at [111, 59] on p "Advanced" at bounding box center [111, 64] width 33 height 10
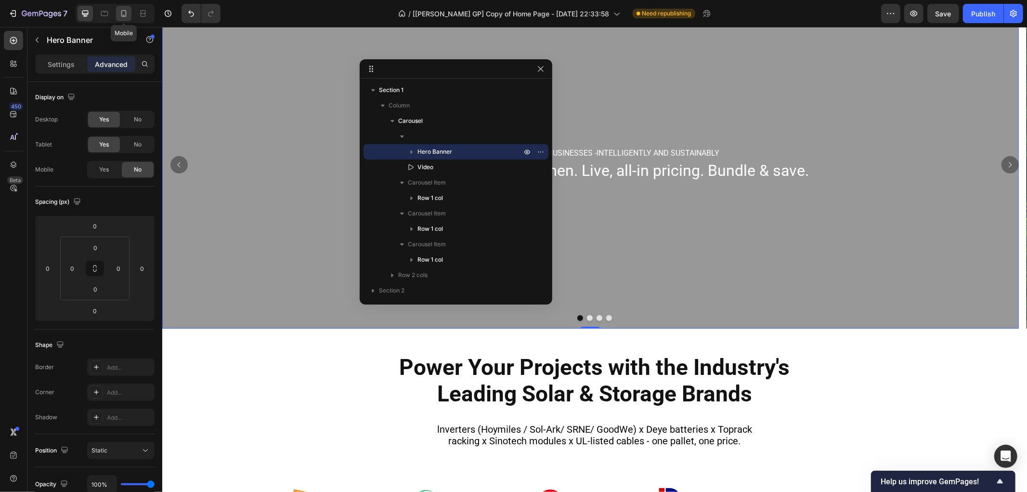
click at [121, 13] on icon at bounding box center [124, 14] width 10 height 10
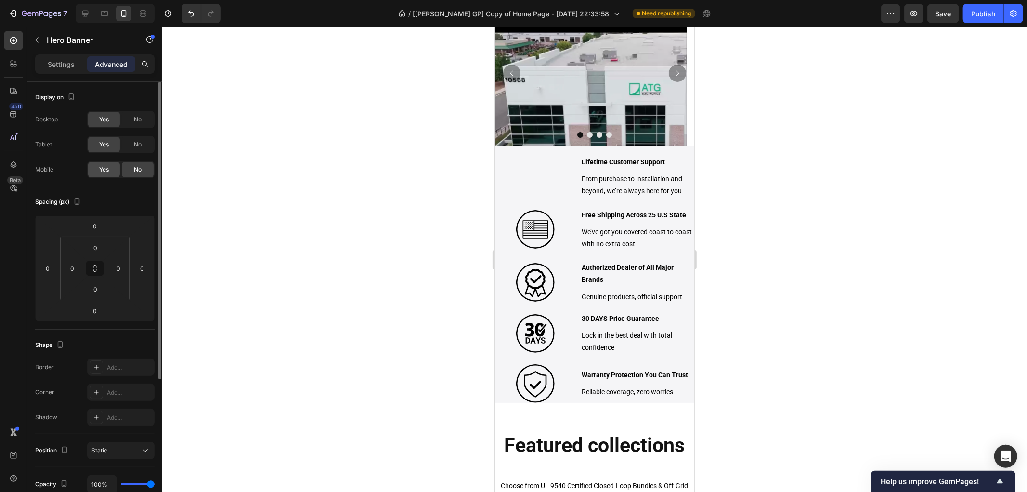
scroll to position [12, 0]
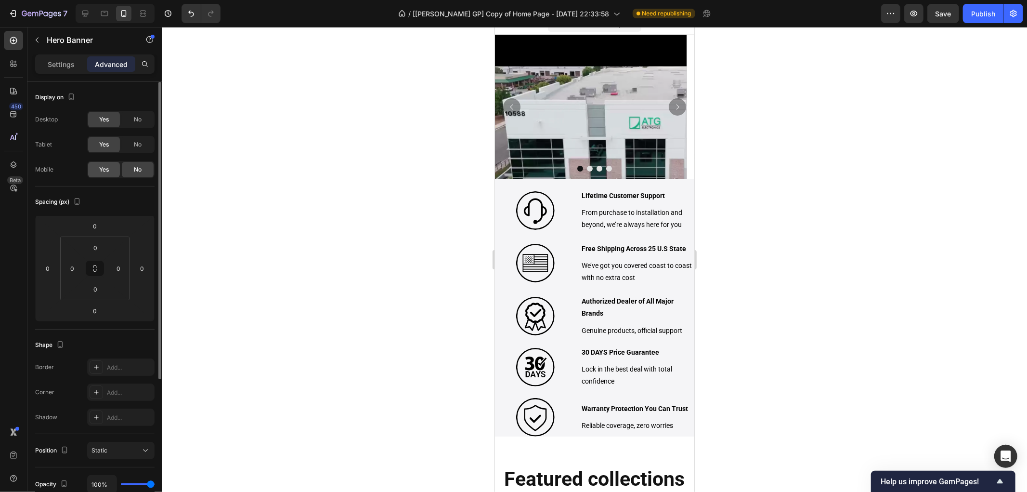
click at [107, 169] on span "Yes" at bounding box center [104, 169] width 10 height 9
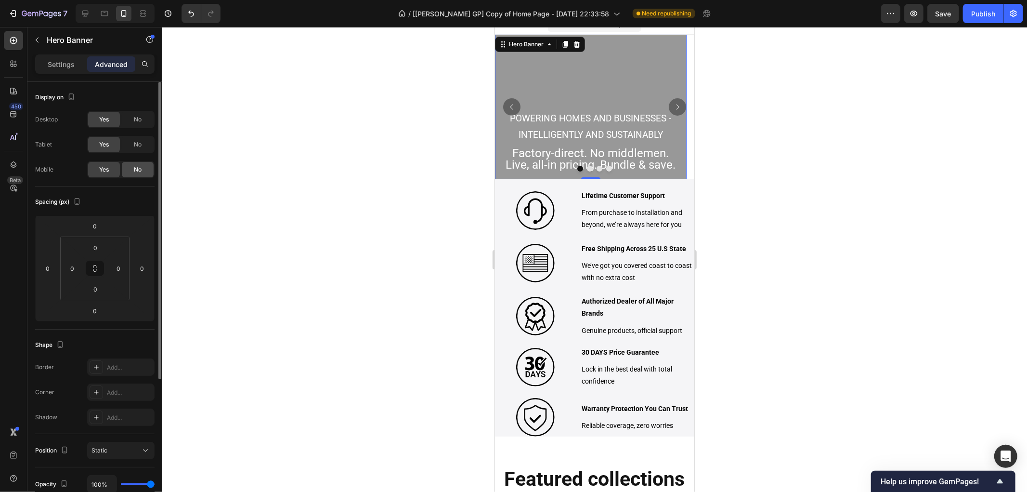
click at [137, 169] on span "No" at bounding box center [138, 169] width 8 height 9
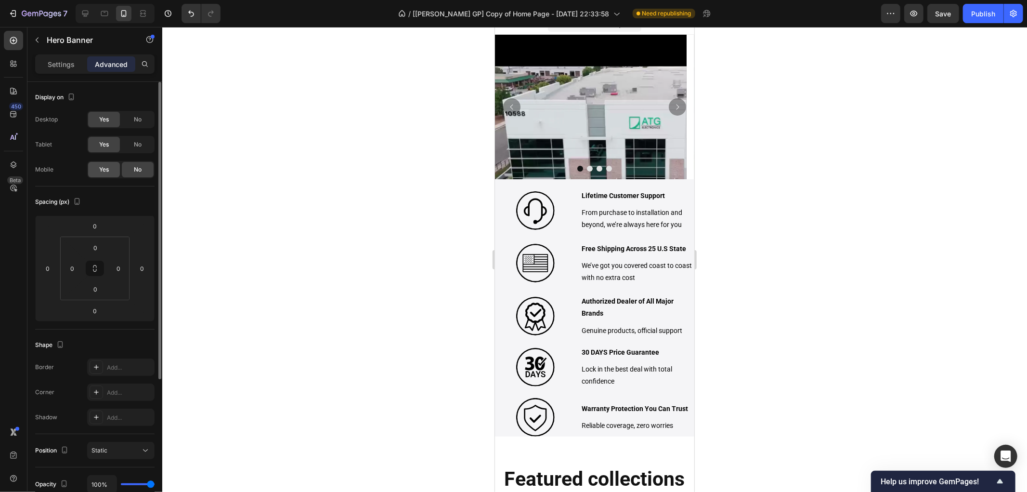
click at [90, 164] on div "Yes" at bounding box center [104, 169] width 32 height 15
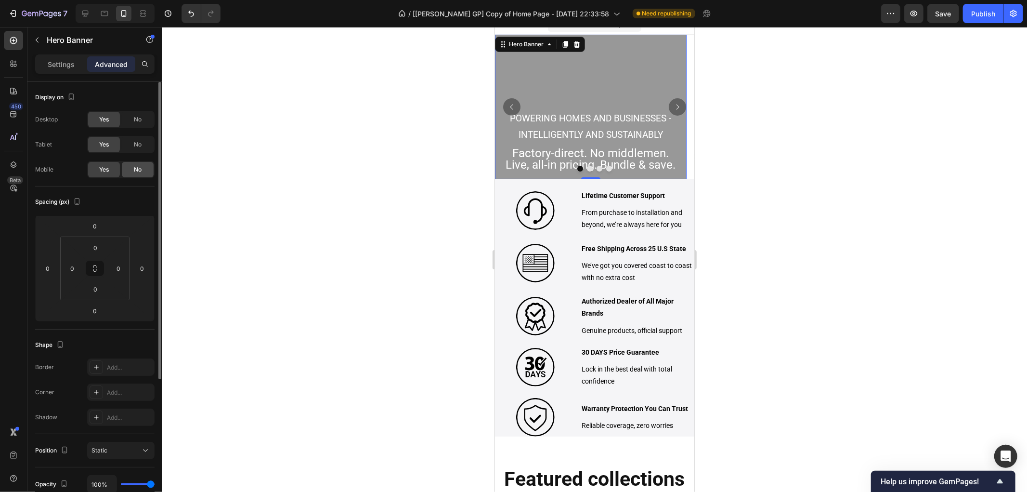
click at [129, 171] on div "No" at bounding box center [138, 169] width 32 height 15
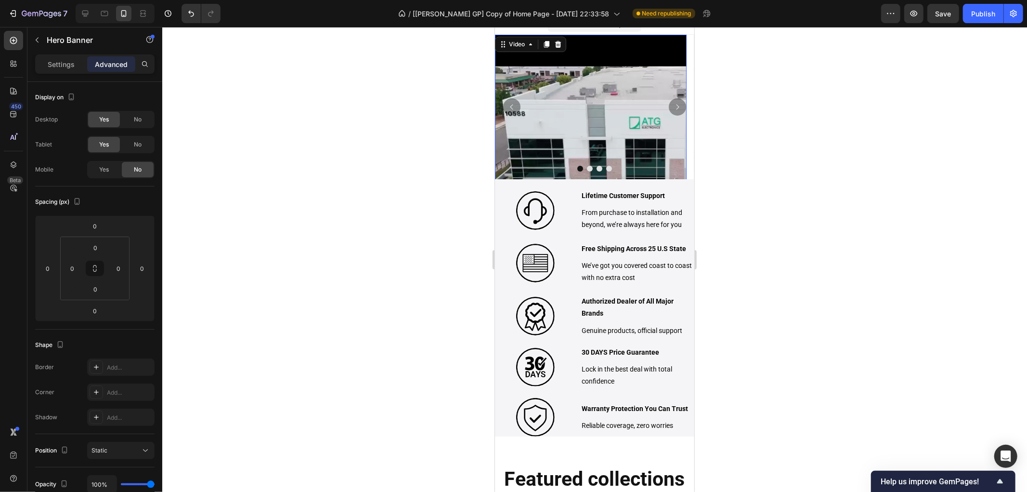
click at [608, 104] on video at bounding box center [591, 130] width 192 height 192
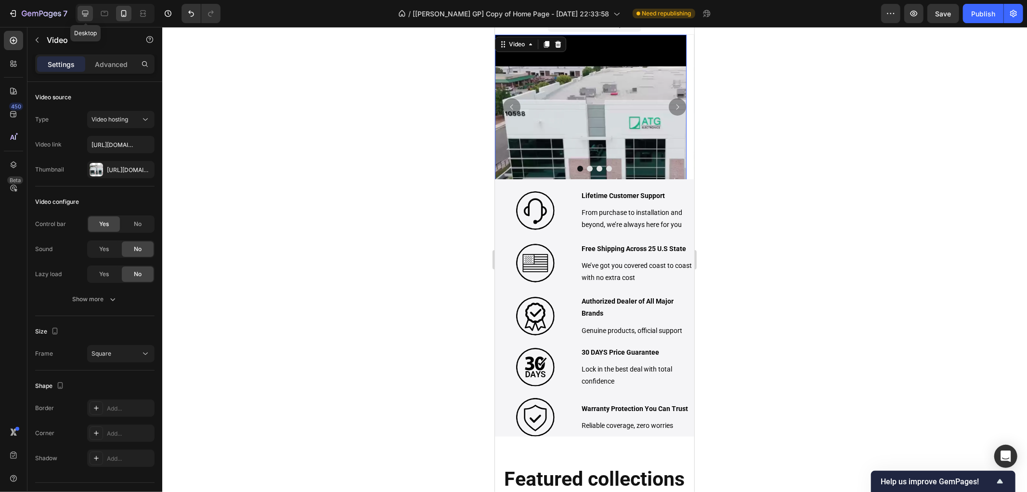
click at [89, 17] on icon at bounding box center [85, 14] width 10 height 10
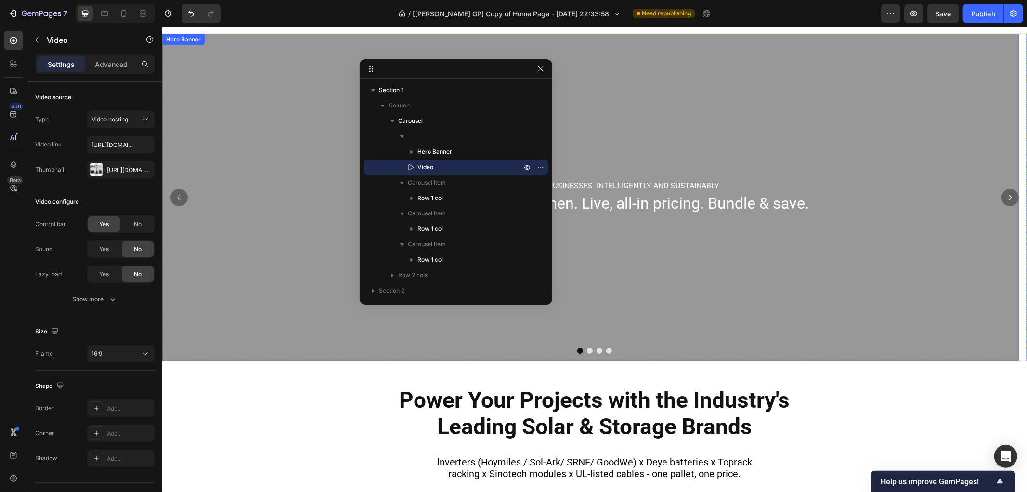
scroll to position [181, 0]
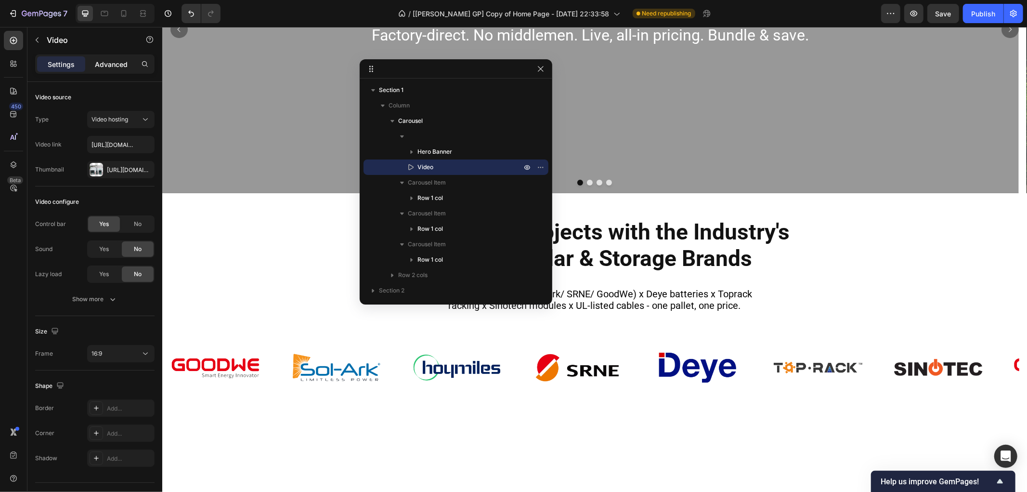
click at [117, 63] on p "Advanced" at bounding box center [111, 64] width 33 height 10
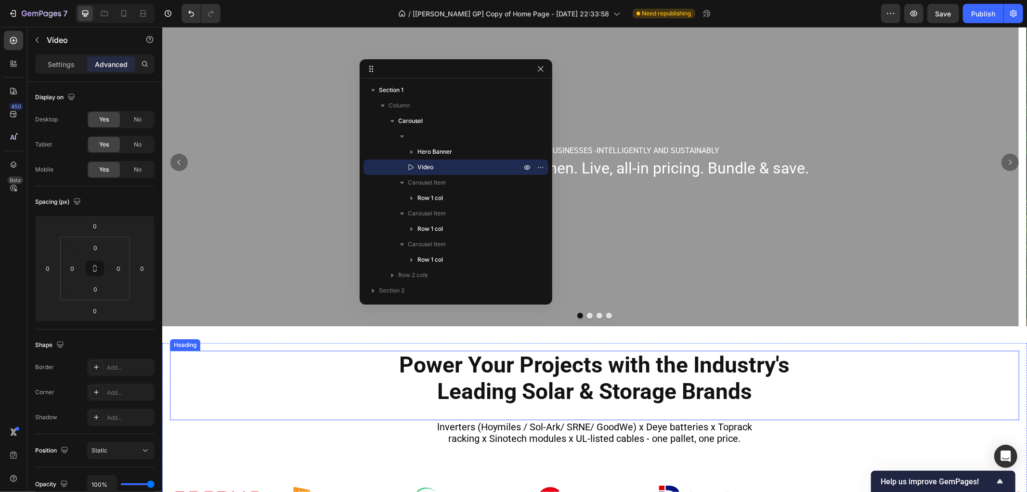
scroll to position [0, 0]
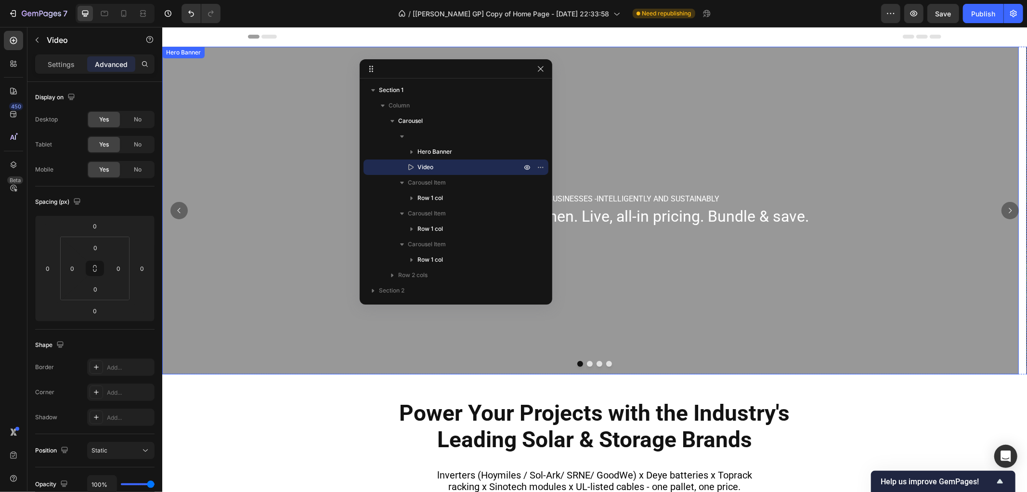
click at [185, 120] on div "Overlay" at bounding box center [590, 209] width 857 height 327
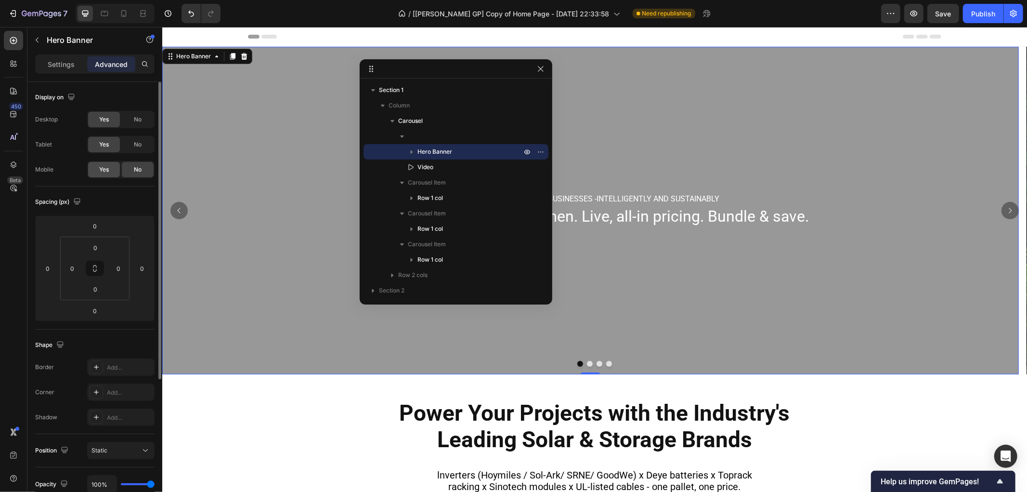
click at [116, 171] on div "Yes" at bounding box center [104, 169] width 32 height 15
click at [122, 12] on icon at bounding box center [123, 13] width 5 height 7
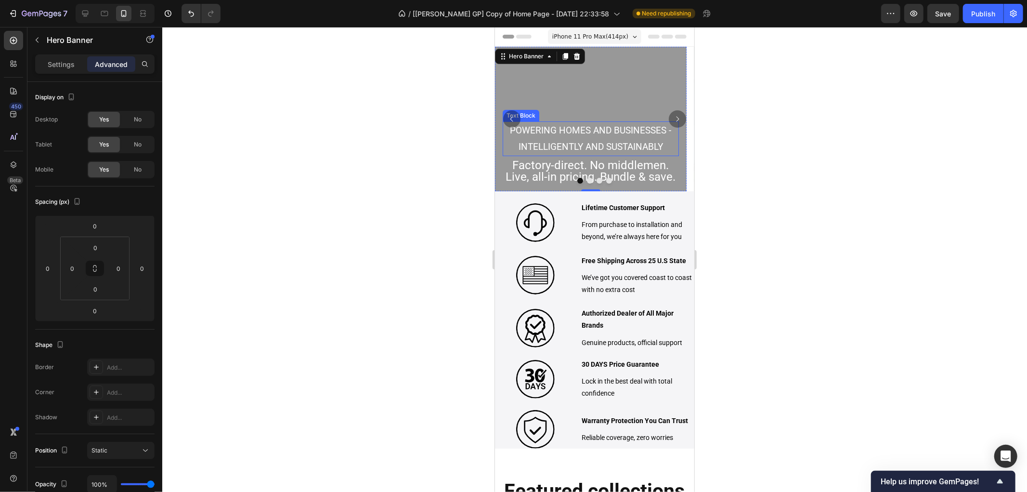
click at [594, 133] on p "POWERING HOMES AND BUSINESSES -INTELLIGENTLY AND SUSTAINABLY" at bounding box center [590, 138] width 174 height 33
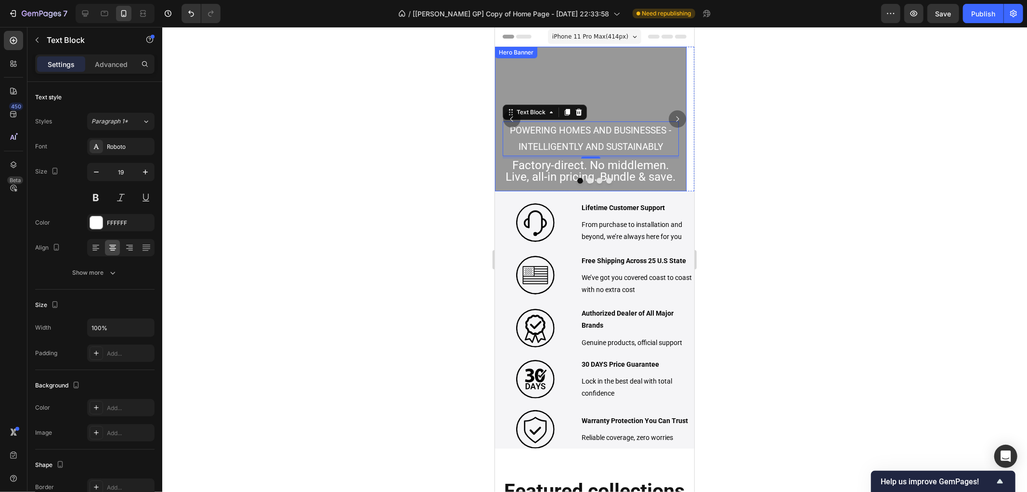
click at [576, 76] on div "Overlay" at bounding box center [591, 118] width 192 height 144
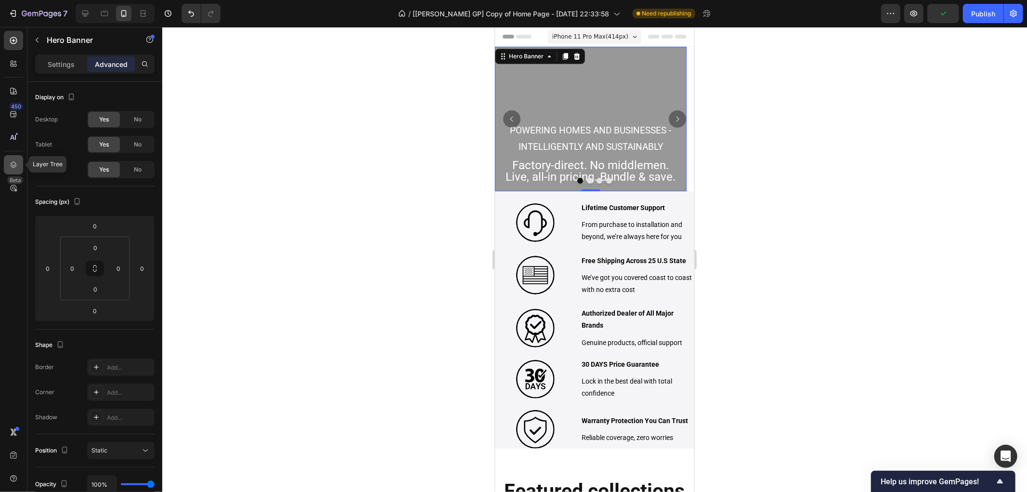
click at [17, 166] on icon at bounding box center [14, 165] width 10 height 10
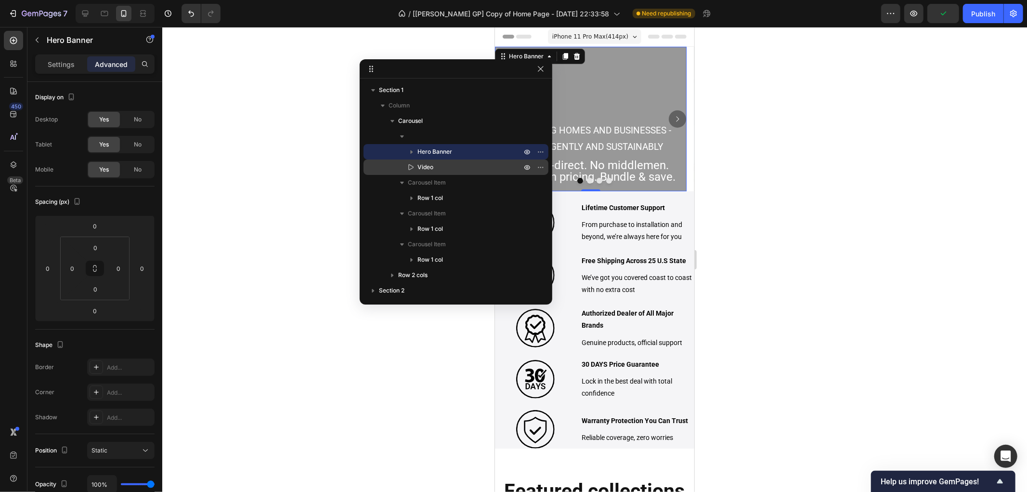
click at [421, 164] on span "Video" at bounding box center [426, 167] width 16 height 10
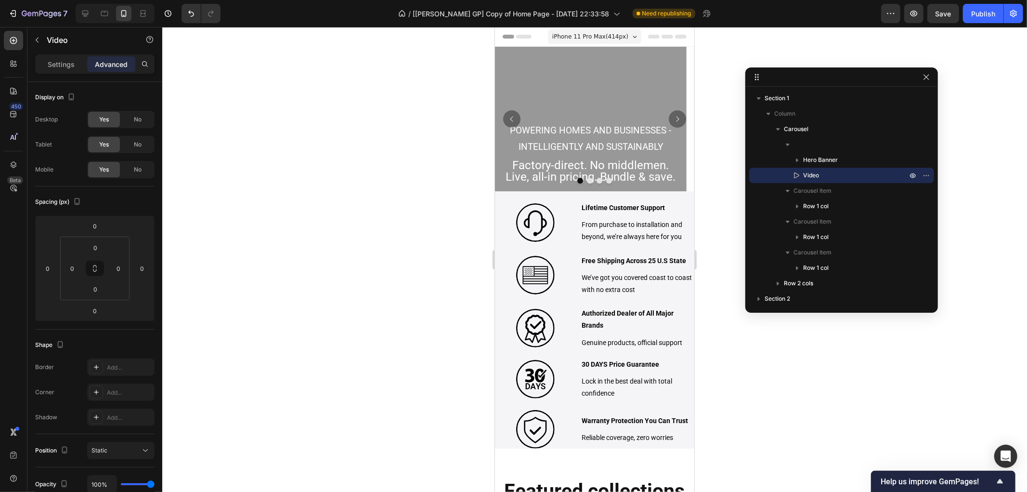
drag, startPoint x: 477, startPoint y: 67, endPoint x: 865, endPoint y: 76, distance: 387.8
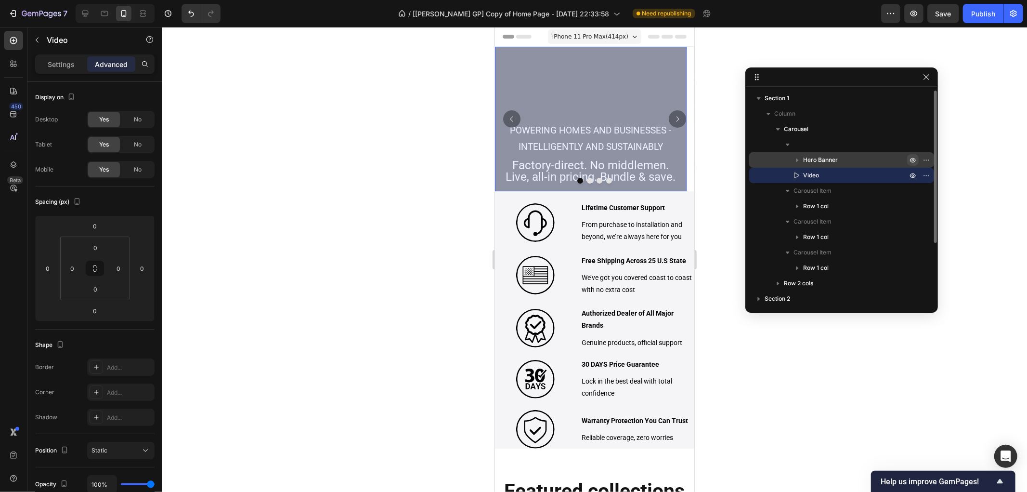
click at [909, 162] on icon "button" at bounding box center [913, 160] width 8 height 8
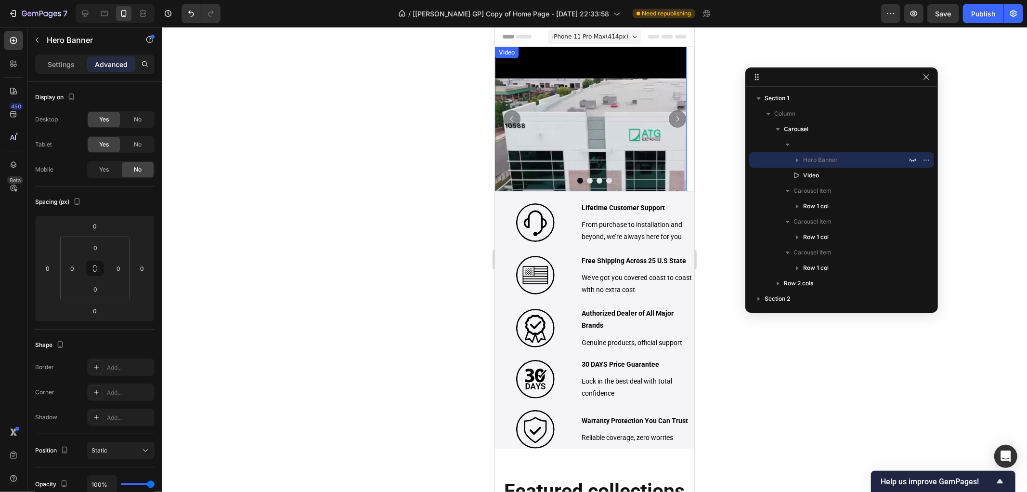
click at [630, 145] on video at bounding box center [591, 142] width 192 height 192
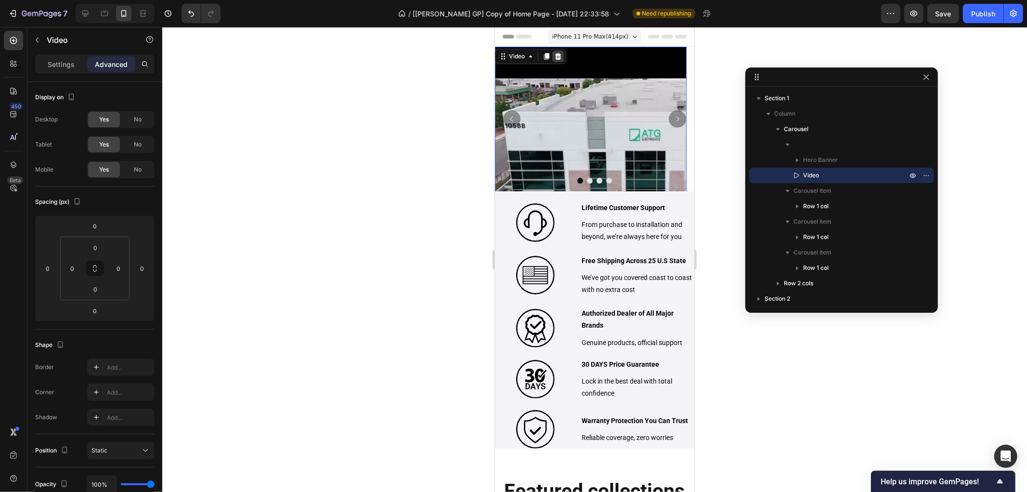
click at [561, 55] on icon at bounding box center [558, 56] width 8 height 8
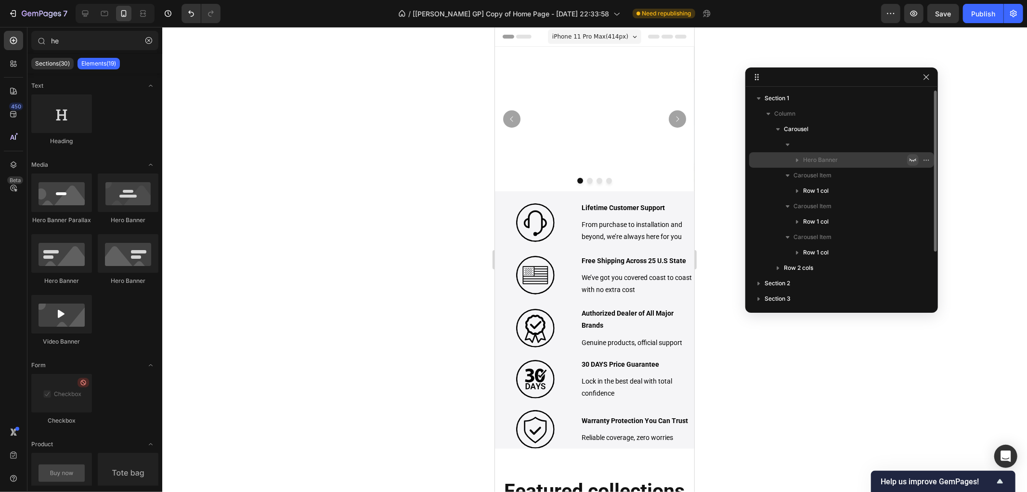
click at [915, 160] on icon "button" at bounding box center [913, 160] width 8 height 8
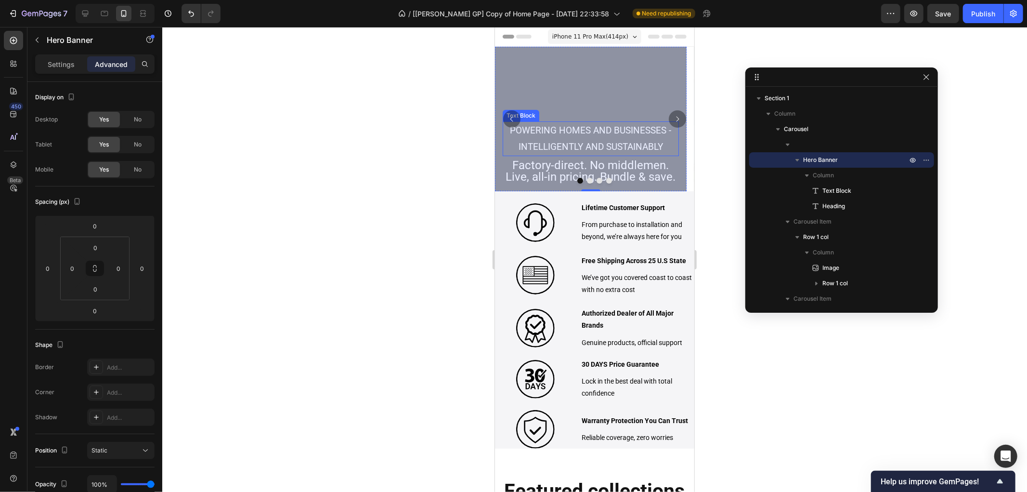
drag, startPoint x: 583, startPoint y: 137, endPoint x: 566, endPoint y: 132, distance: 18.0
click at [583, 138] on p "POWERING HOMES AND BUSINESSES -INTELLIGENTLY AND SUSTAINABLY" at bounding box center [590, 138] width 174 height 33
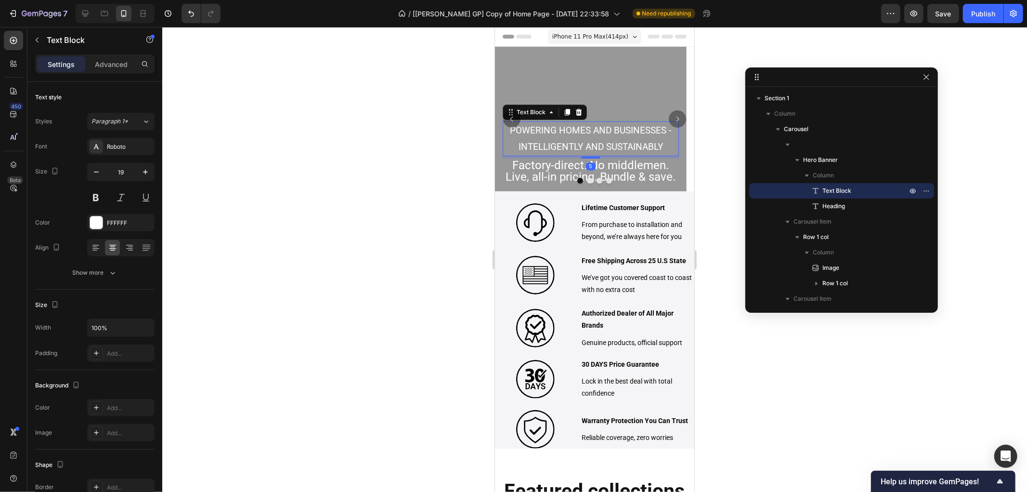
click at [109, 55] on div "Settings Advanced" at bounding box center [94, 63] width 119 height 19
click at [114, 73] on div "Settings Advanced" at bounding box center [94, 63] width 119 height 19
drag, startPoint x: 114, startPoint y: 69, endPoint x: 122, endPoint y: 103, distance: 34.7
click at [114, 69] on div "Advanced" at bounding box center [111, 63] width 48 height 15
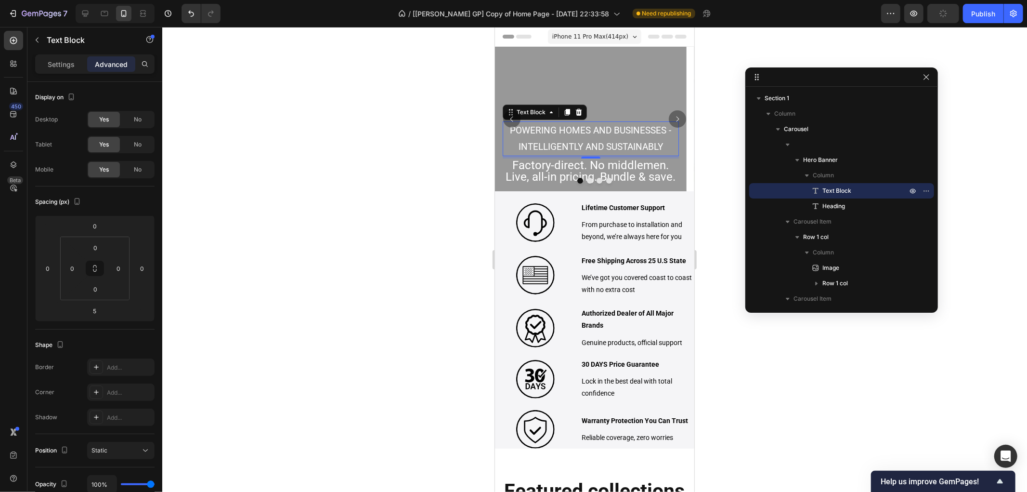
drag, startPoint x: 138, startPoint y: 173, endPoint x: 348, endPoint y: 159, distance: 210.0
click at [138, 174] on div "No" at bounding box center [138, 169] width 32 height 15
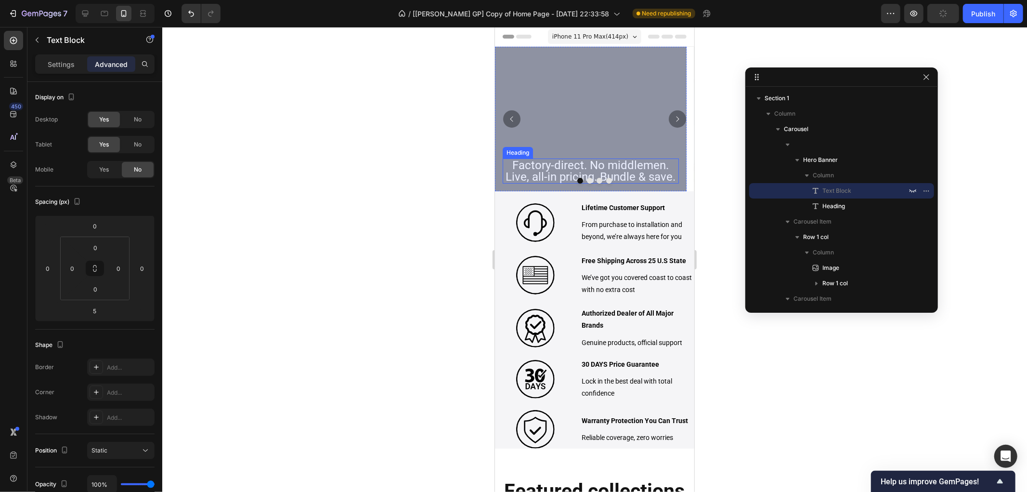
click at [615, 170] on h2 "Factory-direct. No middlemen. Live, all-in pricing. Bundle & save." at bounding box center [590, 170] width 176 height 25
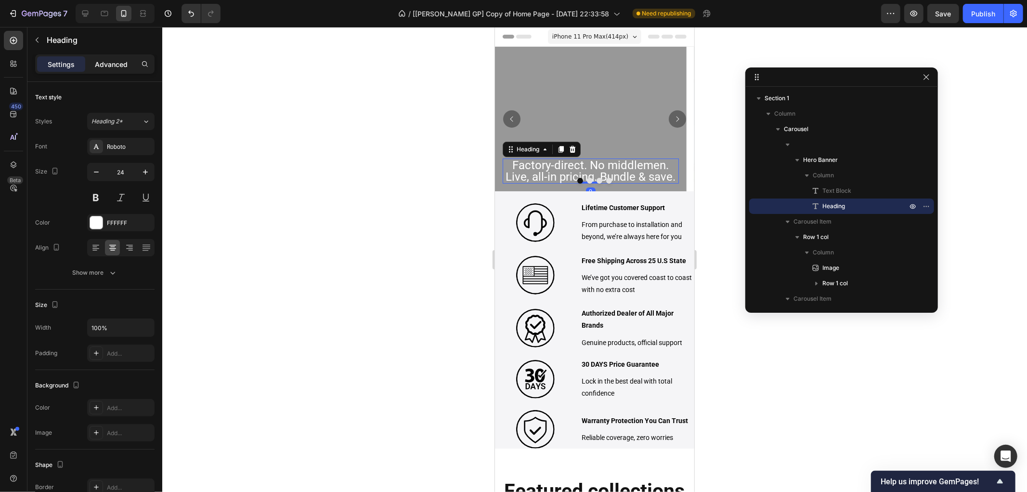
click at [121, 58] on div "Advanced" at bounding box center [111, 63] width 48 height 15
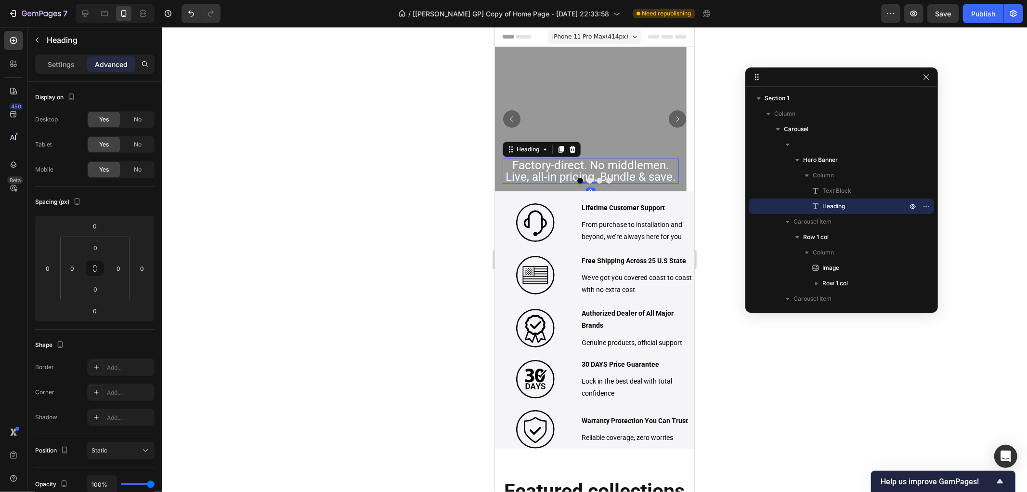
drag, startPoint x: 133, startPoint y: 163, endPoint x: 269, endPoint y: 137, distance: 138.3
click at [133, 162] on div "No" at bounding box center [138, 169] width 32 height 15
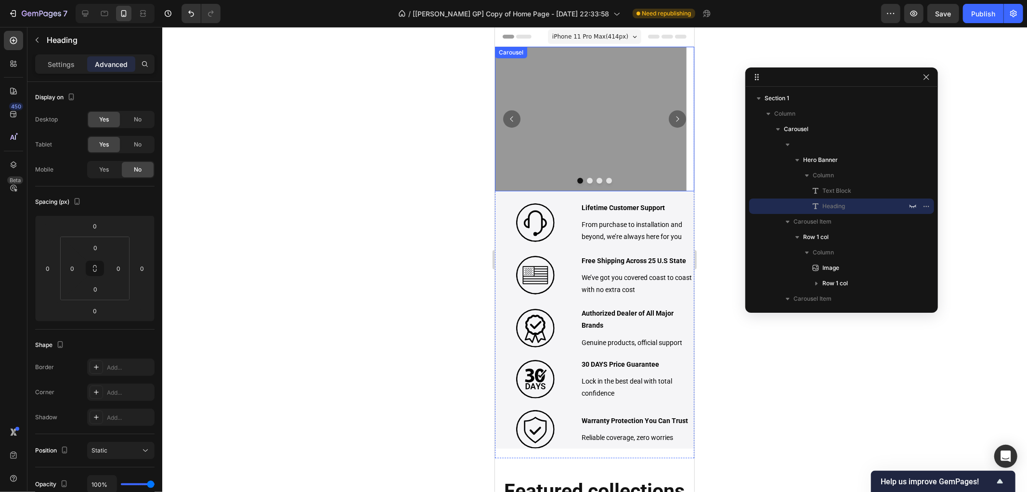
click at [587, 182] on button "Dot" at bounding box center [590, 180] width 6 height 6
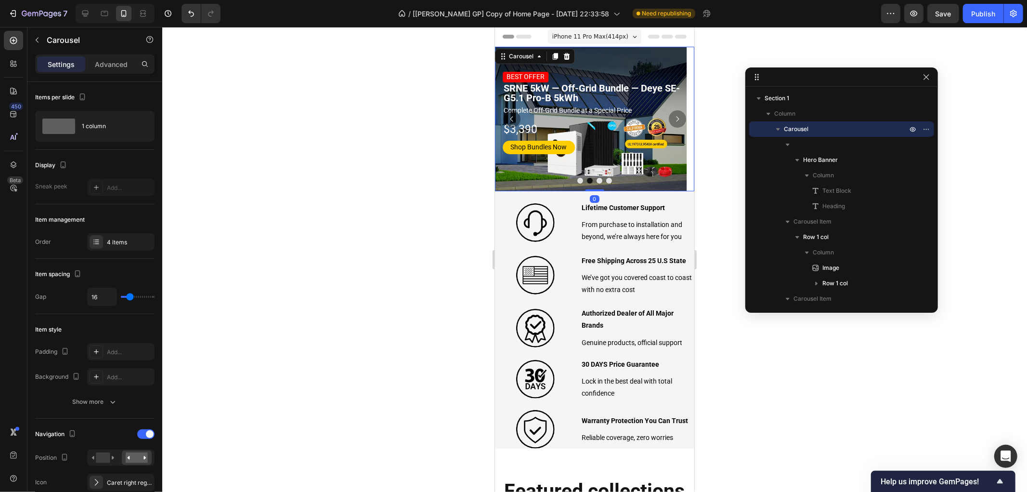
click at [577, 180] on button "Dot" at bounding box center [580, 180] width 6 height 6
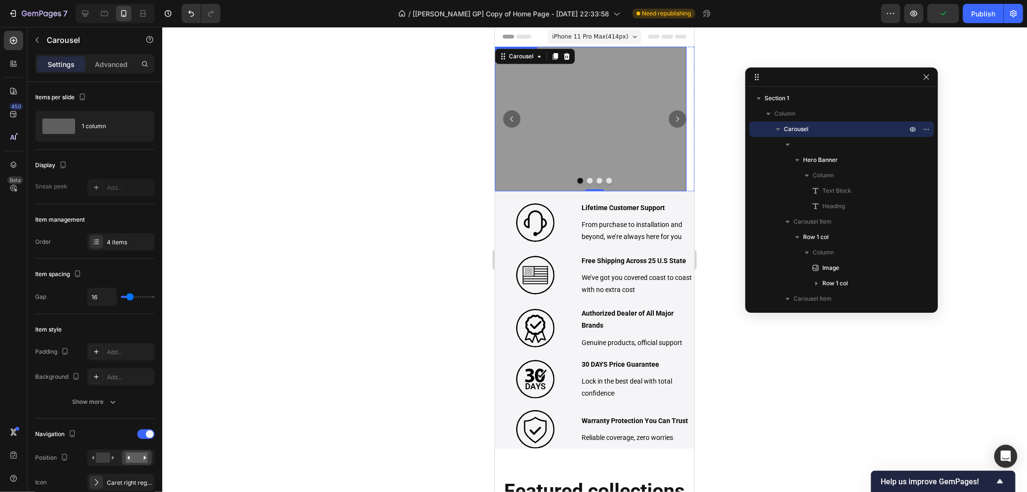
click at [551, 112] on div "Overlay" at bounding box center [591, 118] width 192 height 144
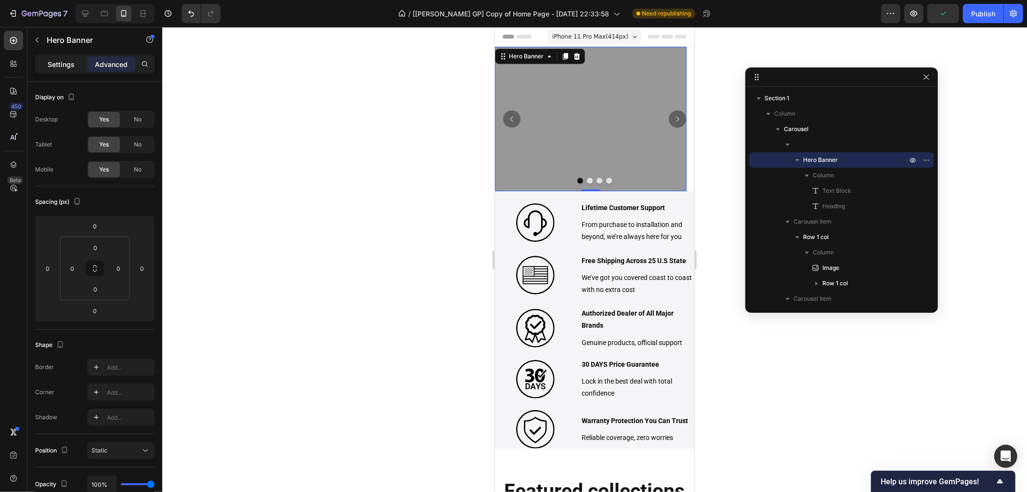
click at [64, 62] on p "Settings" at bounding box center [61, 64] width 27 height 10
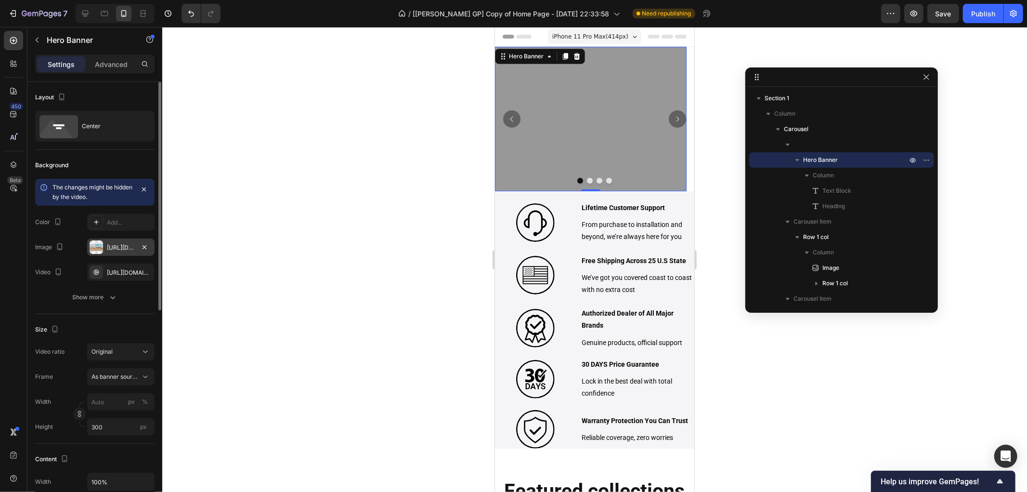
click at [112, 247] on div "[URL][DOMAIN_NAME]" at bounding box center [121, 247] width 28 height 9
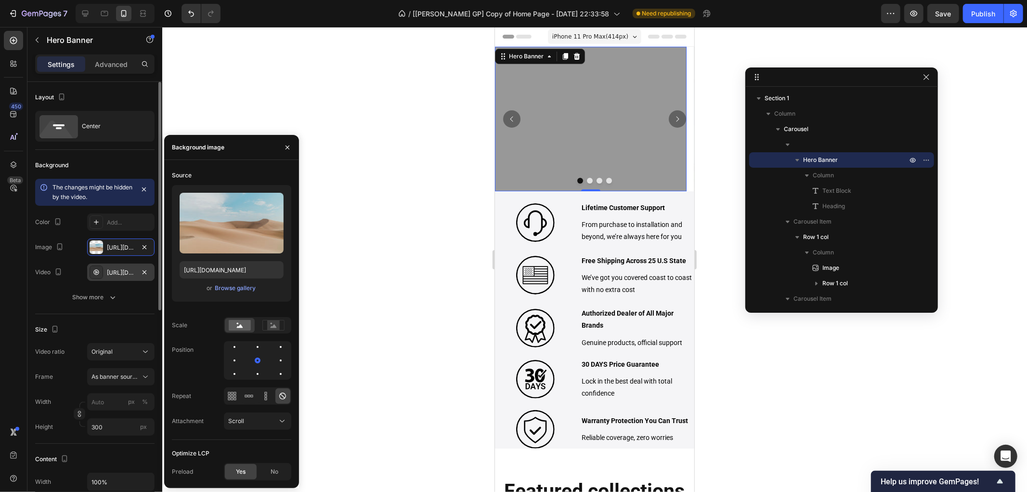
click at [116, 274] on div "[URL][DOMAIN_NAME]" at bounding box center [121, 272] width 28 height 9
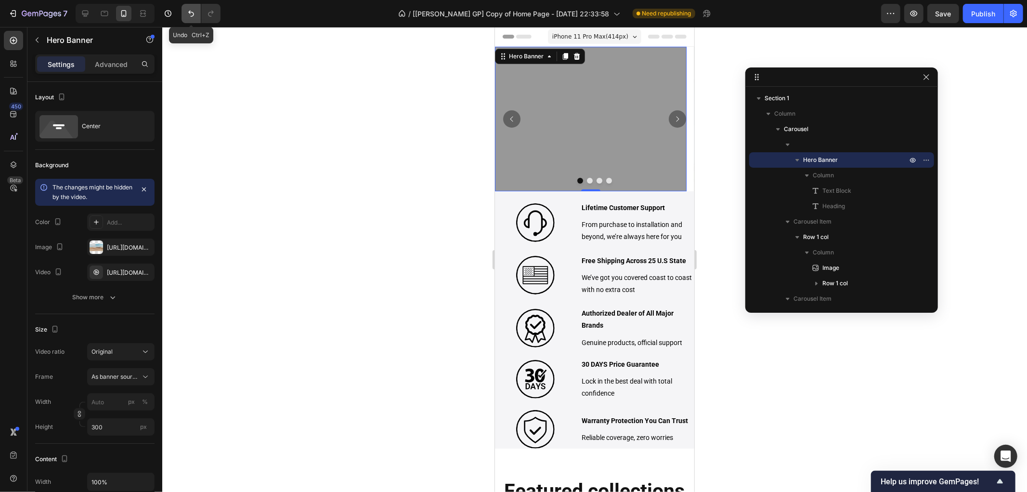
click at [190, 13] on icon "Undo/Redo" at bounding box center [191, 14] width 6 height 6
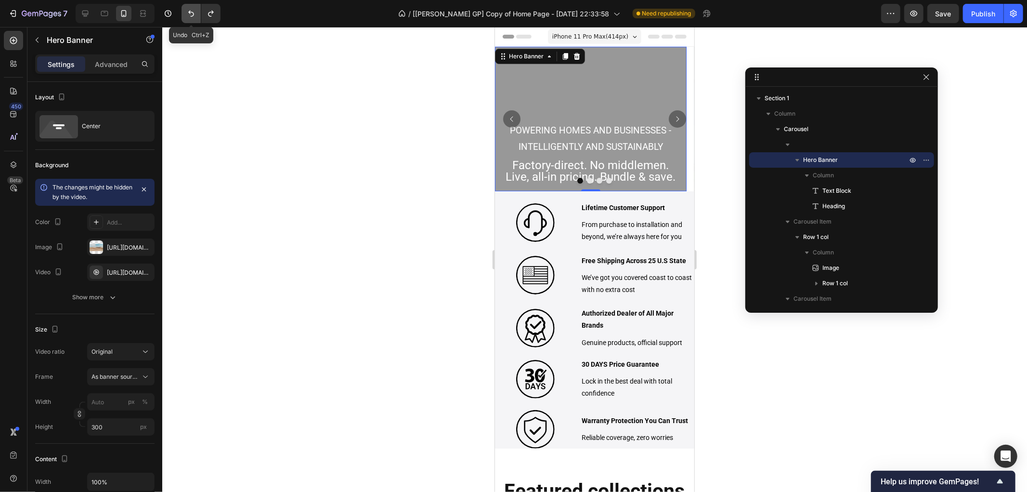
click at [190, 13] on icon "Undo/Redo" at bounding box center [191, 14] width 6 height 6
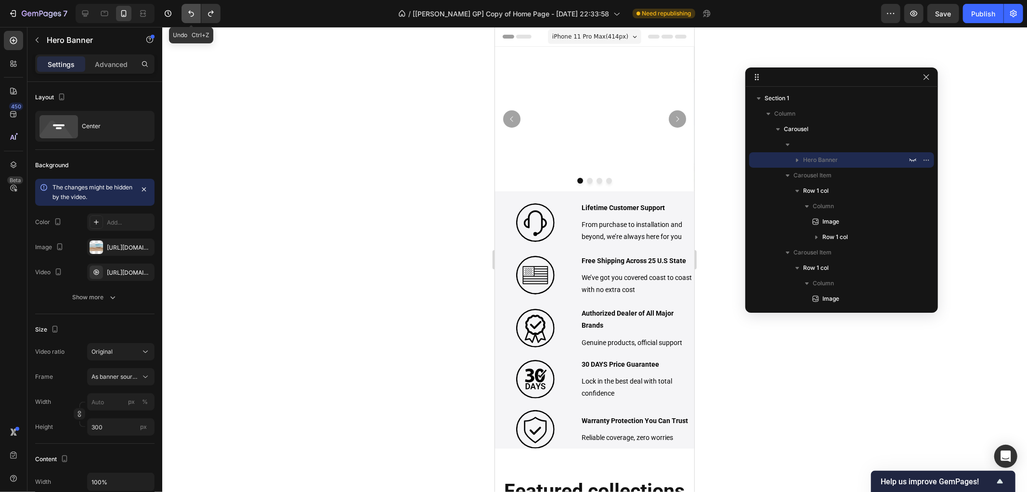
click at [193, 11] on icon "Undo/Redo" at bounding box center [191, 14] width 10 height 10
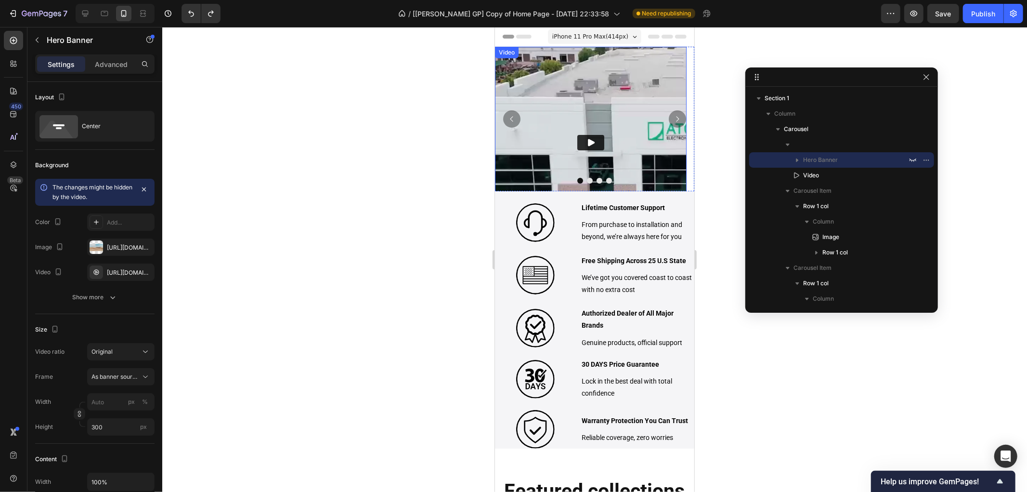
click at [587, 89] on img at bounding box center [591, 142] width 192 height 192
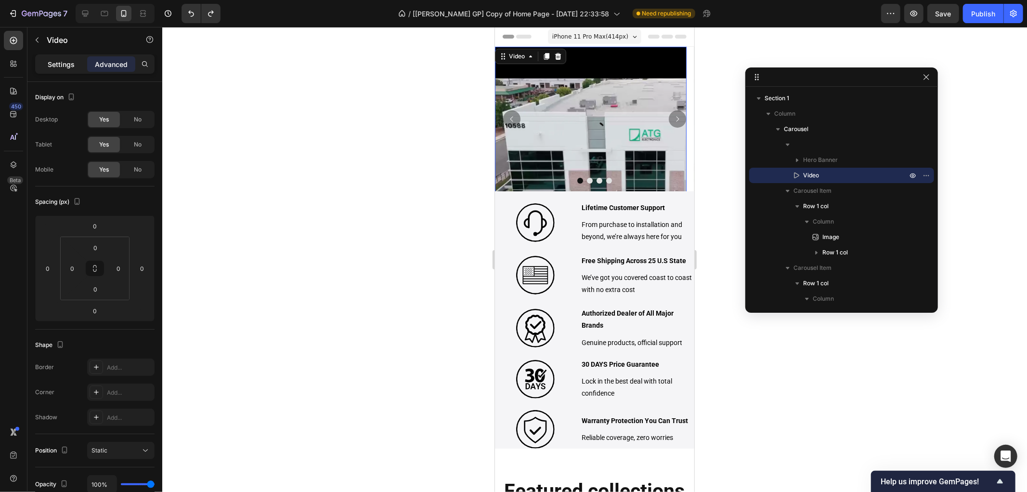
click at [65, 69] on div "Settings" at bounding box center [61, 63] width 48 height 15
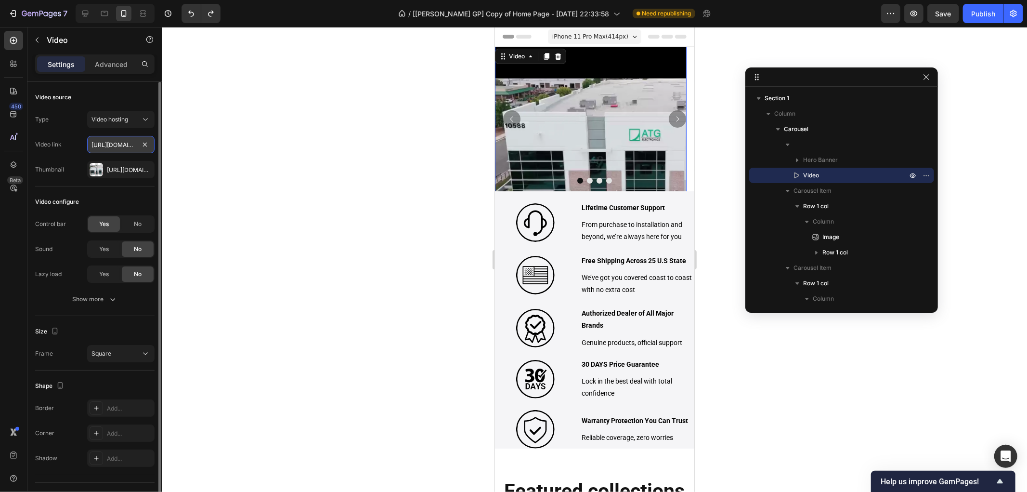
click at [114, 145] on input "[URL][DOMAIN_NAME]" at bounding box center [120, 144] width 67 height 17
click at [118, 166] on div "[URL][DOMAIN_NAME]" at bounding box center [121, 170] width 28 height 9
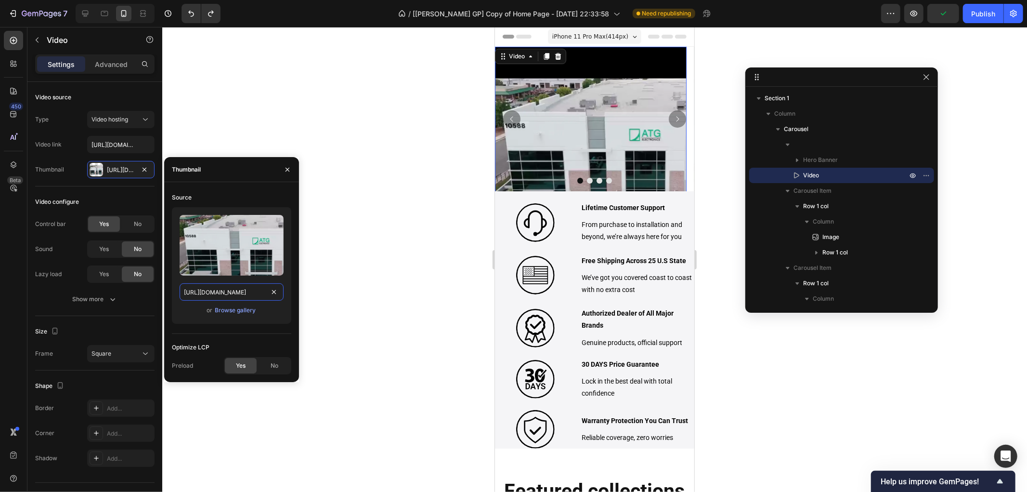
click at [240, 294] on input "[URL][DOMAIN_NAME]" at bounding box center [232, 291] width 104 height 17
click at [558, 54] on icon at bounding box center [558, 55] width 6 height 7
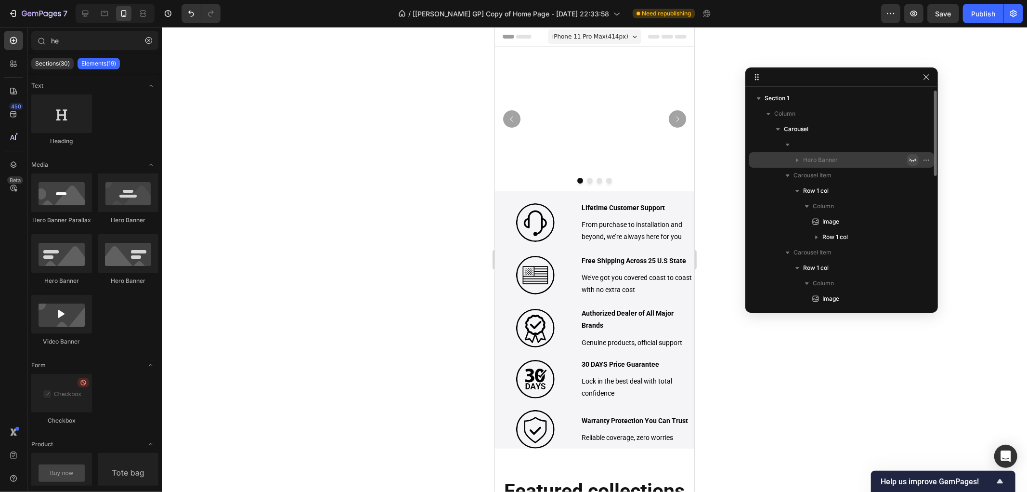
drag, startPoint x: 913, startPoint y: 159, endPoint x: 133, endPoint y: 79, distance: 784.3
click at [913, 159] on icon "button" at bounding box center [913, 160] width 8 height 8
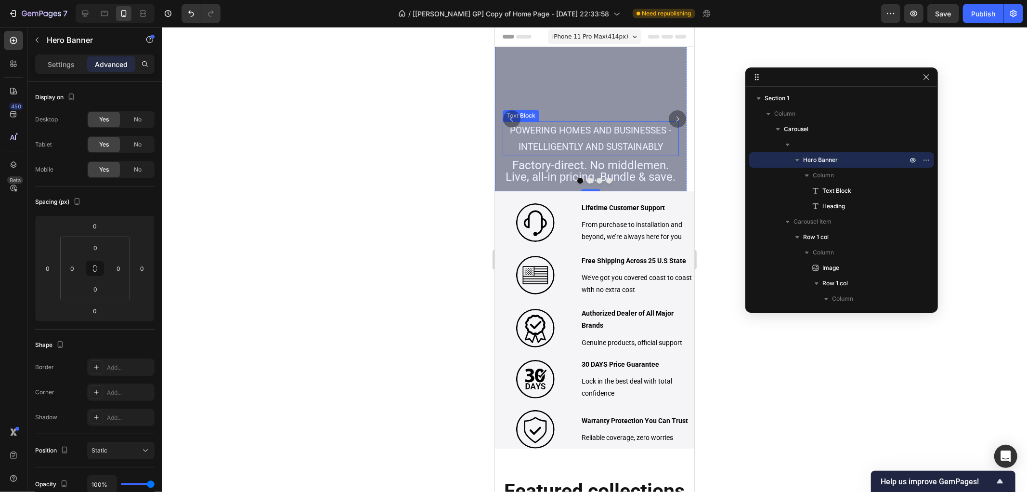
click at [607, 141] on p "POWERING HOMES AND BUSINESSES -INTELLIGENTLY AND SUSTAINABLY" at bounding box center [590, 138] width 174 height 33
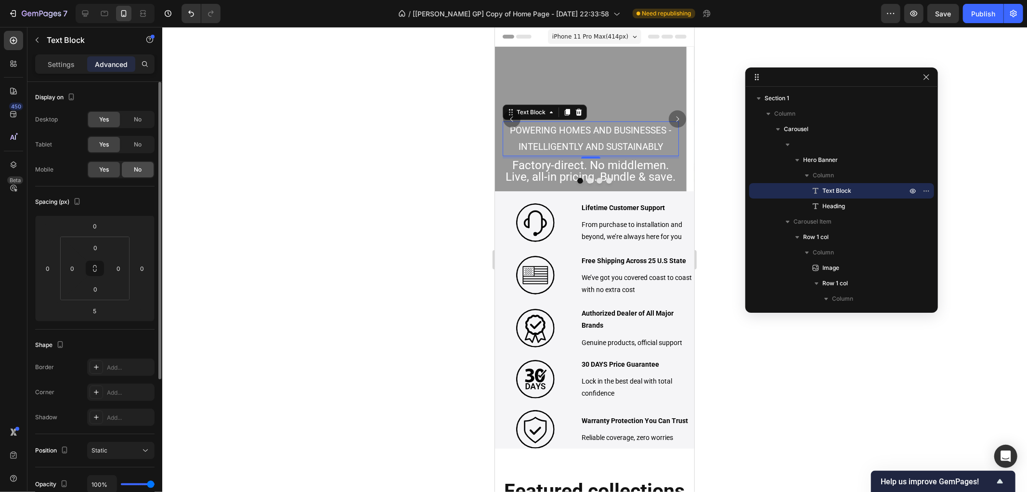
click at [138, 171] on span "No" at bounding box center [138, 169] width 8 height 9
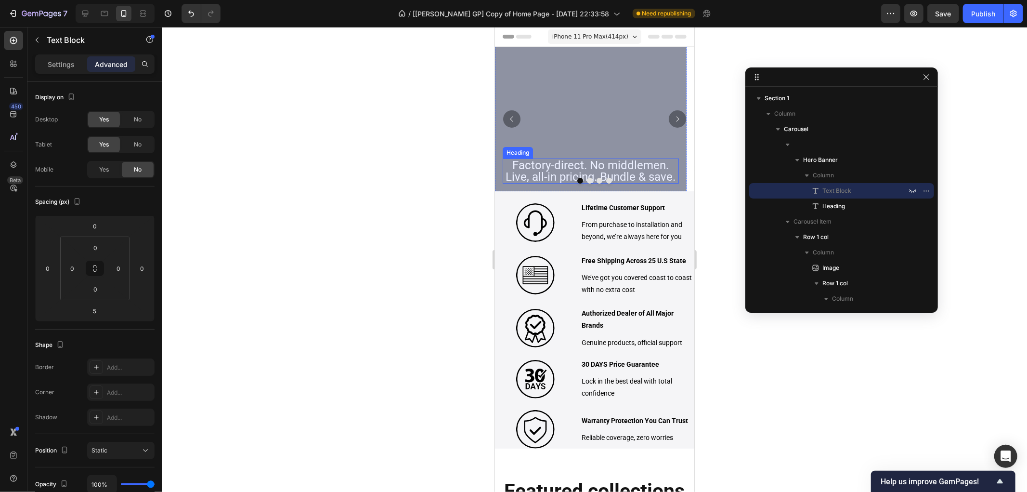
click at [552, 166] on h2 "Factory-direct. No middlemen. Live, all-in pricing. Bundle & save." at bounding box center [590, 170] width 176 height 25
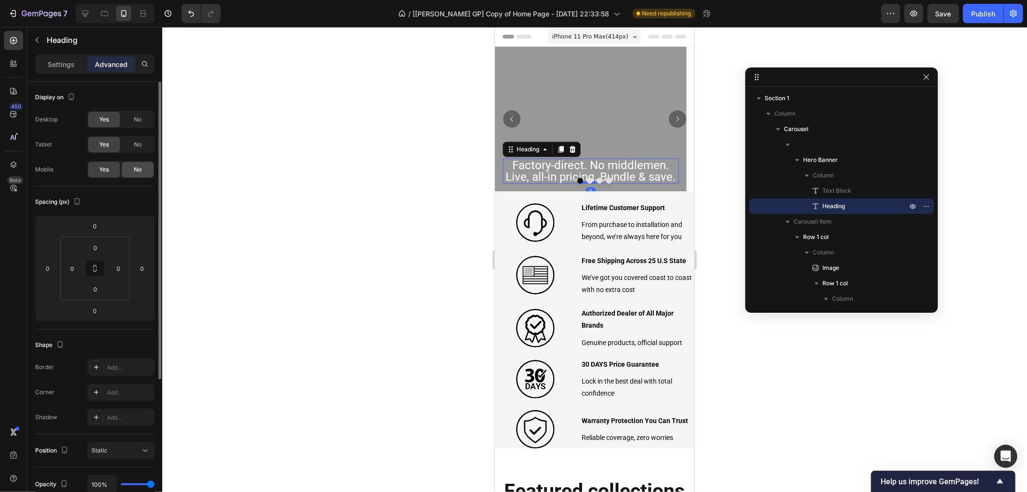
click at [148, 169] on div "No" at bounding box center [138, 169] width 32 height 15
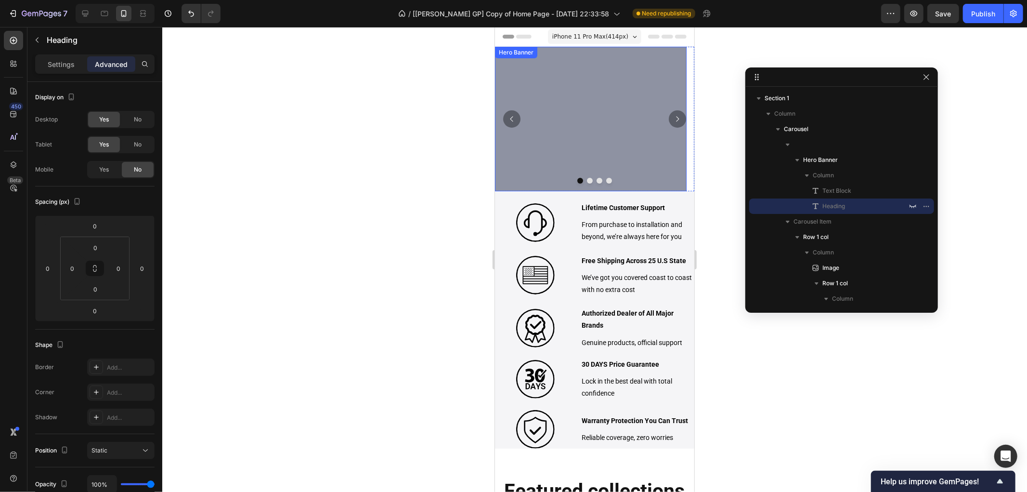
click at [599, 70] on div "Overlay" at bounding box center [591, 118] width 192 height 144
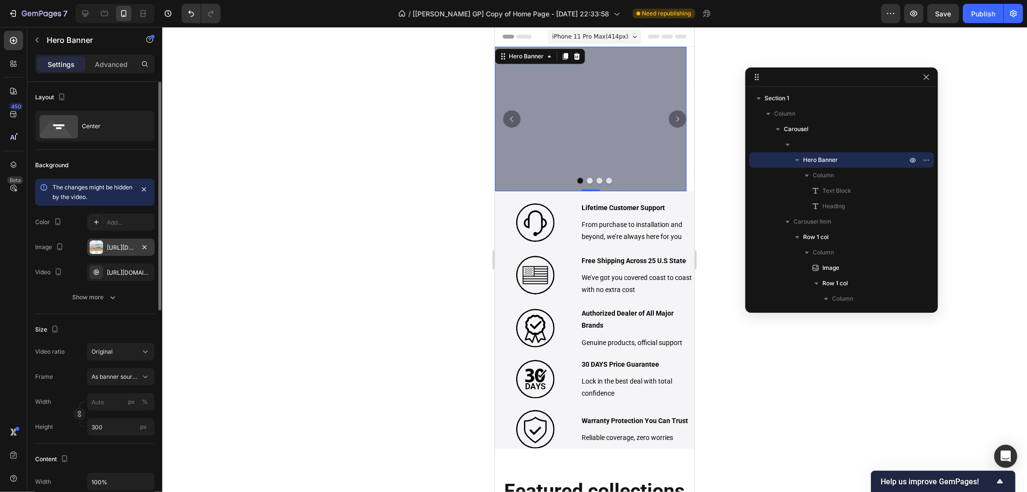
click at [109, 248] on div "[URL][DOMAIN_NAME]" at bounding box center [121, 247] width 28 height 9
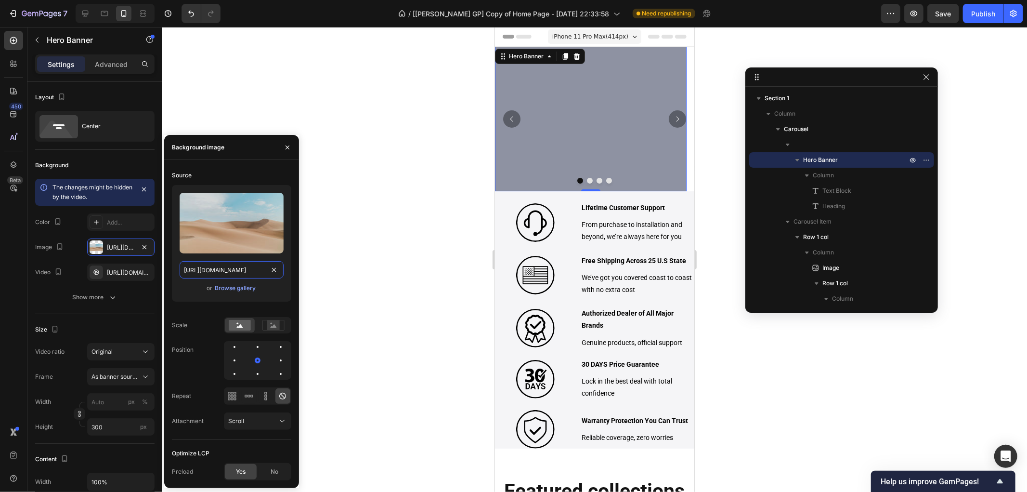
click at [249, 266] on input "[URL][DOMAIN_NAME]" at bounding box center [232, 269] width 104 height 17
paste input "0678/4788/0746/files/16_160832.webp?v=1758010263"
type input "[URL][DOMAIN_NAME]"
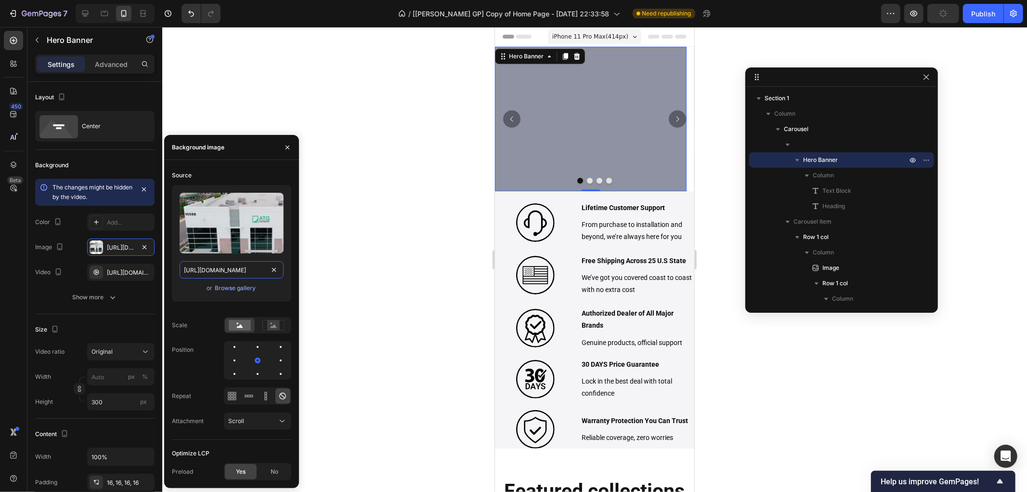
scroll to position [0, 159]
click at [70, 221] on div "Color Add..." at bounding box center [94, 221] width 119 height 17
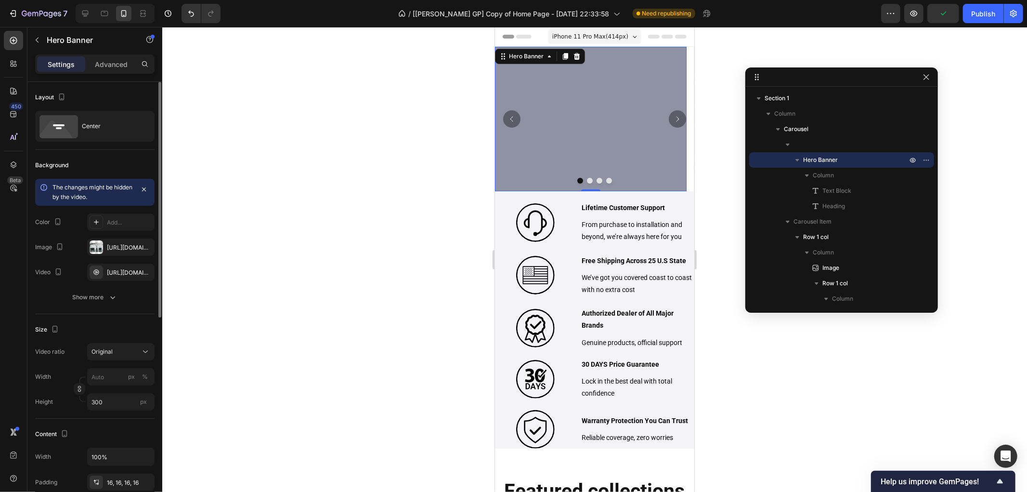
scroll to position [0, 0]
click at [102, 10] on icon at bounding box center [105, 14] width 10 height 10
type input "100"
type input "680"
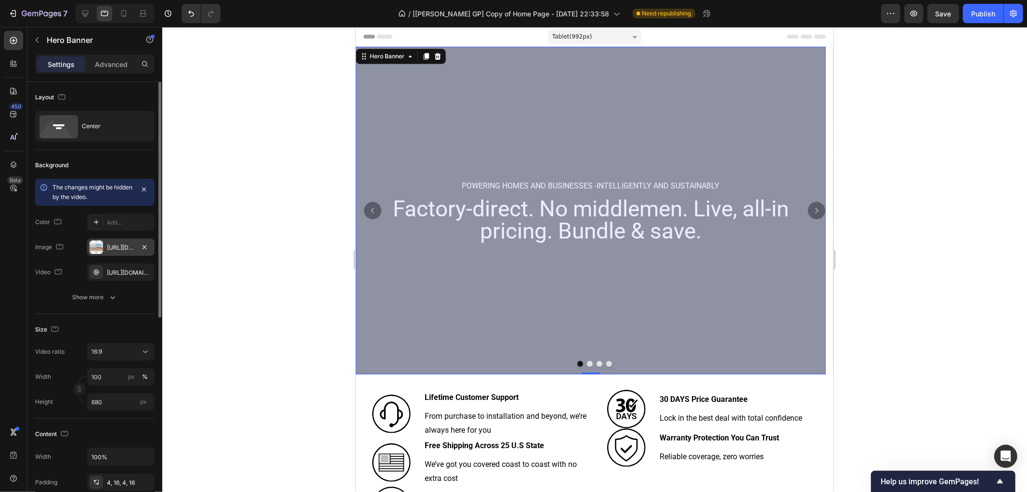
click at [116, 248] on div "[URL][DOMAIN_NAME]" at bounding box center [121, 247] width 28 height 9
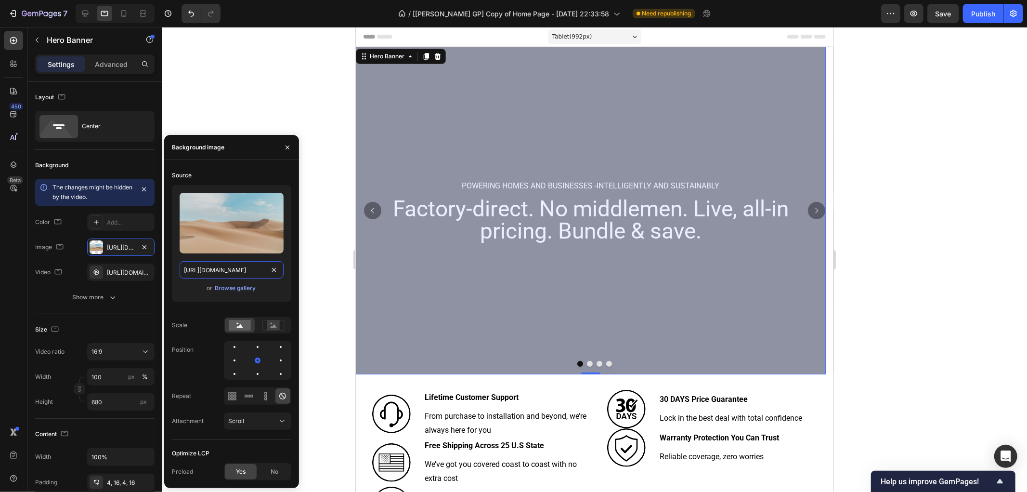
click at [241, 276] on input "[URL][DOMAIN_NAME]" at bounding box center [232, 269] width 104 height 17
paste input "0678/4788/0746/files/16_160832.webp?v=1758010263"
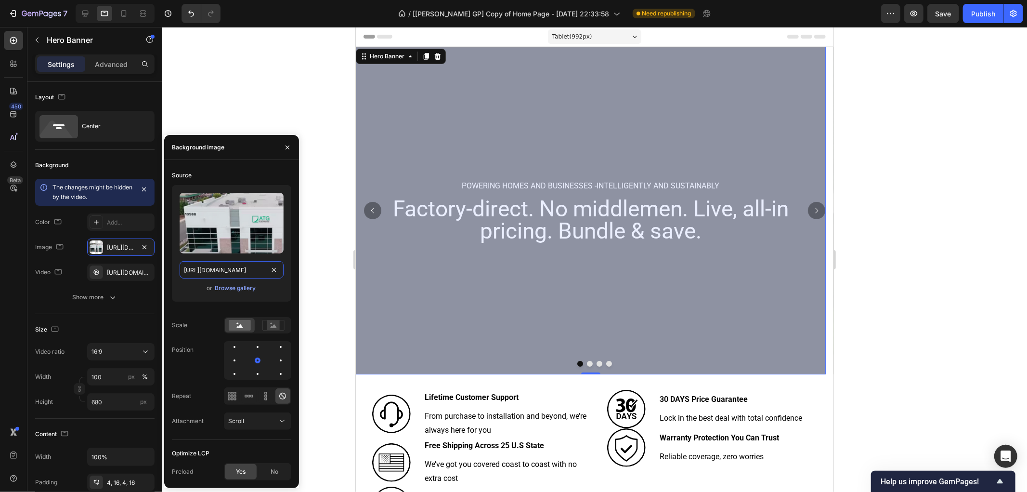
scroll to position [0, 159]
type input "[URL][DOMAIN_NAME]"
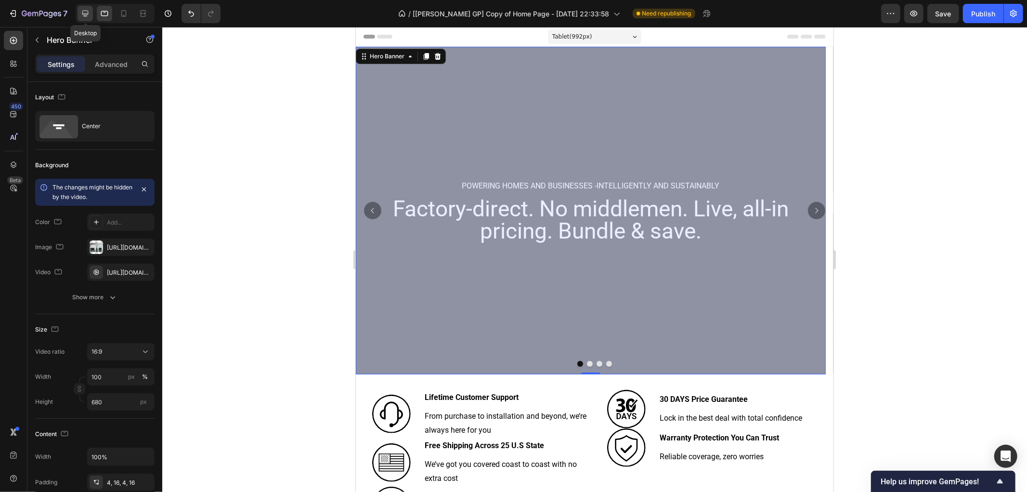
scroll to position [0, 0]
click at [85, 14] on icon at bounding box center [85, 14] width 6 height 6
type input "1200"
click at [129, 248] on div "[URL][DOMAIN_NAME]" at bounding box center [121, 247] width 28 height 9
click at [118, 246] on div "[URL][DOMAIN_NAME]" at bounding box center [121, 247] width 28 height 9
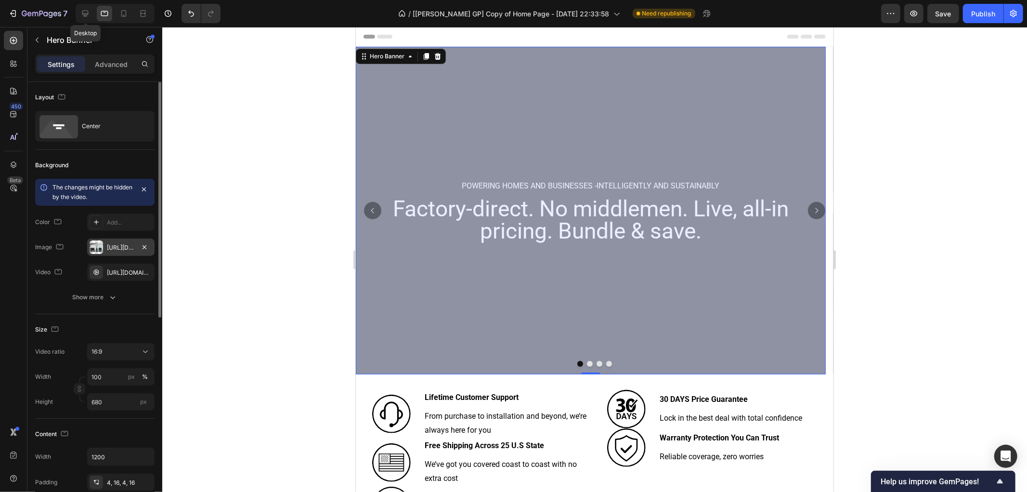
click at [105, 248] on div "[URL][DOMAIN_NAME]" at bounding box center [120, 246] width 67 height 17
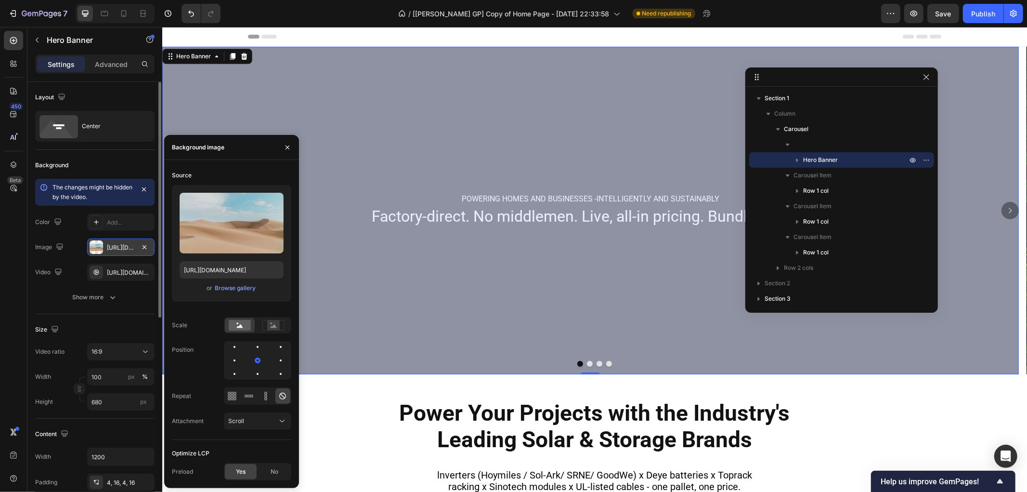
click at [116, 248] on div "[URL][DOMAIN_NAME]" at bounding box center [121, 247] width 28 height 9
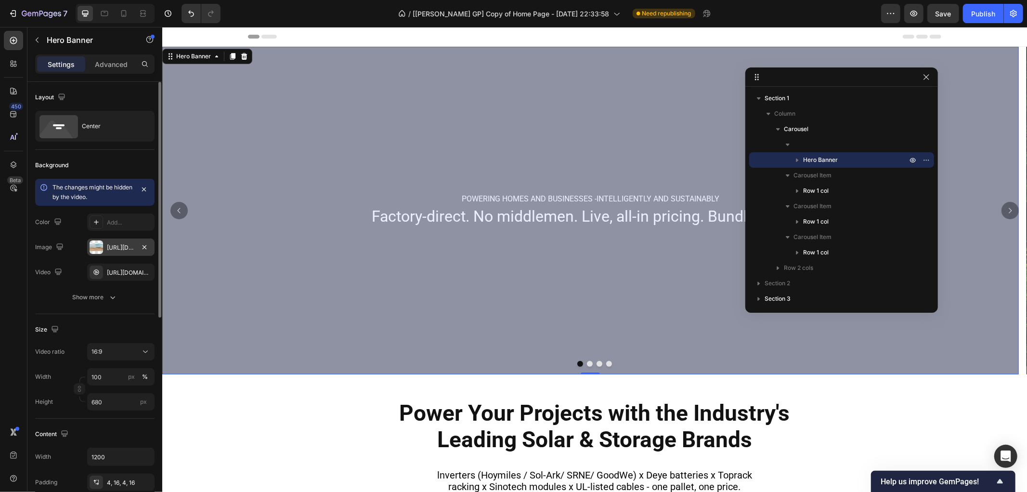
click at [120, 246] on div "[URL][DOMAIN_NAME]" at bounding box center [121, 247] width 28 height 9
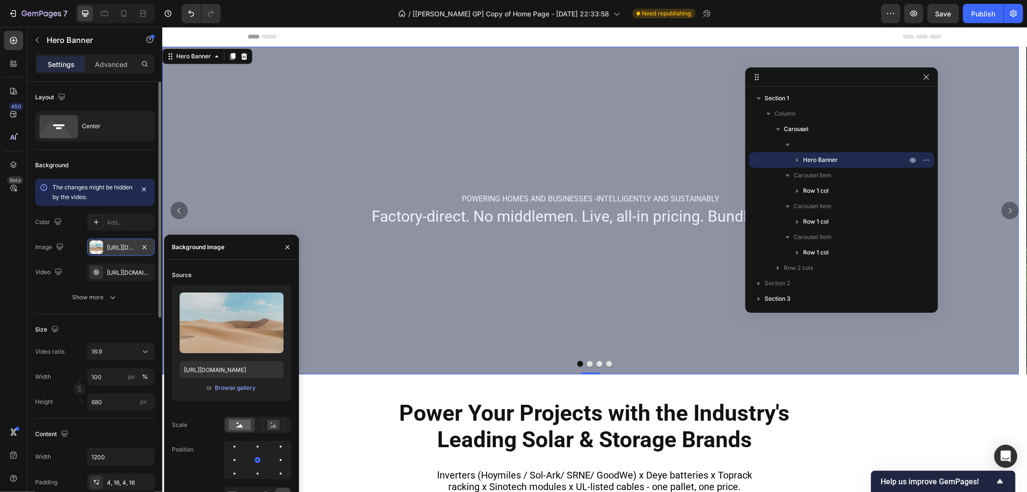
click at [116, 244] on div "[URL][DOMAIN_NAME]" at bounding box center [121, 247] width 28 height 9
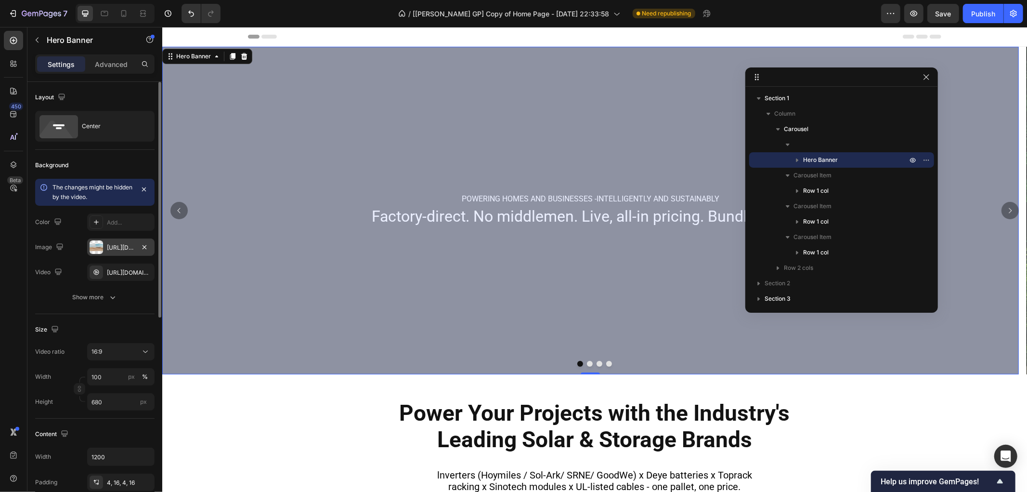
click at [116, 252] on div "[URL][DOMAIN_NAME]" at bounding box center [120, 246] width 67 height 17
click at [117, 239] on div "[URL][DOMAIN_NAME]" at bounding box center [120, 246] width 67 height 17
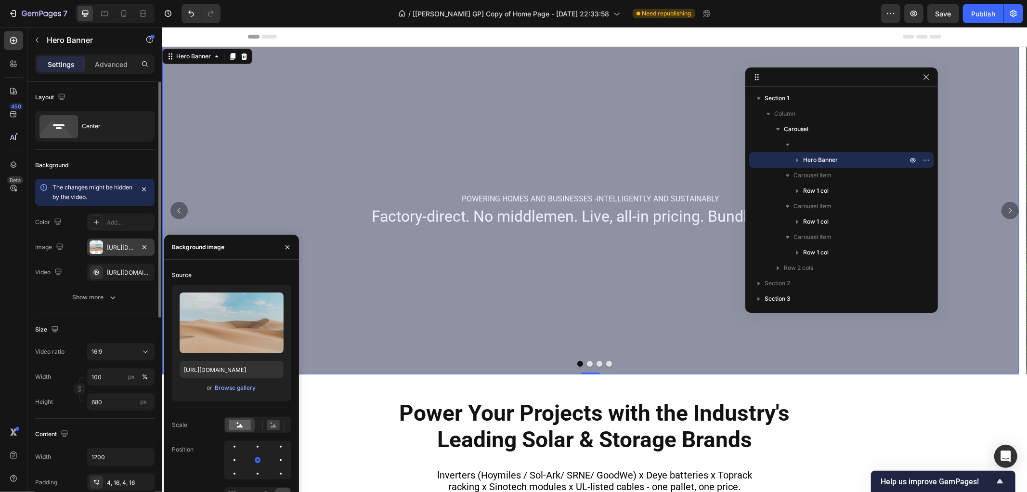
drag, startPoint x: 113, startPoint y: 246, endPoint x: 23, endPoint y: 229, distance: 91.5
click at [113, 246] on div "[URL][DOMAIN_NAME]" at bounding box center [121, 247] width 28 height 9
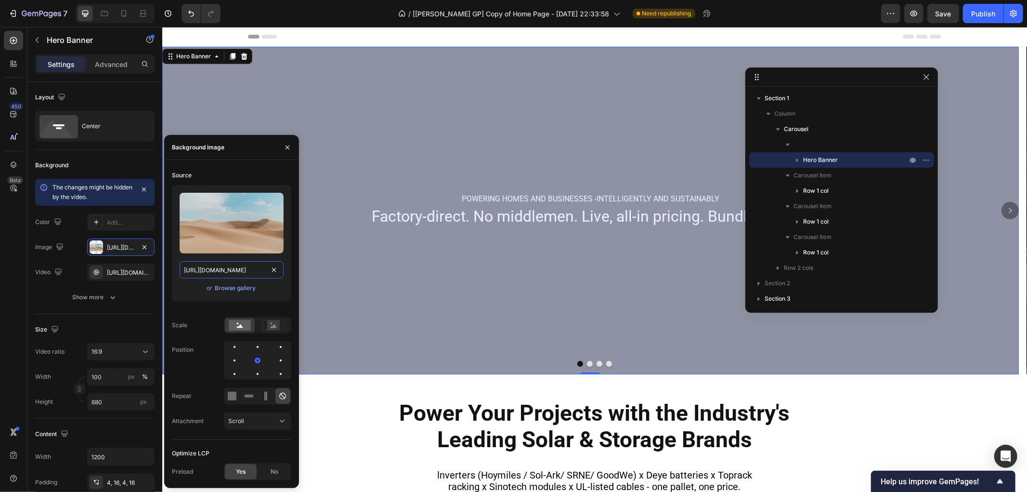
click at [246, 273] on input "[URL][DOMAIN_NAME]" at bounding box center [232, 269] width 104 height 17
paste input "0678/4788/0746/files/16_160832.webp?v=1758010263"
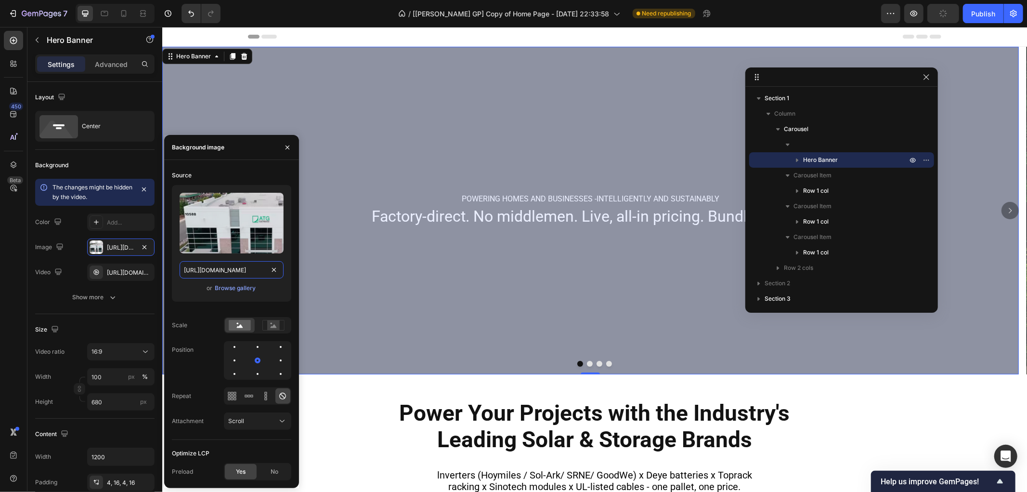
scroll to position [0, 159]
type input "[URL][DOMAIN_NAME]"
click at [10, 304] on div "450 Beta" at bounding box center [13, 227] width 19 height 392
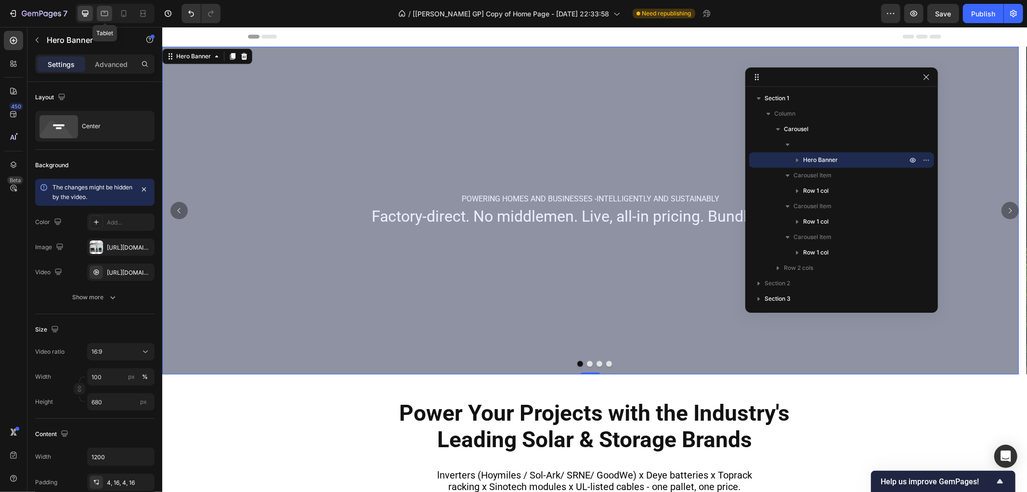
click at [109, 13] on div at bounding box center [104, 13] width 15 height 15
type input "100%"
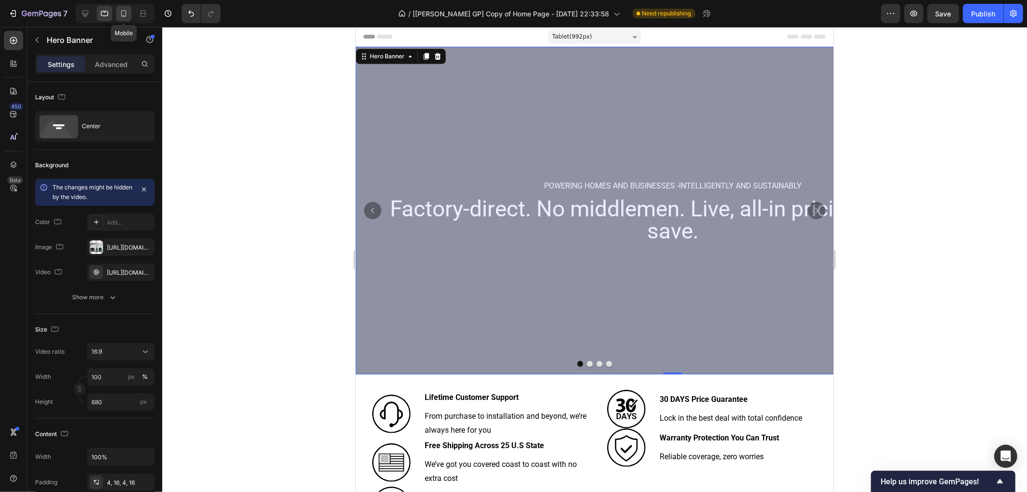
click at [121, 12] on icon at bounding box center [124, 14] width 10 height 10
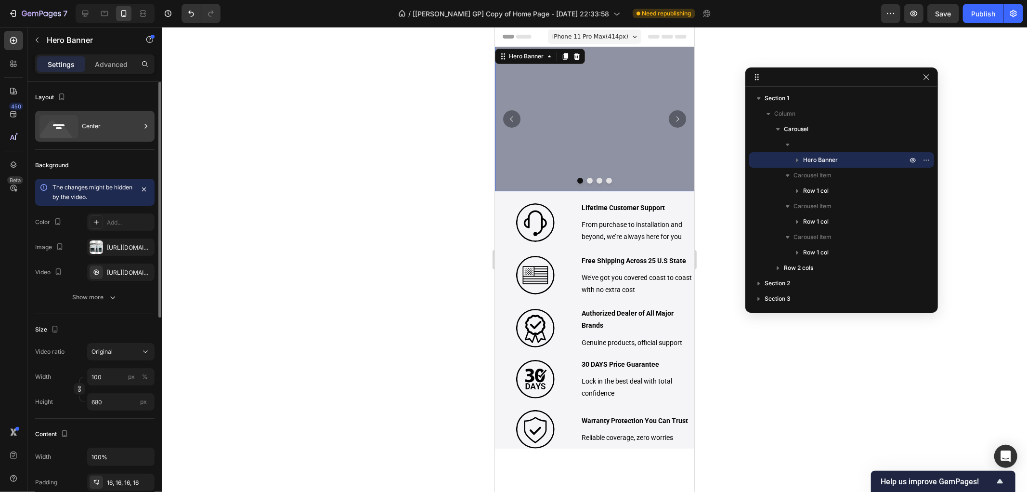
type input "300"
click at [103, 247] on div "[URL][DOMAIN_NAME]" at bounding box center [120, 246] width 67 height 17
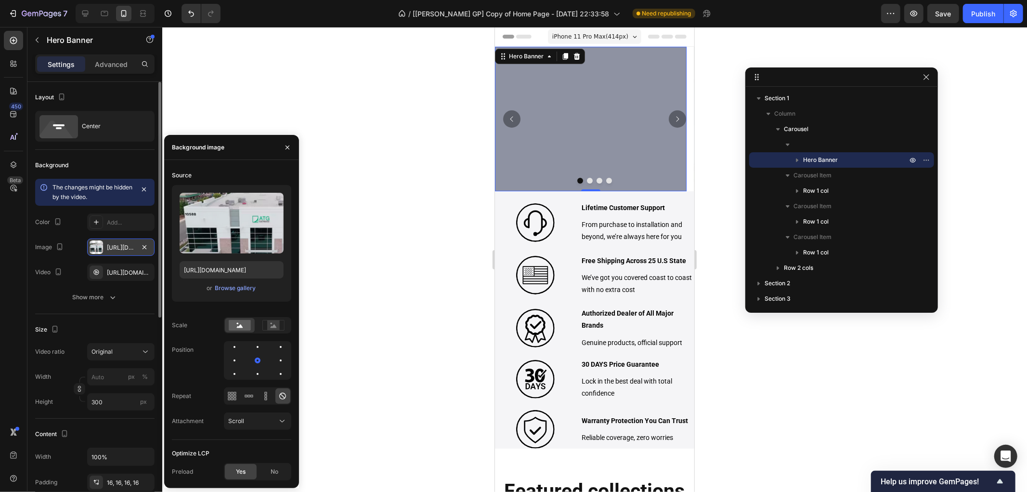
click at [99, 248] on div at bounding box center [96, 246] width 13 height 13
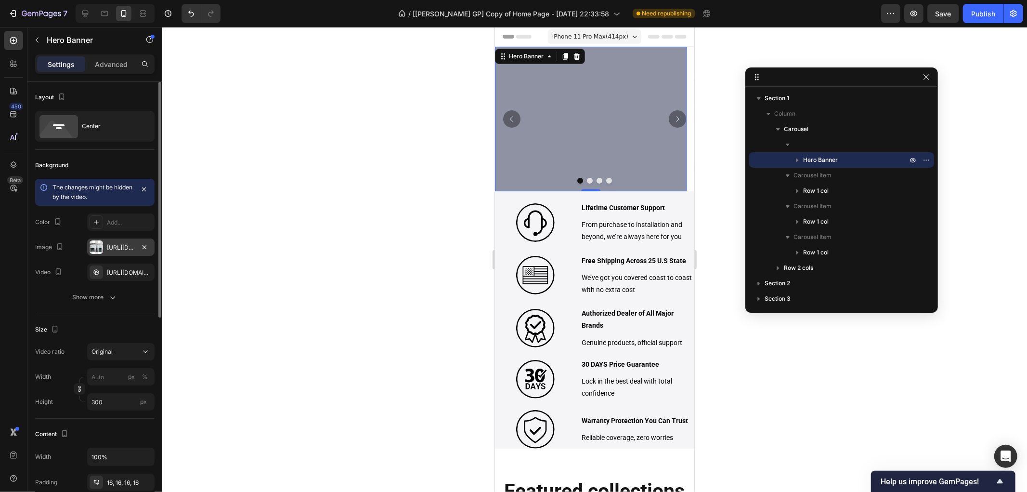
click at [99, 248] on div at bounding box center [96, 246] width 13 height 13
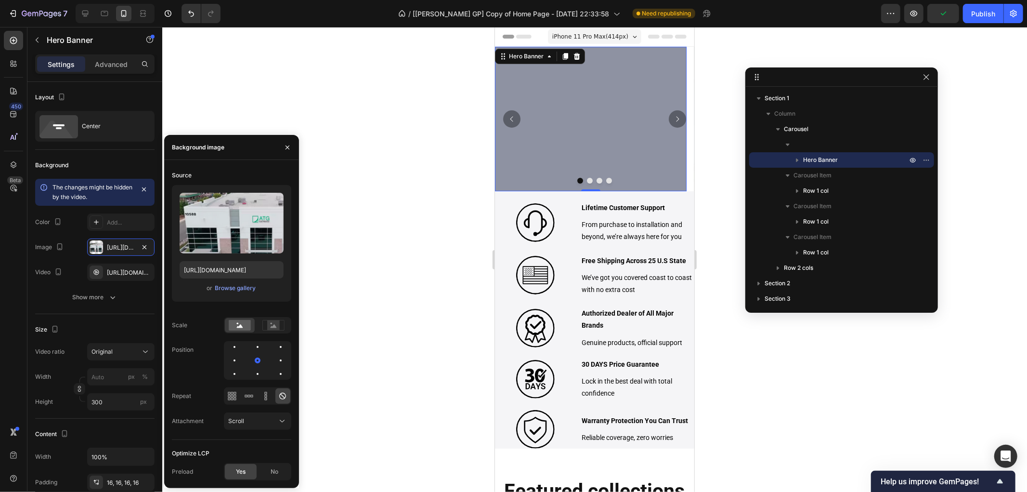
click at [976, 2] on div "7 Version history / [Brad GP] Copy of Home Page - Aug 20, 22:33:58 Need republi…" at bounding box center [513, 13] width 1027 height 27
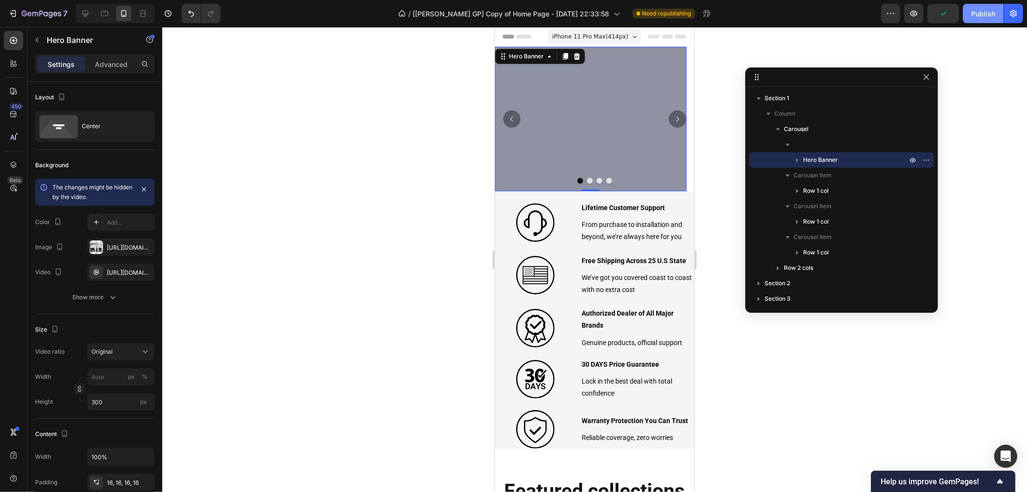
click at [978, 17] on div "Publish" at bounding box center [983, 14] width 24 height 10
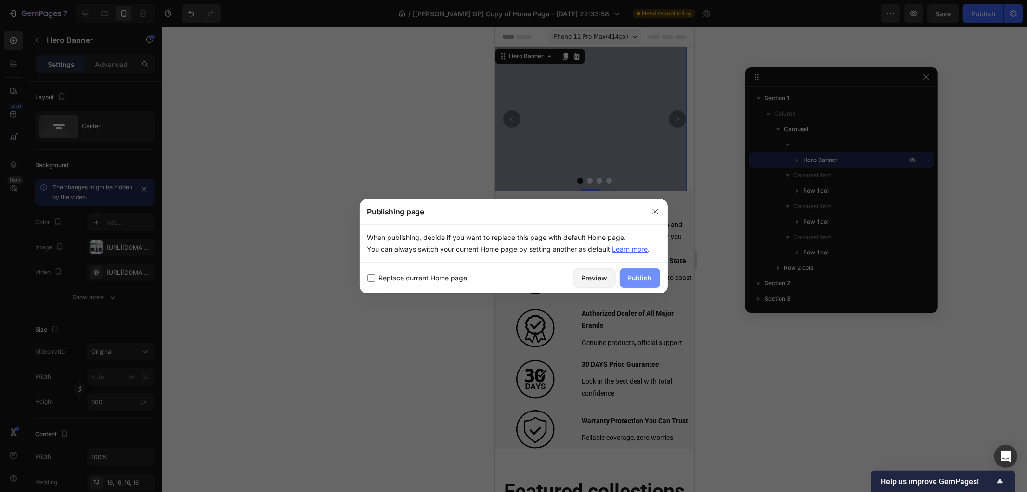
click at [647, 275] on div "Publish" at bounding box center [640, 278] width 24 height 10
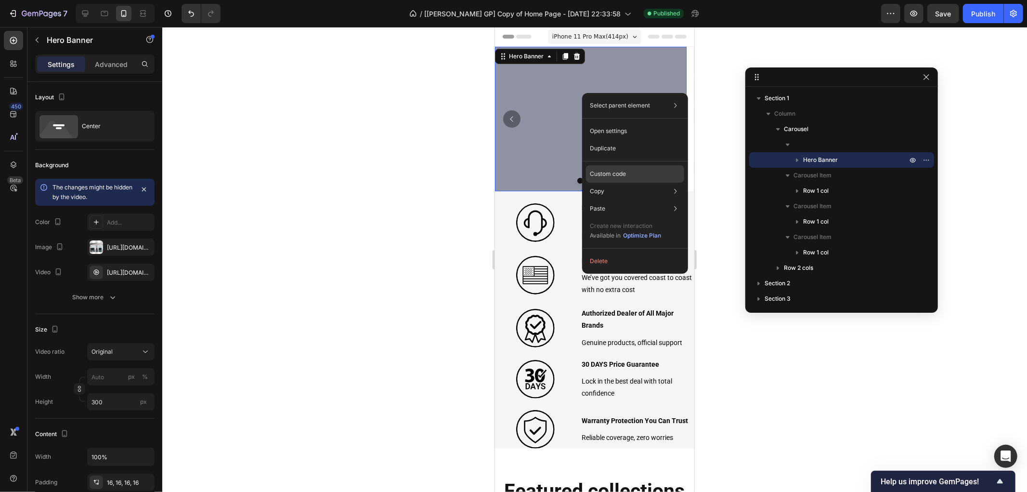
click at [602, 177] on p "Custom code" at bounding box center [608, 174] width 36 height 9
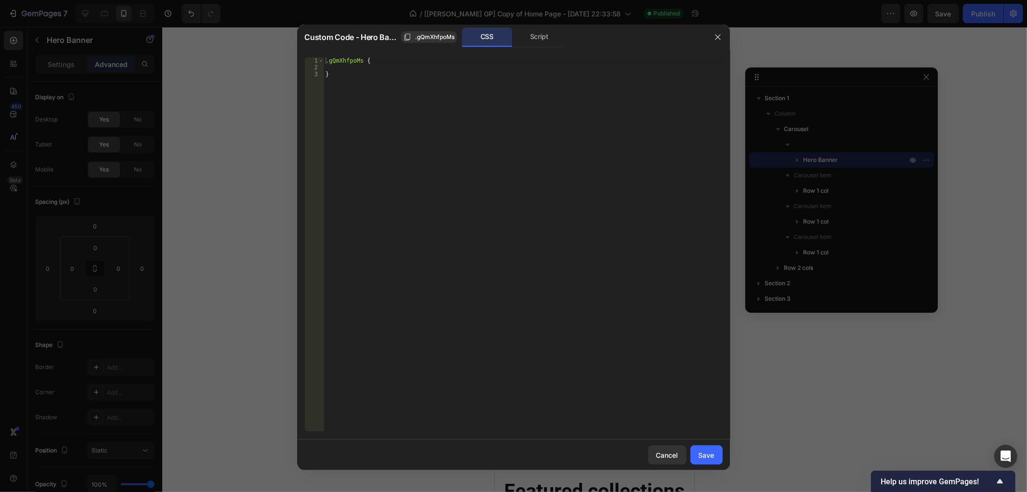
drag, startPoint x: 671, startPoint y: 449, endPoint x: 854, endPoint y: 55, distance: 434.2
click at [672, 449] on button "Cancel" at bounding box center [667, 454] width 39 height 19
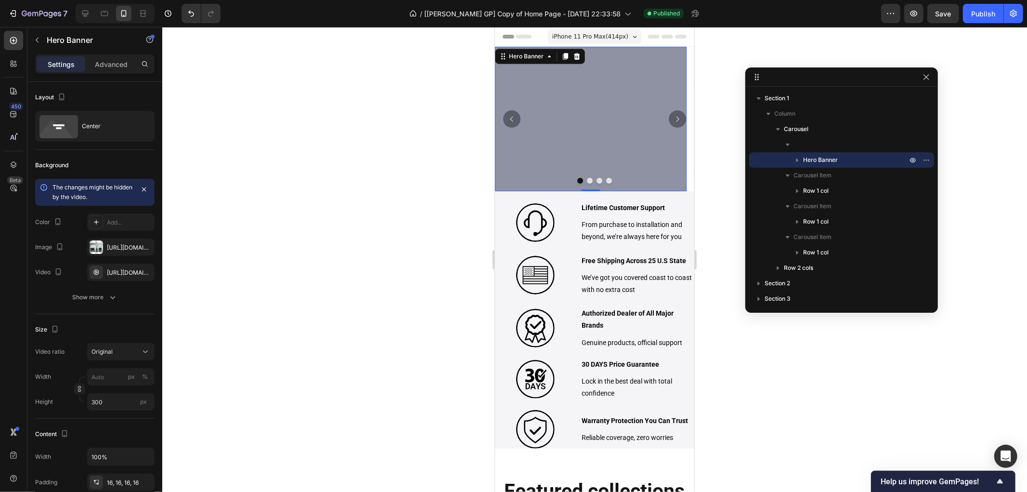
click at [634, 59] on div "Overlay" at bounding box center [591, 118] width 192 height 144
click at [40, 38] on icon "button" at bounding box center [37, 40] width 8 height 8
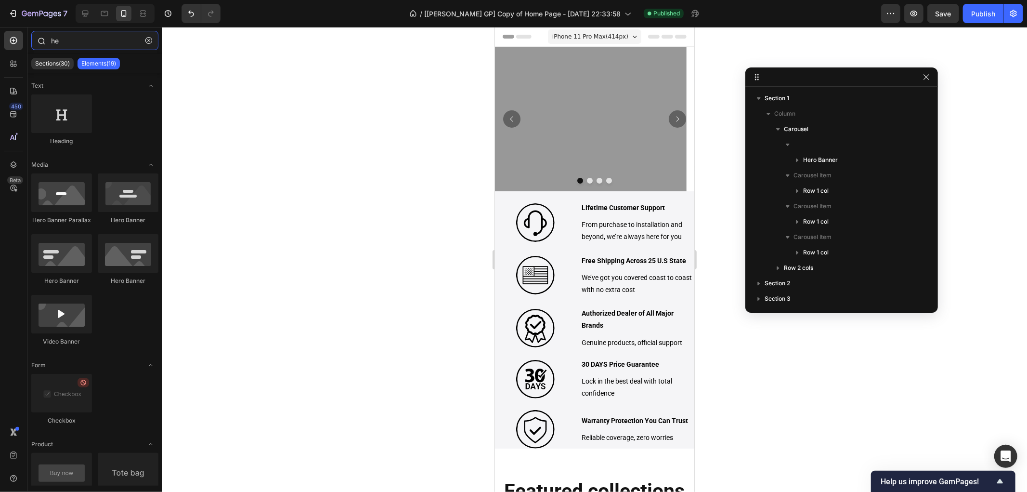
drag, startPoint x: 107, startPoint y: 42, endPoint x: 33, endPoint y: 41, distance: 74.2
click at [33, 41] on div "he" at bounding box center [94, 42] width 135 height 23
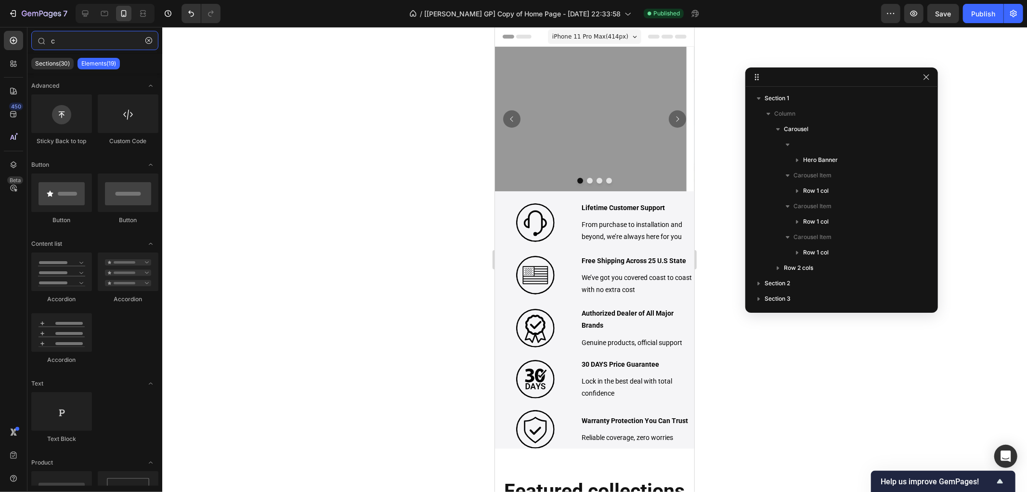
type input "c"
drag, startPoint x: 708, startPoint y: 139, endPoint x: 542, endPoint y: 69, distance: 180.7
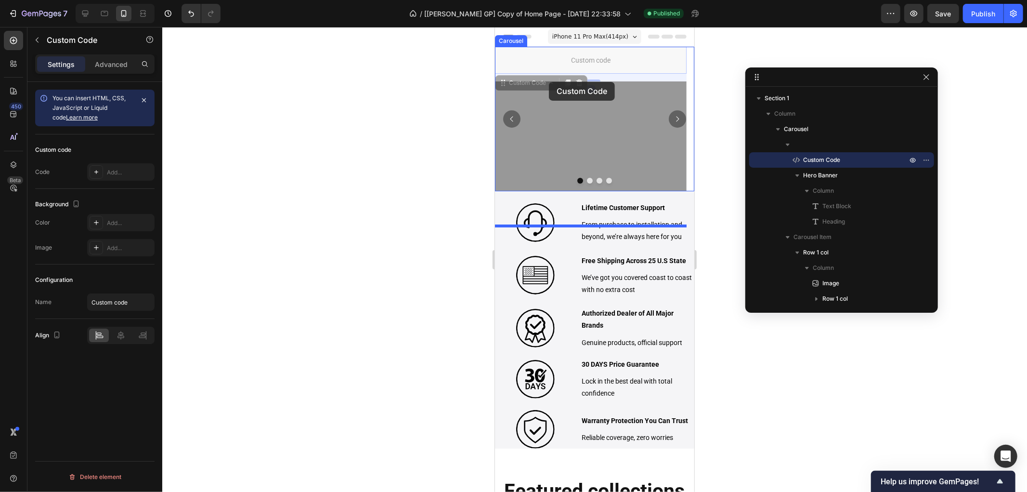
drag, startPoint x: 511, startPoint y: 80, endPoint x: 549, endPoint y: 81, distance: 37.6
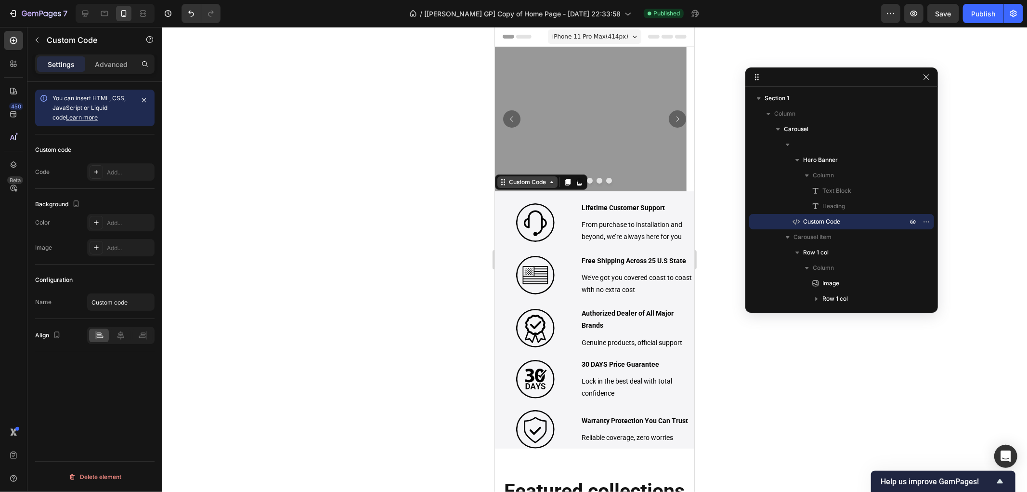
click at [537, 183] on div "Custom Code" at bounding box center [527, 181] width 41 height 9
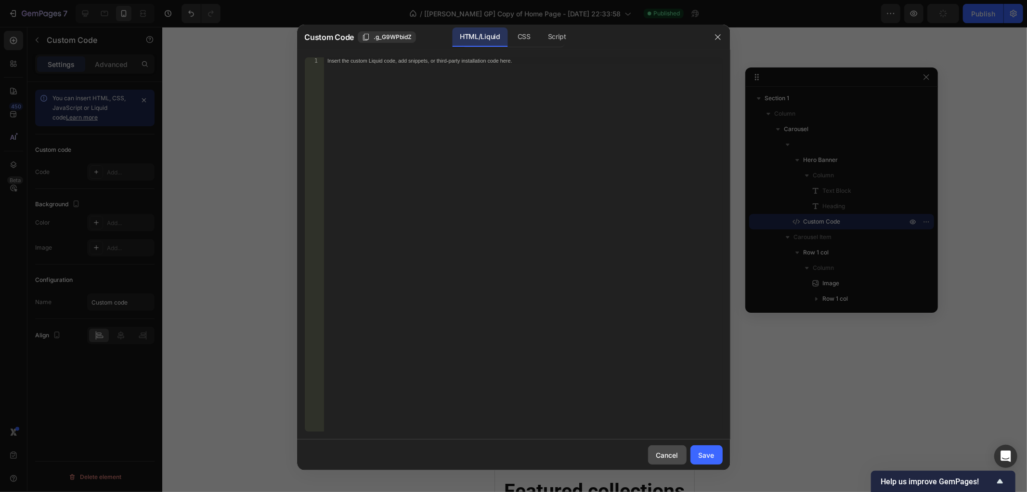
click at [664, 454] on div "Cancel" at bounding box center [667, 455] width 22 height 10
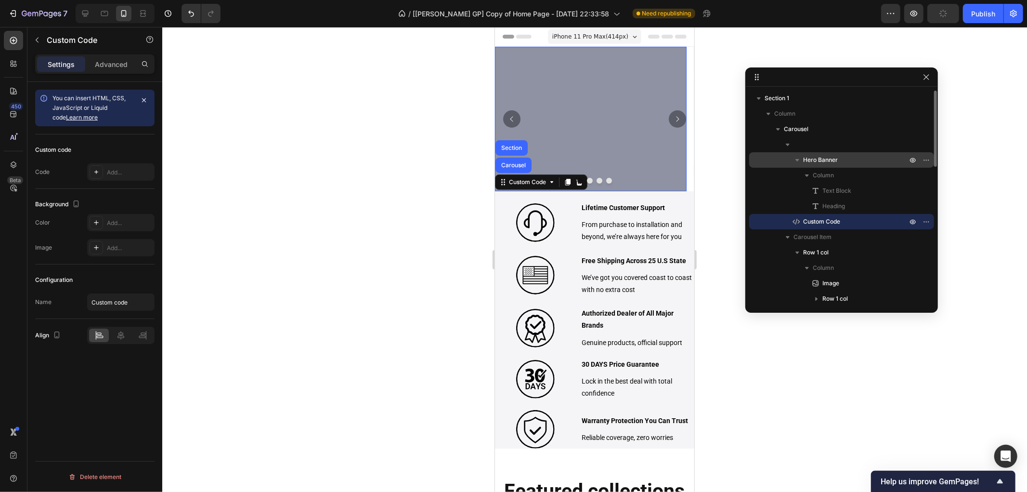
click at [798, 159] on icon "button" at bounding box center [798, 160] width 4 height 2
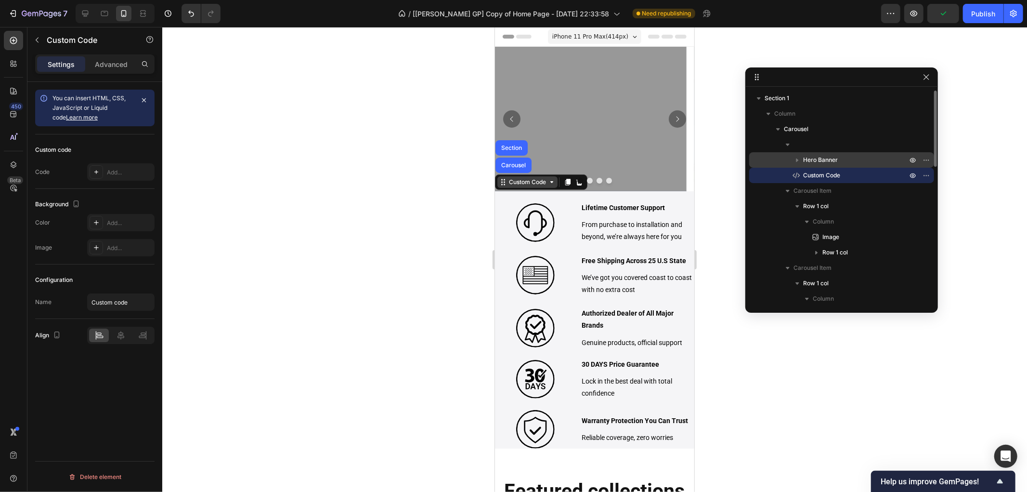
click at [538, 183] on div "Custom Code" at bounding box center [527, 181] width 41 height 9
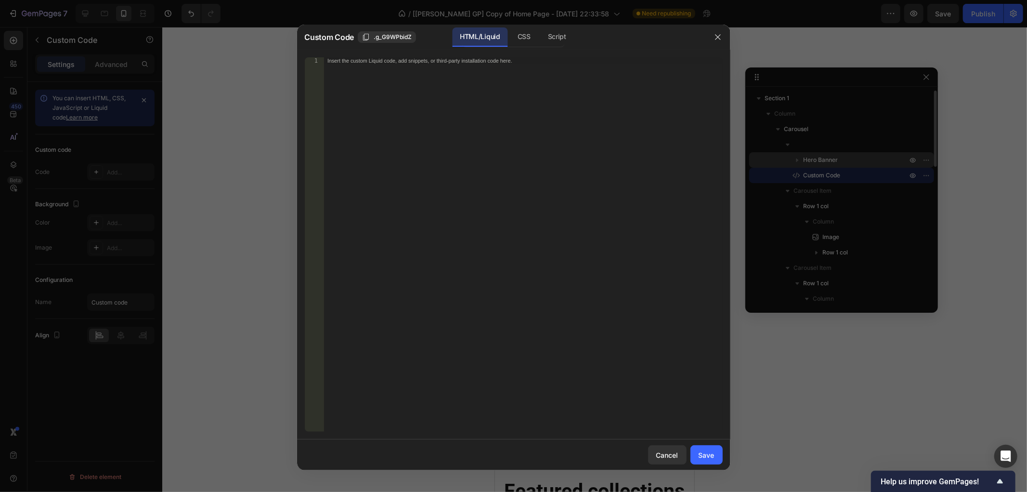
click at [507, 118] on div "Insert the custom Liquid code, add snippets, or third-party installation code h…" at bounding box center [523, 251] width 399 height 388
paste textarea "<link rel="preload" as="video" href="your-video.mp4" type="video/mp4">"
type textarea "<link rel="preload" as="video" href="your-video.mp4" type="video/mp4">"
drag, startPoint x: 708, startPoint y: 461, endPoint x: 687, endPoint y: 402, distance: 62.5
click at [708, 461] on button "Save" at bounding box center [707, 454] width 32 height 19
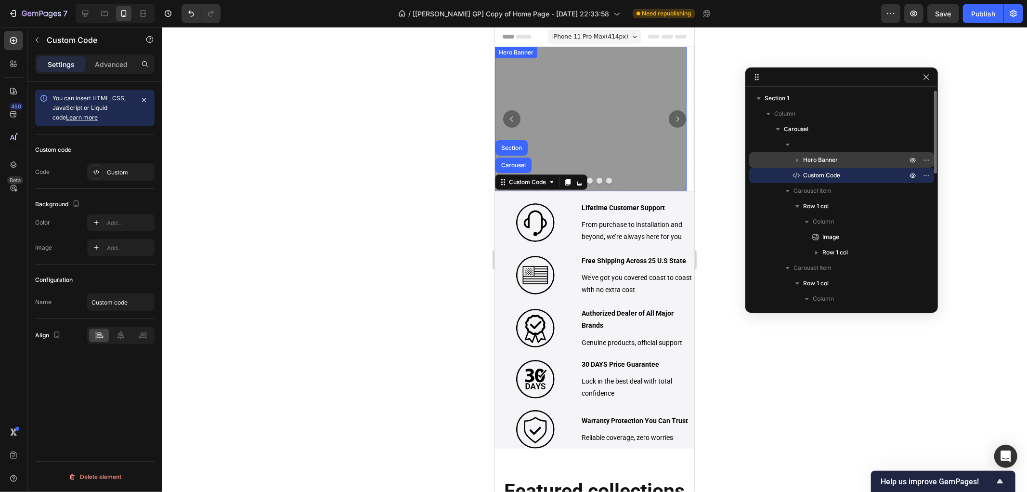
click at [576, 81] on div "Overlay" at bounding box center [591, 118] width 192 height 144
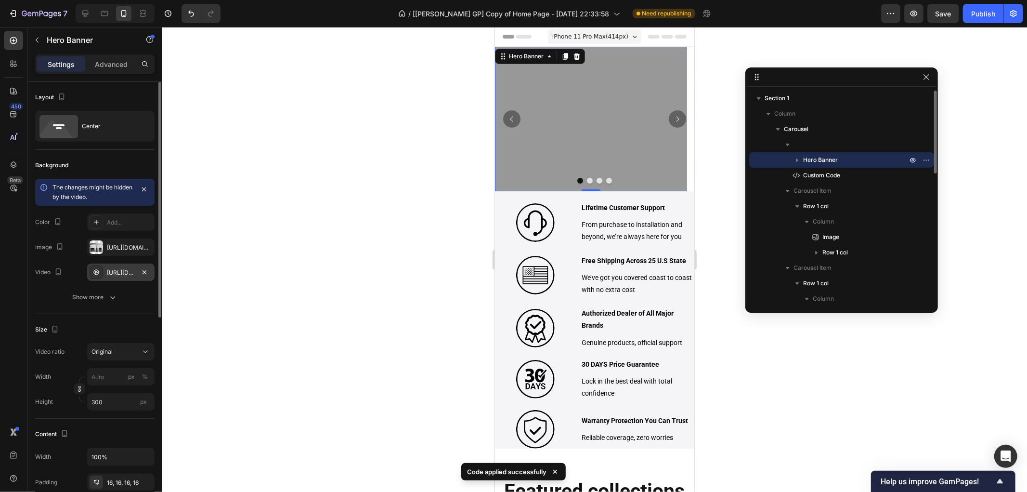
click at [115, 272] on div "[URL][DOMAIN_NAME]" at bounding box center [121, 272] width 28 height 9
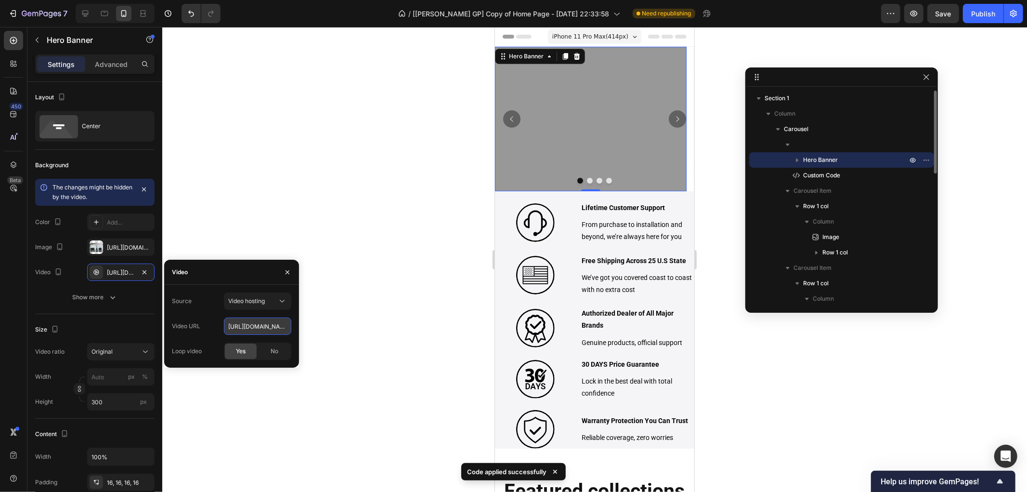
click at [257, 324] on input "[URL][DOMAIN_NAME]" at bounding box center [257, 325] width 67 height 17
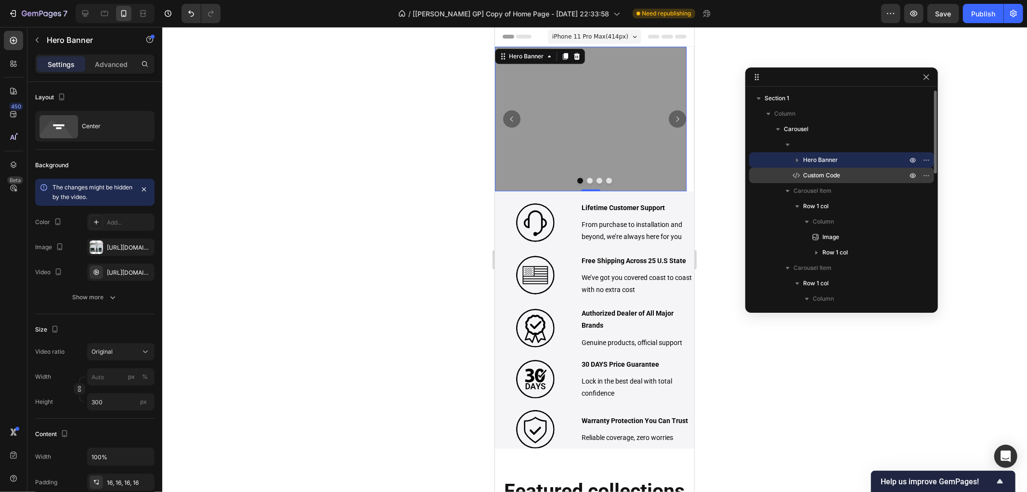
click at [816, 177] on span "Custom Code" at bounding box center [821, 175] width 37 height 10
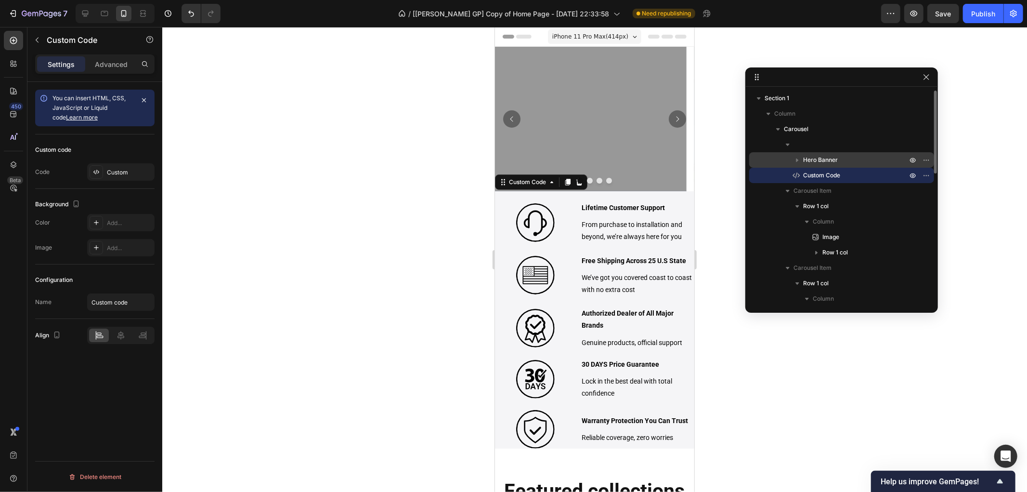
click at [816, 177] on span "Custom Code" at bounding box center [821, 175] width 37 height 10
click at [817, 176] on span "Custom Code" at bounding box center [821, 175] width 37 height 10
click at [538, 185] on div "Custom Code" at bounding box center [527, 181] width 41 height 9
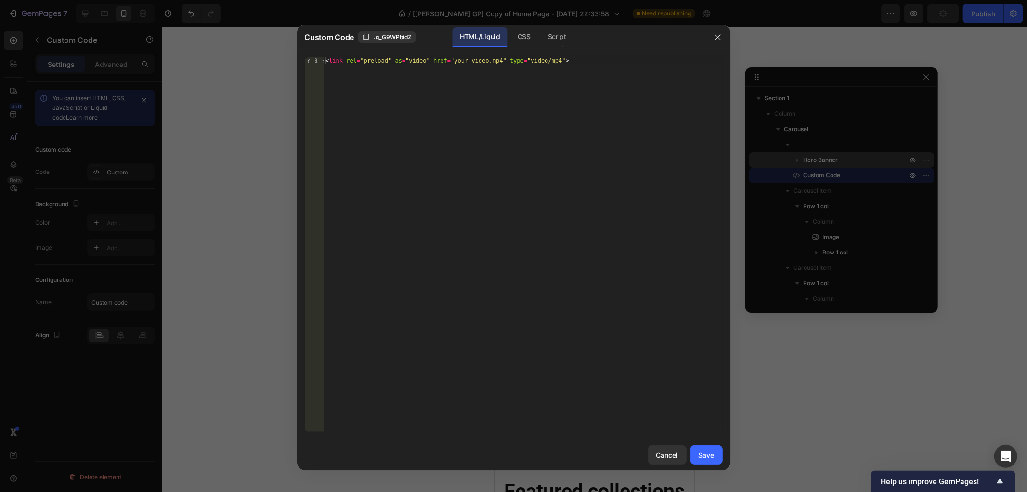
click at [488, 56] on div "1 < link rel = "preload" as = "video" href = "your-video.mp4" type = "video/mp4…" at bounding box center [513, 245] width 433 height 390
drag, startPoint x: 488, startPoint y: 61, endPoint x: 444, endPoint y: 60, distance: 44.3
click at [444, 60] on div "< link rel = "preload" as = "video" href = "your-video.mp4" type = "video/mp4" >" at bounding box center [523, 251] width 399 height 388
paste textarea "https://cdn.shopify.com/videos/c/o/v/5776c56bb93a41d1b691a68f7fbc1802"
type textarea "<link rel="preload" as="video" href="https://cdn.shopify.com/videos/c/o/v/5776c…"
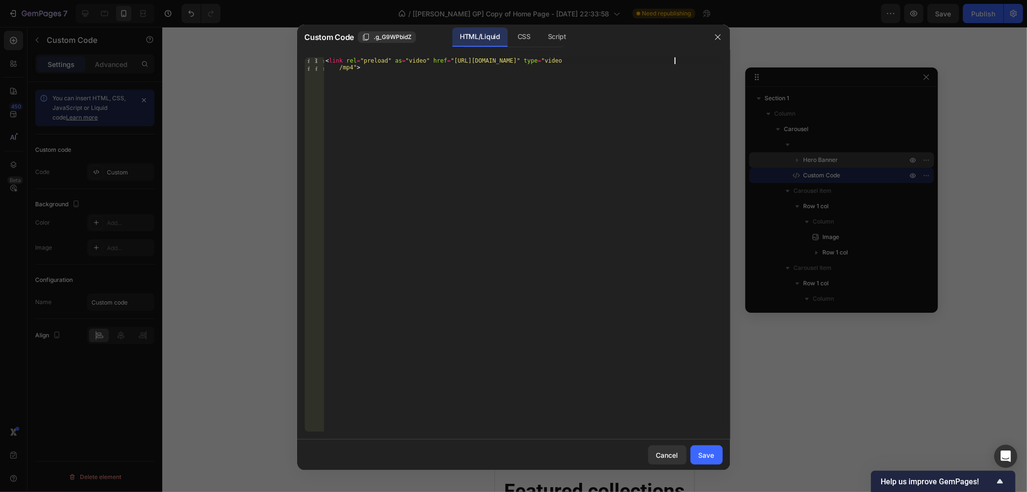
drag, startPoint x: 714, startPoint y: 457, endPoint x: 864, endPoint y: 155, distance: 336.8
click at [713, 455] on div "Save" at bounding box center [707, 455] width 16 height 10
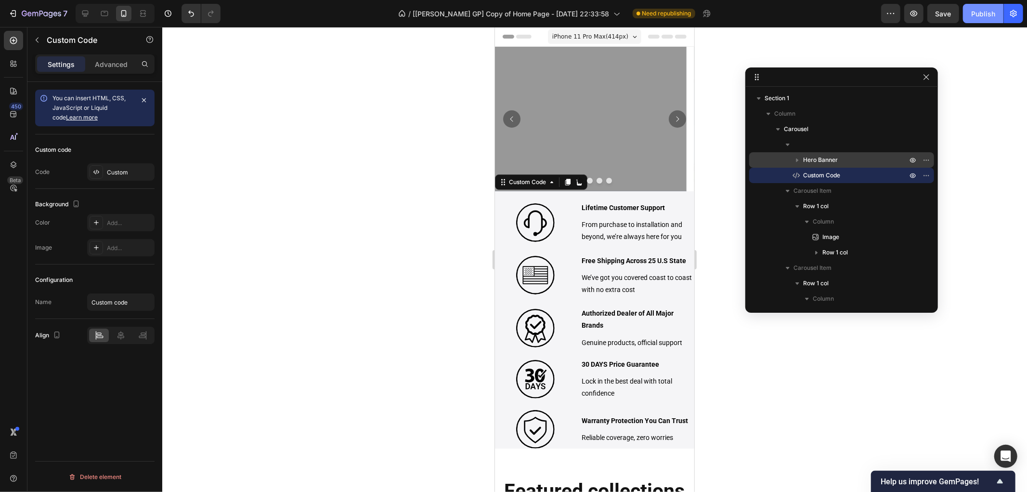
click at [985, 10] on div "Publish" at bounding box center [983, 14] width 24 height 10
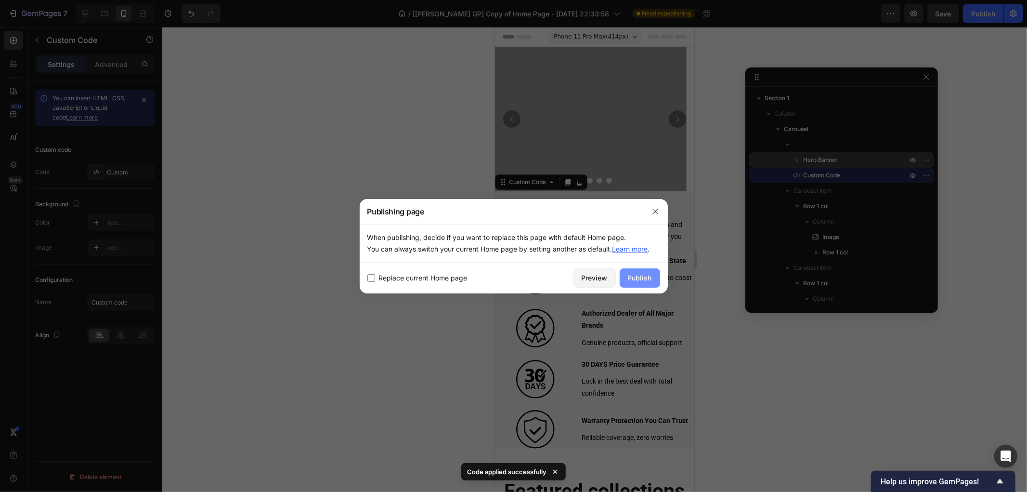
click at [628, 280] on div "Publish" at bounding box center [640, 278] width 24 height 10
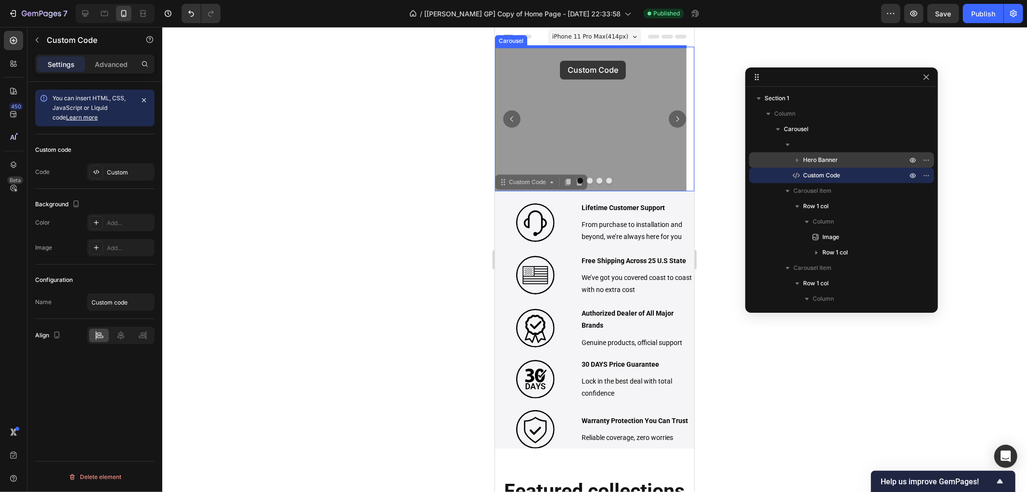
drag, startPoint x: 523, startPoint y: 184, endPoint x: 560, endPoint y: 60, distance: 129.2
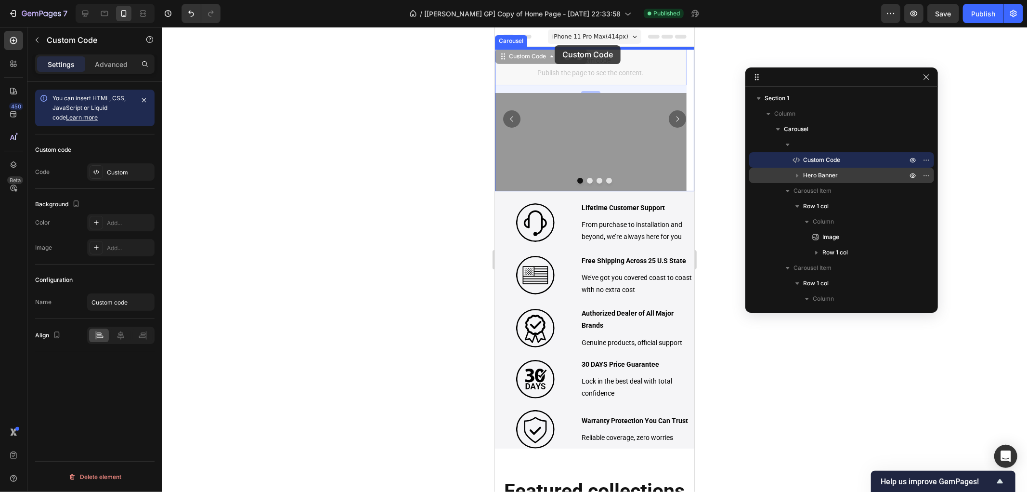
drag, startPoint x: 519, startPoint y: 56, endPoint x: 554, endPoint y: 45, distance: 37.0
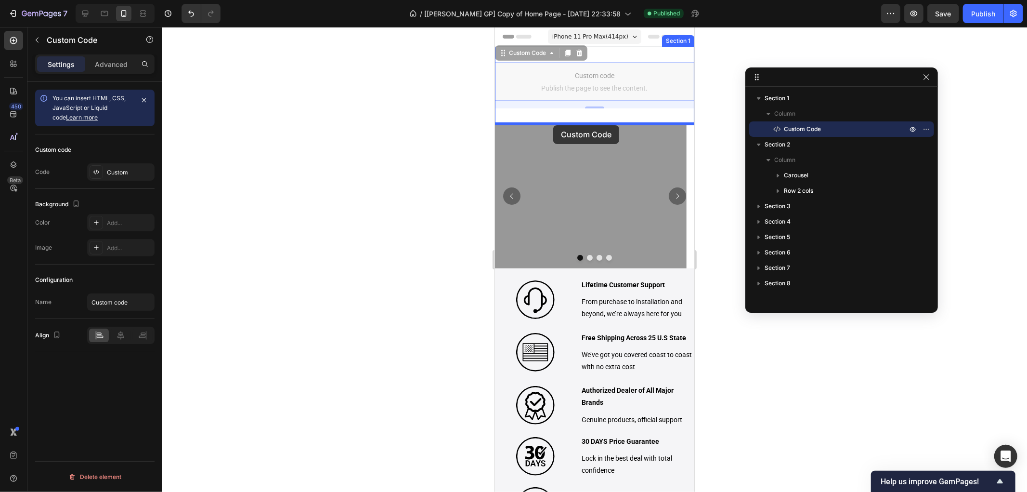
drag, startPoint x: 538, startPoint y: 54, endPoint x: 553, endPoint y: 125, distance: 71.8
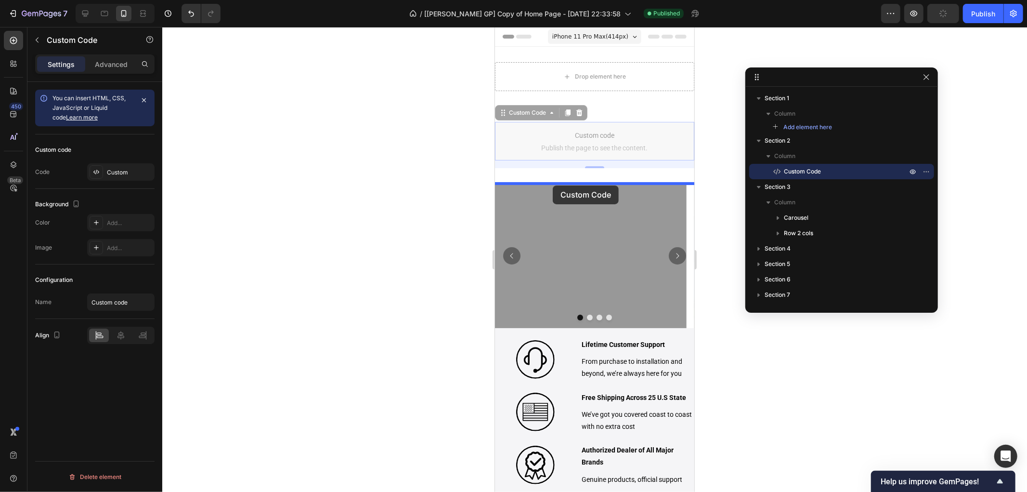
drag, startPoint x: 531, startPoint y: 113, endPoint x: 552, endPoint y: 185, distance: 75.0
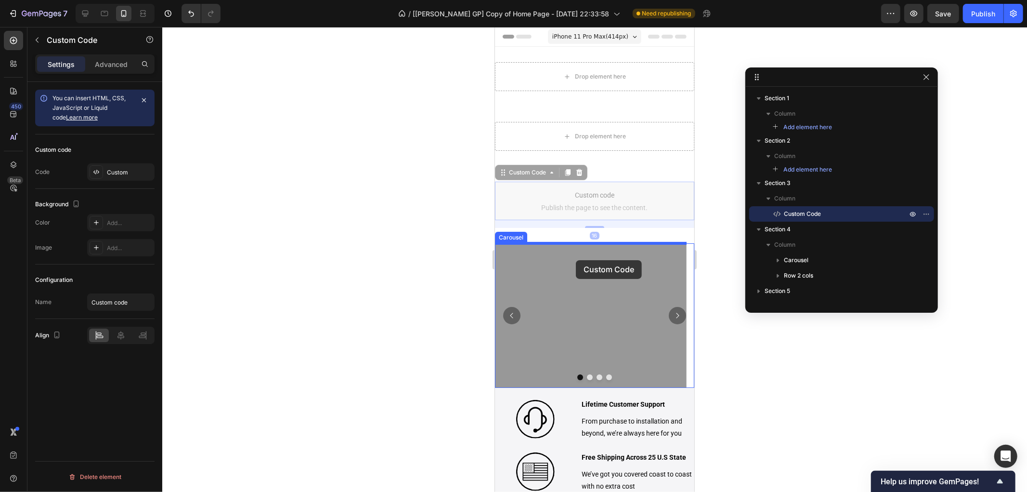
drag, startPoint x: 541, startPoint y: 170, endPoint x: 575, endPoint y: 260, distance: 96.1
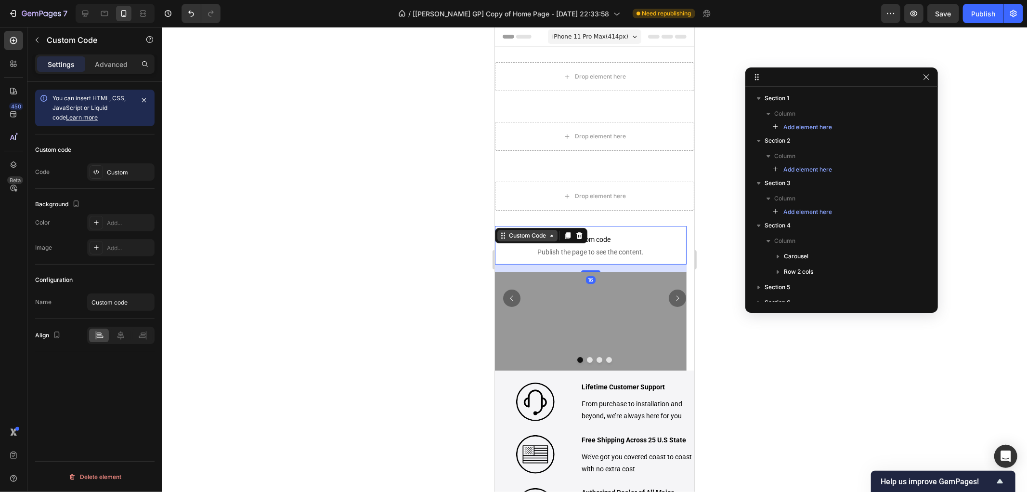
click at [537, 234] on div "Custom Code" at bounding box center [527, 235] width 41 height 9
drag, startPoint x: 587, startPoint y: 270, endPoint x: 613, endPoint y: 211, distance: 64.3
click at [597, 244] on div "Custom code Publish the page to see the content. Custom Code Carousel Section 0" at bounding box center [591, 244] width 192 height 39
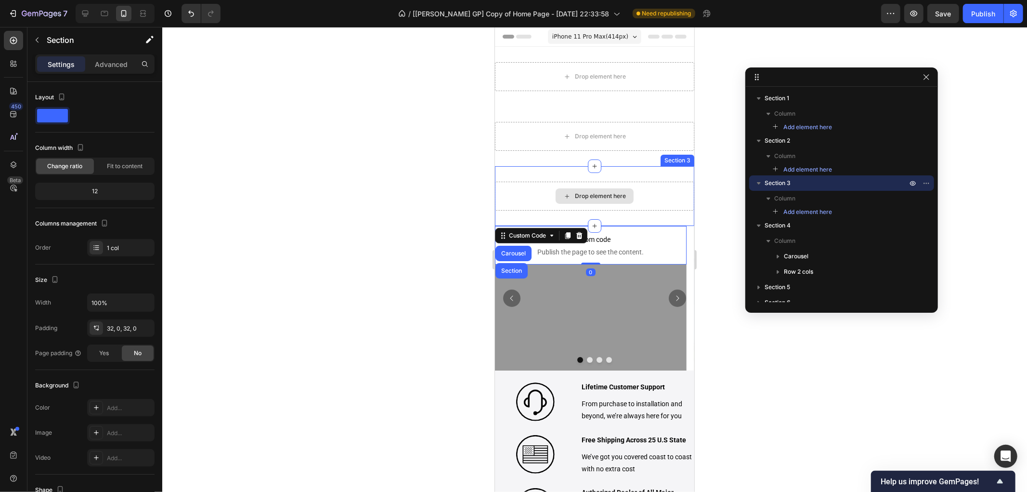
click at [614, 208] on div "Drop element here" at bounding box center [594, 195] width 199 height 29
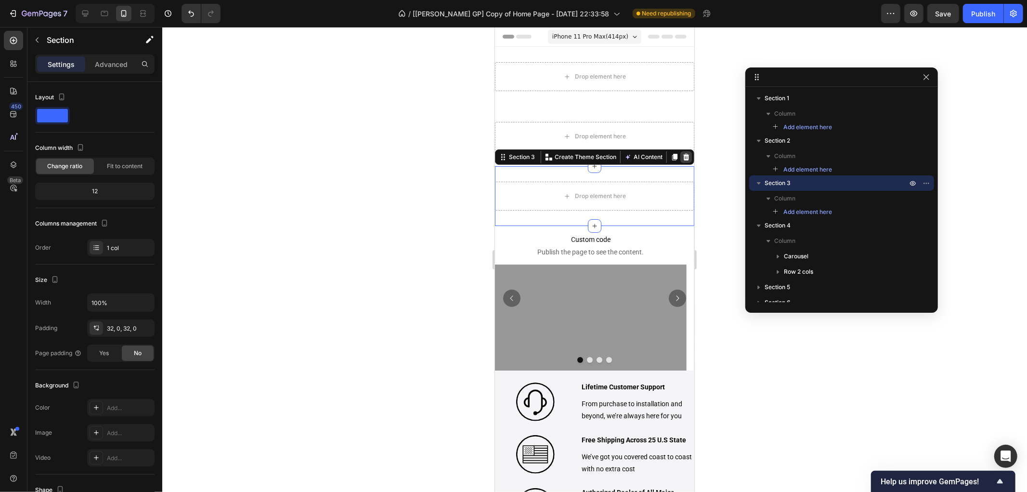
click at [683, 159] on icon at bounding box center [686, 156] width 6 height 7
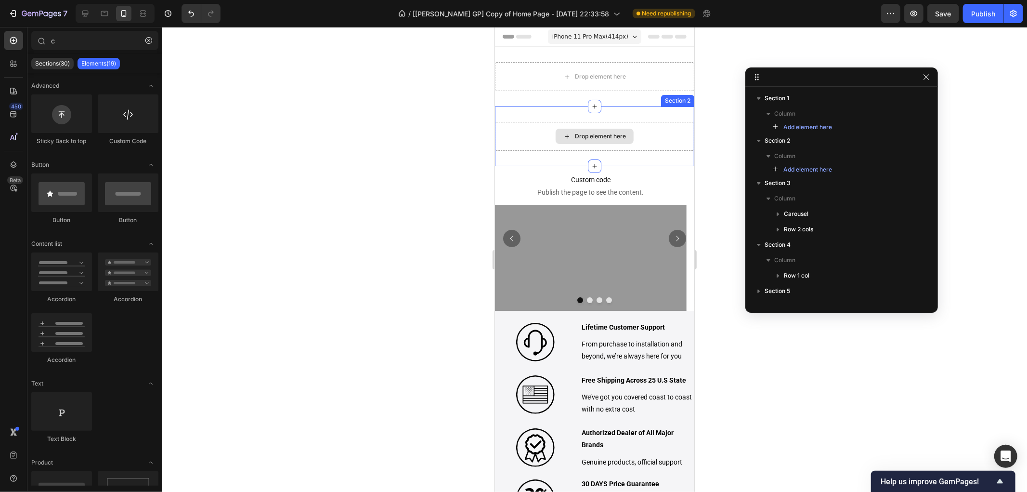
click at [672, 130] on div "Drop element here" at bounding box center [594, 135] width 199 height 29
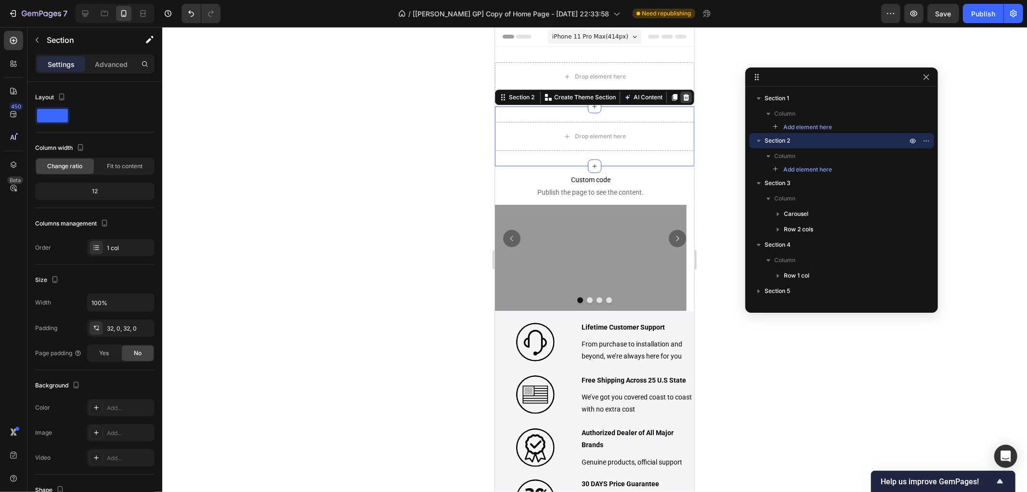
click at [682, 97] on icon at bounding box center [686, 97] width 8 height 8
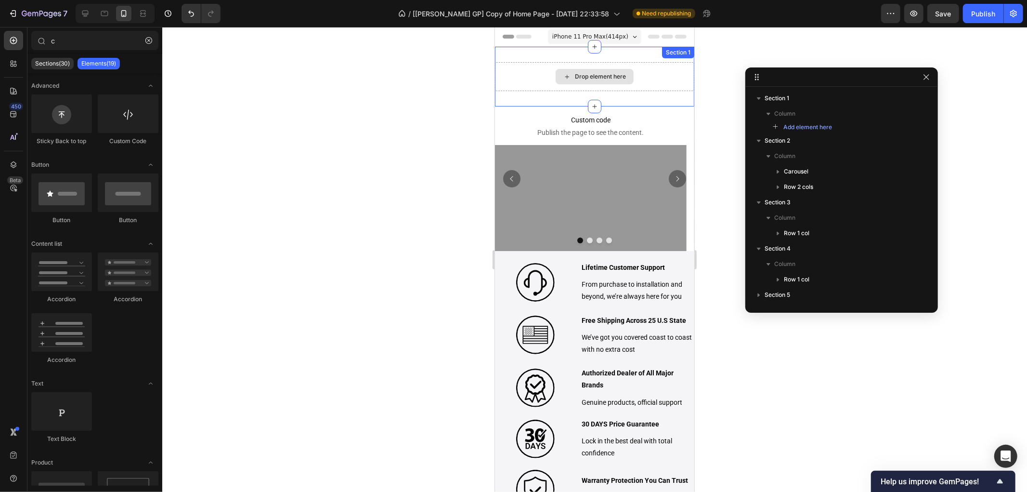
click at [676, 79] on div "Drop element here" at bounding box center [594, 76] width 199 height 29
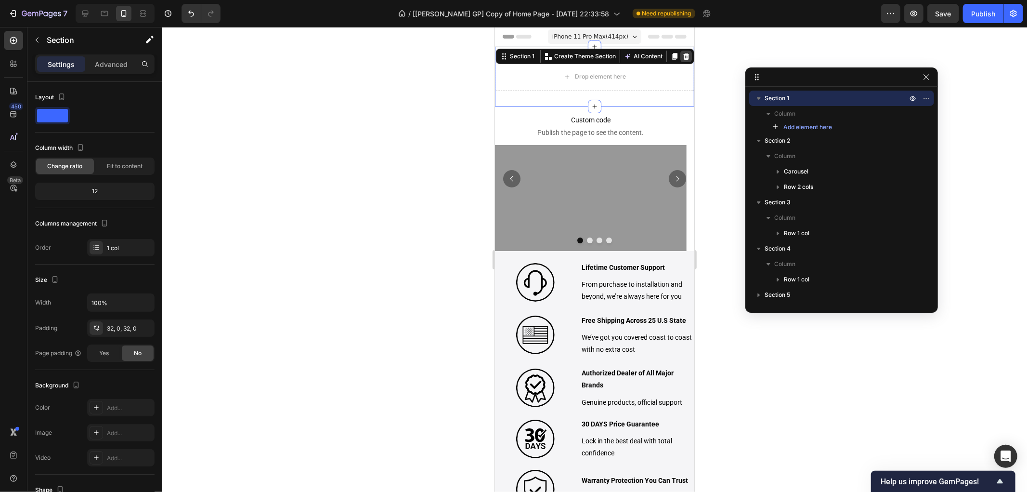
click at [682, 57] on icon at bounding box center [686, 56] width 8 height 8
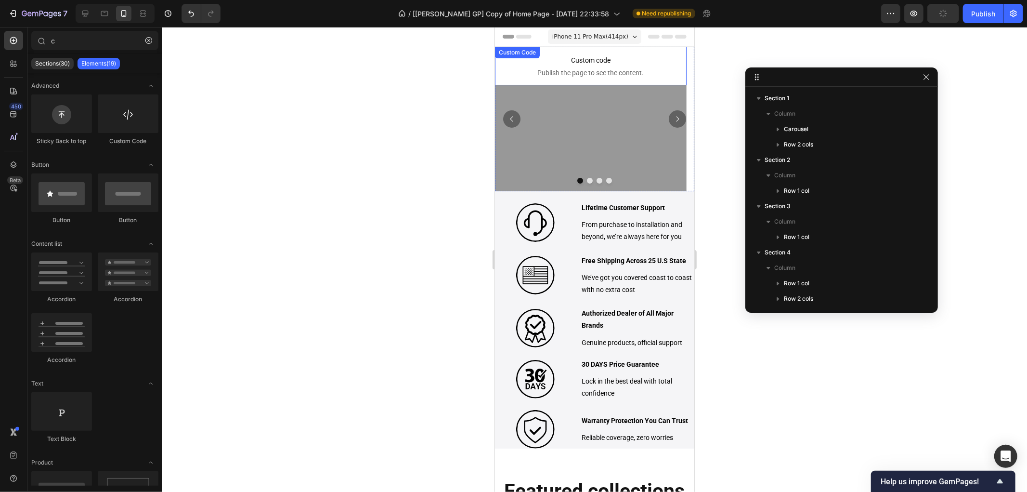
click at [613, 64] on span "Custom code" at bounding box center [591, 60] width 192 height 12
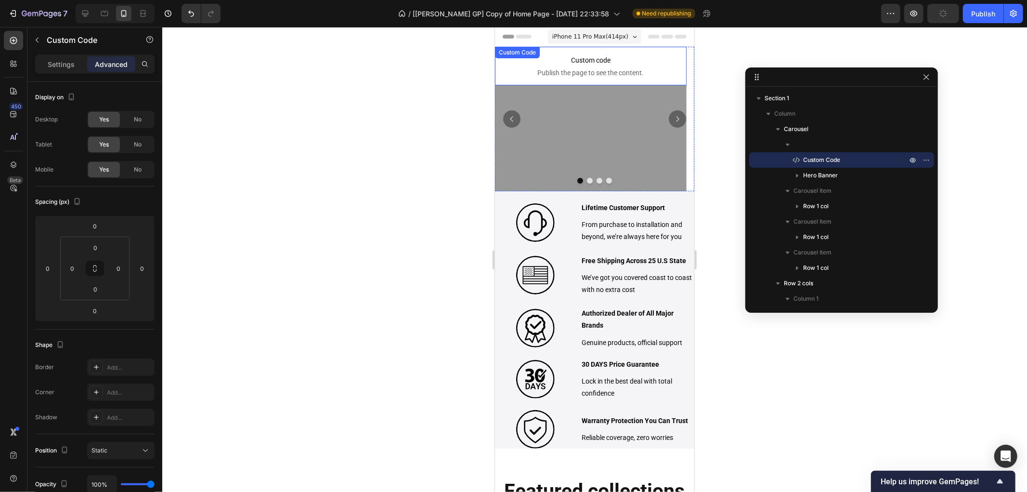
click at [613, 64] on span "Custom code" at bounding box center [591, 60] width 192 height 12
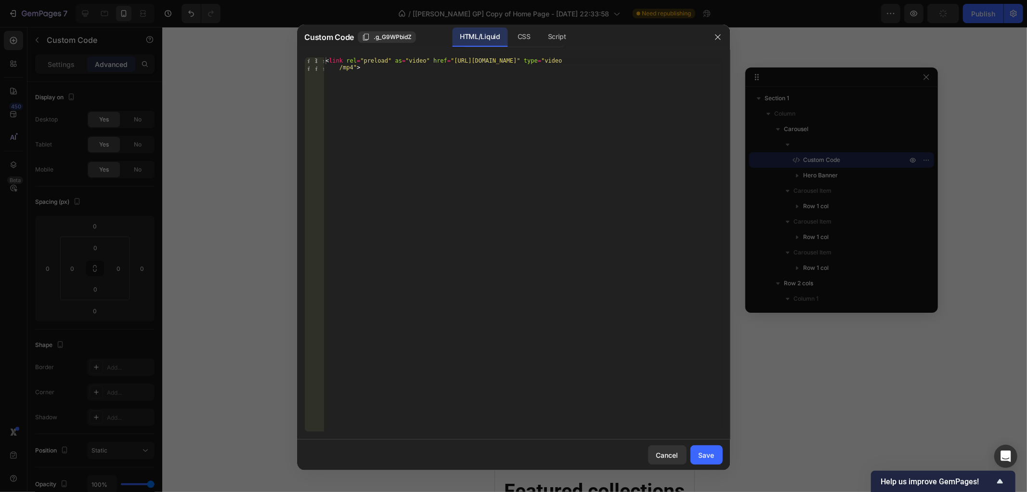
click at [924, 80] on div at bounding box center [513, 246] width 1027 height 492
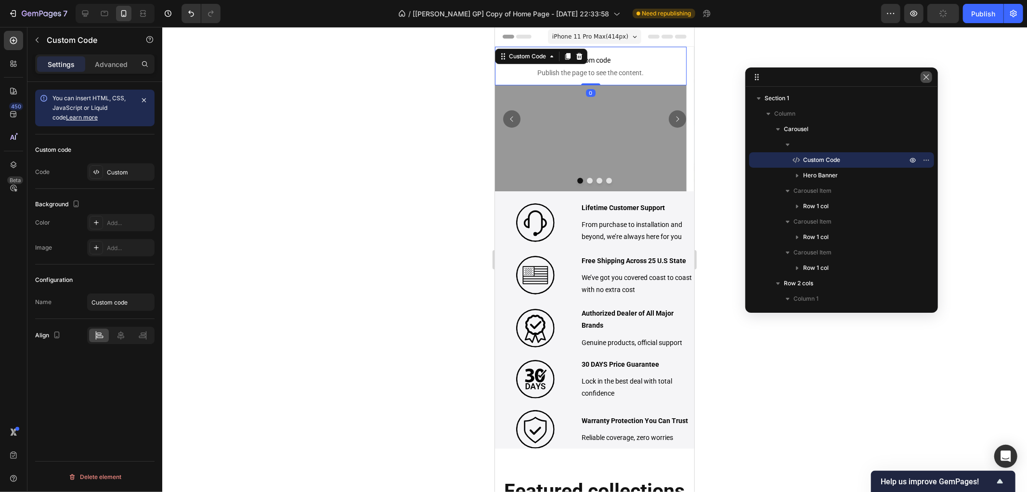
click at [925, 80] on icon "button" at bounding box center [927, 77] width 8 height 8
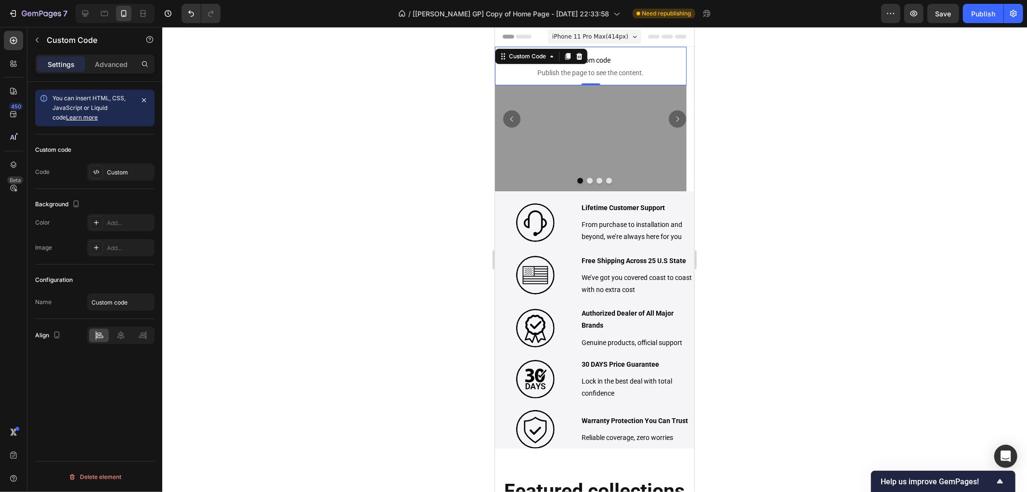
click at [595, 72] on span "Publish the page to see the content." at bounding box center [591, 72] width 192 height 10
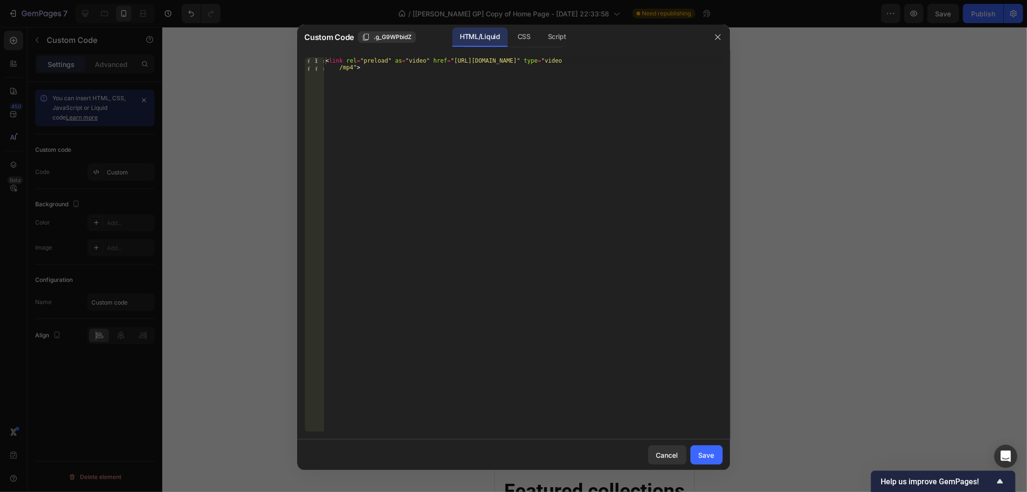
type textarea "<link rel="preload" as="video" href="https://cdn.shopify.com/videos/c/o/v/5776c…"
click at [379, 75] on div "< link rel = "preload" as = "video" href = "https://cdn.shopify.com/videos/c/o/…" at bounding box center [523, 257] width 399 height 401
click at [373, 64] on div "< link rel = "preload" as = "video" href = "https://cdn.shopify.com/videos/c/o/…" at bounding box center [523, 257] width 399 height 401
click at [387, 74] on div "< link rel = "preload" as = "video" href = "https://cdn.shopify.com/videos/c/o/…" at bounding box center [523, 257] width 399 height 401
click at [673, 452] on div "Cancel" at bounding box center [667, 455] width 22 height 10
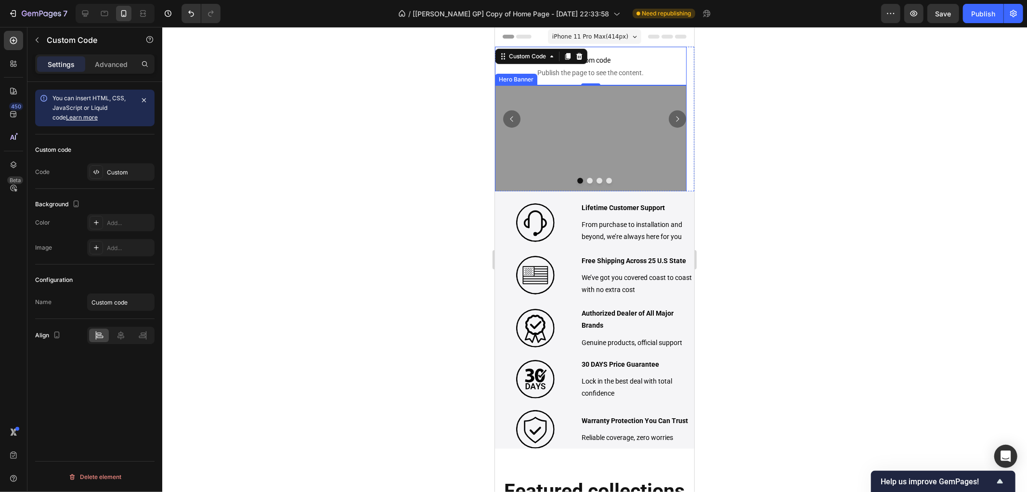
click at [557, 96] on div "Overlay" at bounding box center [591, 157] width 192 height 144
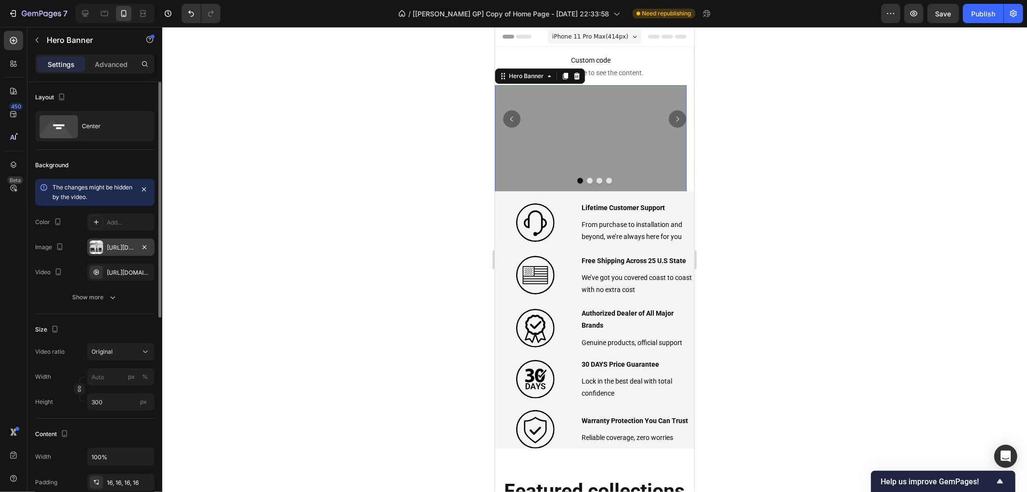
click at [115, 248] on div "[URL][DOMAIN_NAME]" at bounding box center [121, 247] width 28 height 9
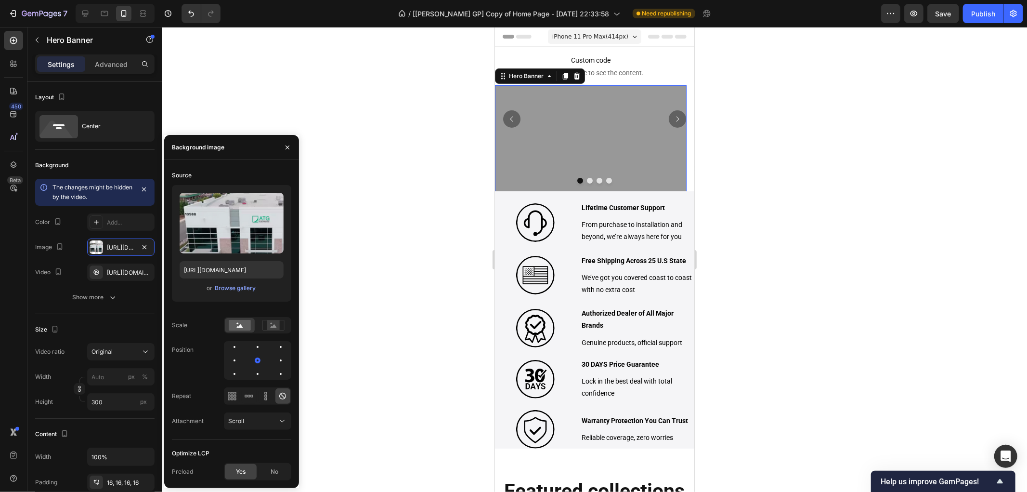
click at [375, 255] on div at bounding box center [594, 259] width 865 height 465
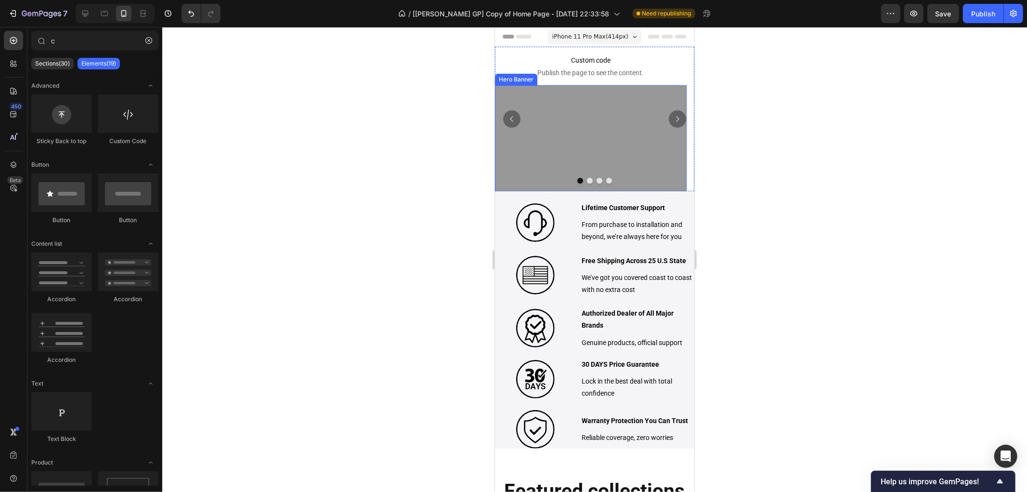
click at [557, 132] on div "Overlay" at bounding box center [591, 157] width 192 height 144
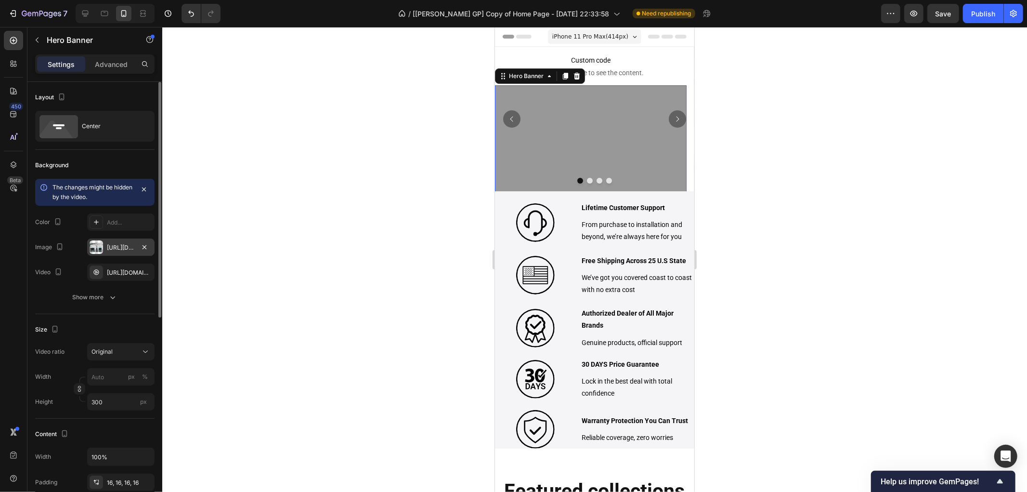
click at [107, 246] on div "[URL][DOMAIN_NAME]" at bounding box center [121, 247] width 28 height 9
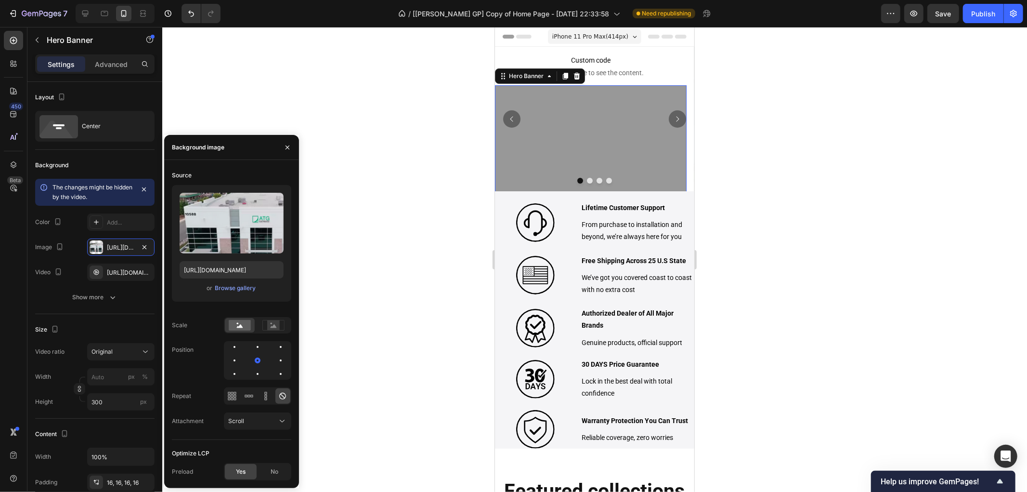
click at [743, 226] on div at bounding box center [594, 259] width 865 height 465
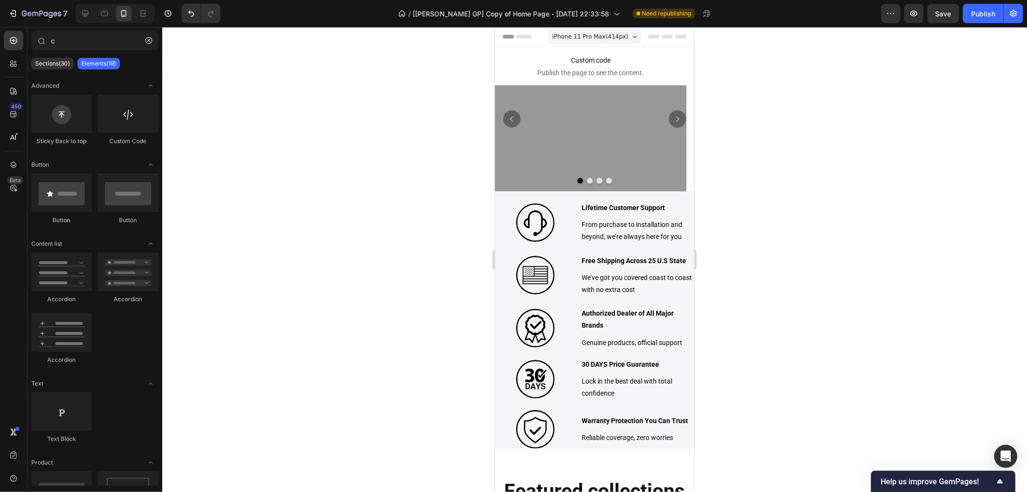
click at [880, 216] on div at bounding box center [594, 259] width 865 height 465
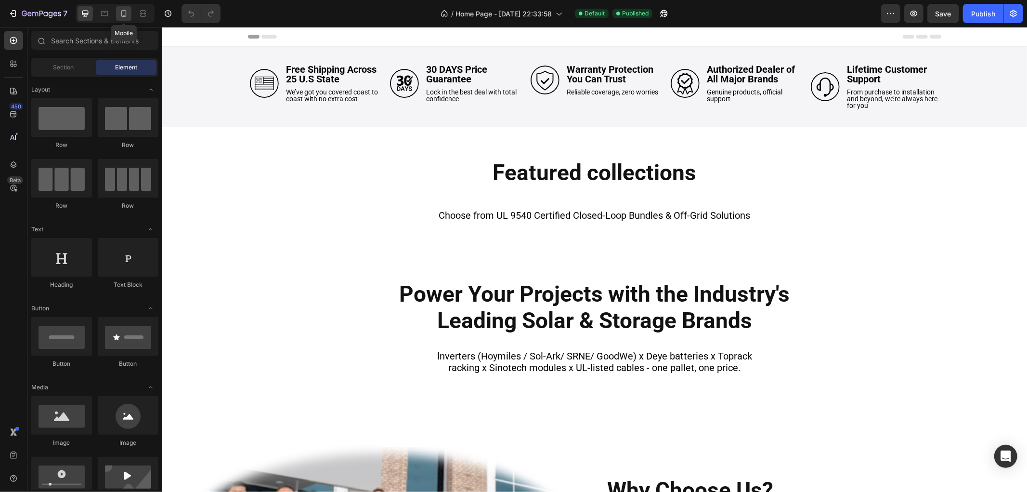
click at [126, 13] on icon at bounding box center [123, 13] width 5 height 7
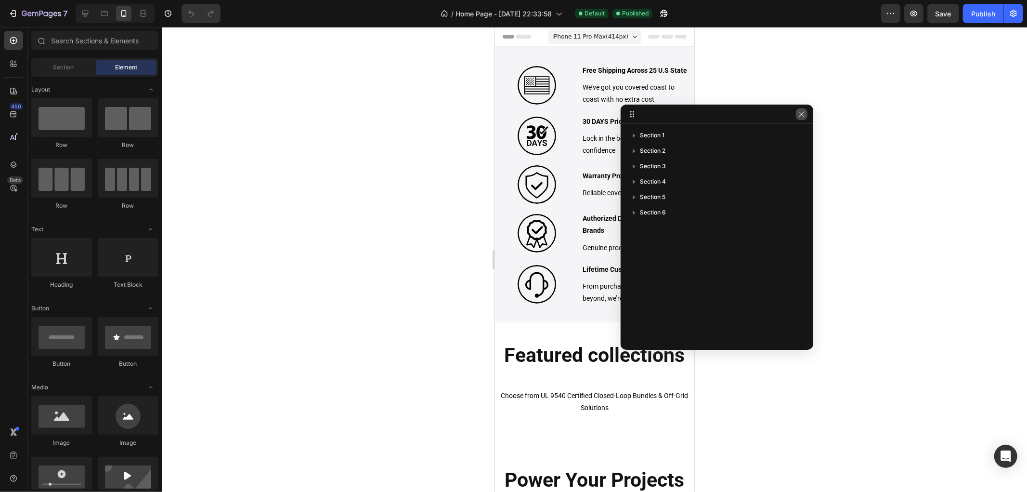
click at [802, 114] on icon "button" at bounding box center [802, 114] width 8 height 8
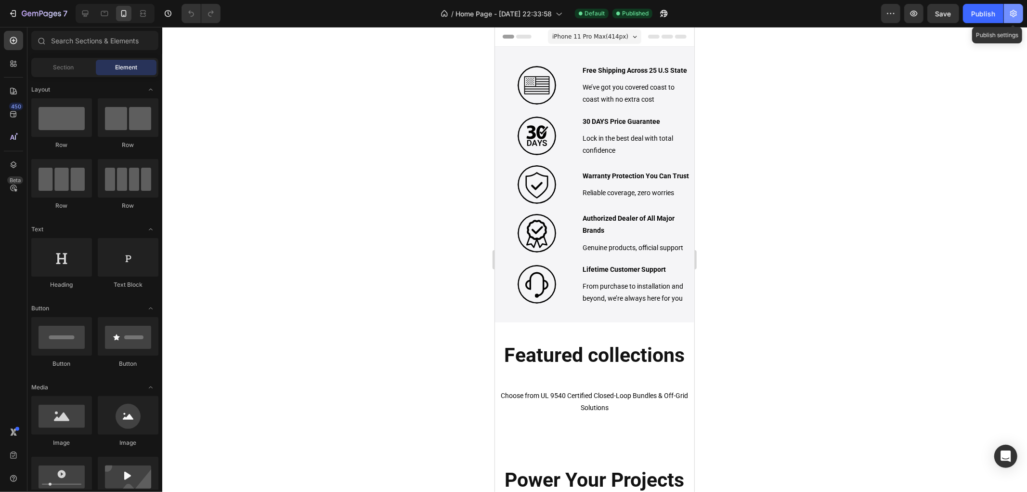
click at [1016, 16] on icon "button" at bounding box center [1014, 14] width 10 height 10
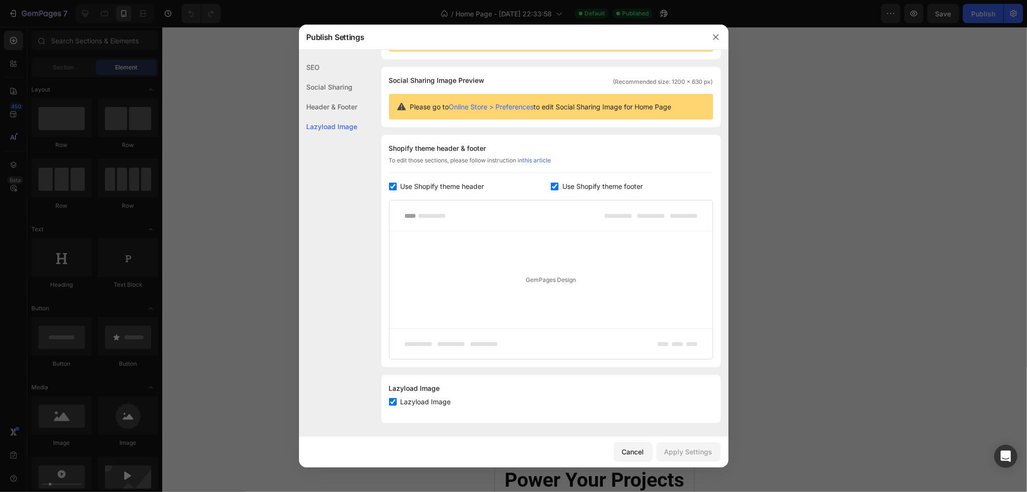
scroll to position [56, 0]
